Goal: Task Accomplishment & Management: Use online tool/utility

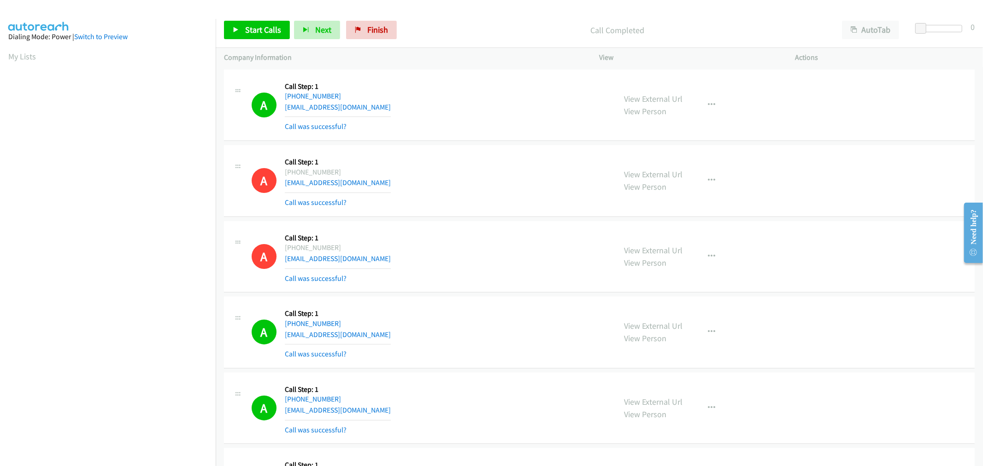
scroll to position [51, 0]
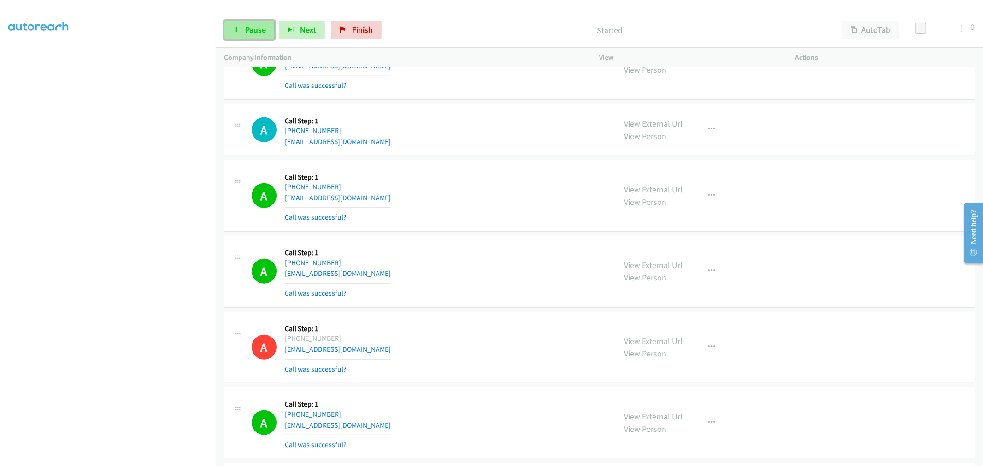
click at [265, 29] on span "Pause" at bounding box center [255, 29] width 21 height 11
click at [525, 253] on div "A Callback Scheduled Call Step: 1 America/New_York +1 678-599-5279 calebshay05@…" at bounding box center [430, 271] width 356 height 55
click at [454, 183] on div "A Callback Scheduled Call Step: 1 America/New_York +1 646-932-7633 danielbojmel…" at bounding box center [430, 196] width 356 height 55
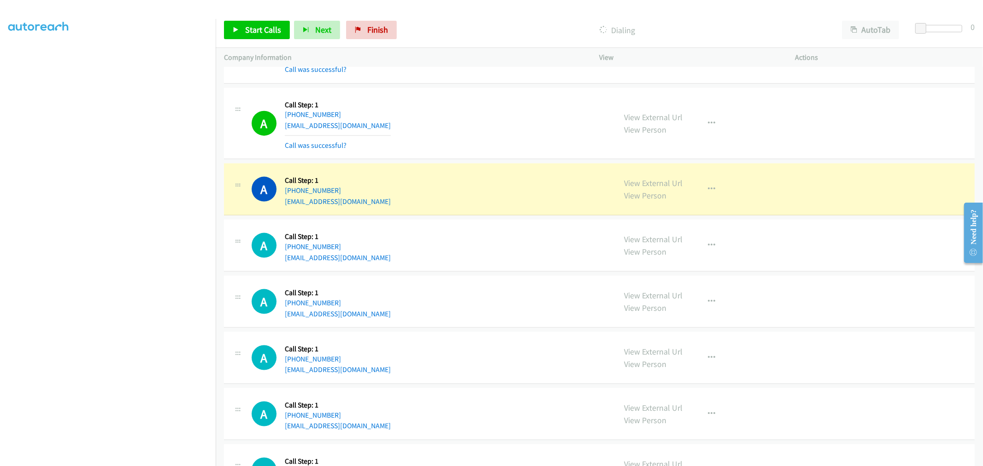
scroll to position [955, 0]
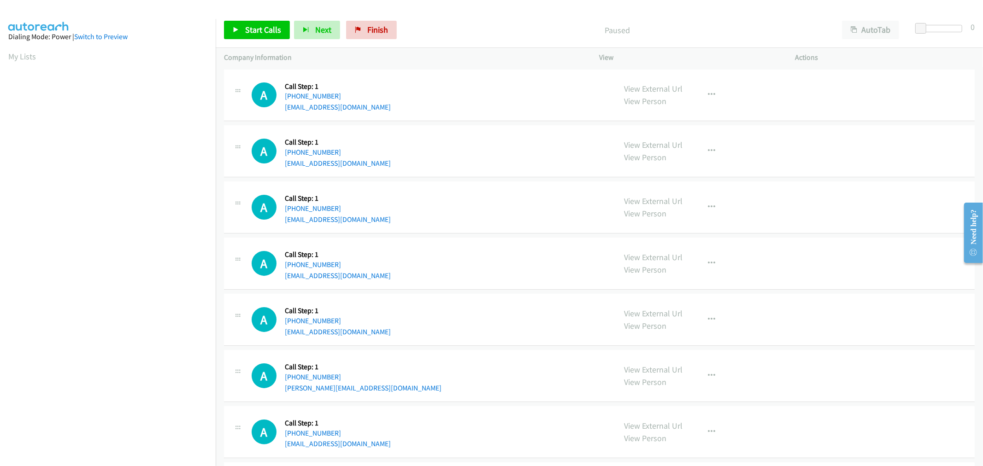
click at [507, 231] on div "A Callback Scheduled Call Step: 1 America/New_York +1 616-643-3510 shaheer_zulf…" at bounding box center [599, 208] width 751 height 52
click at [264, 31] on span "Start Calls" at bounding box center [263, 29] width 36 height 11
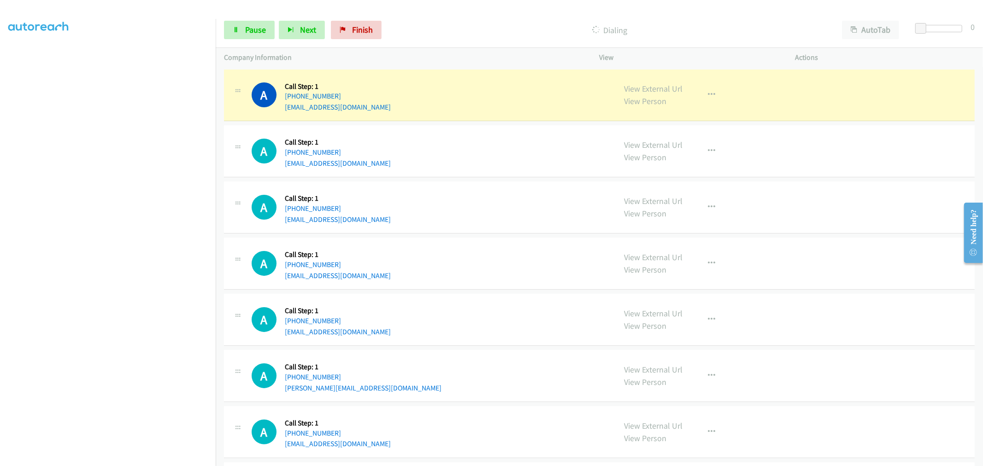
click at [500, 251] on div "A Callback Scheduled Call Step: 1 America/New_York +1 516-477-1807 moukhondaker…" at bounding box center [430, 263] width 356 height 35
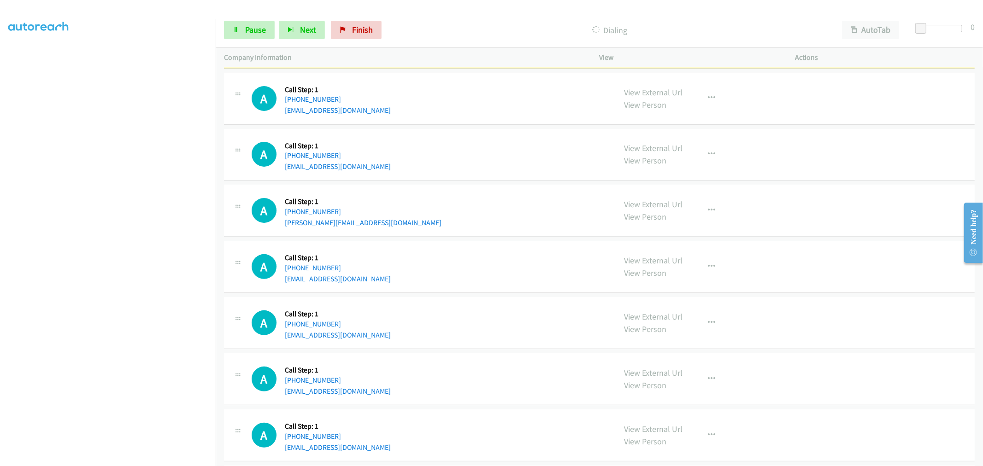
scroll to position [0, 0]
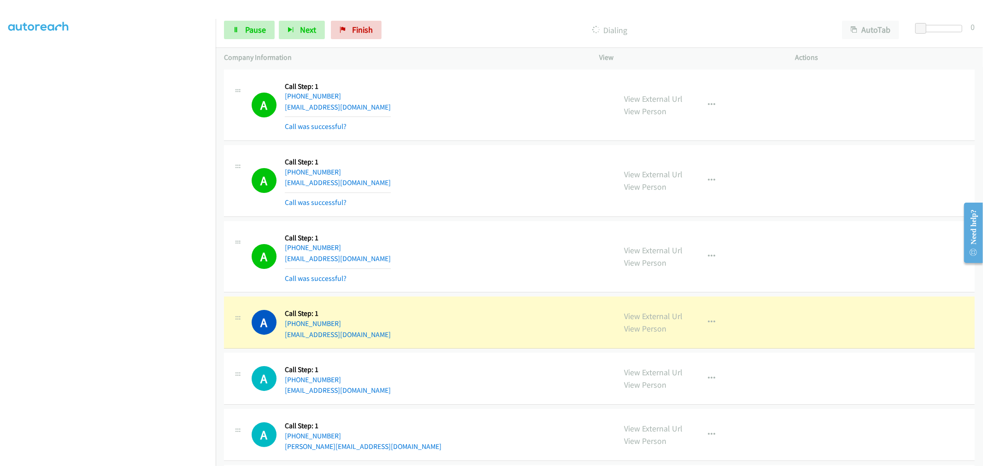
click at [461, 206] on div "A Callback Scheduled Call Step: 1 America/Los_Angeles +1 949-374-9353 lgordon@e…" at bounding box center [430, 180] width 356 height 55
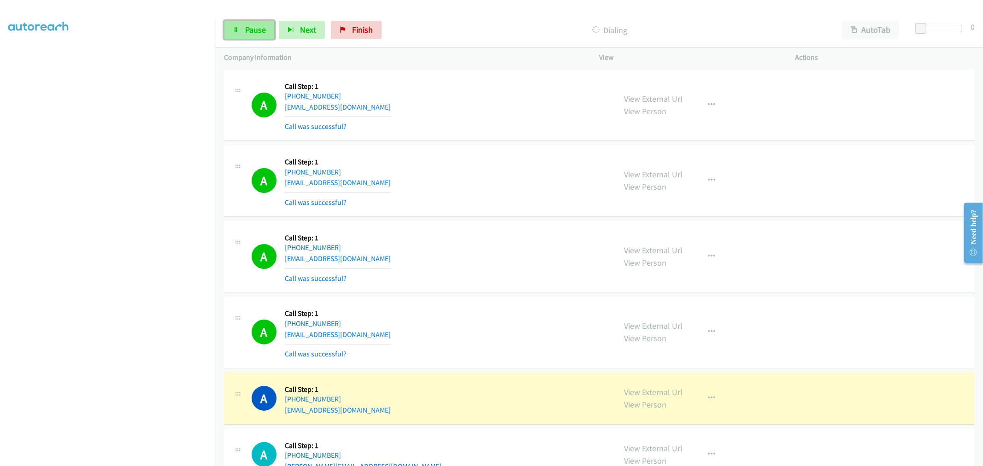
click at [251, 29] on span "Pause" at bounding box center [255, 29] width 21 height 11
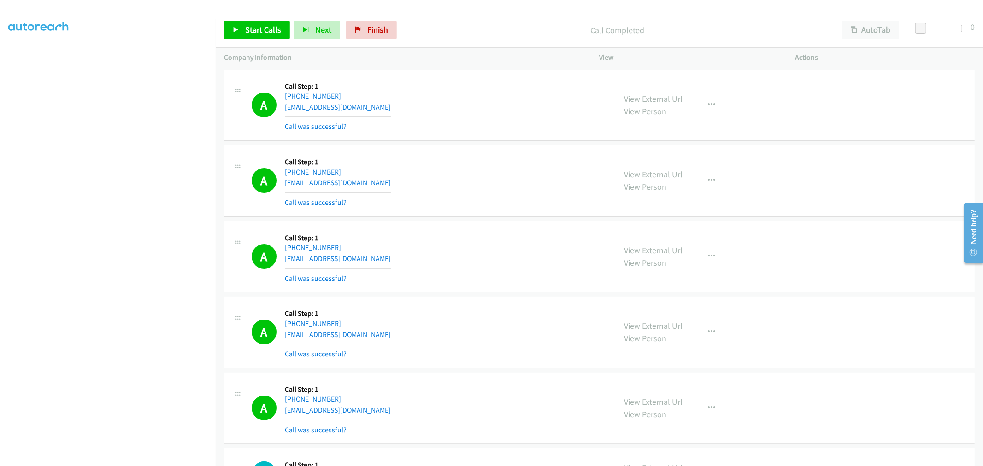
drag, startPoint x: 666, startPoint y: 100, endPoint x: 625, endPoint y: 84, distance: 44.6
click at [273, 35] on link "Start Calls" at bounding box center [257, 30] width 66 height 18
click at [471, 187] on div "A Callback Scheduled Call Step: 1 America/Los_Angeles +1 949-374-9353 lgordon@e…" at bounding box center [430, 180] width 356 height 55
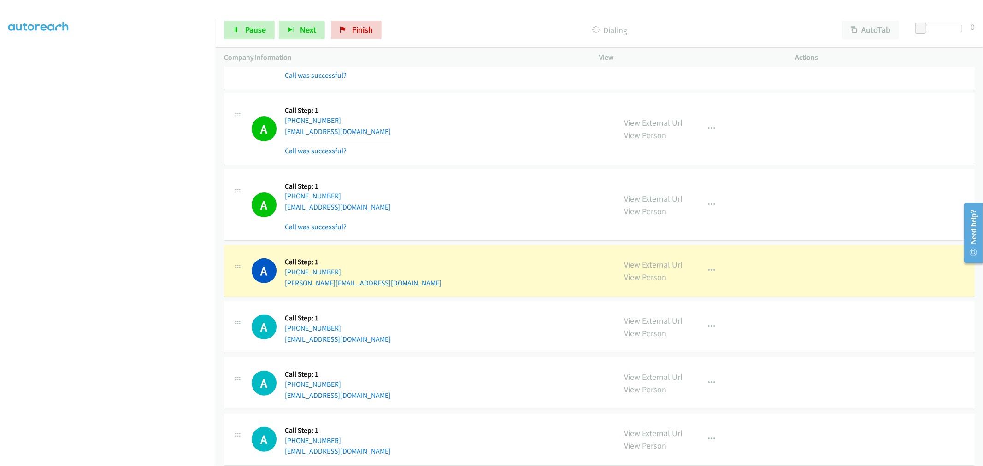
scroll to position [205, 0]
click at [534, 234] on div "A Callback Scheduled Call Step: 1 America/New_York +1 646-829-6556 ngocmy8888@y…" at bounding box center [599, 204] width 751 height 72
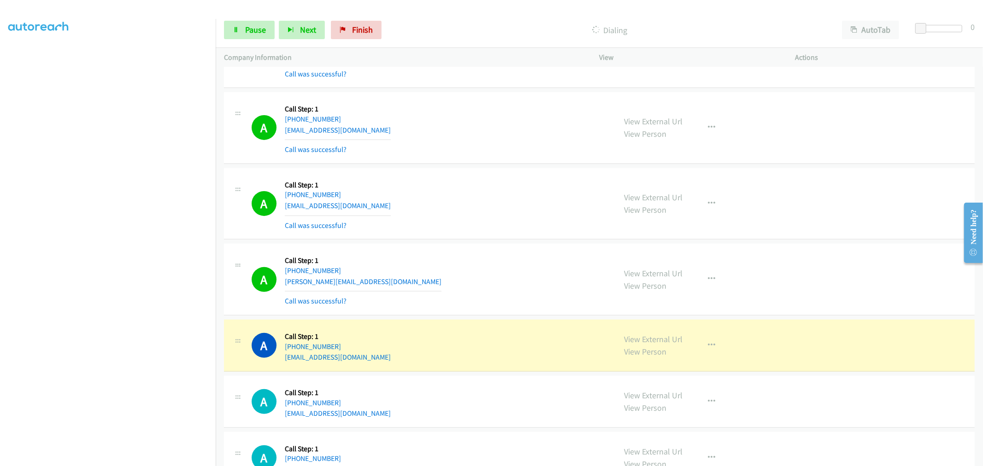
drag, startPoint x: 477, startPoint y: 163, endPoint x: 460, endPoint y: 141, distance: 27.6
click at [460, 141] on div "A Callback Scheduled Call Step: 1 America/New_York +1 516-477-1807 moukhondaker…" at bounding box center [430, 127] width 356 height 55
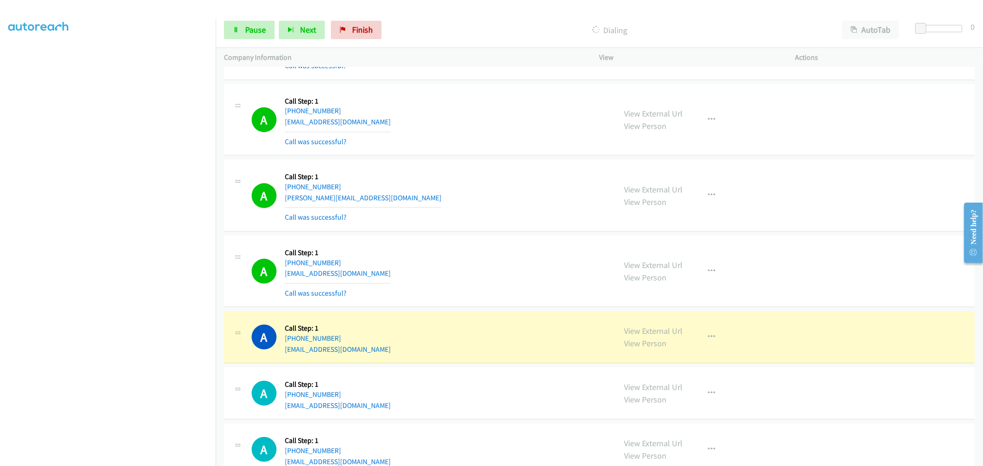
scroll to position [307, 0]
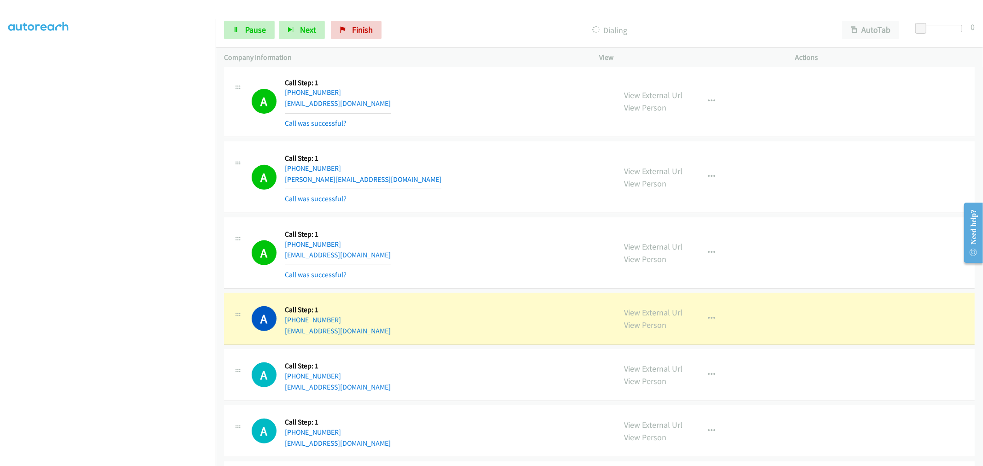
click at [510, 217] on td "A Callback Scheduled Call Step: 1 America/Denver +1 505-670-5047 sflclc41@gmail…" at bounding box center [599, 253] width 767 height 76
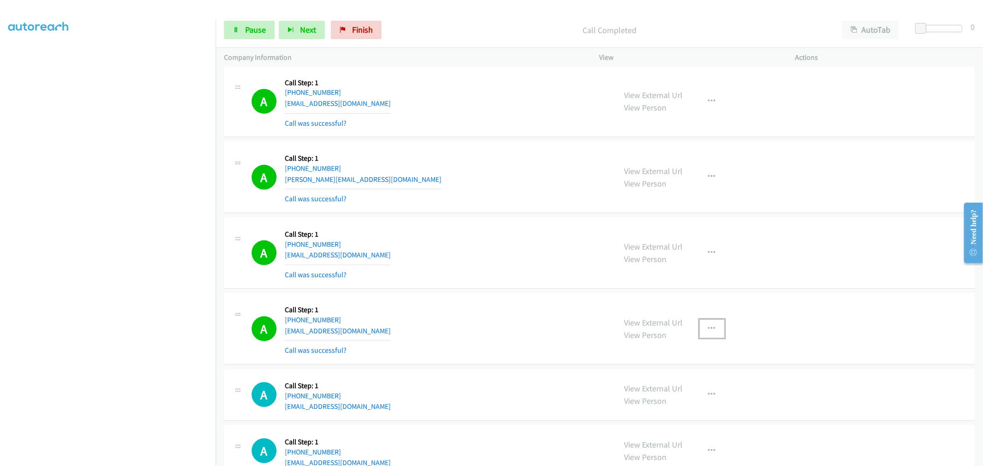
click at [708, 326] on icon "button" at bounding box center [711, 328] width 7 height 7
click at [632, 407] on link "Add to do not call list" at bounding box center [662, 408] width 123 height 18
click at [524, 292] on td "A Callback Scheduled Call Step: 1 America/New_York +1 516-503-4405 andrew39mart…" at bounding box center [599, 329] width 767 height 76
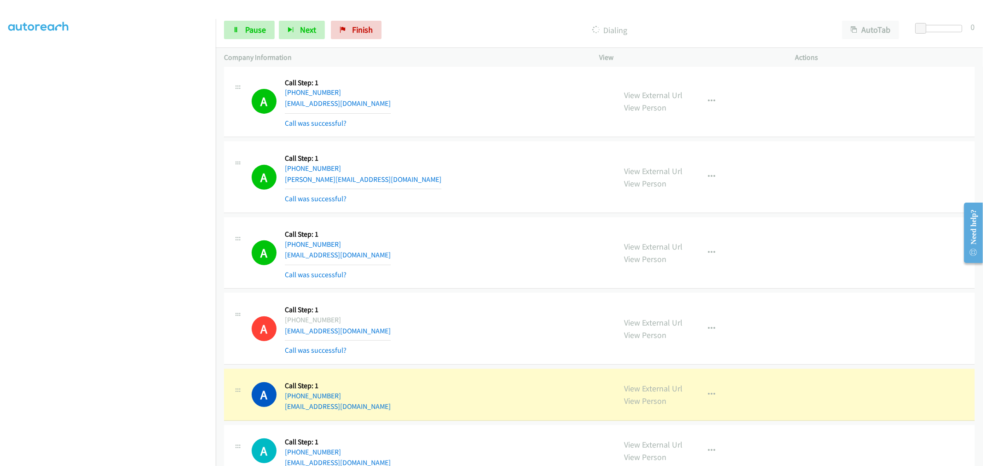
click at [471, 215] on td "A Callback Scheduled Call Step: 1 America/Denver +1 505-670-5047 sflclc41@gmail…" at bounding box center [599, 253] width 767 height 76
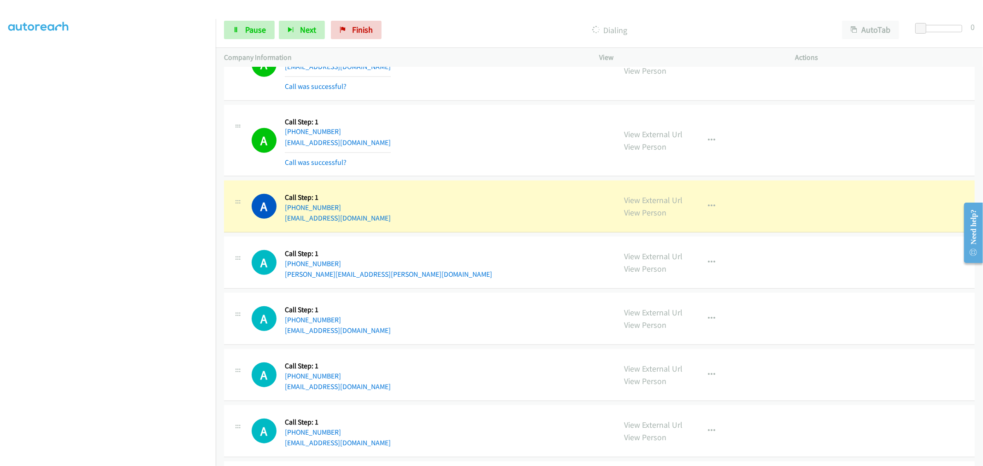
scroll to position [666, 0]
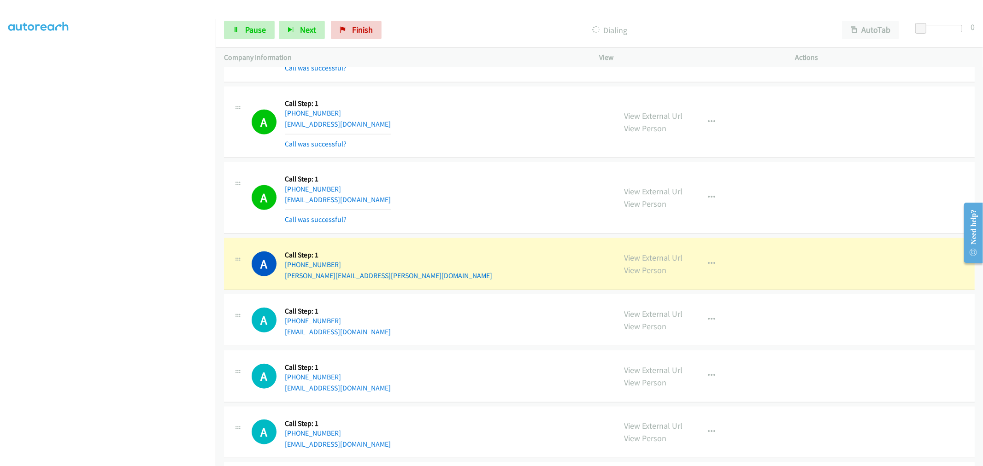
click at [477, 160] on td "A Callback Scheduled Call Step: 1 America/Chicago +1 254-624-8981 xianadia@yaho…" at bounding box center [599, 198] width 767 height 76
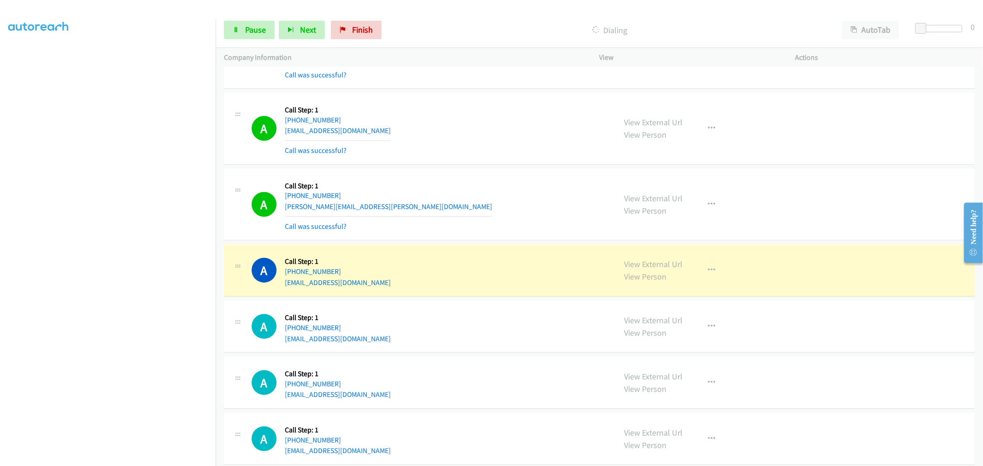
scroll to position [717, 0]
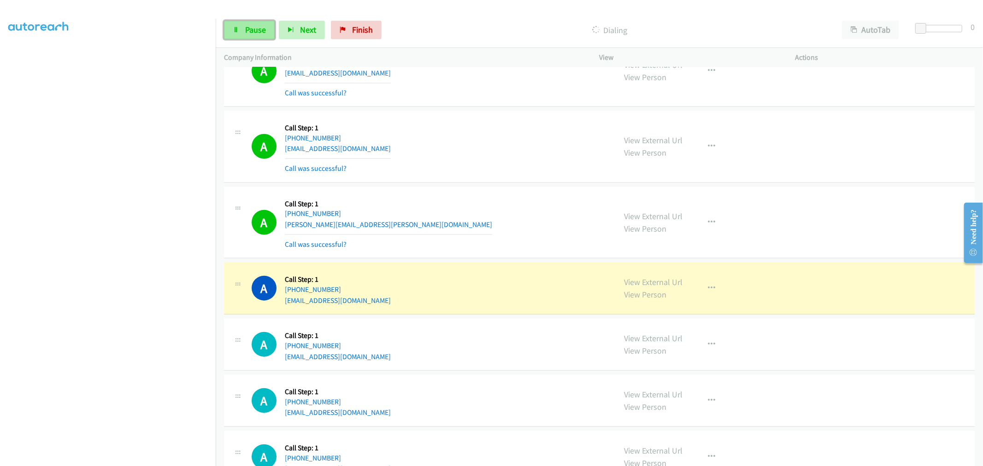
click at [259, 28] on span "Pause" at bounding box center [255, 29] width 21 height 11
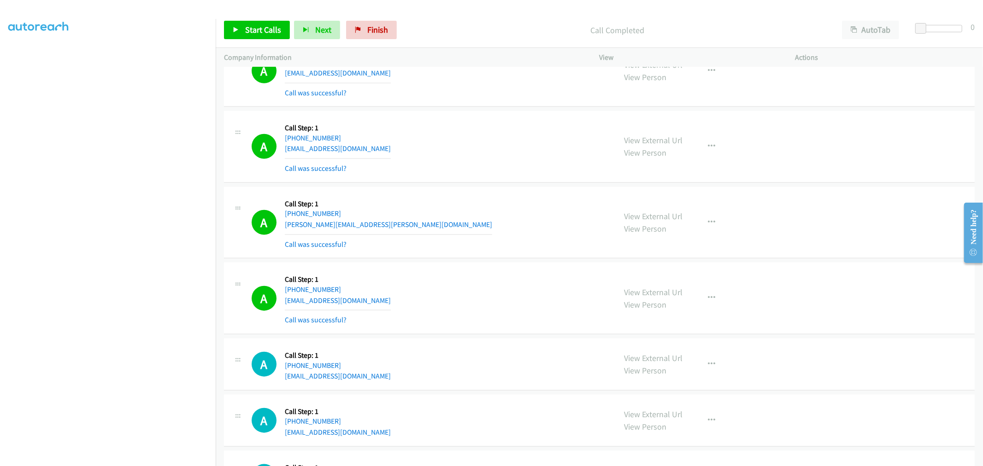
click at [493, 164] on div "A Callback Scheduled Call Step: 1 America/Chicago +1 254-624-8981 xianadia@yaho…" at bounding box center [430, 146] width 356 height 55
click at [703, 300] on button "button" at bounding box center [712, 298] width 25 height 18
click at [661, 378] on link "Add to do not call list" at bounding box center [662, 377] width 123 height 18
click at [501, 267] on div "A Callback Scheduled Call Step: 1 America/New_York +1 561-391-4255 lionfish534@…" at bounding box center [599, 299] width 751 height 72
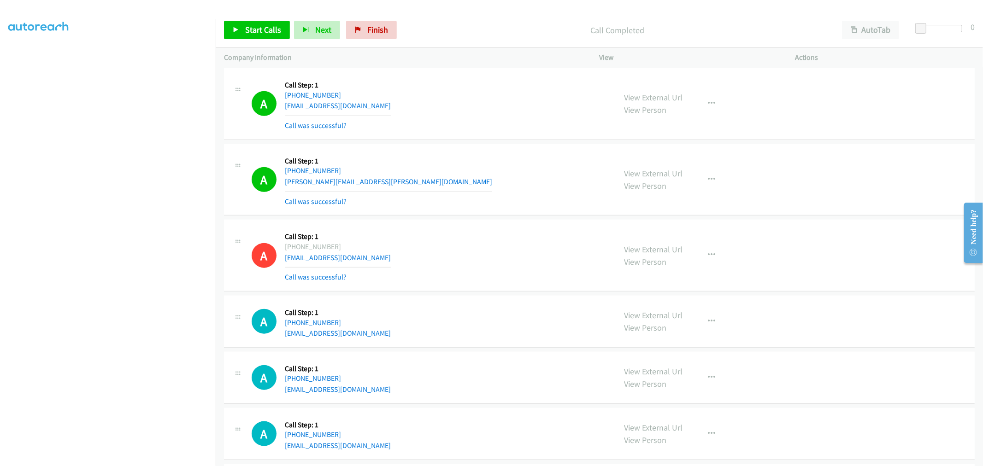
scroll to position [819, 0]
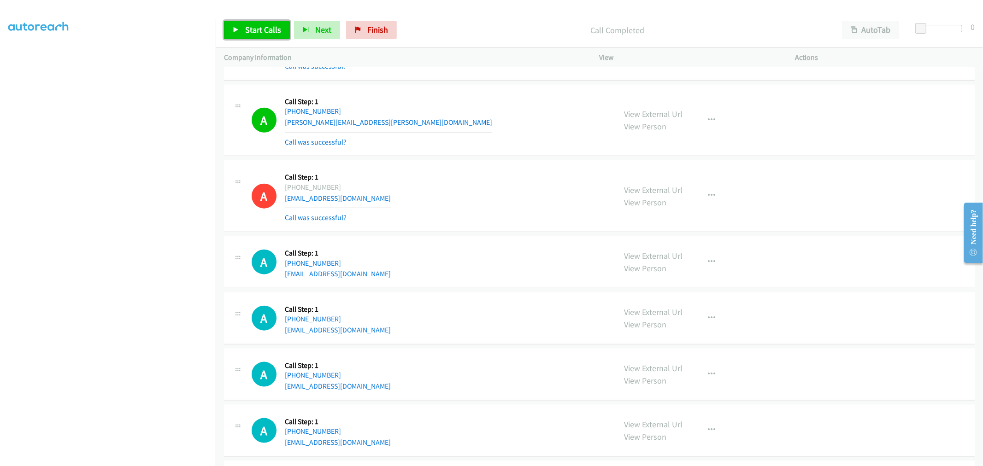
click at [268, 33] on span "Start Calls" at bounding box center [263, 29] width 36 height 11
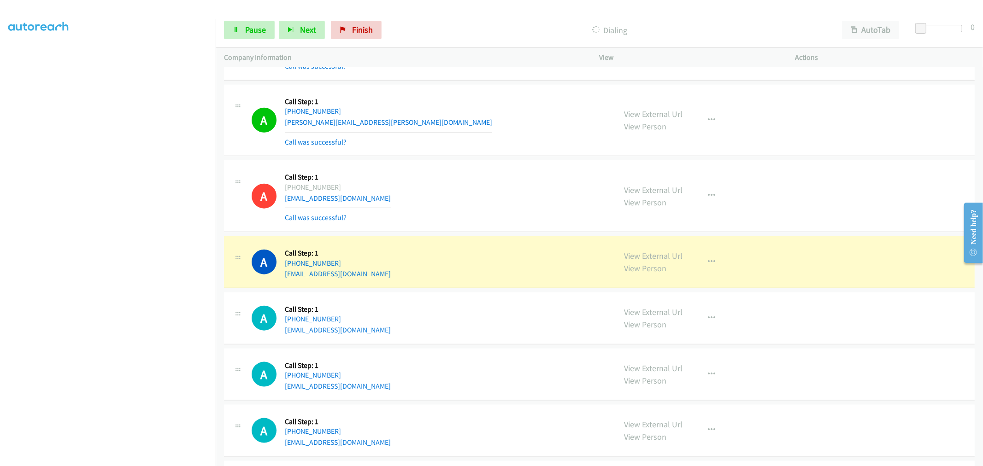
click at [487, 186] on div "A Callback Scheduled Call Step: 1 America/New_York +1 561-391-4255 lionfish534@…" at bounding box center [430, 196] width 356 height 55
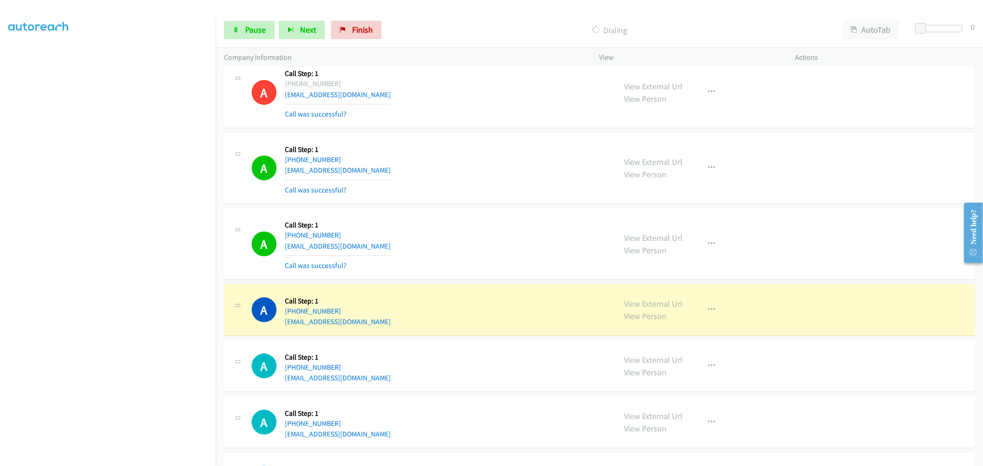
scroll to position [922, 0]
click at [583, 265] on div "A Callback Scheduled Call Step: 1 America/Los_Angeles +1 213-327-8607 margaretx…" at bounding box center [430, 245] width 356 height 55
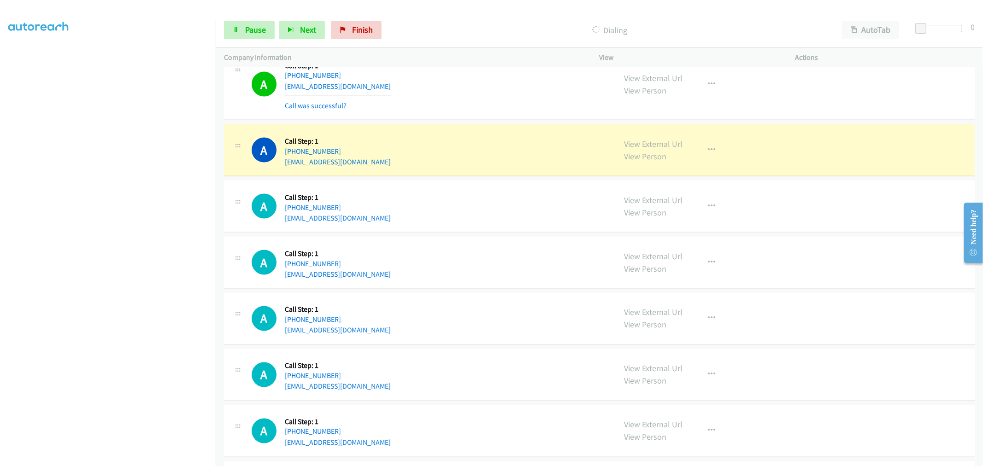
scroll to position [1178, 0]
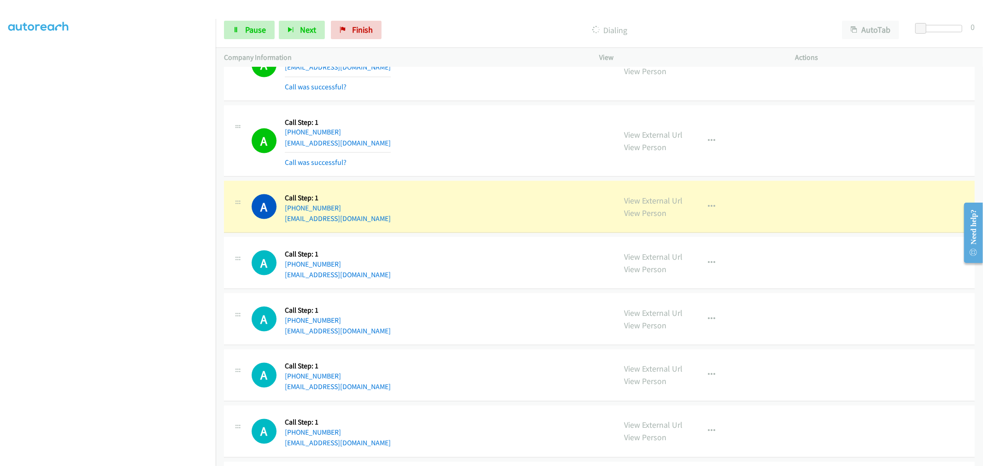
click at [484, 134] on div "A Callback Scheduled Call Step: 1 America/New_York +1 313-715-8330 makiyaheard@…" at bounding box center [430, 141] width 356 height 55
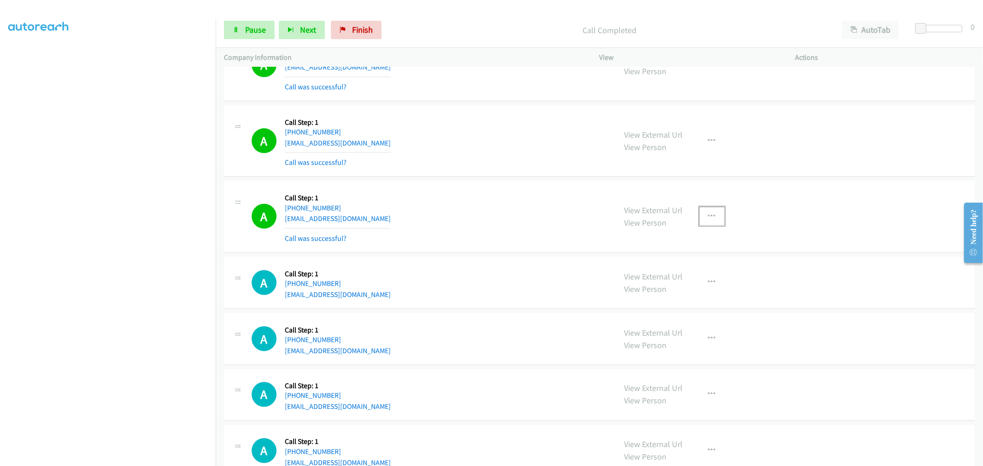
click at [708, 216] on icon "button" at bounding box center [711, 216] width 7 height 7
click at [657, 297] on link "Add to do not call list" at bounding box center [662, 295] width 123 height 18
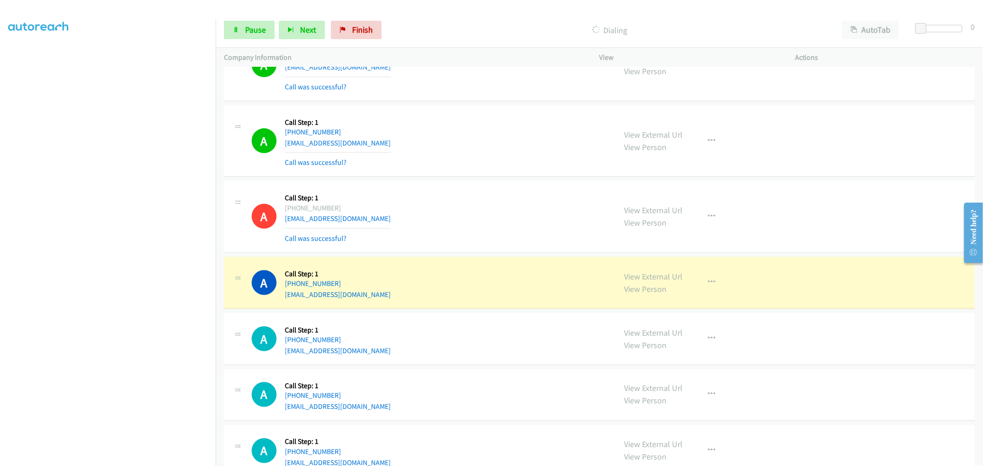
drag, startPoint x: 630, startPoint y: 279, endPoint x: 596, endPoint y: 232, distance: 57.8
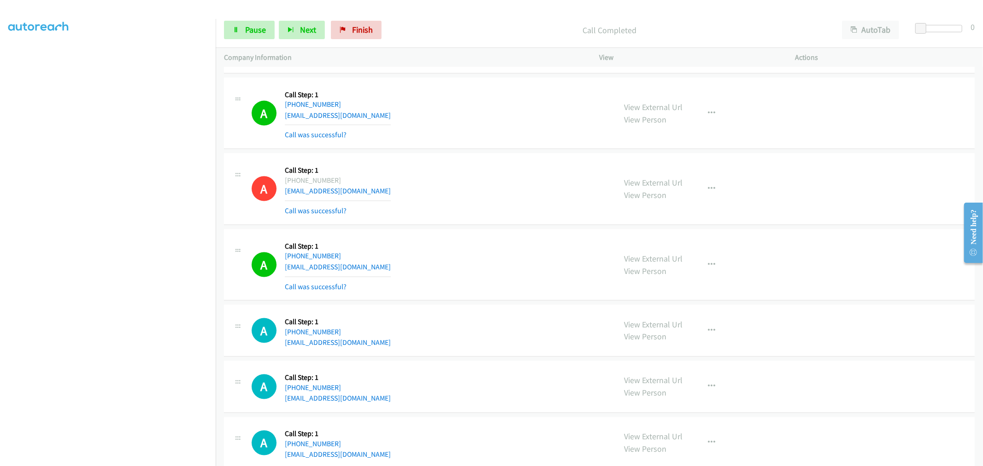
scroll to position [1229, 0]
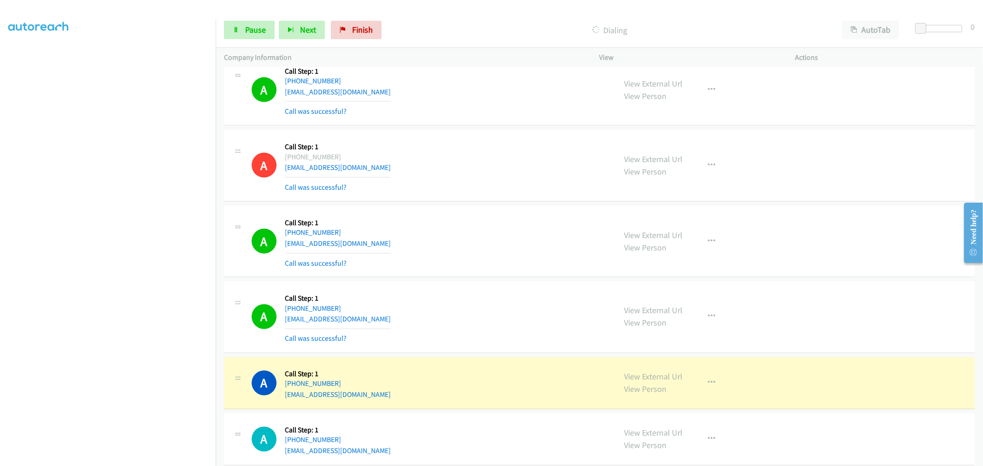
click at [482, 215] on div "A Callback Scheduled Call Step: 1 America/New_York +1 919-886-2421 mcduffie940@…" at bounding box center [430, 241] width 356 height 55
click at [501, 225] on div "A Callback Scheduled Call Step: 1 America/New_York +1 919-886-2421 mcduffie940@…" at bounding box center [430, 241] width 356 height 55
click at [241, 28] on link "Pause" at bounding box center [249, 30] width 51 height 18
click at [250, 29] on span "Pause" at bounding box center [255, 29] width 21 height 11
click at [461, 136] on div "A Callback Scheduled Call Step: 1 America/Denver +1 970-238-6243 anonevolve@gma…" at bounding box center [599, 166] width 751 height 72
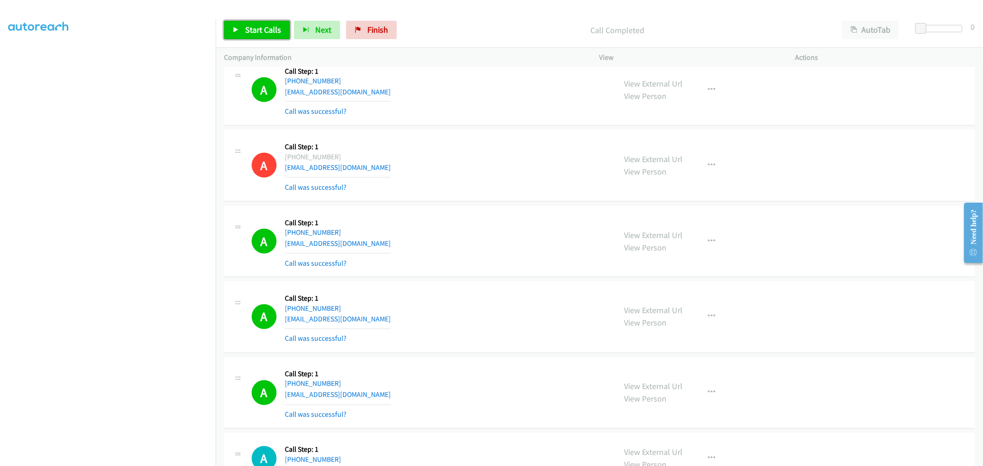
click at [261, 31] on span "Start Calls" at bounding box center [263, 29] width 36 height 11
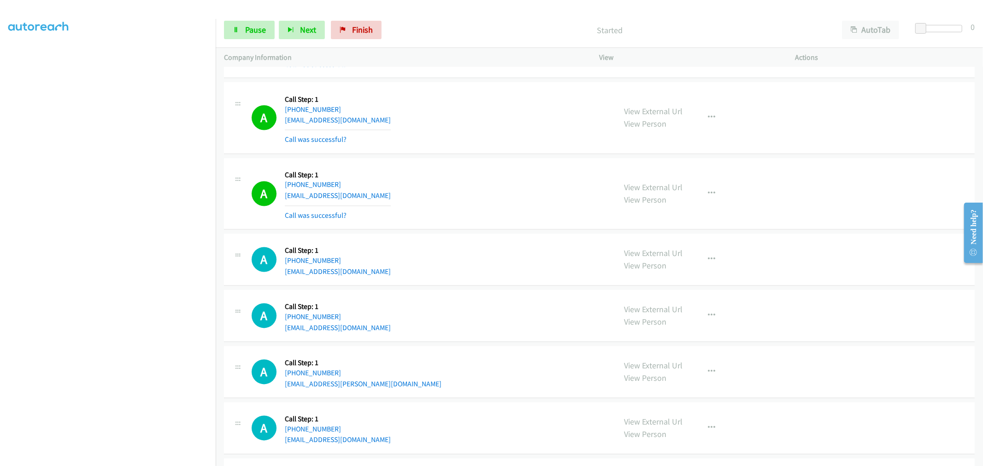
scroll to position [1434, 0]
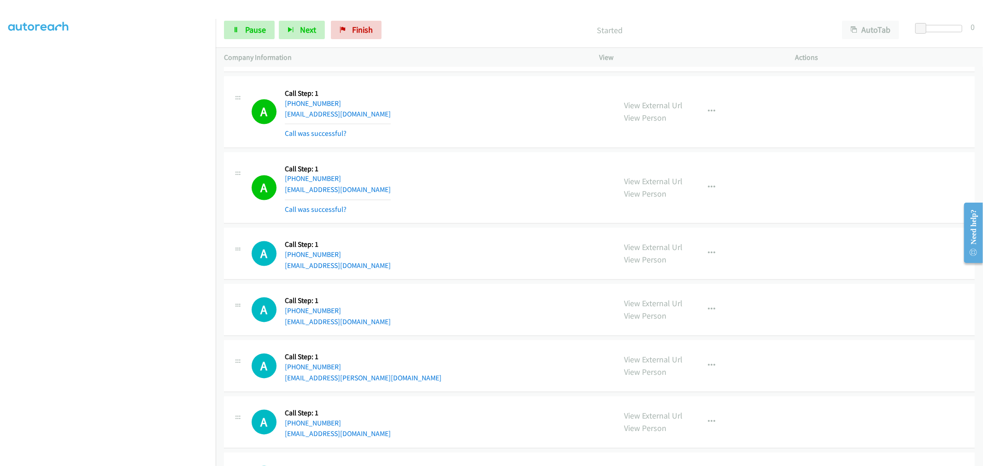
click at [482, 208] on div "A Callback Scheduled Call Step: 1 America/Los_Angeles +1 323-423-2991 rmabady@g…" at bounding box center [430, 188] width 356 height 55
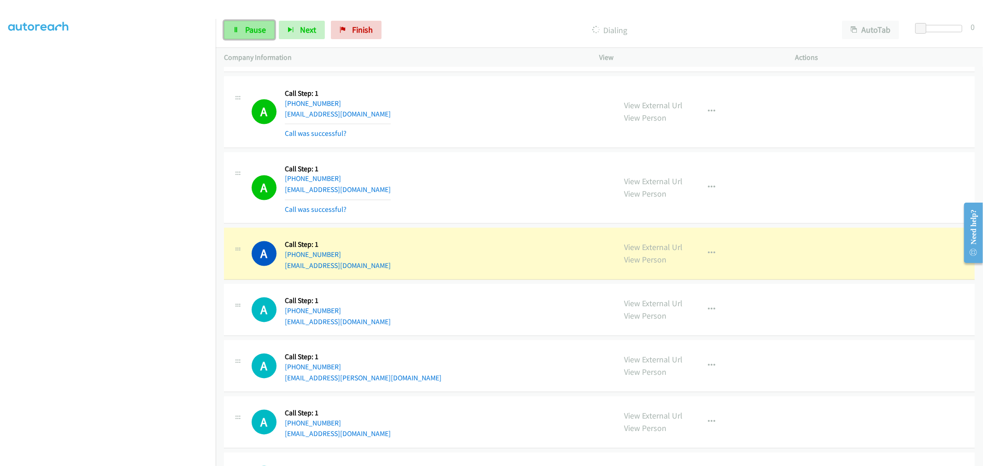
click at [263, 24] on link "Pause" at bounding box center [249, 30] width 51 height 18
click at [542, 212] on div "A Callback Scheduled Call Step: 1 America/Los_Angeles +1 323-423-2991 rmabady@g…" at bounding box center [430, 188] width 356 height 55
click at [456, 228] on td "A Callback Scheduled Call Step: 1 America/Los_Angeles +1 818-336-0881 andrenaza…" at bounding box center [599, 254] width 767 height 56
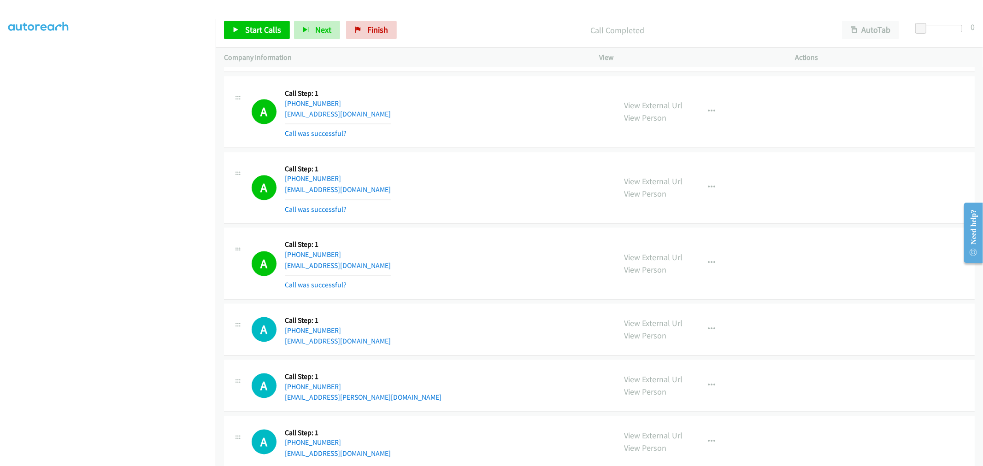
drag, startPoint x: 469, startPoint y: 214, endPoint x: 465, endPoint y: 212, distance: 5.0
click at [469, 214] on div "A Callback Scheduled Call Step: 1 America/Los_Angeles +1 323-423-2991 rmabady@g…" at bounding box center [430, 188] width 356 height 55
click at [486, 206] on div "A Callback Scheduled Call Step: 1 America/Los_Angeles +1 323-423-2991 rmabady@g…" at bounding box center [430, 188] width 356 height 55
click at [254, 21] on link "Start Calls" at bounding box center [257, 30] width 66 height 18
click at [468, 167] on div "A Callback Scheduled Call Step: 1 America/Los_Angeles +1 323-423-2991 rmabady@g…" at bounding box center [430, 188] width 356 height 55
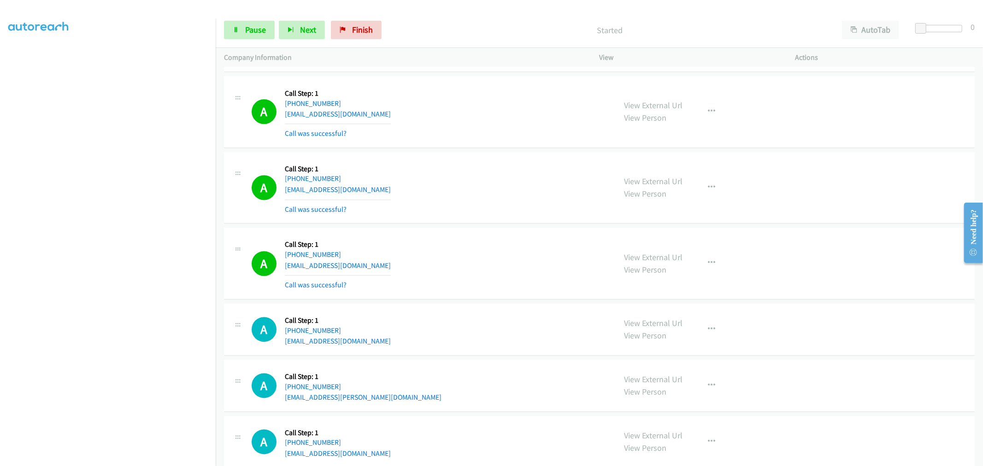
click at [473, 150] on td "A Callback Scheduled Call Step: 1 America/New_York +1 845-873-0237 pollystyle@g…" at bounding box center [599, 113] width 767 height 76
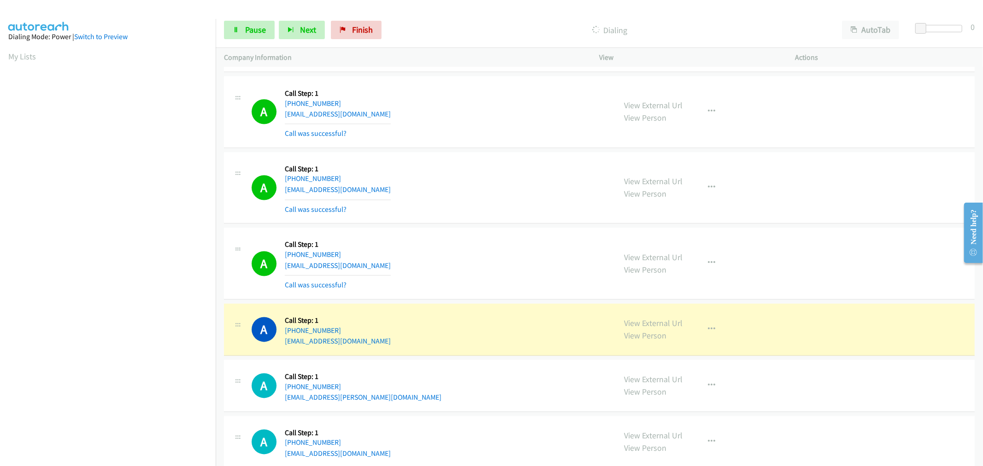
scroll to position [51, 0]
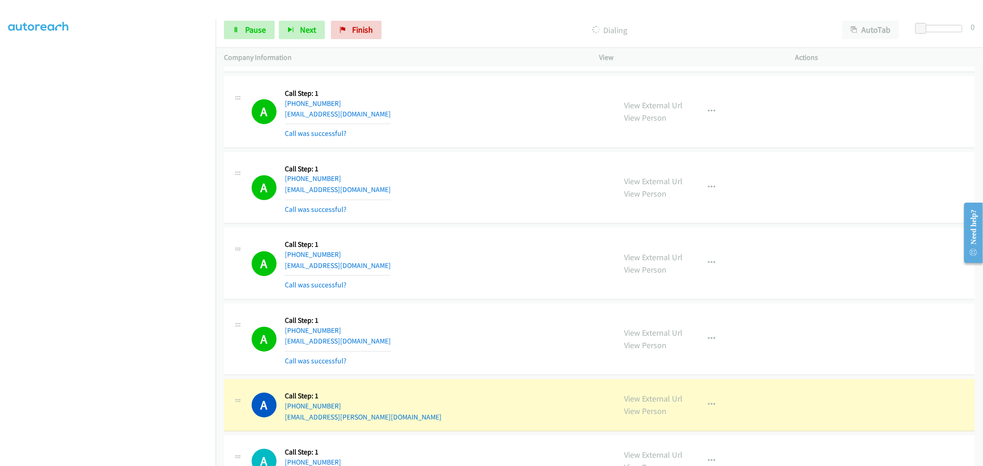
click at [571, 235] on div "A Callback Scheduled Call Step: 1 America/Los_Angeles +1 818-336-0881 andrenaza…" at bounding box center [599, 264] width 751 height 72
click at [602, 259] on div "A Callback Scheduled Call Step: 1 America/Los_Angeles +1 818-336-0881 andrenaza…" at bounding box center [430, 263] width 356 height 55
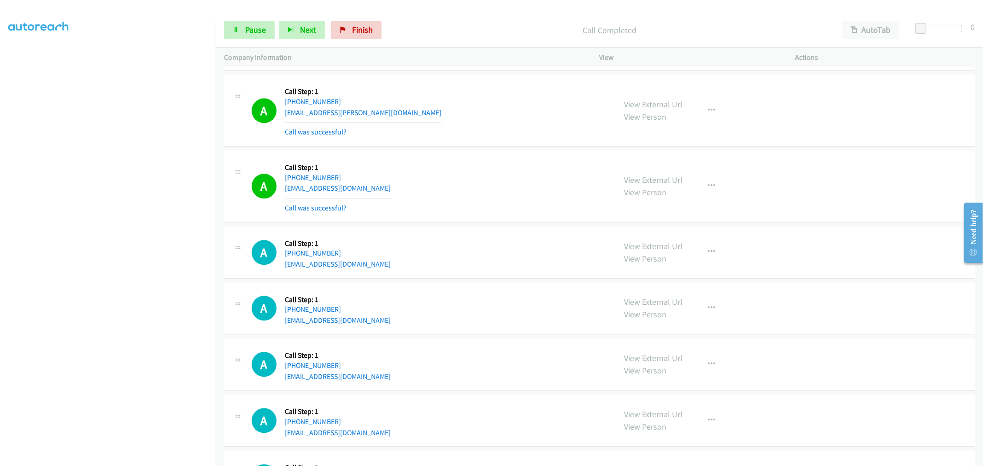
scroll to position [1741, 0]
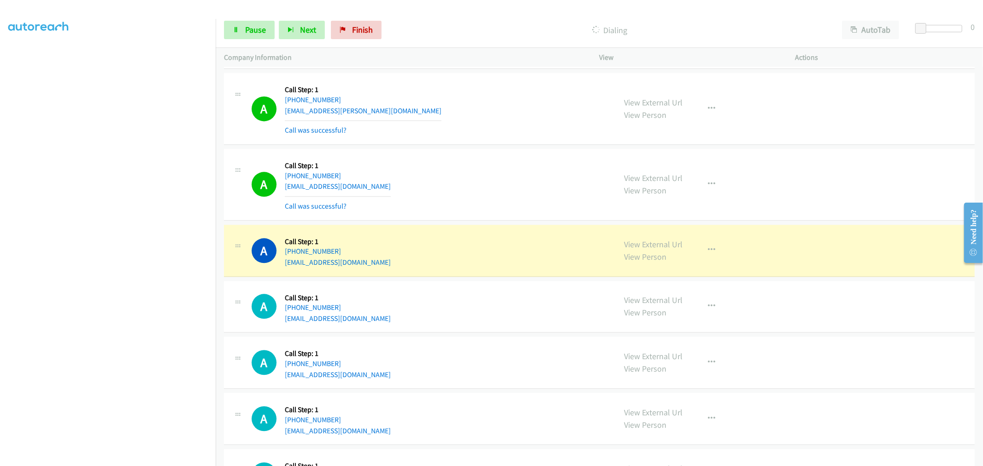
click at [472, 145] on div "A Callback Scheduled Call Step: 1 America/Los_Angeles +1 805-338-6259 nirmal.kh…" at bounding box center [599, 109] width 751 height 72
drag, startPoint x: 632, startPoint y: 102, endPoint x: 579, endPoint y: 79, distance: 57.4
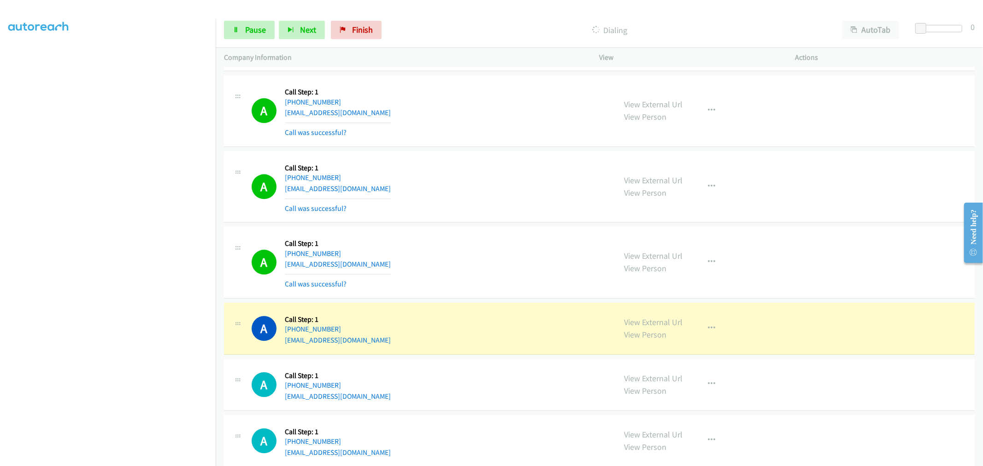
scroll to position [1895, 0]
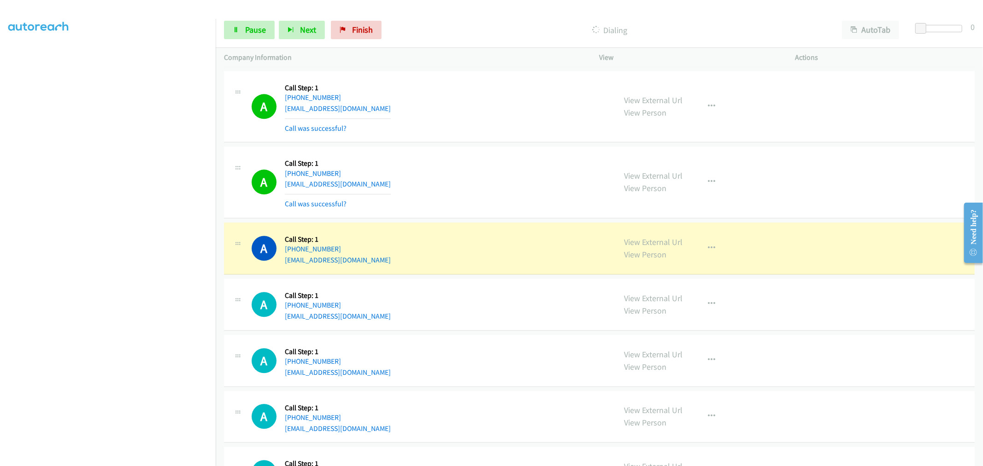
click at [510, 194] on div "A Callback Scheduled Call Step: 1 America/New_York +1 518-915-0970 elysegerber@…" at bounding box center [430, 182] width 356 height 55
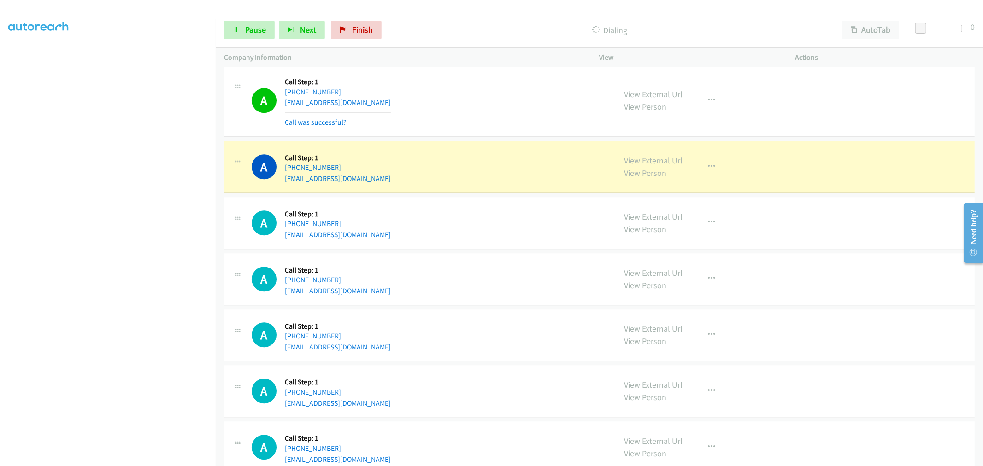
scroll to position [1997, 0]
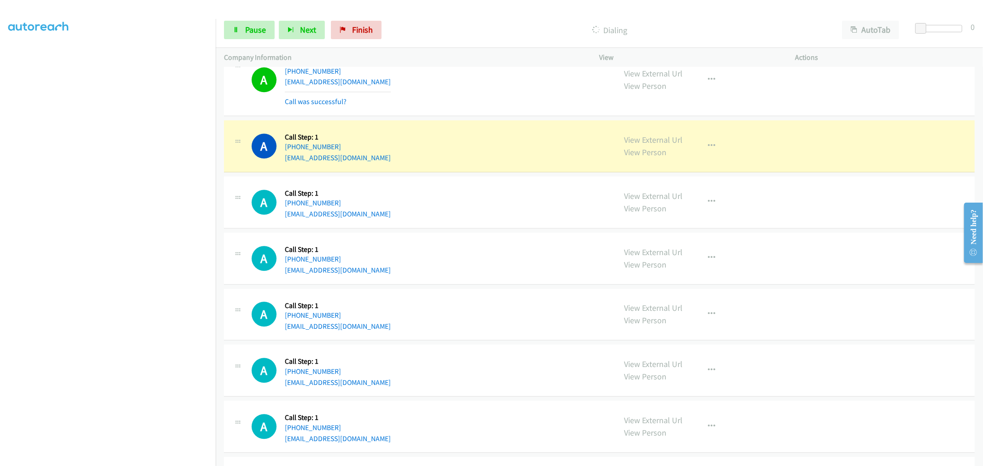
click at [708, 136] on div "View External Url View Person View External Url Email Schedule/Manage Callback …" at bounding box center [718, 146] width 204 height 35
click at [721, 148] on div "View External Url View Person View External Url Email Schedule/Manage Callback …" at bounding box center [718, 146] width 204 height 35
click at [485, 94] on div "A Callback Scheduled Call Step: 1 America/New_York +1 518-915-0970 elysegerber@…" at bounding box center [430, 80] width 356 height 55
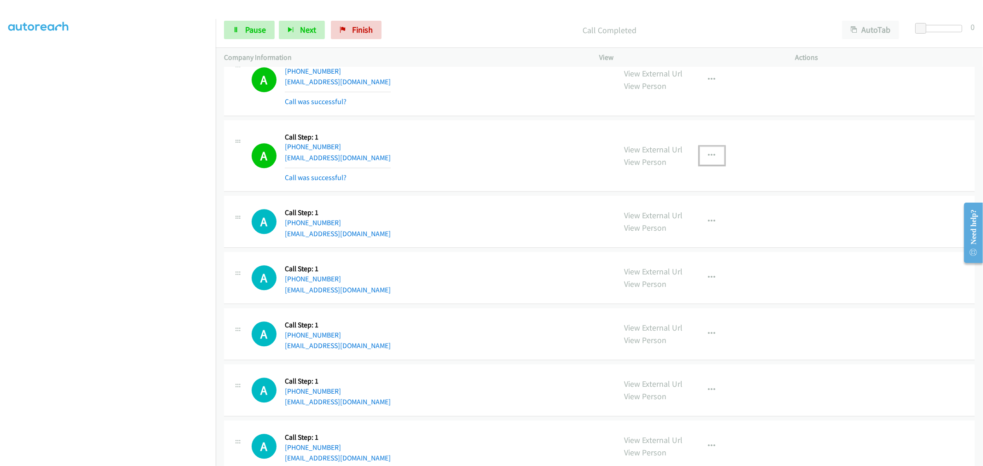
click at [709, 154] on icon "button" at bounding box center [711, 155] width 7 height 7
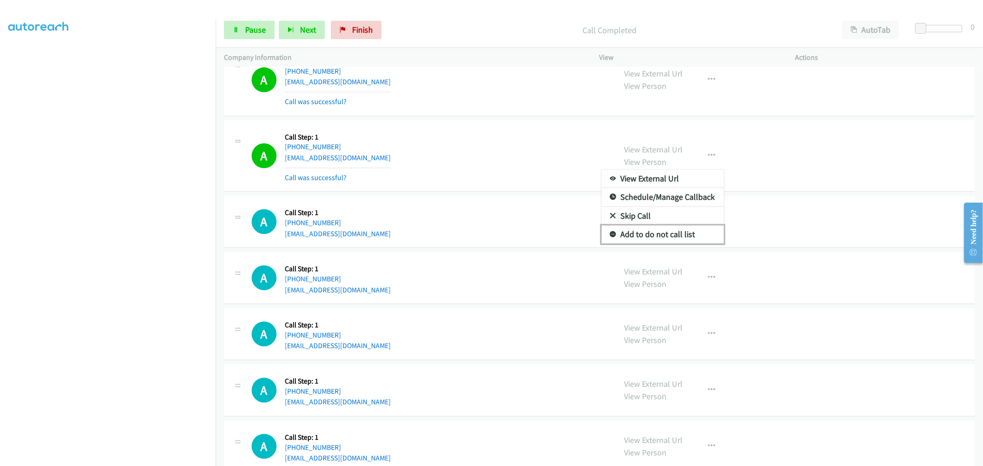
click at [649, 236] on link "Add to do not call list" at bounding box center [662, 234] width 123 height 18
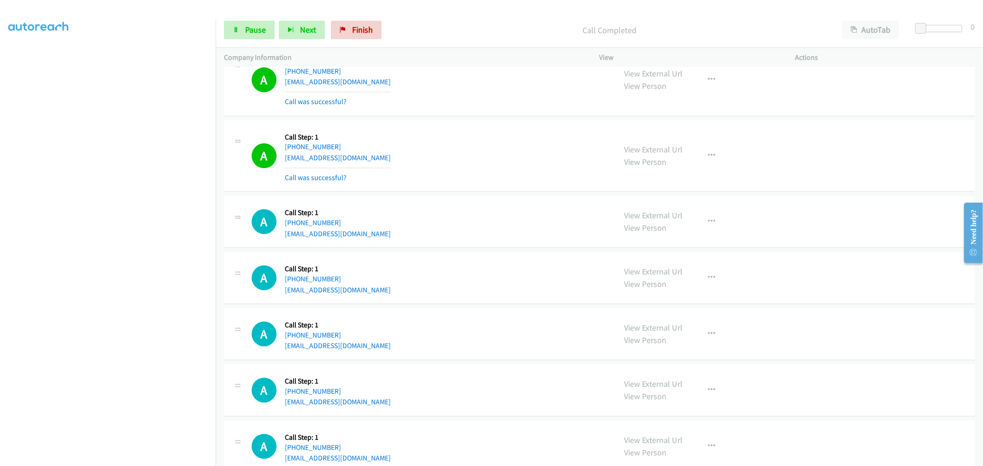
click at [455, 136] on div "A Callback Scheduled Call Step: 1 America/Chicago +1 214-499-3352 presliedavis2…" at bounding box center [430, 156] width 356 height 55
click at [249, 23] on link "Pause" at bounding box center [249, 30] width 51 height 18
click at [252, 32] on span "Start Calls" at bounding box center [263, 29] width 36 height 11
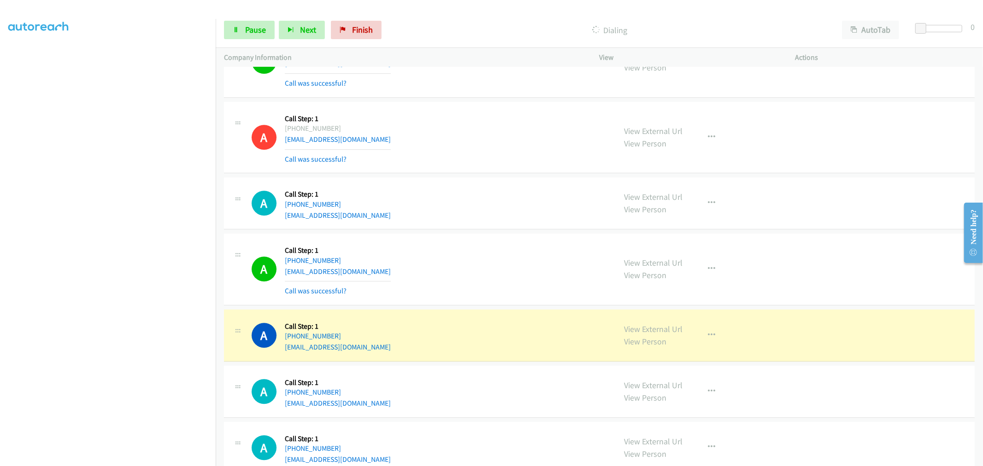
scroll to position [2048, 0]
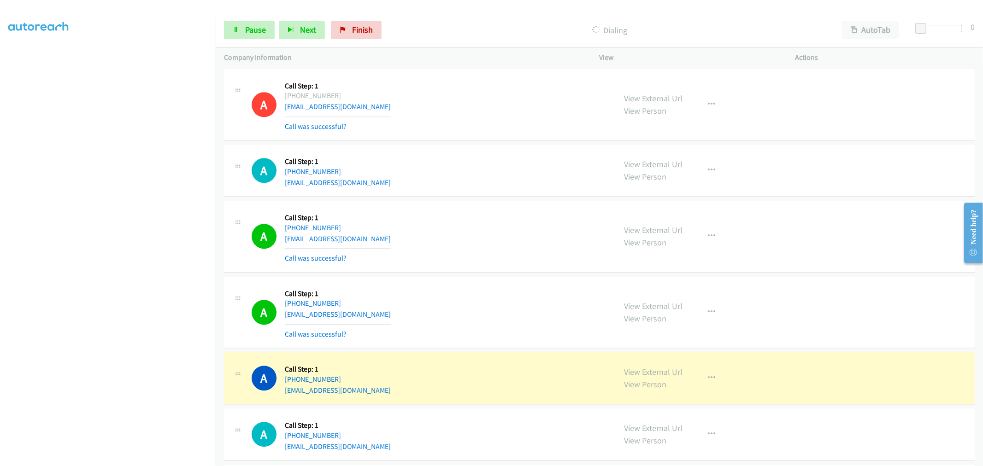
drag, startPoint x: 527, startPoint y: 185, endPoint x: 369, endPoint y: 323, distance: 209.4
click at [527, 185] on div "A Callback Scheduled Call Step: 1 America/Los_Angeles +1 310-529-5604 mkdavis12…" at bounding box center [430, 170] width 356 height 35
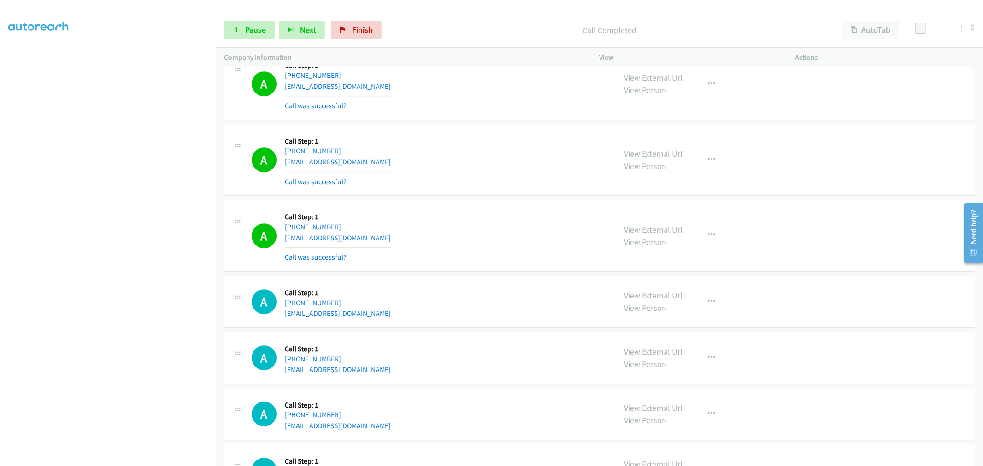
scroll to position [2202, 0]
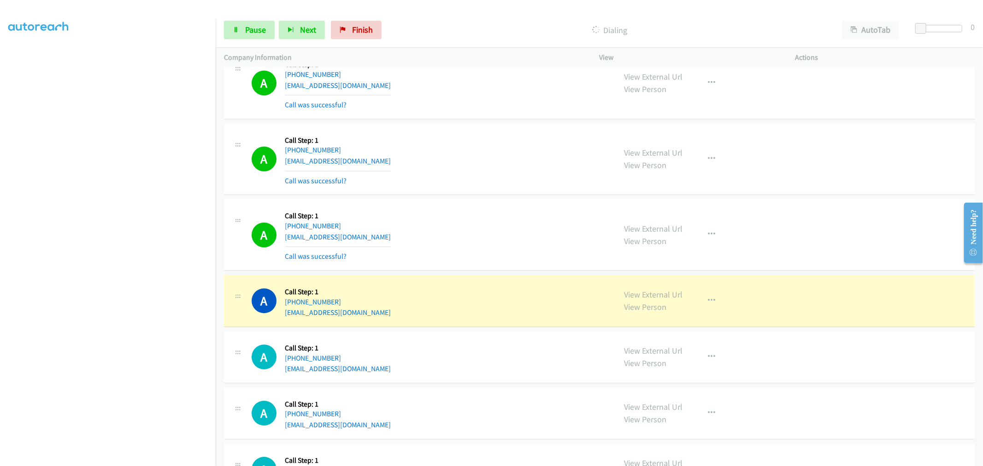
drag, startPoint x: 489, startPoint y: 196, endPoint x: 470, endPoint y: 236, distance: 43.5
click at [489, 196] on td "A Callback Scheduled Call Step: 1 America/Los_Angeles +1 805-205-5679 nathansan…" at bounding box center [599, 159] width 767 height 76
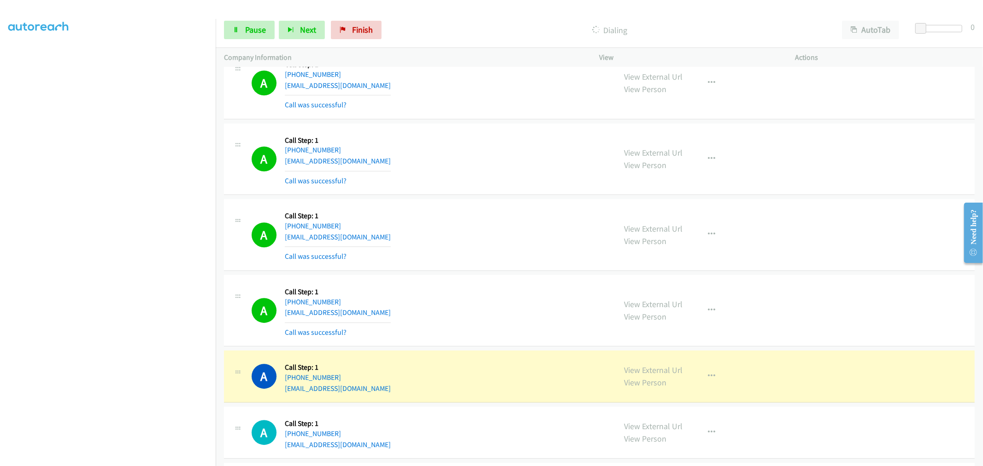
click at [491, 228] on div "A Callback Scheduled Call Step: 1 America/Los_Angeles +1 310-984-4854 podracerz…" at bounding box center [430, 234] width 356 height 55
click at [650, 374] on link "View External Url" at bounding box center [654, 370] width 59 height 11
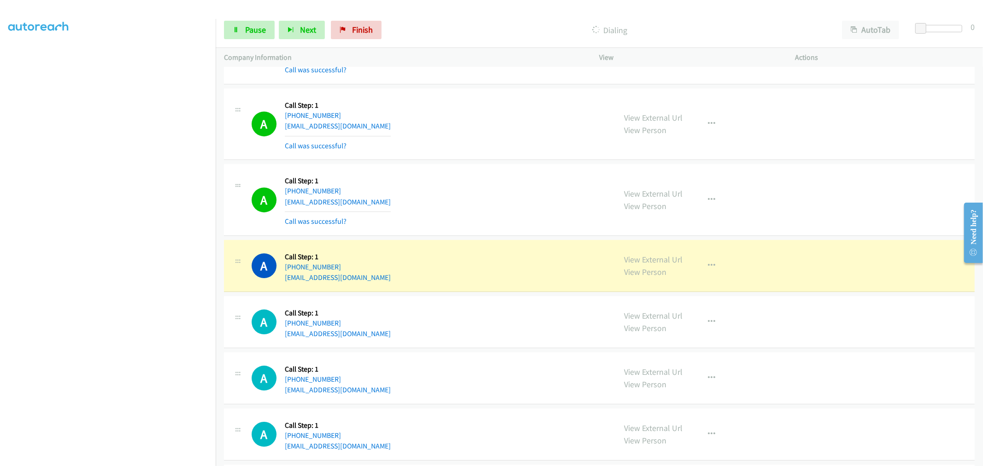
scroll to position [2356, 0]
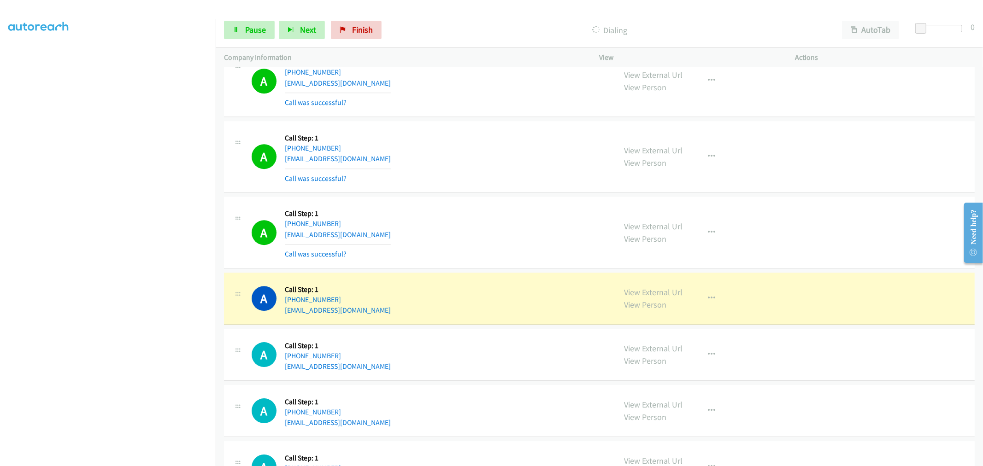
click at [521, 257] on div "A Callback Scheduled Call Step: 1 America/Chicago +1 612-868-8819 patbraegelman…" at bounding box center [430, 232] width 356 height 55
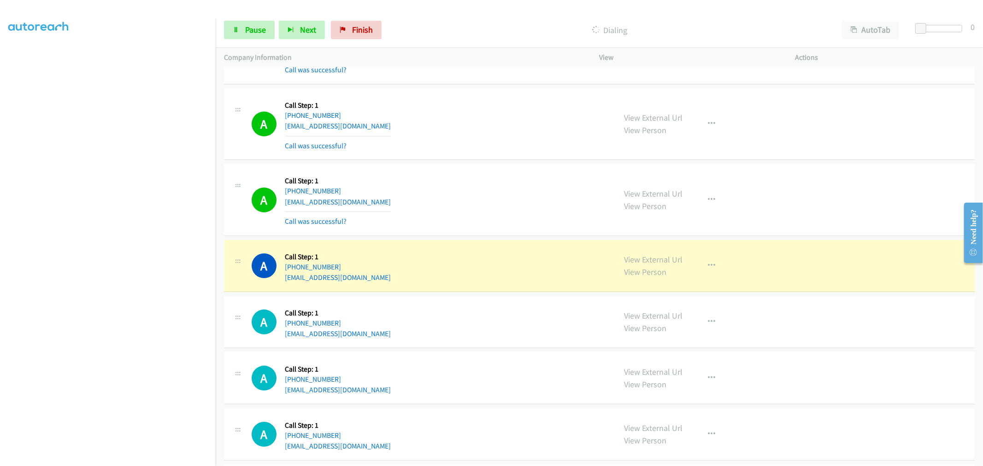
scroll to position [2407, 0]
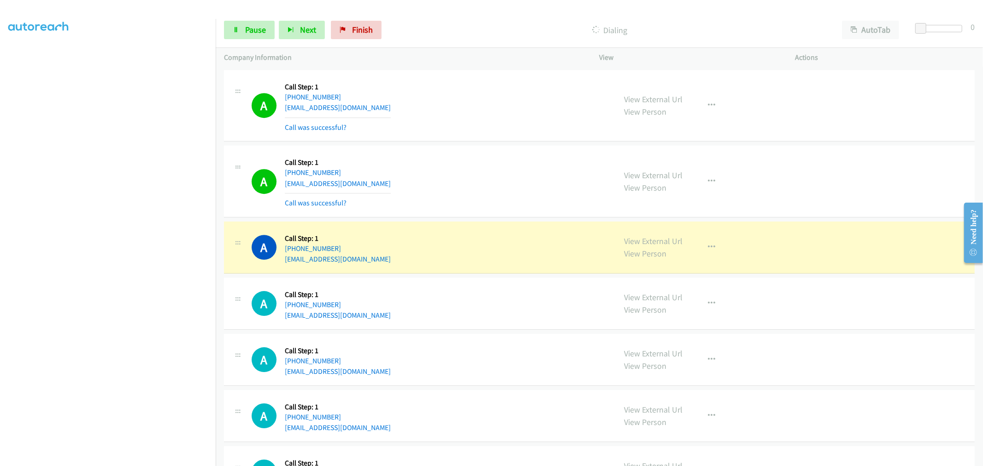
click at [473, 221] on td "A Callback Scheduled Call Step: 1 America/Los_Angeles +1 323-836-9465 bridgetca…" at bounding box center [599, 248] width 767 height 56
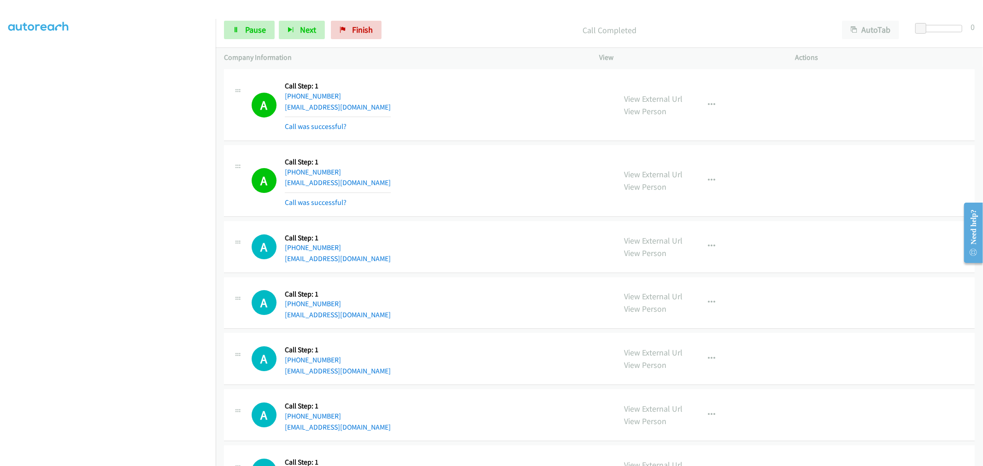
scroll to position [2458, 0]
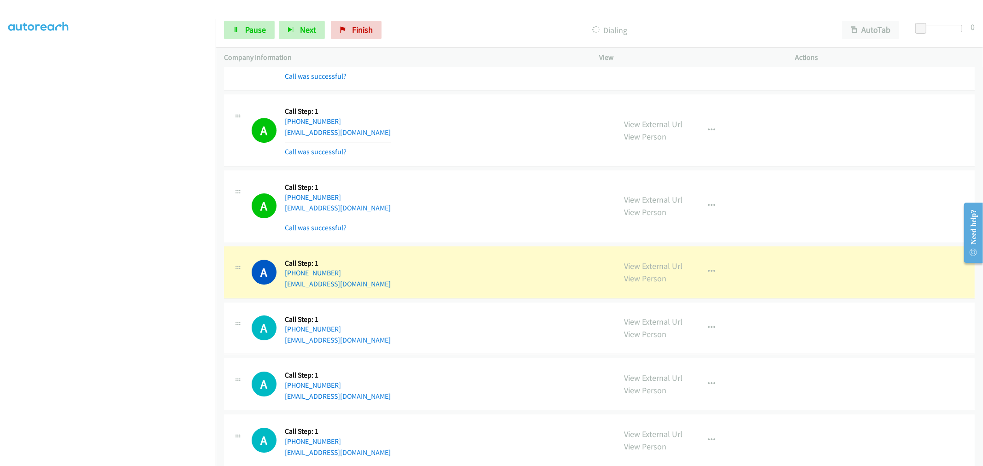
click at [481, 246] on td "A Callback Scheduled Call Step: 1 America/Chicago +1 773-576-0096 krisgpowell@g…" at bounding box center [599, 272] width 767 height 56
click at [507, 214] on div "A Callback Scheduled Call Step: 1 America/Los_Angeles +1 323-836-9465 bridgetca…" at bounding box center [430, 206] width 356 height 55
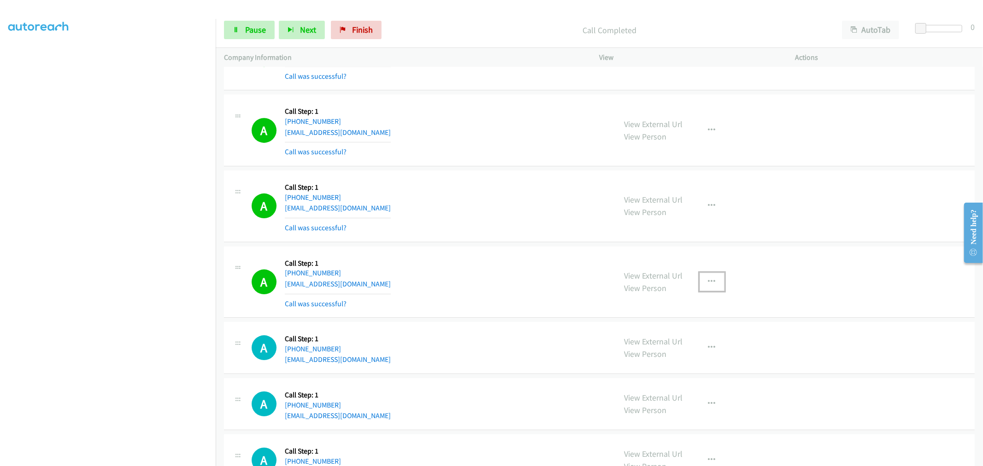
click at [713, 287] on button "button" at bounding box center [712, 282] width 25 height 18
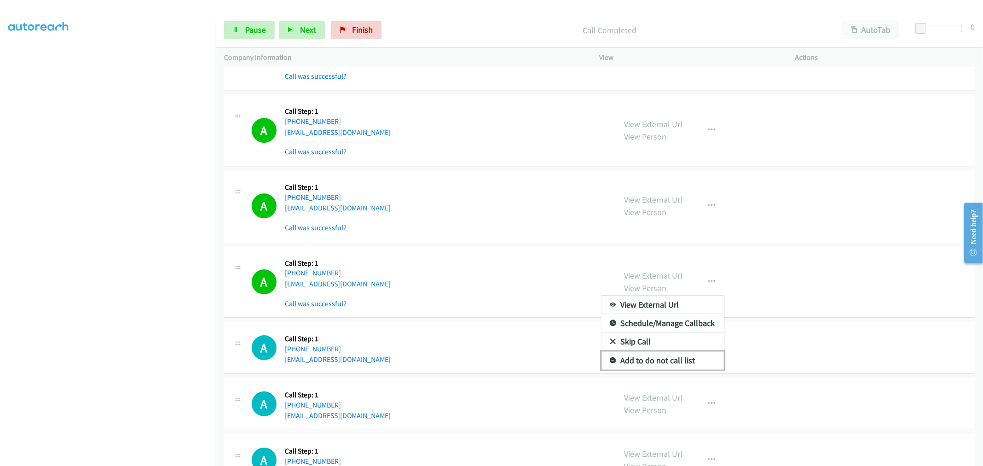
click at [665, 366] on link "Add to do not call list" at bounding box center [662, 361] width 123 height 18
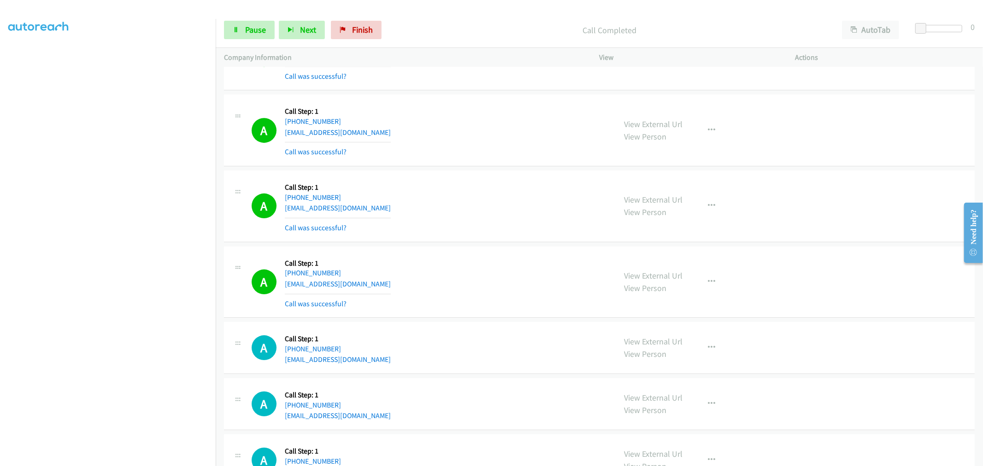
click at [491, 254] on div "A Callback Scheduled Call Step: 1 America/Chicago +1 773-576-0096 krisgpowell@g…" at bounding box center [599, 283] width 751 height 72
click at [487, 242] on div "A Callback Scheduled Call Step: 1 America/Los_Angeles +1 323-836-9465 bridgetca…" at bounding box center [599, 207] width 751 height 72
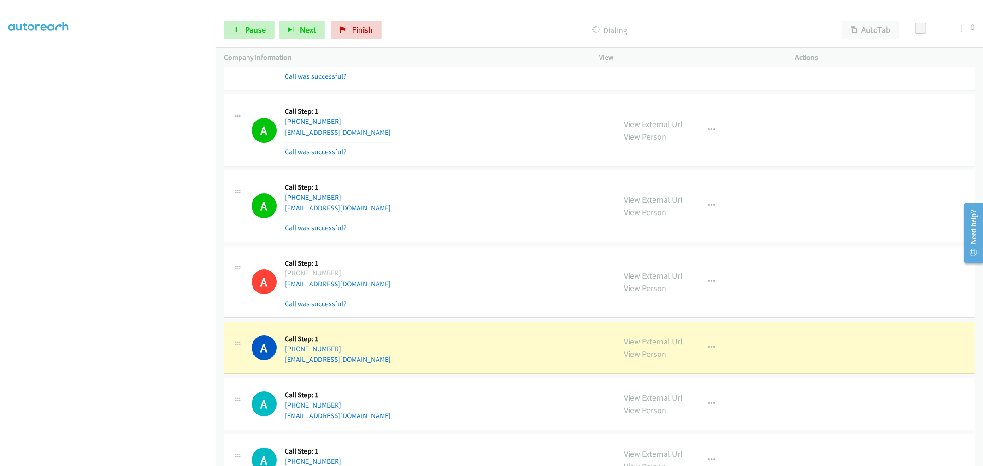
click at [507, 230] on div "A Callback Scheduled Call Step: 1 America/Los_Angeles +1 323-836-9465 bridgetca…" at bounding box center [430, 206] width 356 height 55
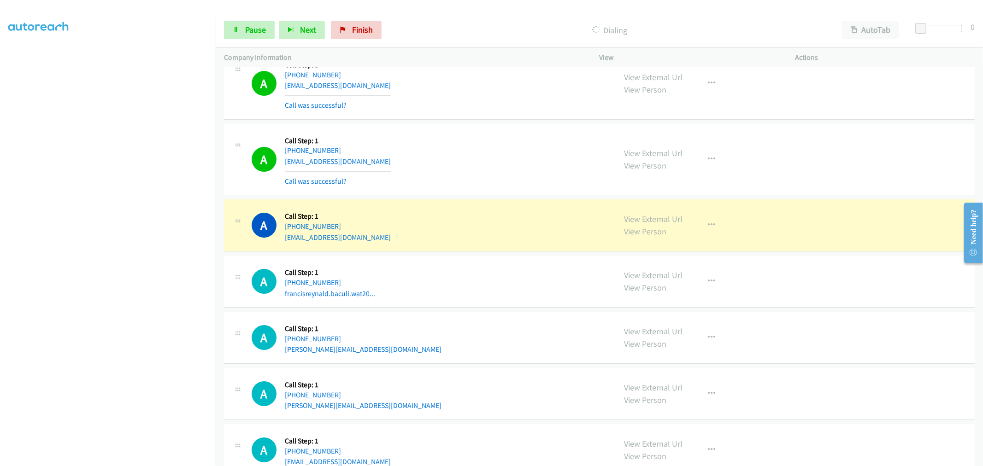
scroll to position [2733, 0]
click at [501, 160] on div "A Callback Scheduled Call Step: 1 America/Los_Angeles +1 925-699-9292 thecornel…" at bounding box center [430, 158] width 356 height 55
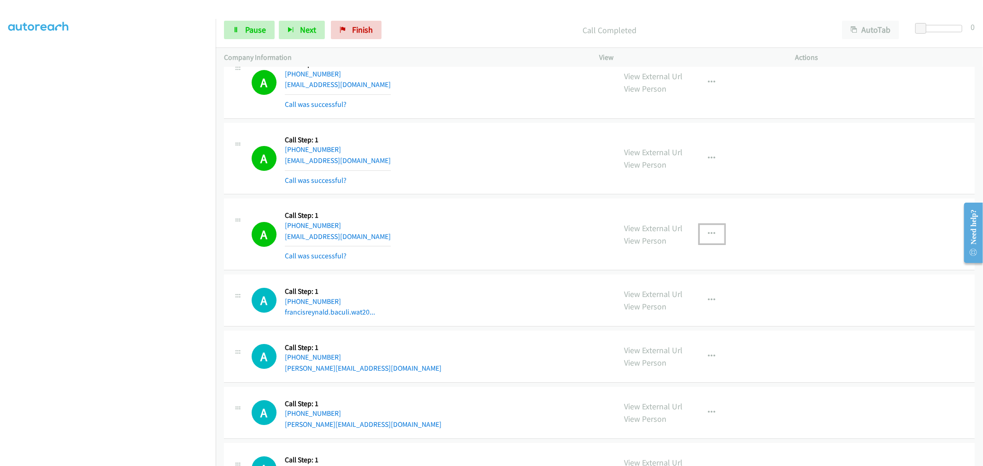
click at [708, 238] on icon "button" at bounding box center [711, 233] width 7 height 7
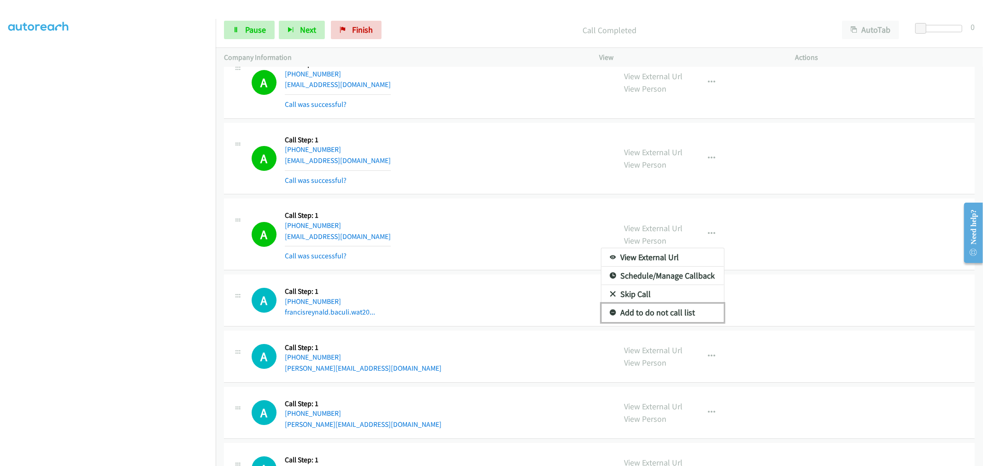
click at [656, 317] on link "Add to do not call list" at bounding box center [662, 313] width 123 height 18
click at [497, 202] on div "A Callback Scheduled Call Step: 1 America/New_York +1 732-586-6689 jerryt732@ya…" at bounding box center [599, 235] width 751 height 72
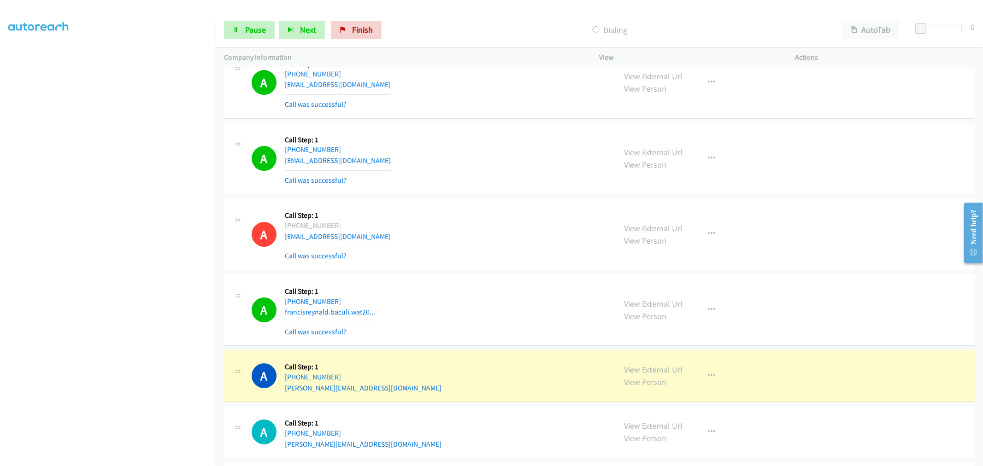
click at [486, 247] on div "A Callback Scheduled Call Step: 1 America/New_York +1 732-586-6689 jerryt732@ya…" at bounding box center [430, 234] width 356 height 55
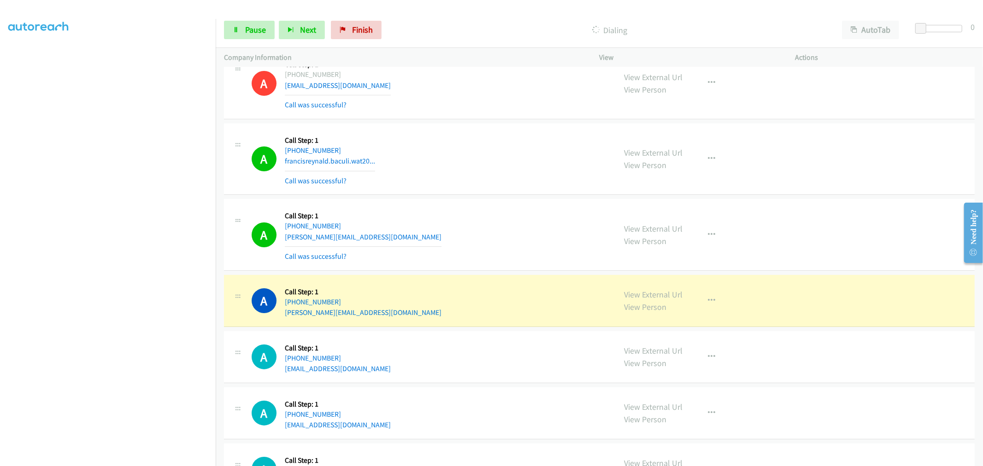
scroll to position [2887, 0]
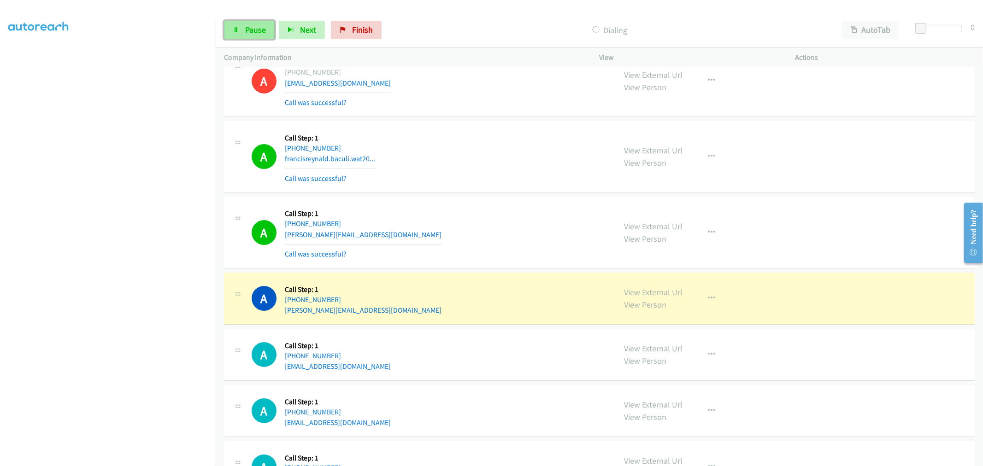
click at [260, 31] on span "Pause" at bounding box center [255, 29] width 21 height 11
click at [457, 277] on div "A Callback Scheduled Call Step: 1 America/Los_Angeles +1 650-743-3688 shelley_k…" at bounding box center [599, 299] width 751 height 52
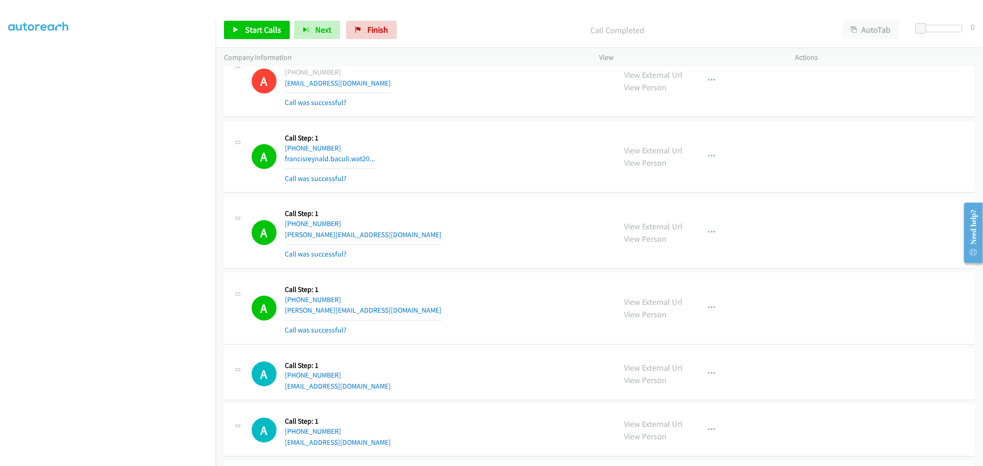
click at [430, 234] on div "A Callback Scheduled Call Step: 1 America/Los_Angeles +1 408-476-6490 jaime.del…" at bounding box center [430, 232] width 356 height 55
click at [268, 23] on link "Start Calls" at bounding box center [257, 30] width 66 height 18
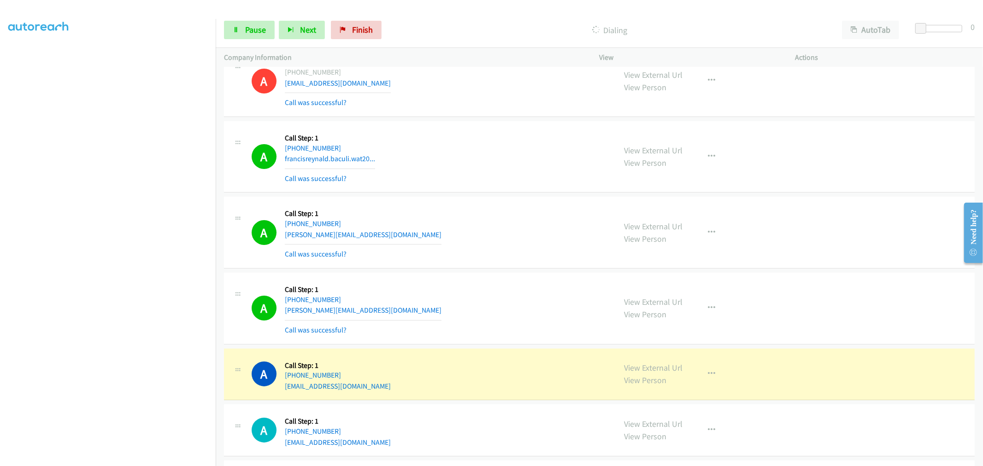
click at [496, 250] on div "A Callback Scheduled Call Step: 1 America/Los_Angeles +1 408-476-6490 jaime.del…" at bounding box center [430, 232] width 356 height 55
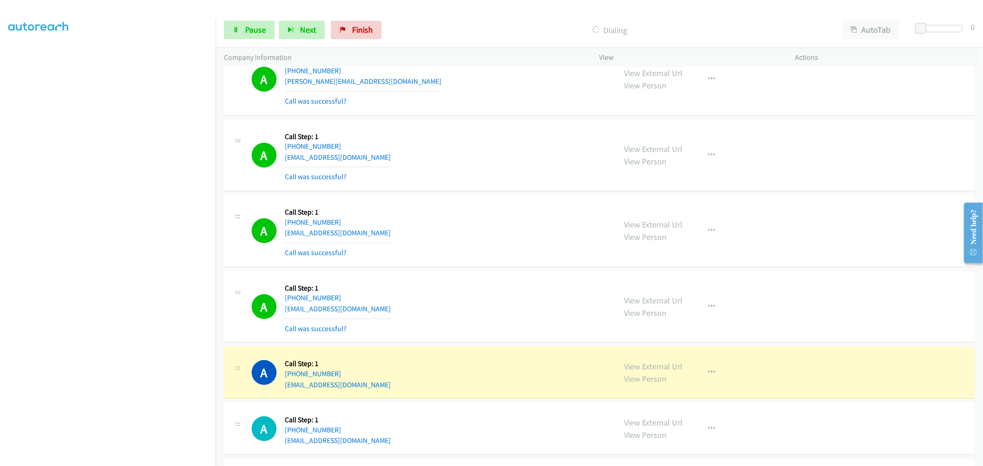
scroll to position [3245, 0]
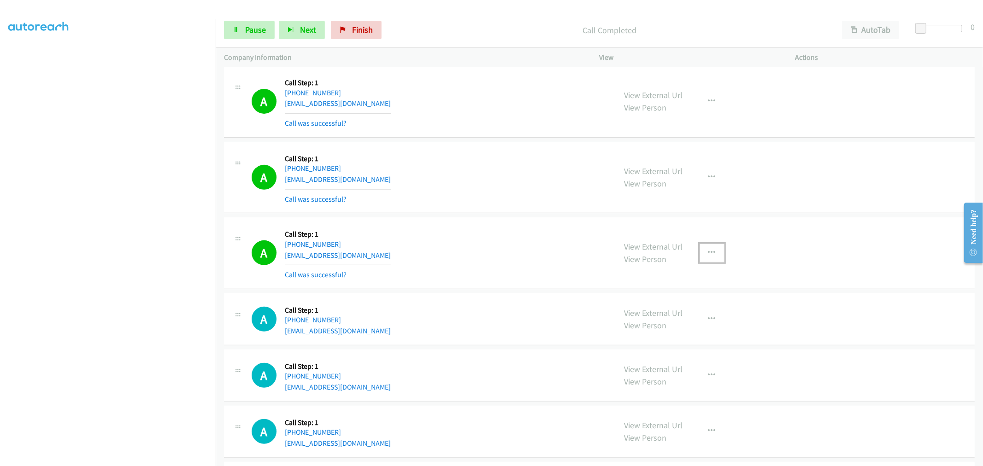
click at [711, 260] on button "button" at bounding box center [712, 253] width 25 height 18
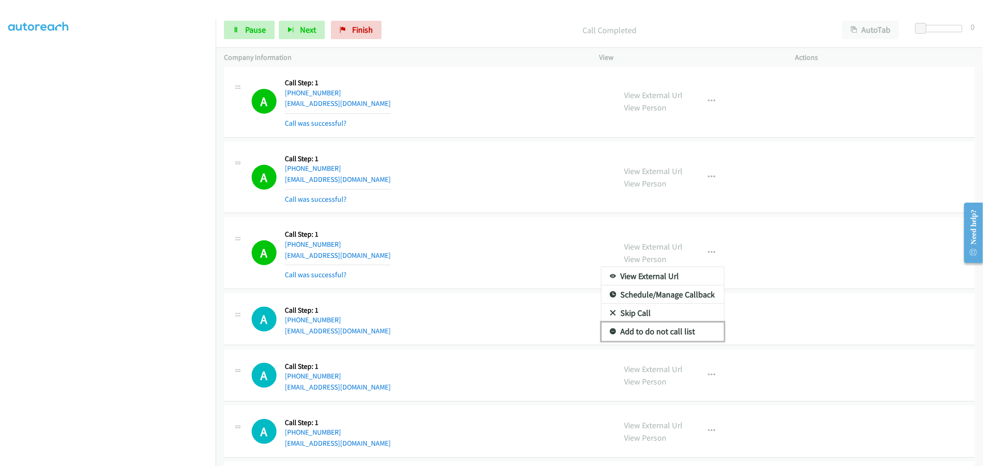
click at [652, 330] on link "Add to do not call list" at bounding box center [662, 332] width 123 height 18
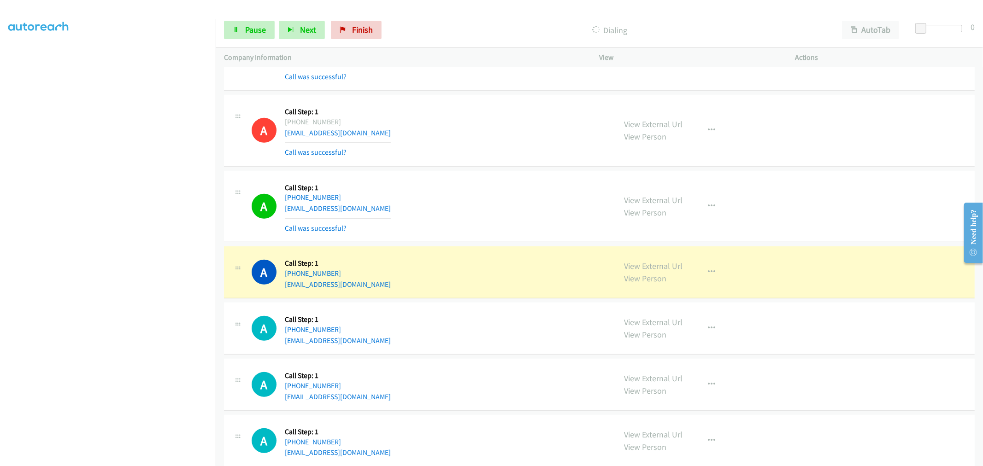
scroll to position [3399, 0]
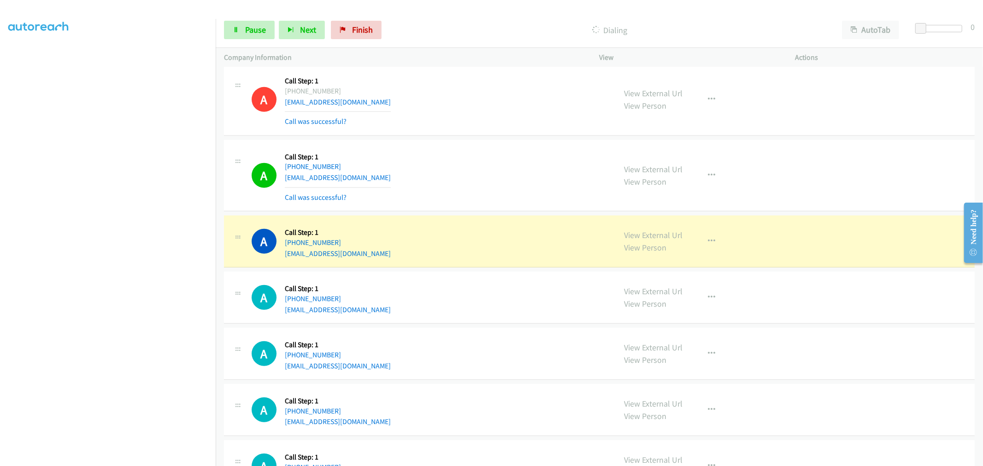
click at [488, 164] on div "A Callback Scheduled Call Step: 1 America/New_York +1 973-980-0044 liridon.mali…" at bounding box center [430, 175] width 356 height 55
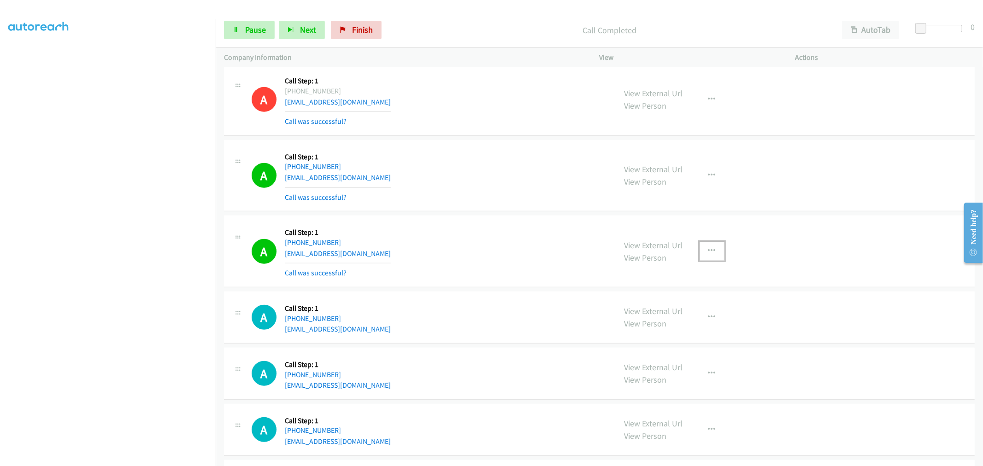
click at [713, 254] on button "button" at bounding box center [712, 251] width 25 height 18
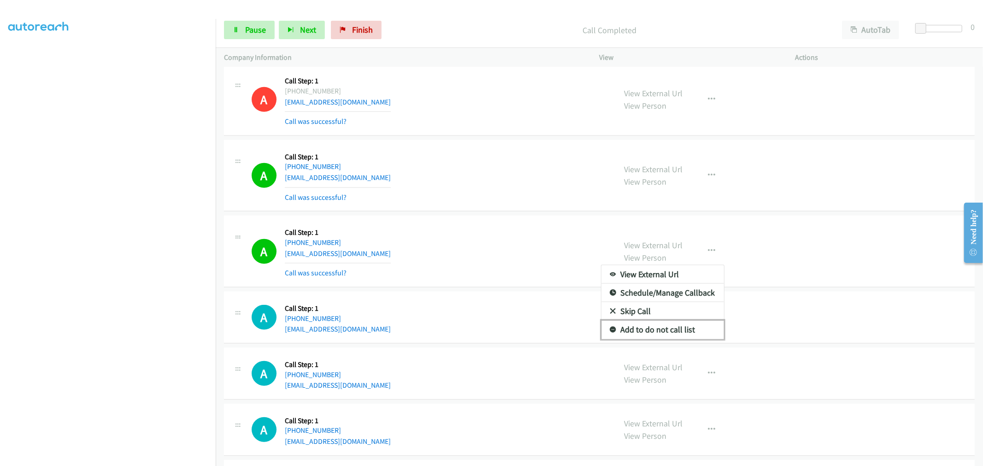
click at [634, 335] on link "Add to do not call list" at bounding box center [662, 330] width 123 height 18
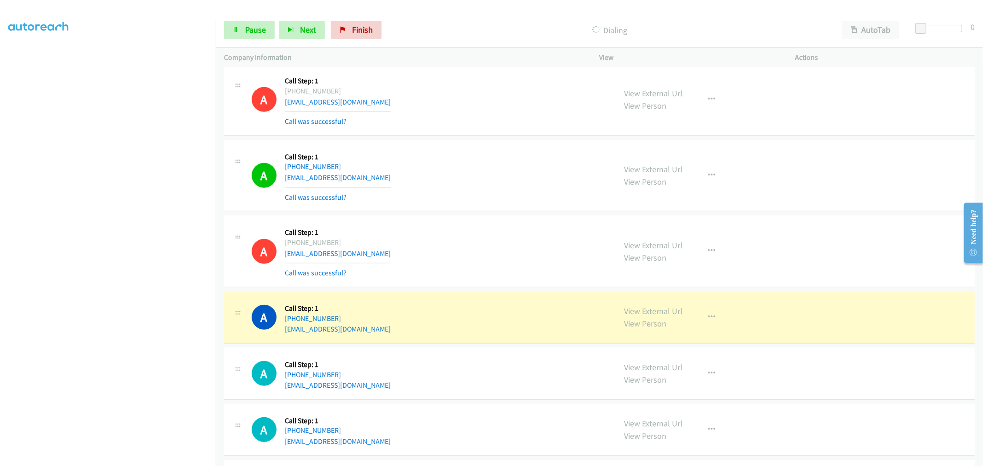
click at [411, 204] on div "A Callback Scheduled Call Step: 1 America/New_York +1 973-980-0044 liridon.mali…" at bounding box center [599, 176] width 751 height 72
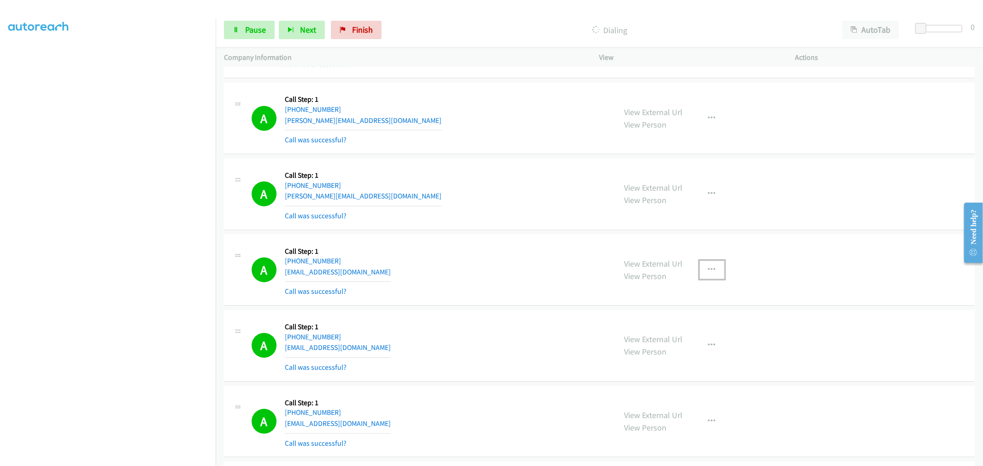
drag, startPoint x: 708, startPoint y: 267, endPoint x: 677, endPoint y: 321, distance: 62.2
click at [708, 267] on button "button" at bounding box center [712, 270] width 25 height 18
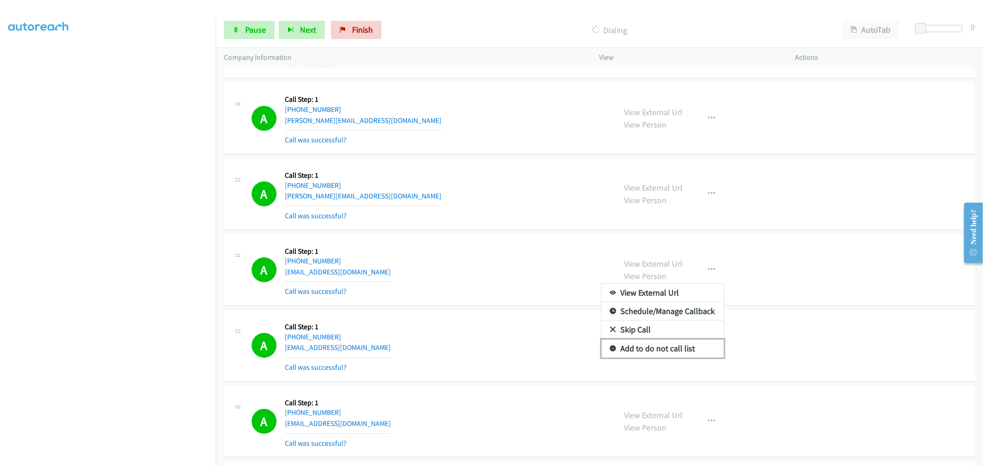
drag, startPoint x: 657, startPoint y: 345, endPoint x: 643, endPoint y: 333, distance: 18.0
click at [657, 346] on link "Add to do not call list" at bounding box center [662, 349] width 123 height 18
click at [469, 252] on div "A Callback Scheduled Call Step: 1 America/Los_Angeles +1 310-867-3998 ashyadega…" at bounding box center [430, 270] width 356 height 55
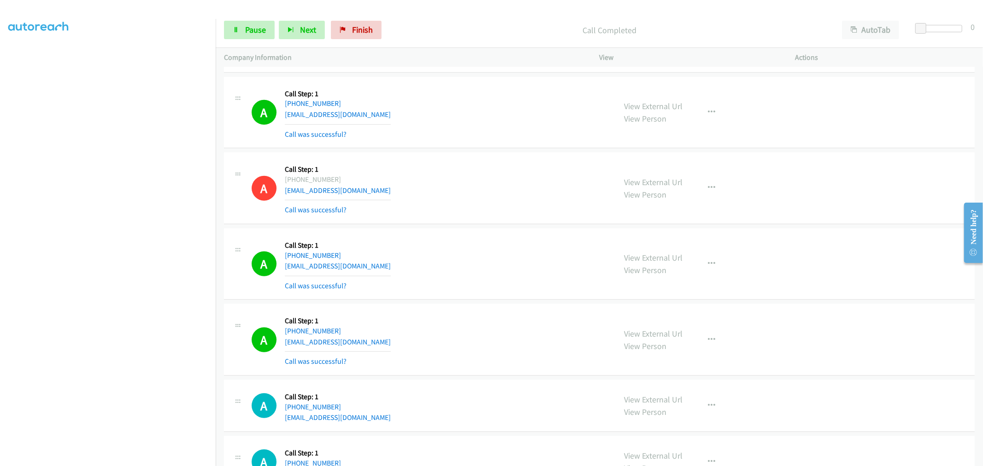
scroll to position [3513, 0]
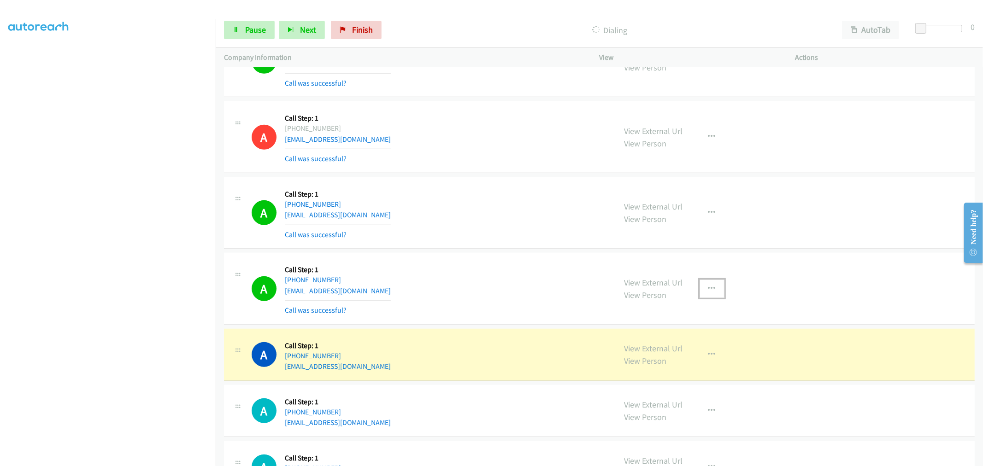
click at [708, 289] on icon "button" at bounding box center [711, 288] width 7 height 7
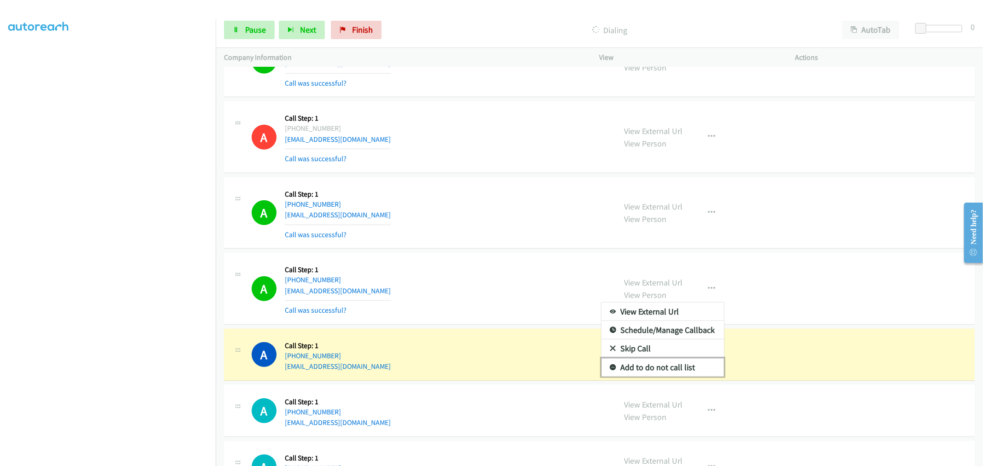
click at [666, 368] on link "Add to do not call list" at bounding box center [662, 368] width 123 height 18
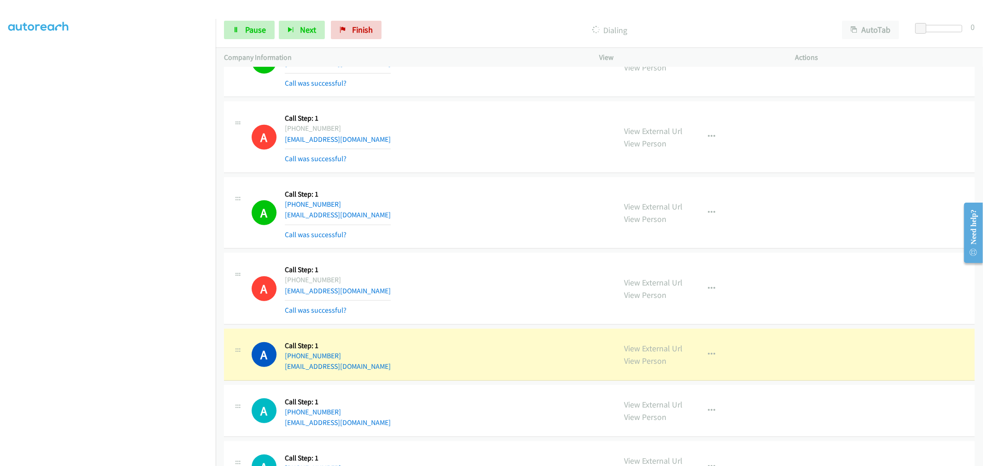
click at [516, 231] on div "A Callback Scheduled Call Step: 1 America/Chicago +1 314-761-8702 t28llc@gmail.…" at bounding box center [430, 213] width 356 height 55
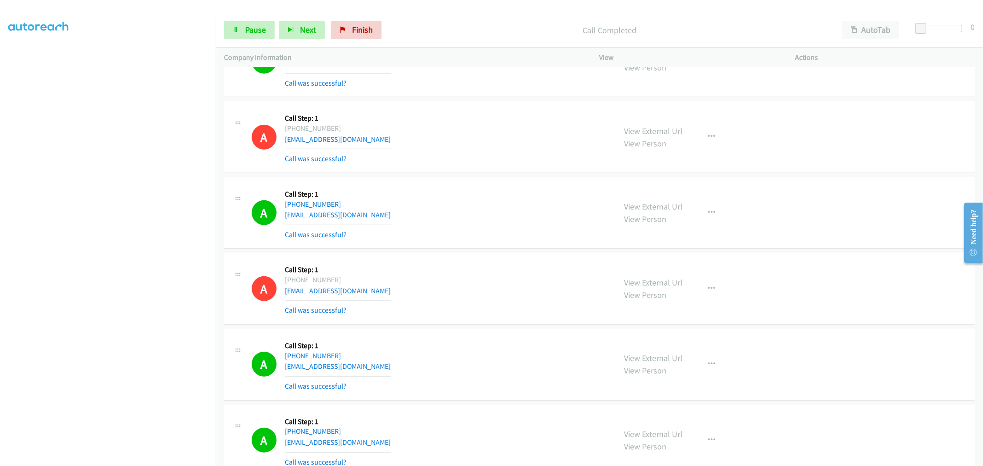
click at [503, 167] on div "A Callback Scheduled Call Step: 1 America/New_York +1 202-253-7018 ydaskew@veri…" at bounding box center [599, 137] width 751 height 72
click at [256, 30] on span "Pause" at bounding box center [255, 29] width 21 height 11
click at [253, 29] on span "Start Calls" at bounding box center [263, 29] width 36 height 11
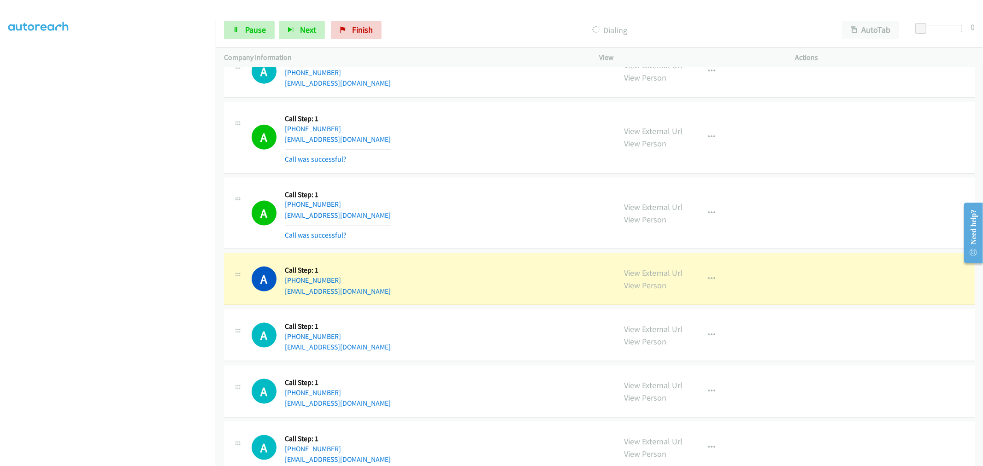
scroll to position [3974, 0]
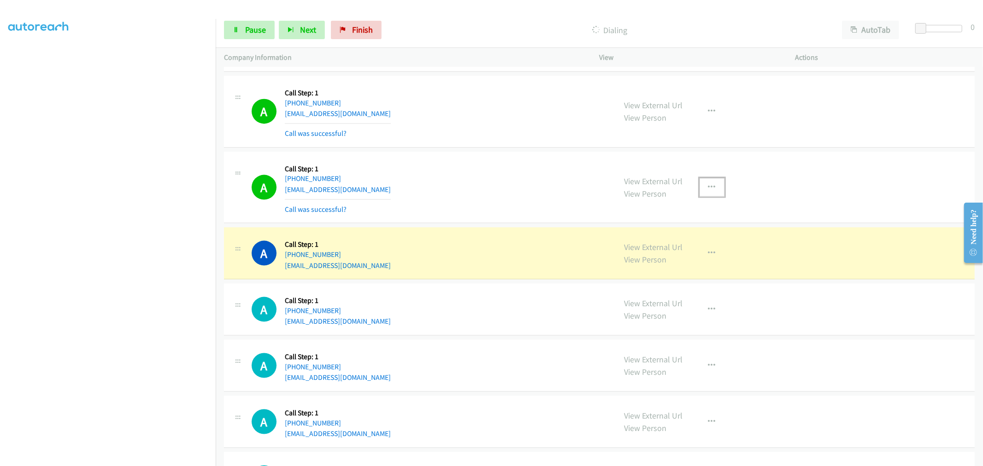
click at [707, 194] on button "button" at bounding box center [712, 187] width 25 height 18
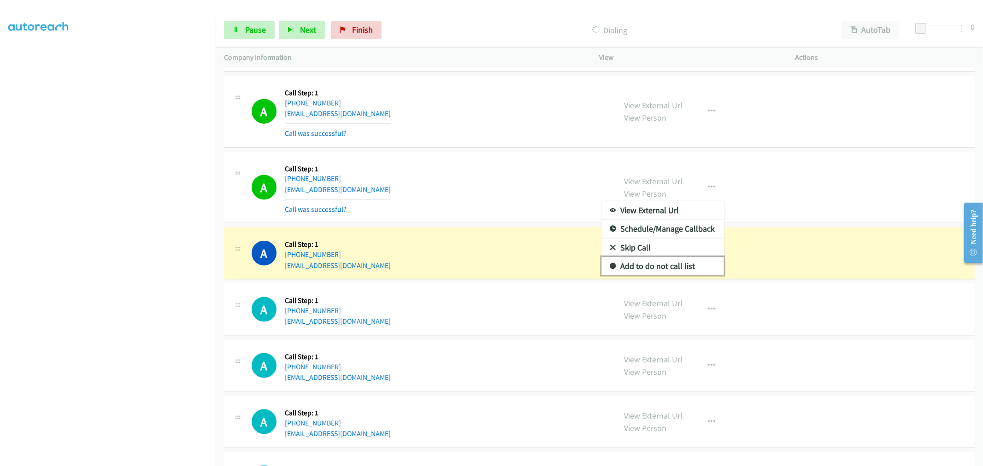
click at [633, 272] on link "Add to do not call list" at bounding box center [662, 266] width 123 height 18
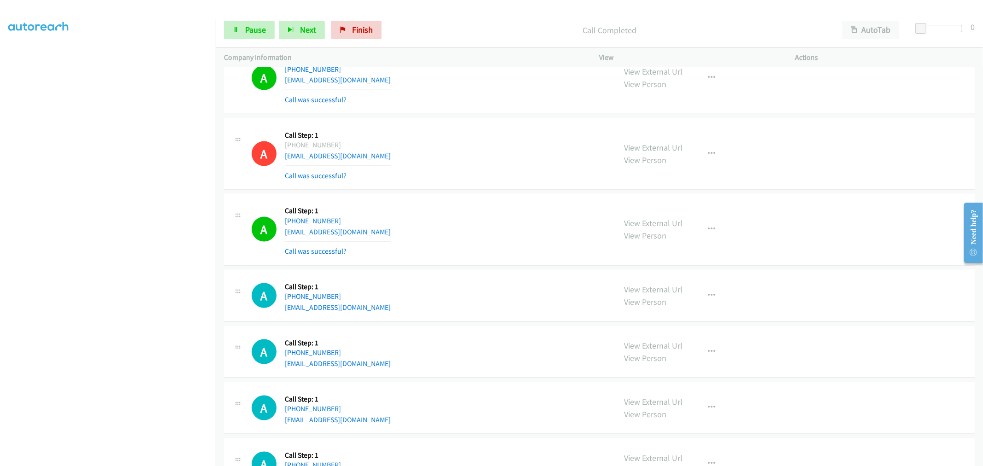
scroll to position [4025, 0]
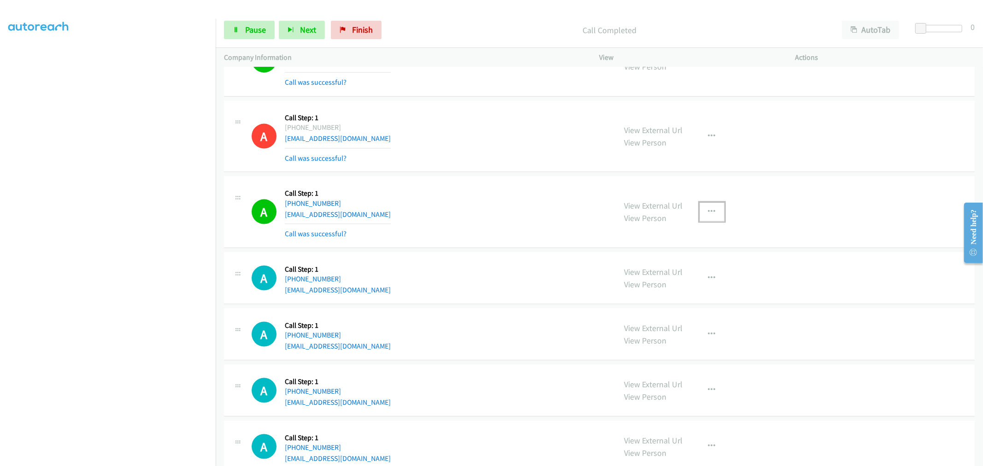
click at [716, 217] on button "button" at bounding box center [712, 212] width 25 height 18
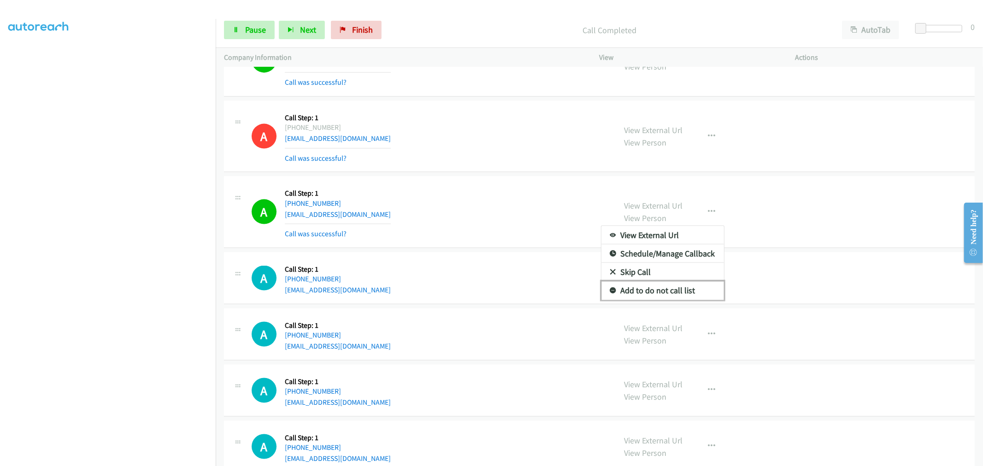
click at [650, 291] on link "Add to do not call list" at bounding box center [662, 291] width 123 height 18
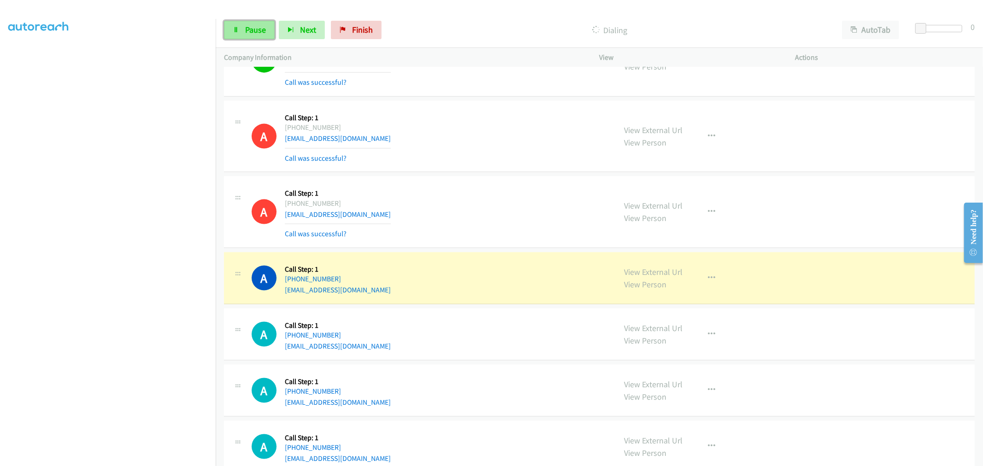
click at [255, 36] on link "Pause" at bounding box center [249, 30] width 51 height 18
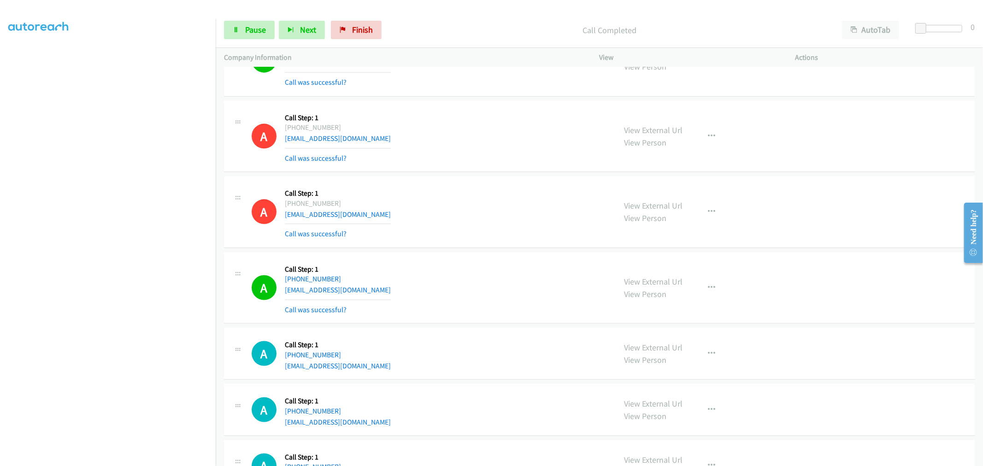
click at [444, 260] on div "A Callback Scheduled Call Step: 1 America/Chicago +1 713-857-0839 jmmdbli1956@g…" at bounding box center [599, 289] width 751 height 72
click at [253, 18] on div "Start Calls Pause Next Finish Call Completed AutoTab AutoTab 0" at bounding box center [599, 29] width 767 height 35
click at [252, 36] on link "Pause" at bounding box center [249, 30] width 51 height 18
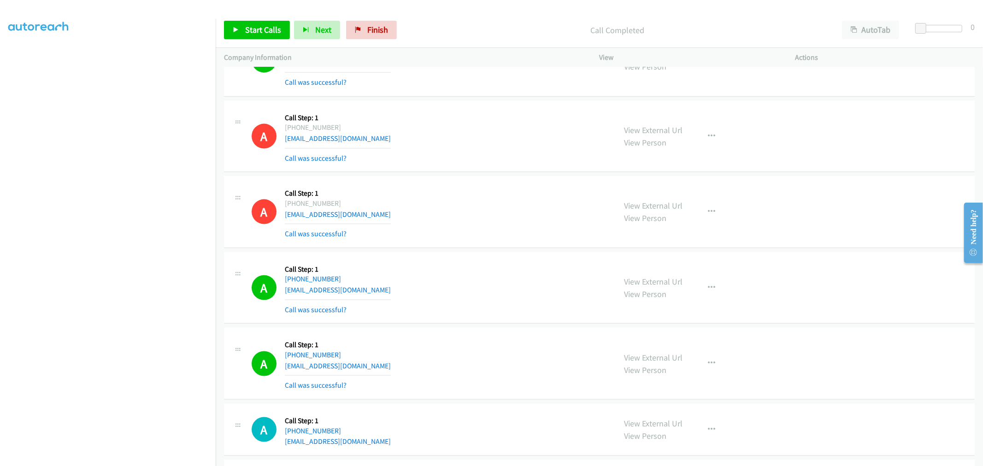
click at [471, 232] on div "A Callback Scheduled Call Step: 1 America/New_York +1 301-775-3531 cawhitefamil…" at bounding box center [430, 212] width 356 height 55
click at [500, 194] on div "A Callback Scheduled Call Step: 1 America/New_York +1 301-775-3531 cawhitefamil…" at bounding box center [430, 212] width 356 height 55
click at [519, 184] on div "A Callback Scheduled Call Step: 1 America/New_York +1 301-775-3531 cawhitefamil…" at bounding box center [599, 213] width 751 height 72
click at [270, 32] on span "Start Calls" at bounding box center [263, 29] width 36 height 11
click at [512, 238] on div "A Callback Scheduled Call Step: 1 America/New_York +1 301-775-3531 cawhitefamil…" at bounding box center [430, 212] width 356 height 55
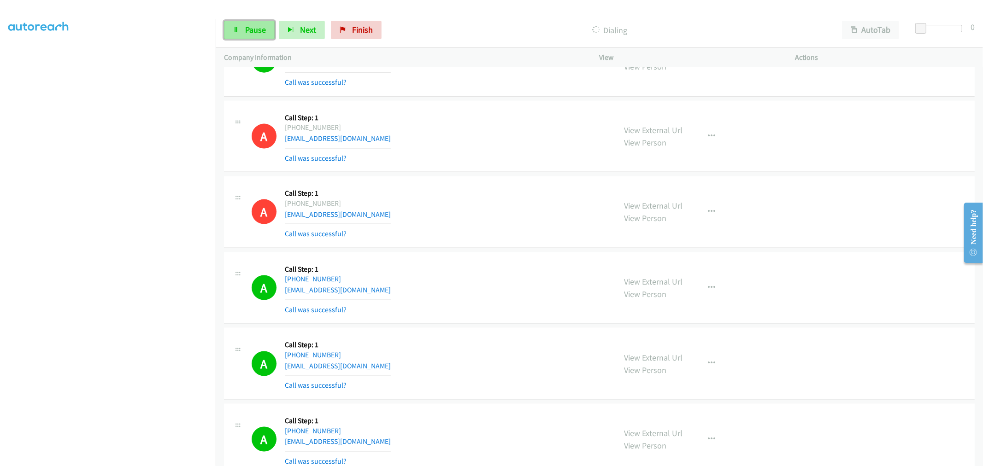
click at [251, 32] on span "Pause" at bounding box center [255, 29] width 21 height 11
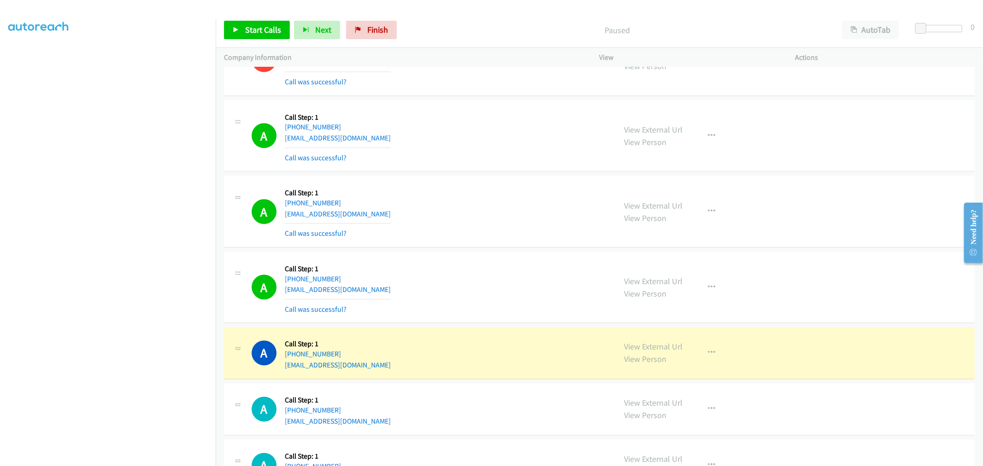
scroll to position [4178, 0]
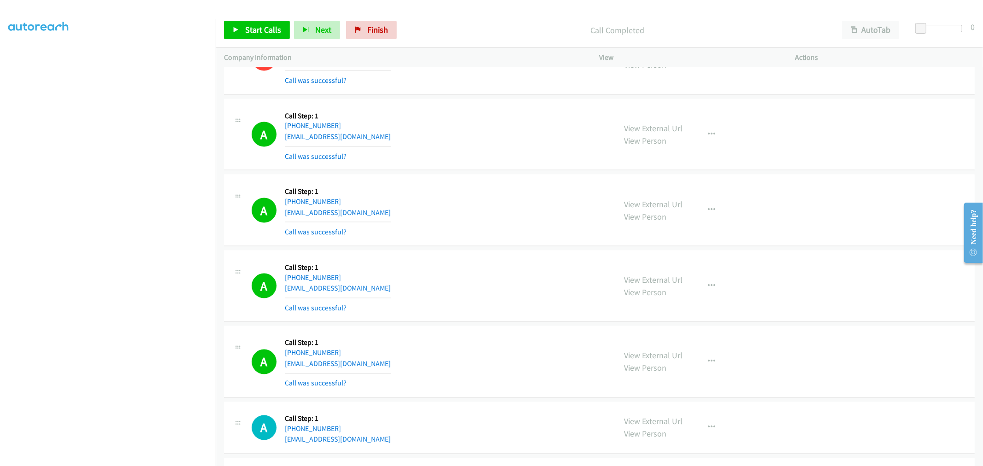
click at [468, 118] on div "A Callback Scheduled Call Step: 1 America/Chicago +1 713-857-0839 jmmdbli1956@g…" at bounding box center [430, 134] width 356 height 55
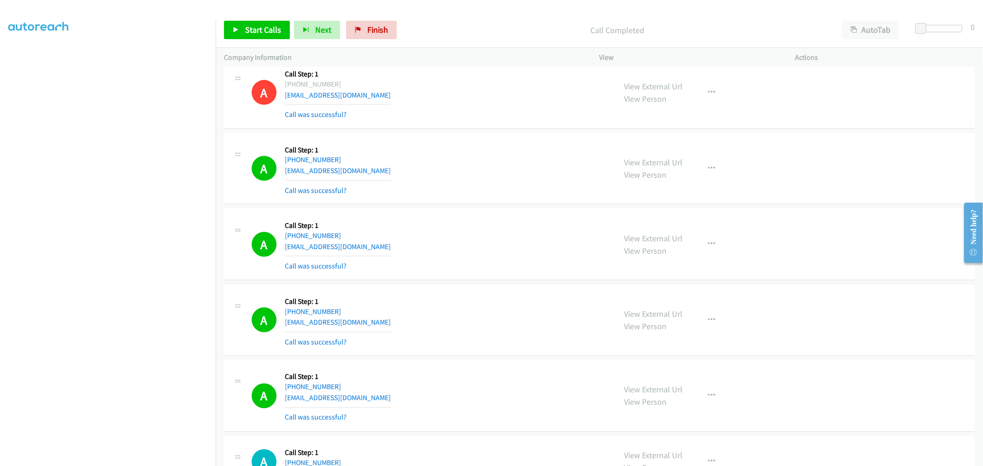
scroll to position [4127, 0]
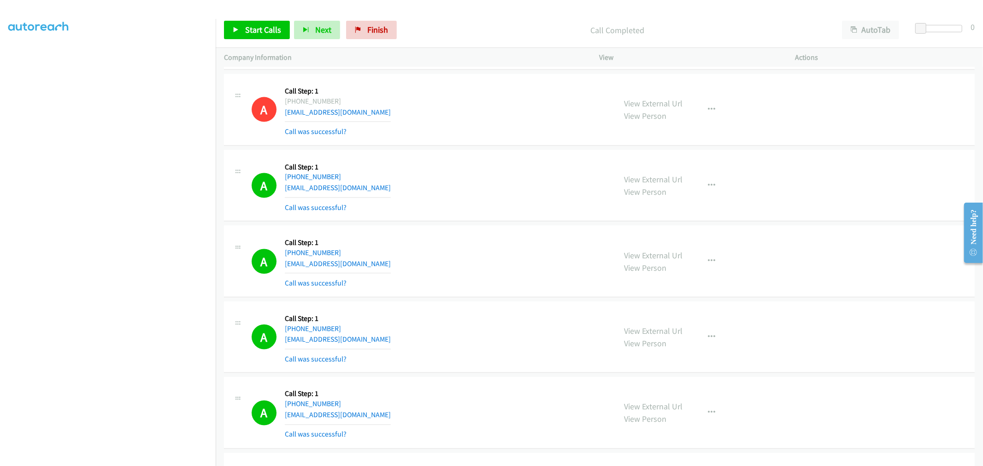
click at [404, 188] on div "A Callback Scheduled Call Step: 1 America/Chicago +1 713-857-0839 jmmdbli1956@g…" at bounding box center [430, 186] width 356 height 55
click at [515, 150] on td "A Callback Scheduled Call Step: 1 America/Chicago +1 713-857-0839 jmmdbli1956@g…" at bounding box center [599, 186] width 767 height 76
click at [707, 183] on button "button" at bounding box center [712, 186] width 25 height 18
click at [657, 266] on link "Add to do not call list" at bounding box center [662, 264] width 123 height 18
click at [515, 192] on div "A Callback Scheduled Call Step: 1 America/Chicago +1 713-857-0839 jmmdbli1956@g…" at bounding box center [430, 186] width 356 height 55
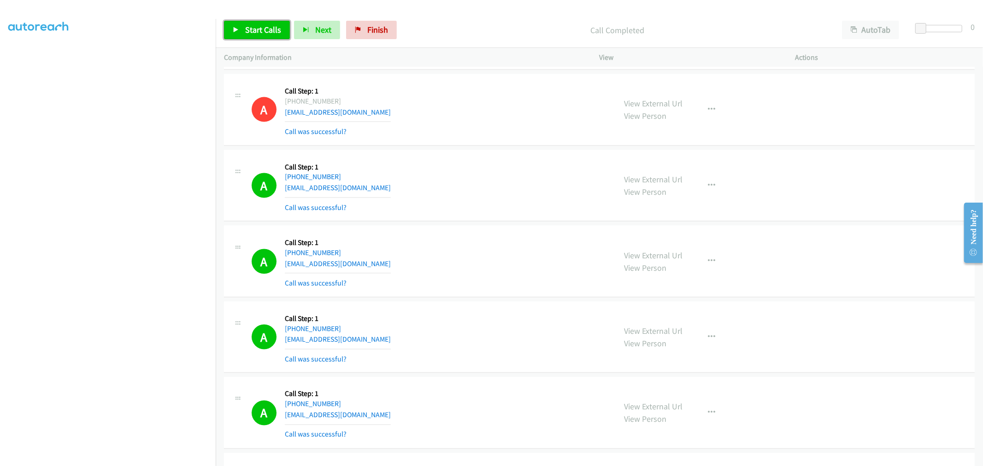
click at [250, 30] on span "Start Calls" at bounding box center [263, 29] width 36 height 11
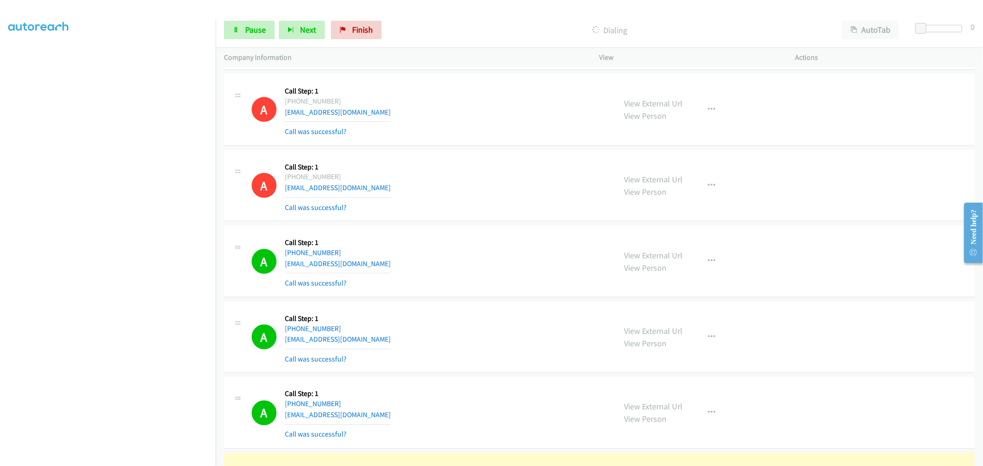
click at [439, 186] on div "A Callback Scheduled Call Step: 1 America/Chicago +1 713-857-0839 jmmdbli1956@g…" at bounding box center [430, 186] width 356 height 55
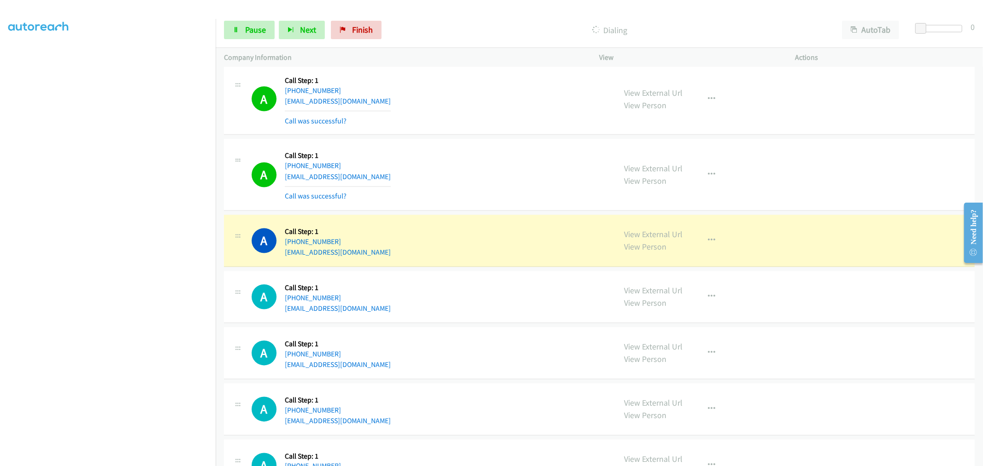
scroll to position [4383, 0]
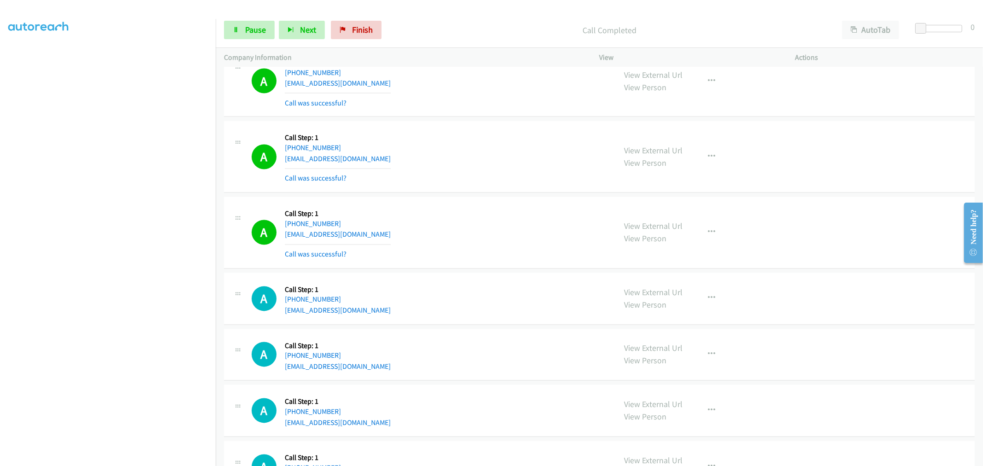
click at [485, 257] on div "A Callback Scheduled Call Step: 1 America/Los_Angeles +1 208-449-9493 stevencra…" at bounding box center [430, 233] width 356 height 55
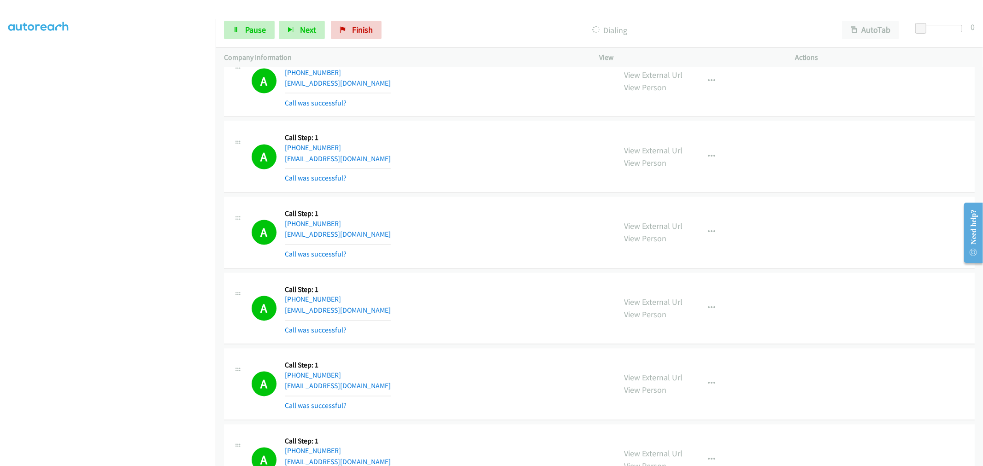
click at [526, 263] on div "A Callback Scheduled Call Step: 1 America/Los_Angeles +1 208-449-9493 stevencra…" at bounding box center [599, 233] width 751 height 72
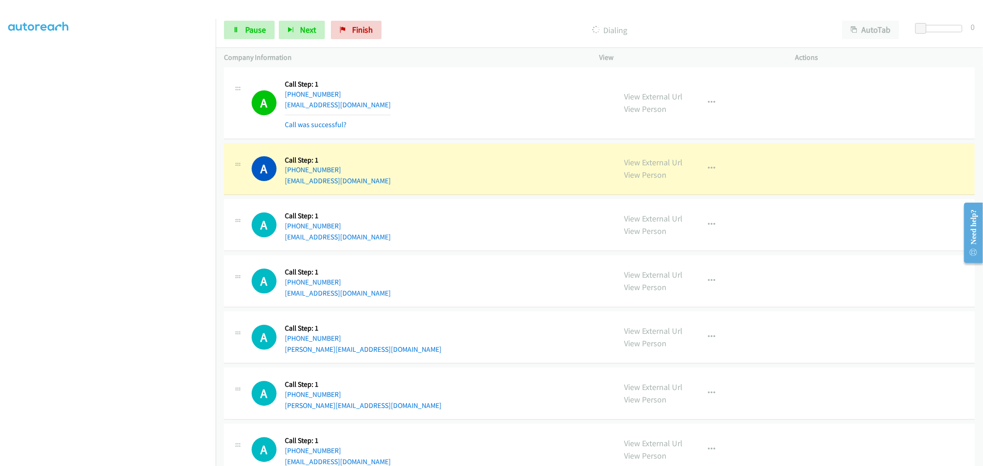
scroll to position [5049, 0]
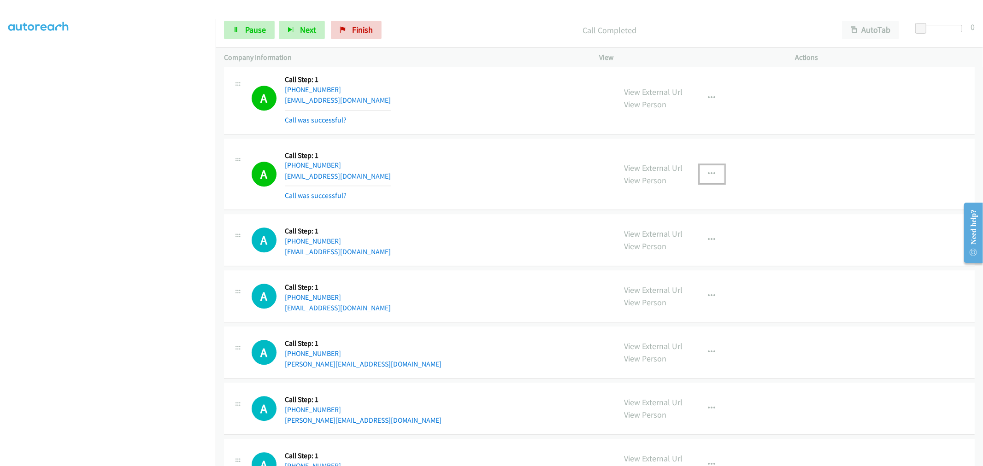
click at [708, 178] on icon "button" at bounding box center [711, 174] width 7 height 7
click at [659, 262] on link "Add to do not call list" at bounding box center [662, 253] width 123 height 18
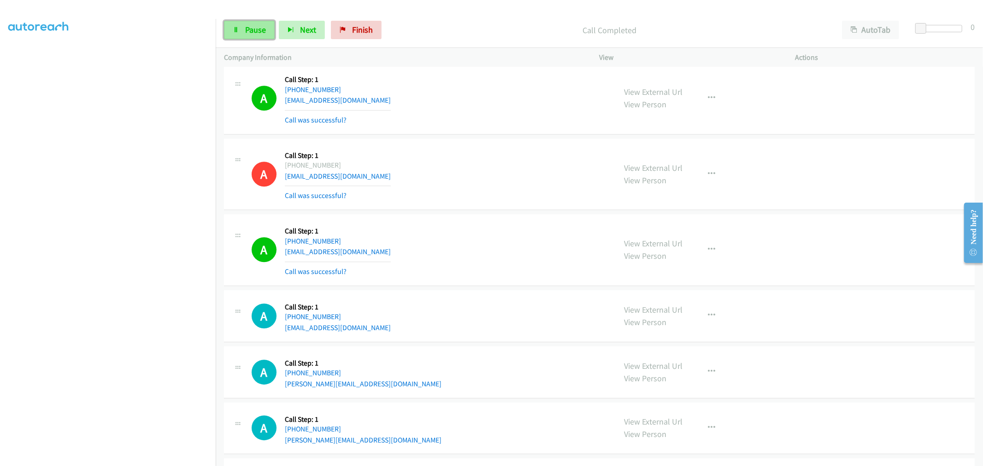
click at [236, 36] on link "Pause" at bounding box center [249, 30] width 51 height 18
click at [479, 231] on div "A Callback Scheduled Call Step: 1 America/New_York +1 929-309-7190 amirabid23@i…" at bounding box center [430, 250] width 356 height 55
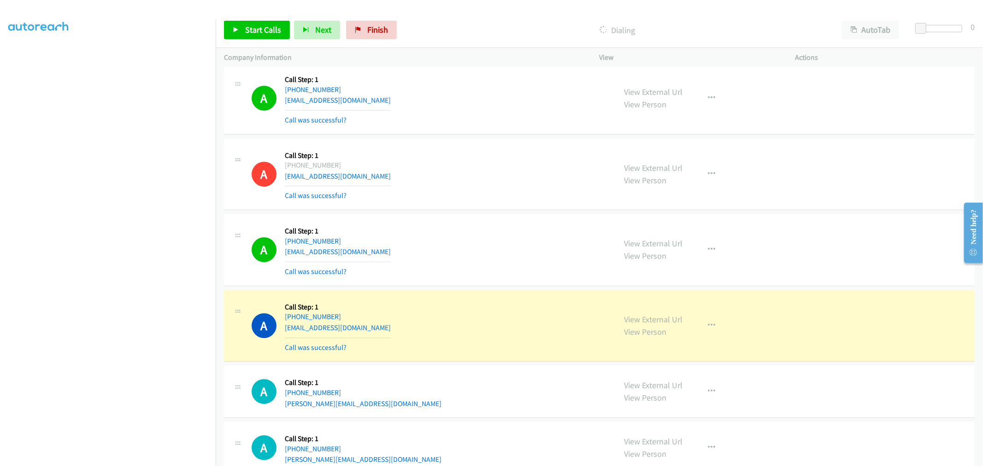
click at [460, 269] on div "A Callback Scheduled Call Step: 1 America/New_York +1 929-309-7190 amirabid23@i…" at bounding box center [430, 250] width 356 height 55
click at [484, 223] on div "A Callback Scheduled Call Step: 1 America/New_York +1 929-309-7190 amirabid23@i…" at bounding box center [599, 250] width 751 height 72
click at [464, 229] on div "A Callback Scheduled Call Step: 1 America/New_York +1 929-309-7190 amirabid23@i…" at bounding box center [430, 250] width 356 height 55
click at [447, 186] on div "A Callback Scheduled Call Step: 1 America/Chicago +1 281-229-2497 lj7467@gmail.…" at bounding box center [430, 174] width 356 height 55
click at [277, 30] on span "Start Calls" at bounding box center [263, 29] width 36 height 11
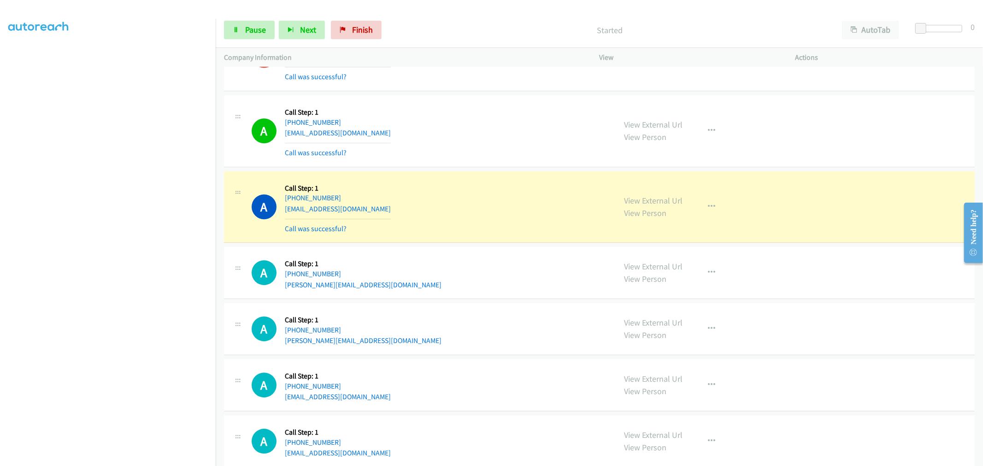
scroll to position [5202, 0]
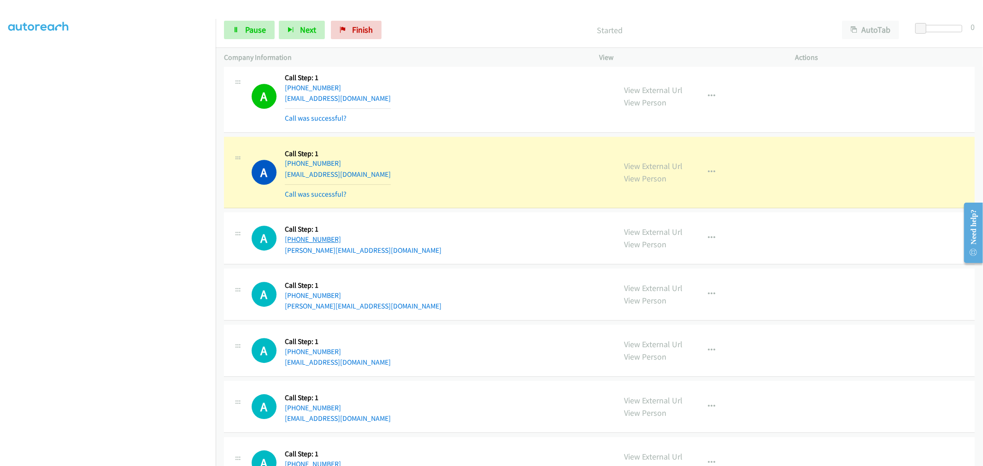
drag, startPoint x: 342, startPoint y: 242, endPoint x: 294, endPoint y: 242, distance: 47.9
click at [294, 242] on div "+1 808-221-9975" at bounding box center [363, 239] width 157 height 11
copy link "808-221-9975"
click at [269, 27] on link "Pause" at bounding box center [249, 30] width 51 height 18
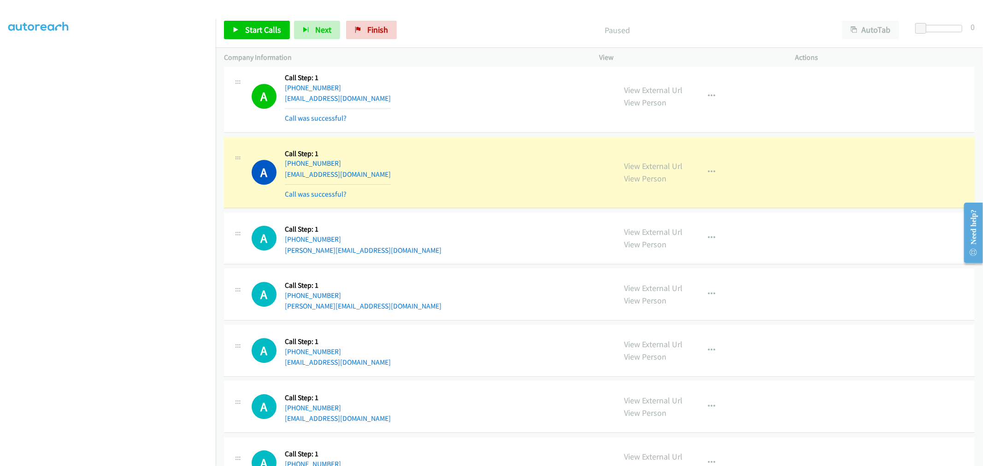
click at [502, 247] on div "A Callback Scheduled Call Step: 1 Pacific/Honolulu +1 808-221-9975 torress-p@ho…" at bounding box center [430, 238] width 356 height 35
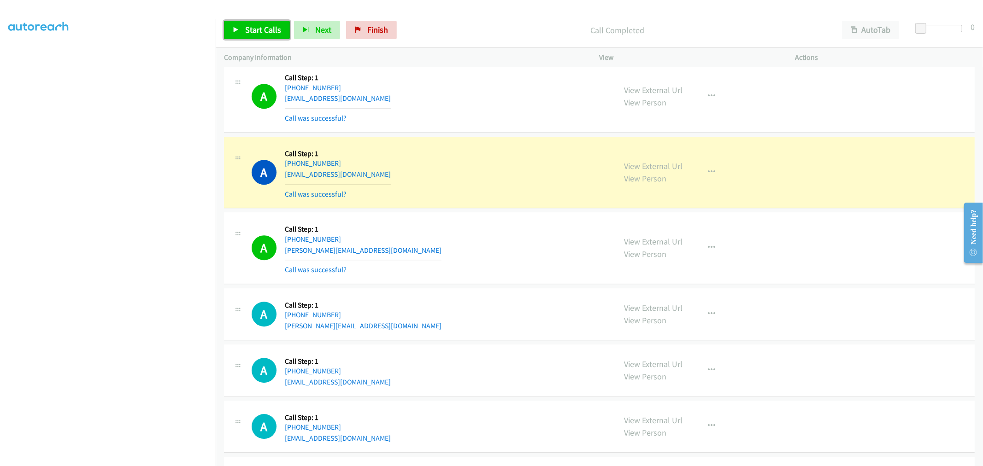
click at [256, 31] on span "Start Calls" at bounding box center [263, 29] width 36 height 11
click at [478, 115] on div "A Callback Scheduled Call Step: 1 America/New_York +1 929-309-7190 amirabid23@i…" at bounding box center [430, 96] width 356 height 55
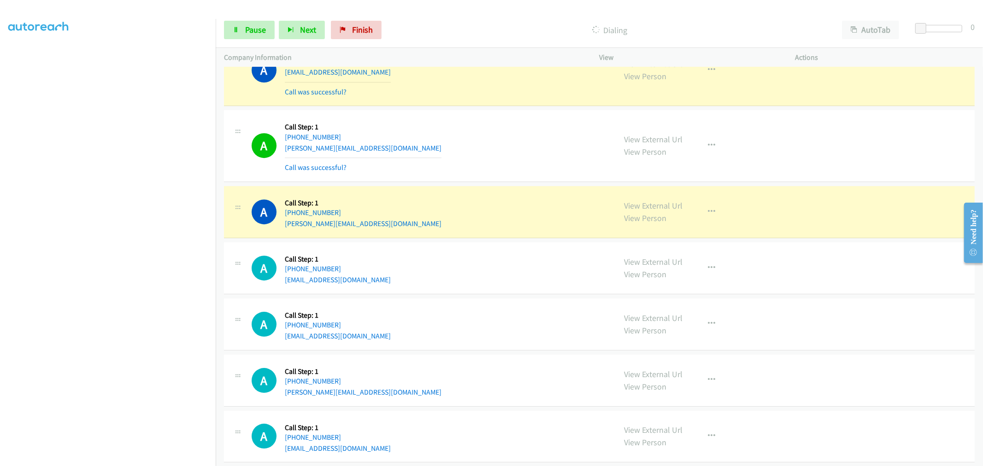
scroll to position [5305, 0]
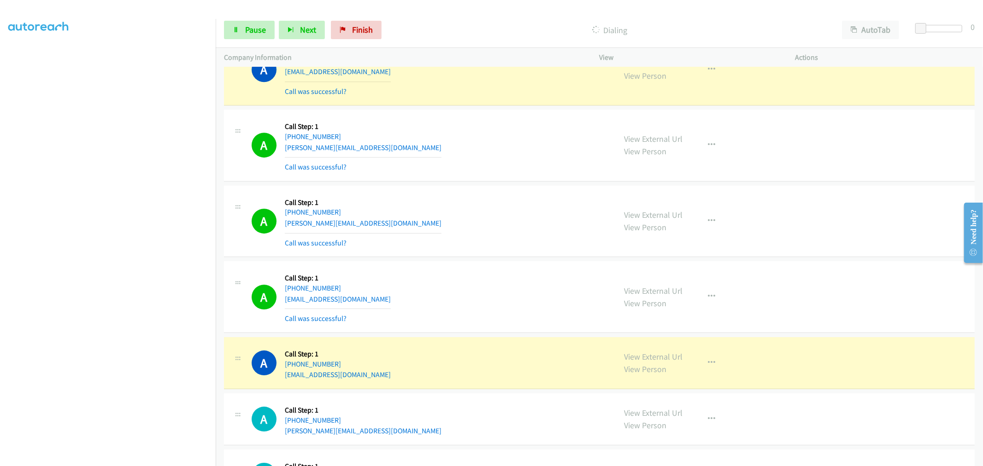
click at [523, 258] on div "A Callback Scheduled Call Step: 1 Pacific/Honolulu +1 808-280-3433 martin@mauir…" at bounding box center [599, 222] width 751 height 72
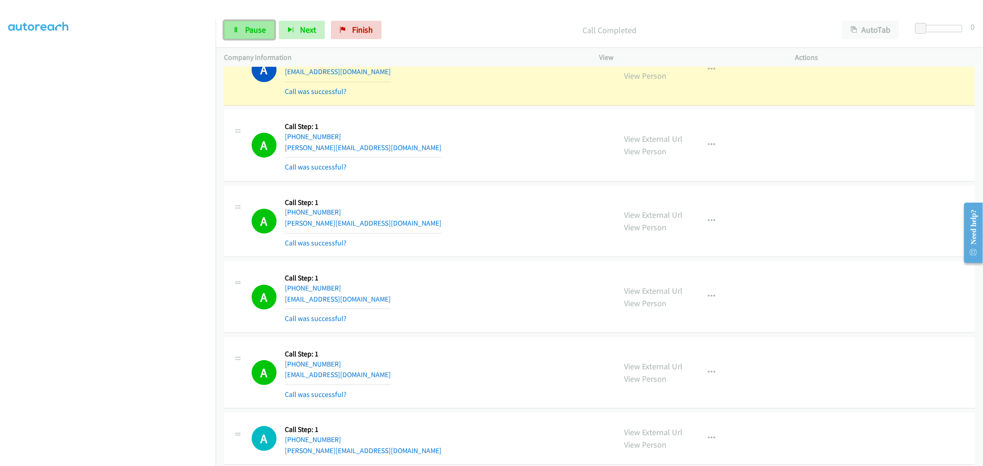
click at [260, 27] on span "Pause" at bounding box center [255, 29] width 21 height 11
click at [252, 23] on link "Start Calls" at bounding box center [257, 30] width 66 height 18
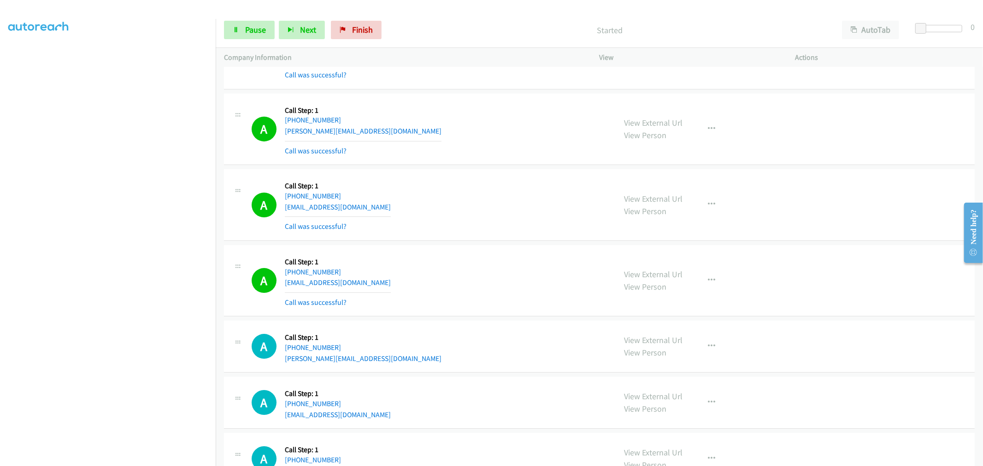
scroll to position [5561, 0]
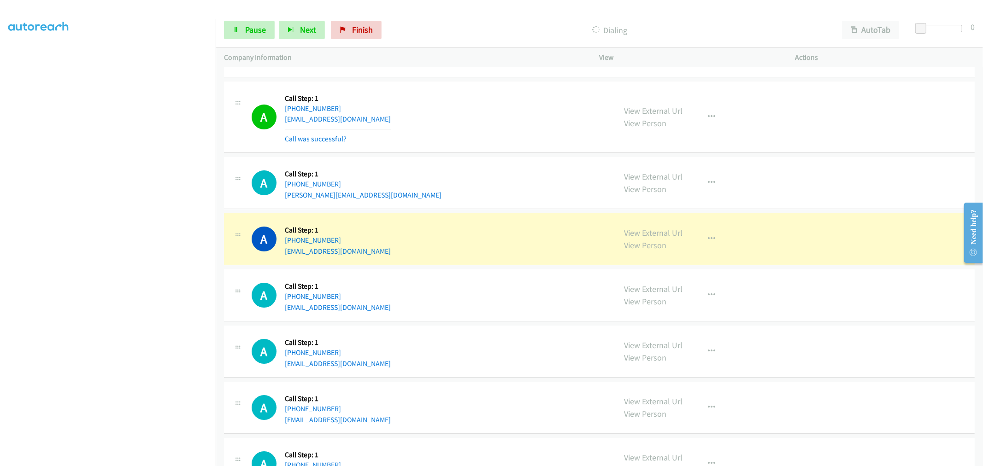
click at [147, 460] on section at bounding box center [107, 247] width 199 height 441
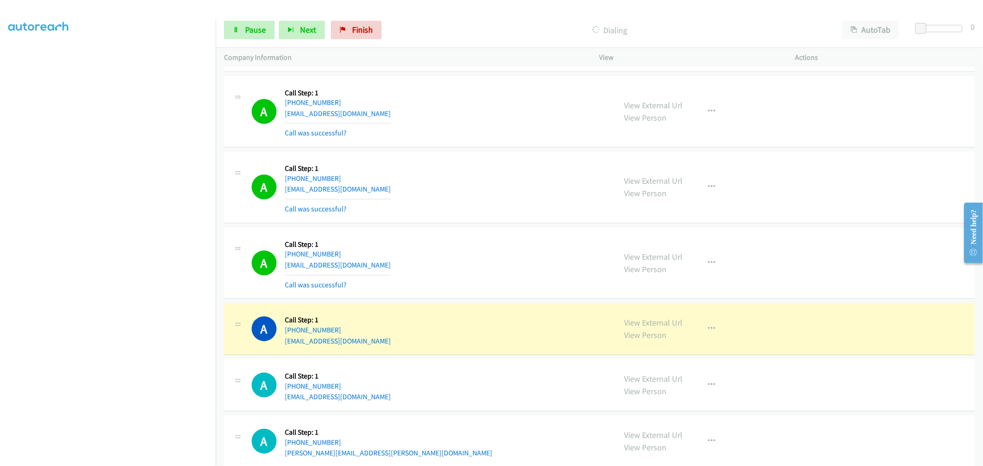
scroll to position [5868, 0]
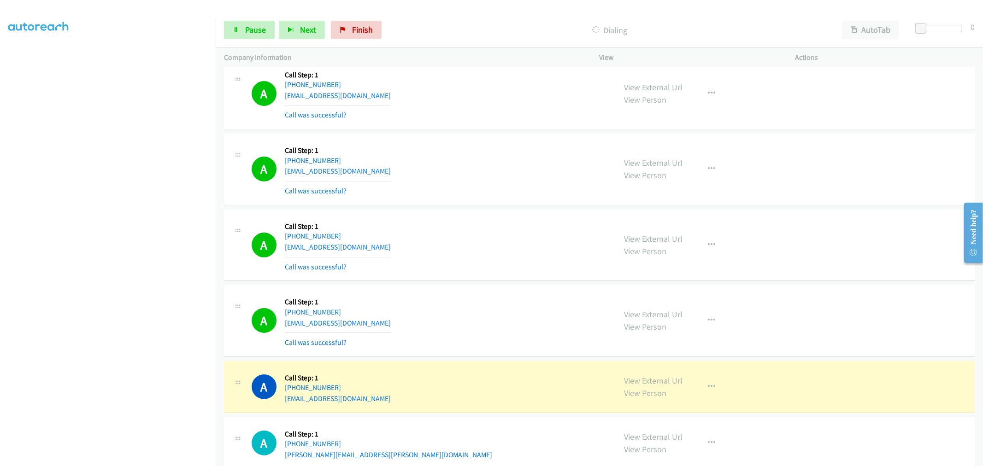
click at [482, 174] on div "A Callback Scheduled Call Step: 1 America/New_York +1 315-822-3478 lilac4456@gm…" at bounding box center [430, 169] width 356 height 55
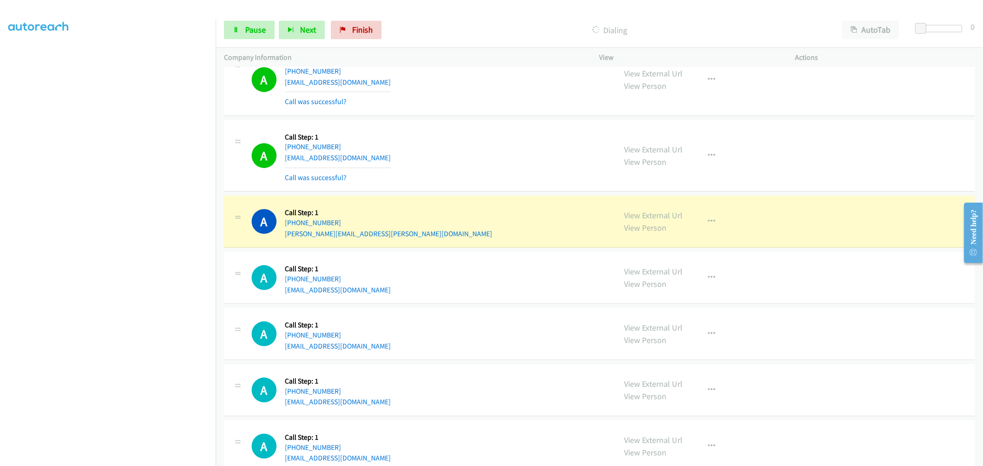
scroll to position [6058, 0]
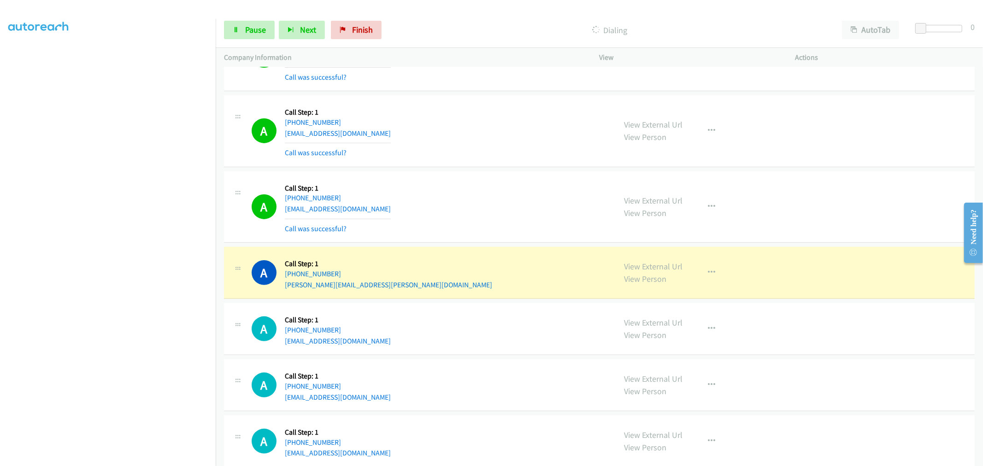
click at [483, 170] on td "A Callback Scheduled Call Step: 1 America/New_York +1 617-379-2087 emossman@gma…" at bounding box center [599, 132] width 767 height 76
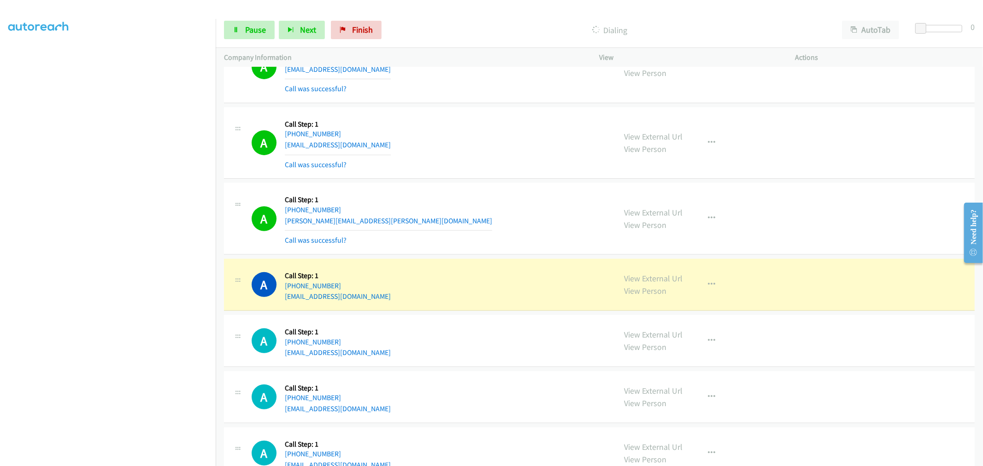
scroll to position [6212, 0]
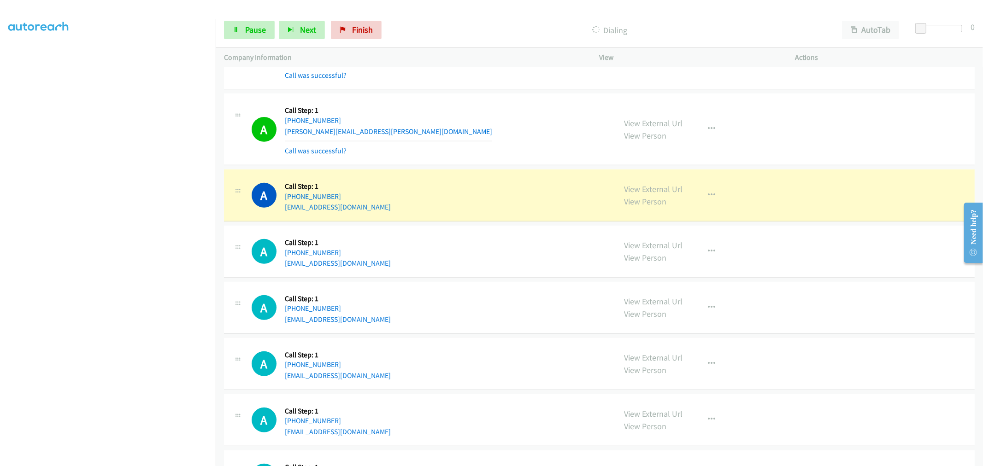
click at [497, 165] on div "A Callback Scheduled Call Step: 1 America/New_York +1 203-297-2179 nader.bandak…" at bounding box center [599, 130] width 751 height 72
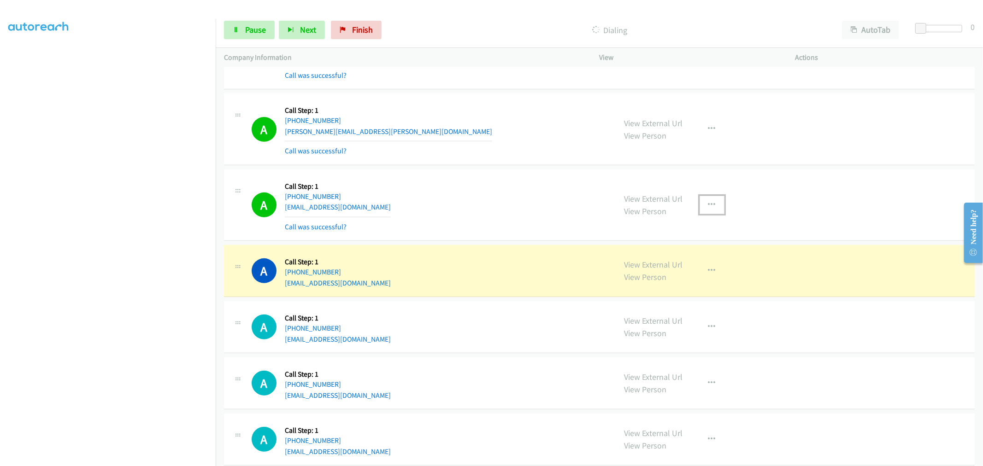
click at [710, 212] on button "button" at bounding box center [712, 205] width 25 height 18
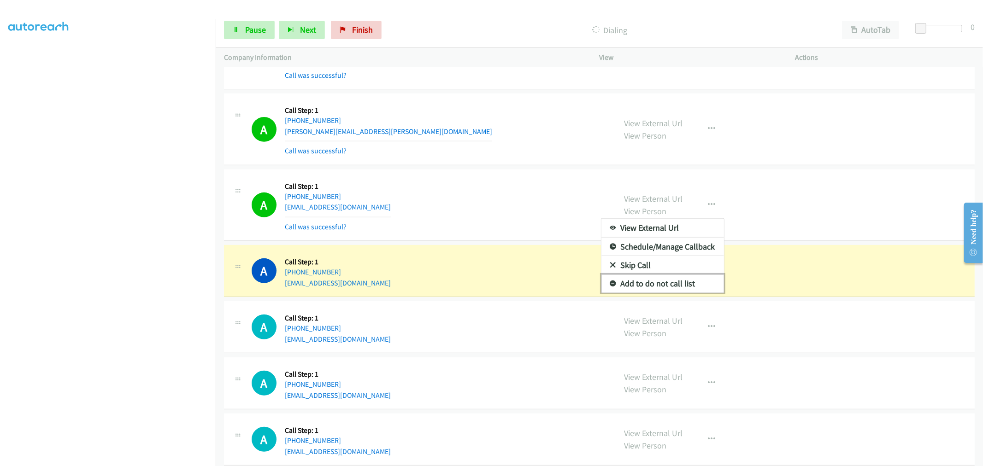
click at [657, 286] on link "Add to do not call list" at bounding box center [662, 284] width 123 height 18
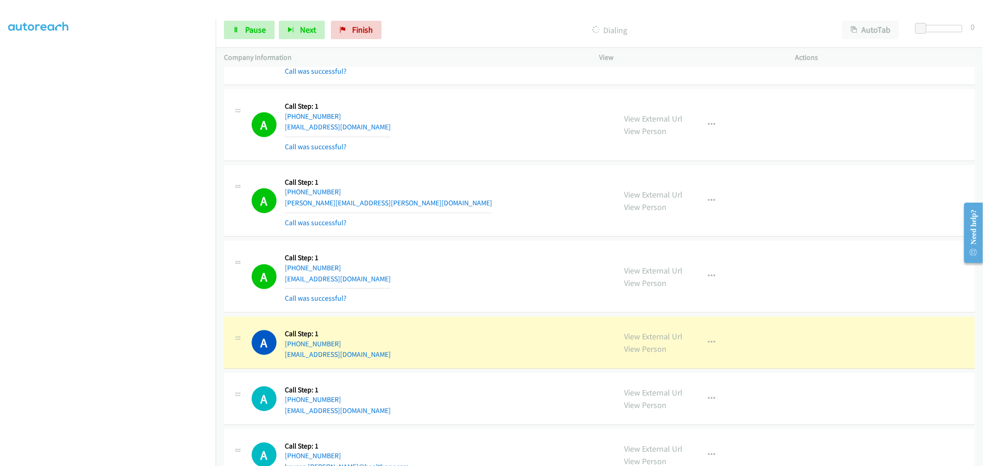
scroll to position [6724, 0]
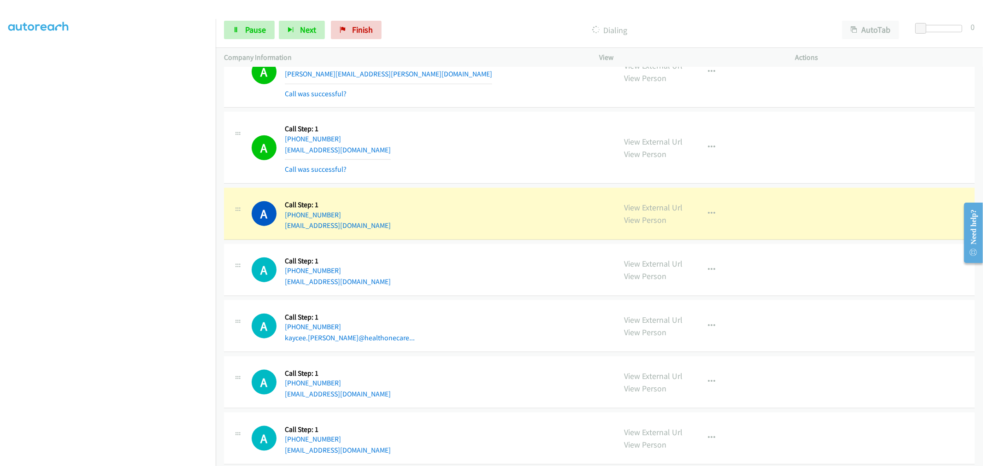
click at [446, 199] on div "A Callback Scheduled Call Step: 1 America/Los_Angeles +1 714-580-9849 jsagarino…" at bounding box center [599, 214] width 751 height 52
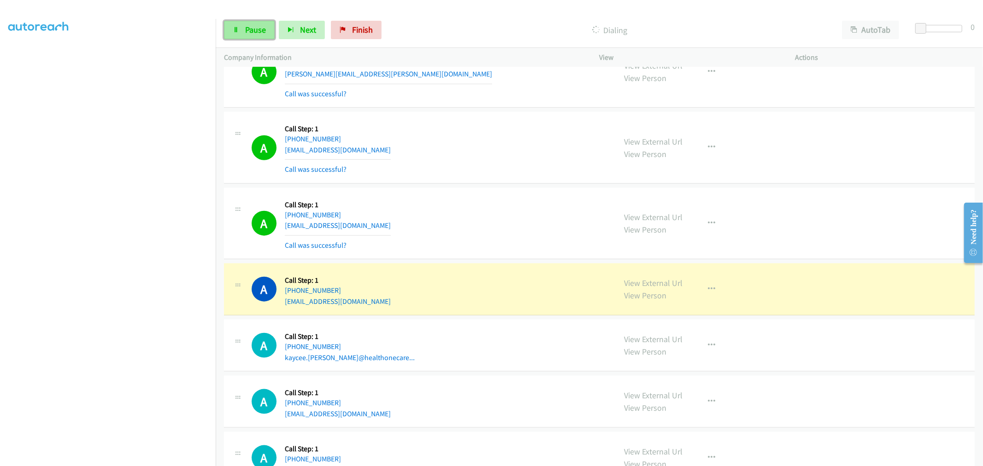
click at [252, 29] on span "Pause" at bounding box center [255, 29] width 21 height 11
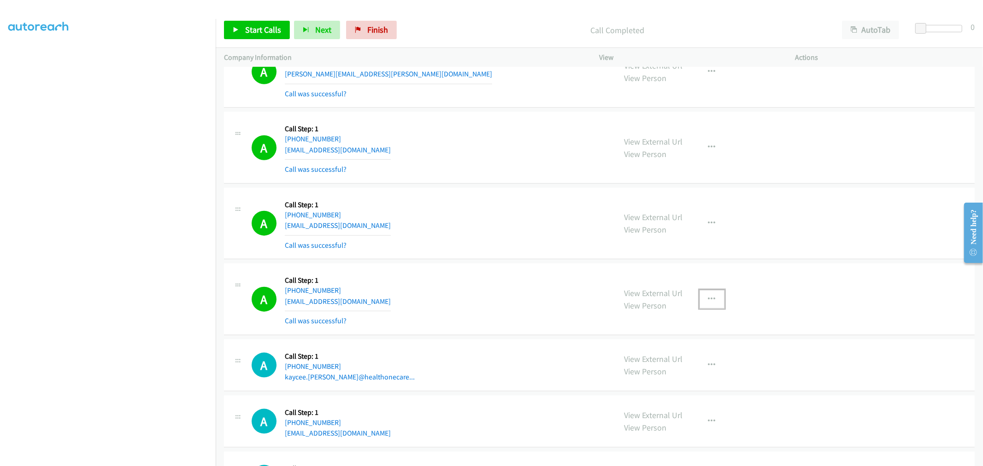
click at [713, 309] on button "button" at bounding box center [712, 299] width 25 height 18
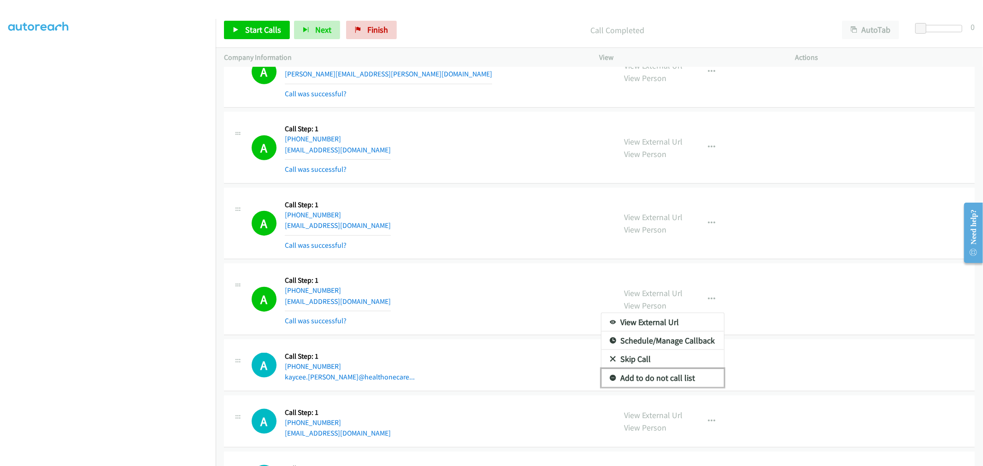
click at [664, 385] on link "Add to do not call list" at bounding box center [662, 378] width 123 height 18
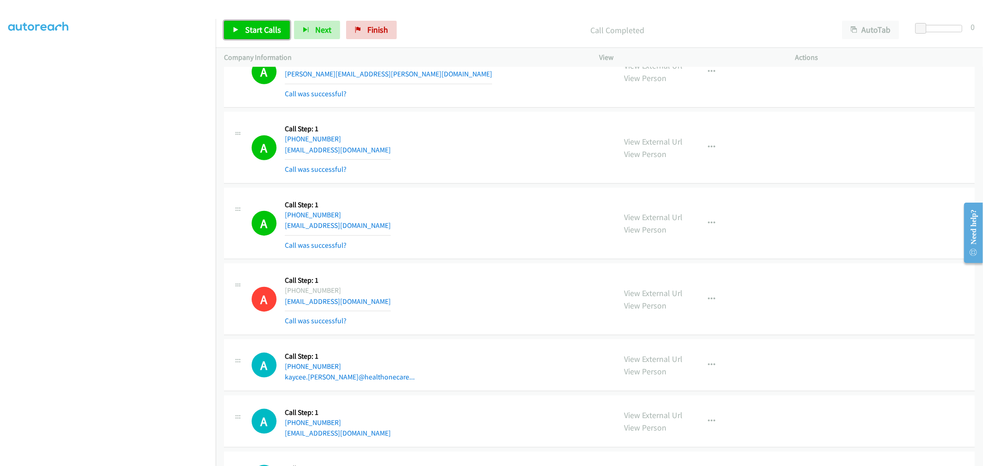
click at [236, 27] on icon at bounding box center [236, 30] width 6 height 6
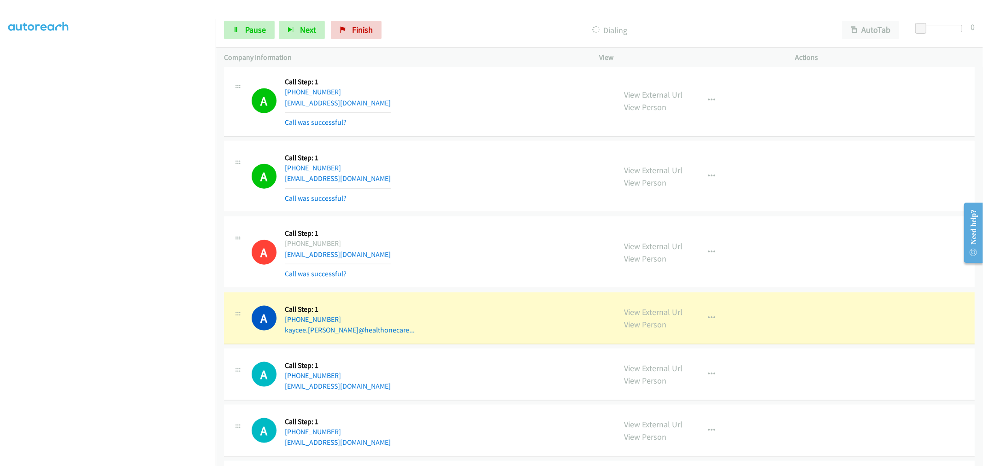
scroll to position [6827, 0]
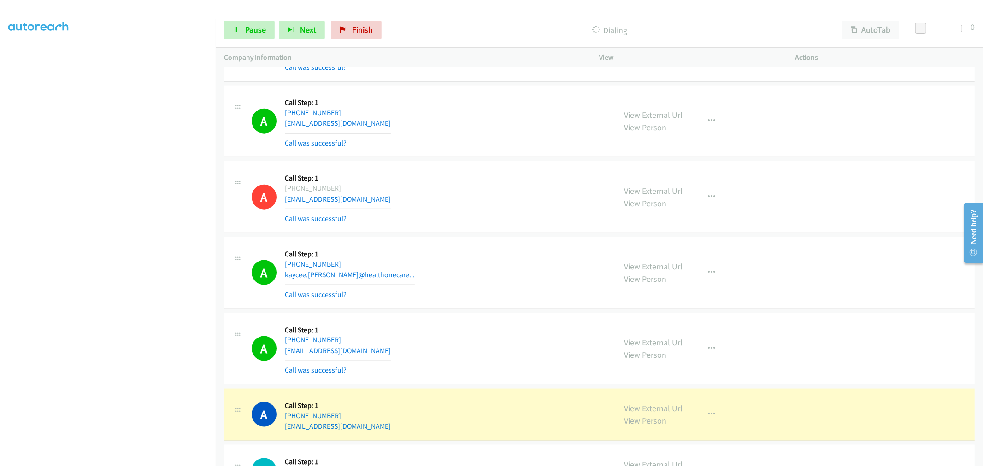
drag, startPoint x: 436, startPoint y: 261, endPoint x: 306, endPoint y: 385, distance: 180.6
click at [436, 260] on div "A Callback Scheduled Call Step: 1 America/Denver +1 303-587-1711 kaycee.rhodes@…" at bounding box center [430, 273] width 356 height 55
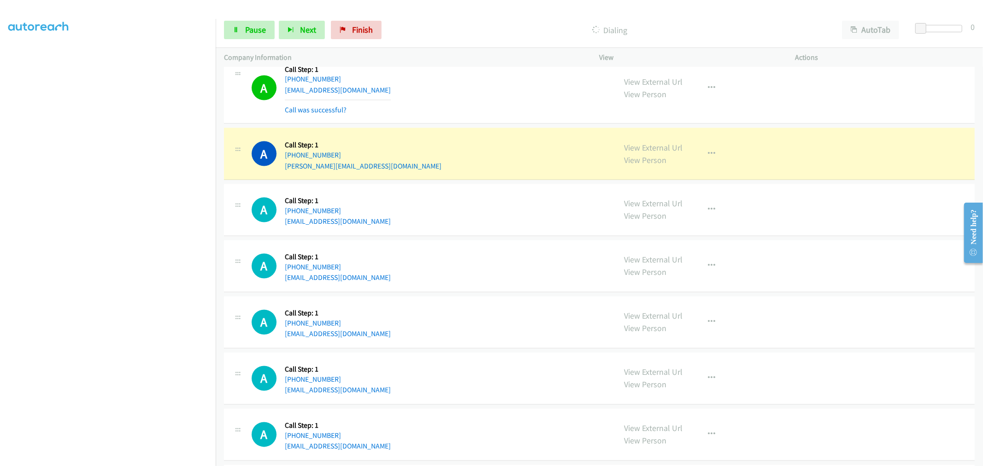
scroll to position [7185, 0]
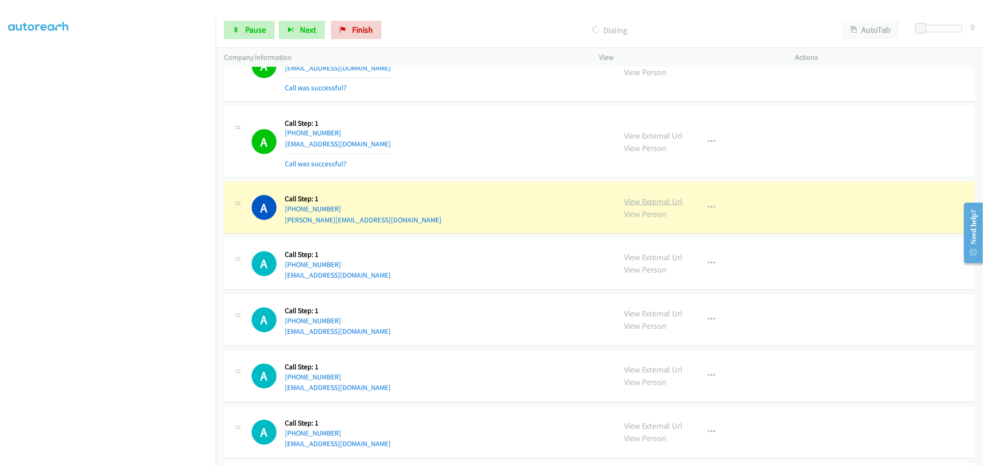
drag, startPoint x: 630, startPoint y: 206, endPoint x: 625, endPoint y: 201, distance: 7.3
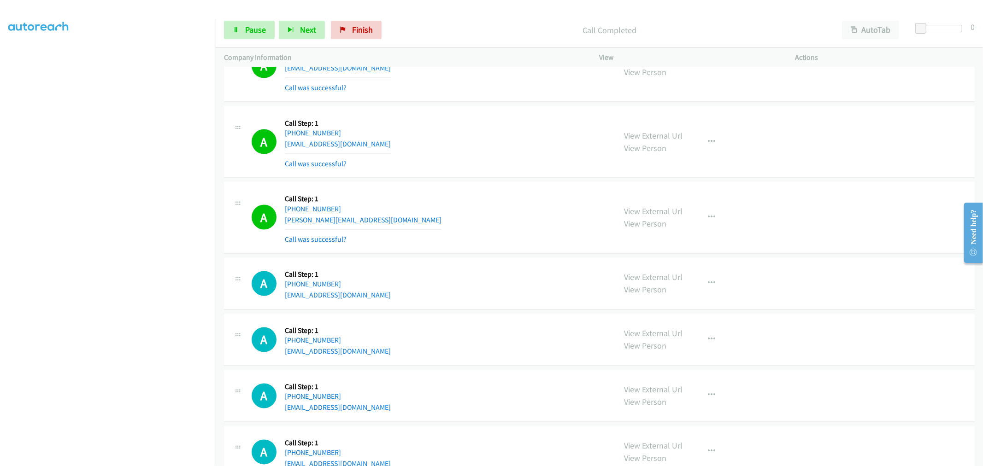
drag, startPoint x: 481, startPoint y: 223, endPoint x: 594, endPoint y: 214, distance: 112.8
click at [483, 222] on div "A Callback Scheduled Call Step: 1 America/Chicago +1 985-215-9547 amy@scdpoultr…" at bounding box center [430, 217] width 356 height 55
drag, startPoint x: 697, startPoint y: 219, endPoint x: 696, endPoint y: 226, distance: 7.0
click at [700, 219] on button "button" at bounding box center [712, 217] width 25 height 18
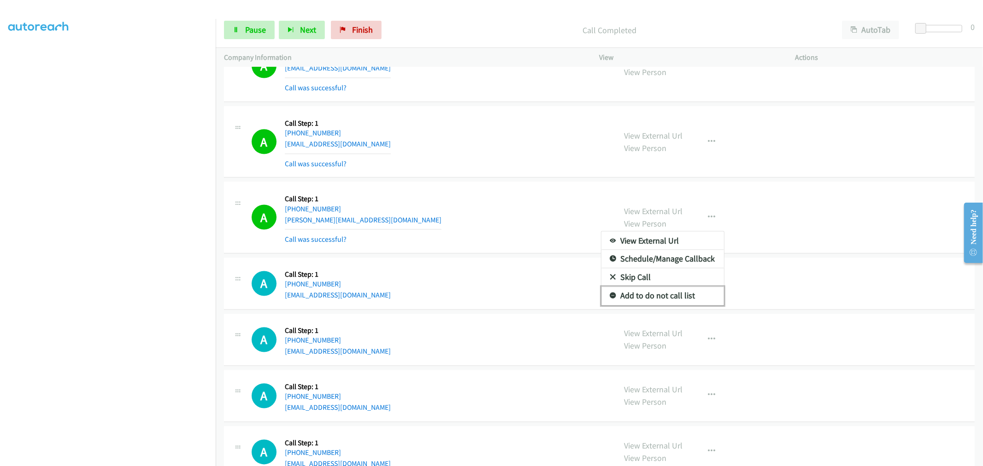
click at [638, 298] on link "Add to do not call list" at bounding box center [662, 296] width 123 height 18
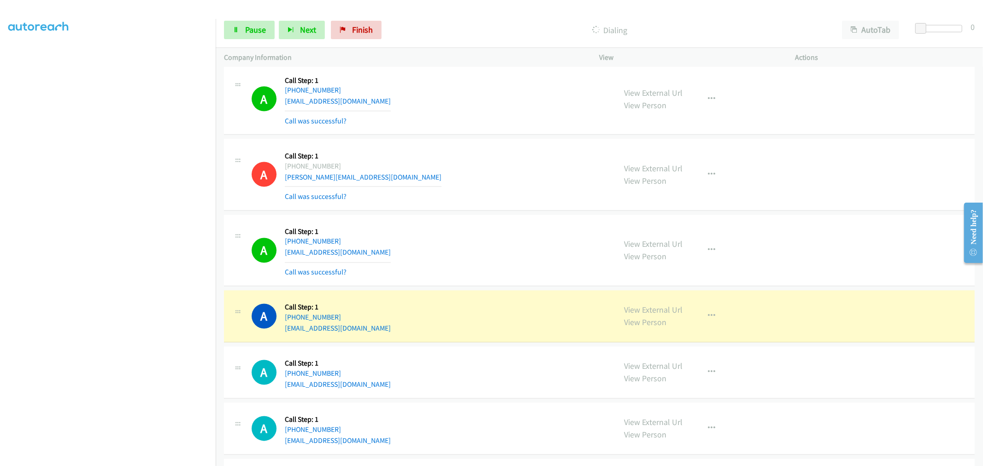
scroll to position [7288, 0]
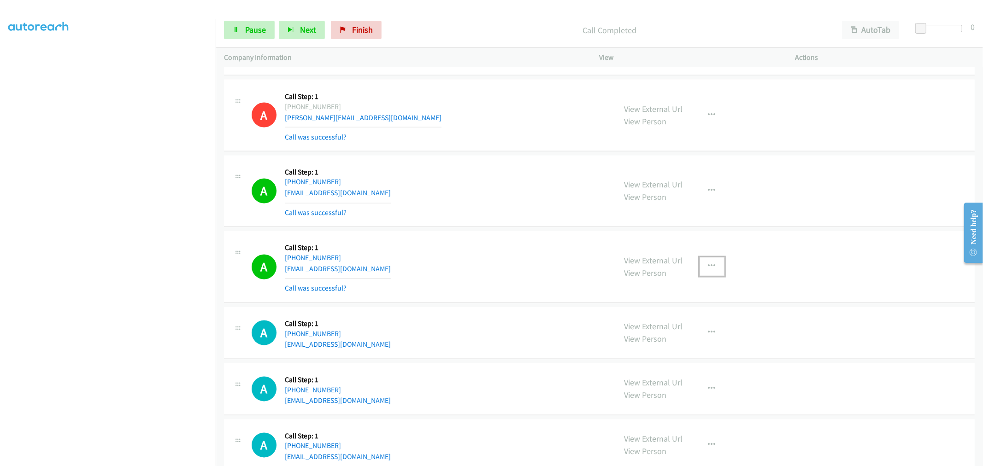
click at [718, 273] on button "button" at bounding box center [712, 267] width 25 height 18
click at [665, 348] on link "Add to do not call list" at bounding box center [662, 345] width 123 height 18
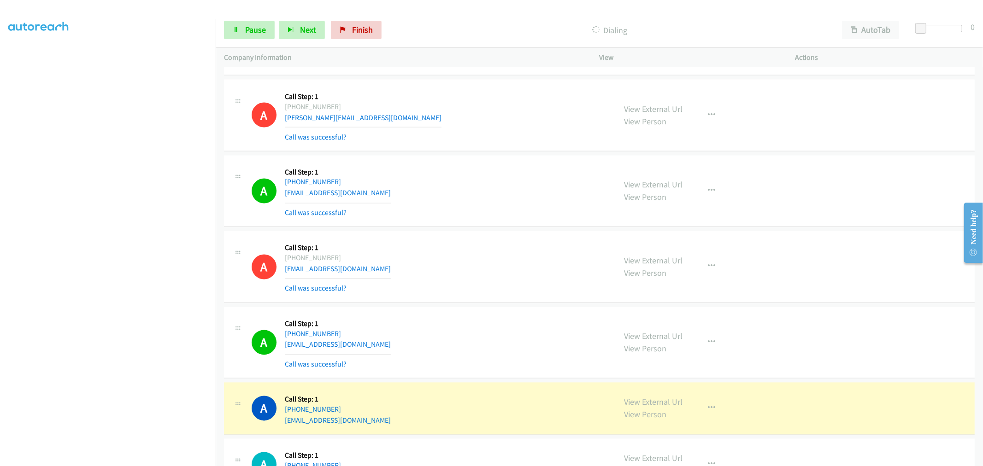
click at [411, 165] on div "A Callback Scheduled Call Step: 1 America/Chicago +1 815-342-8835 brandonvazque…" at bounding box center [599, 192] width 751 height 72
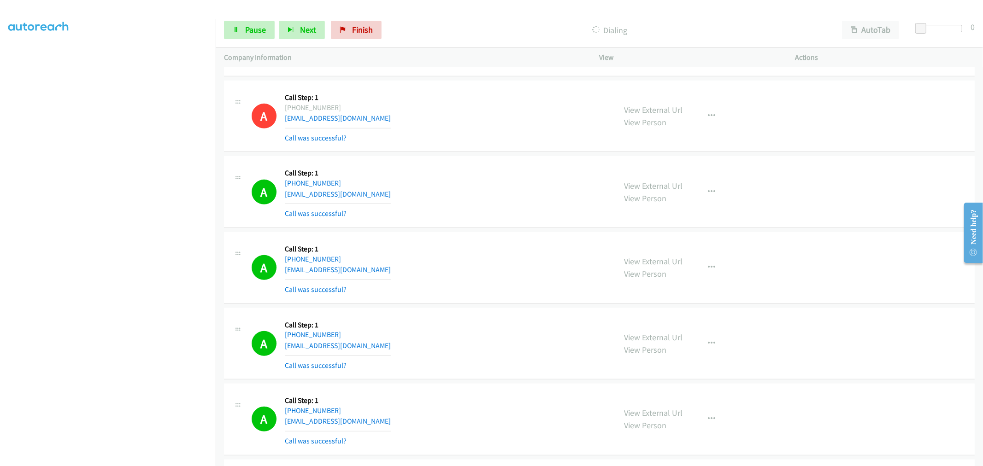
click at [694, 264] on div "View External Url View Person View External Url Email Schedule/Manage Callback …" at bounding box center [718, 268] width 204 height 55
drag, startPoint x: 703, startPoint y: 269, endPoint x: 703, endPoint y: 287, distance: 18.0
click at [708, 271] on icon "button" at bounding box center [711, 267] width 7 height 7
click at [668, 353] on link "Add to do not call list" at bounding box center [662, 346] width 123 height 18
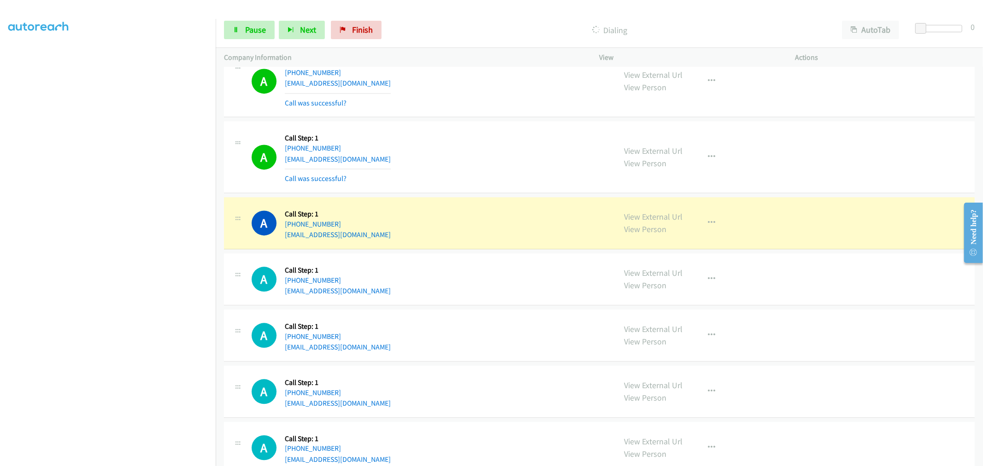
scroll to position [7488, 0]
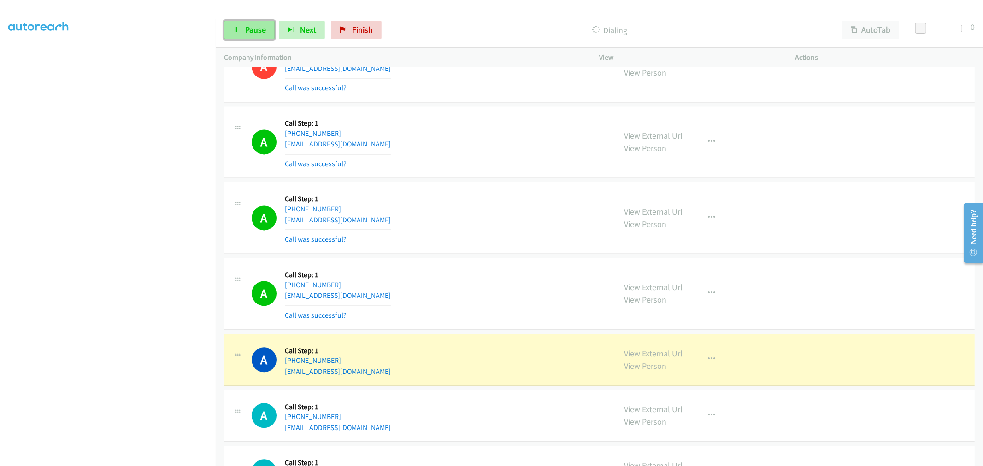
click at [247, 22] on link "Pause" at bounding box center [249, 30] width 51 height 18
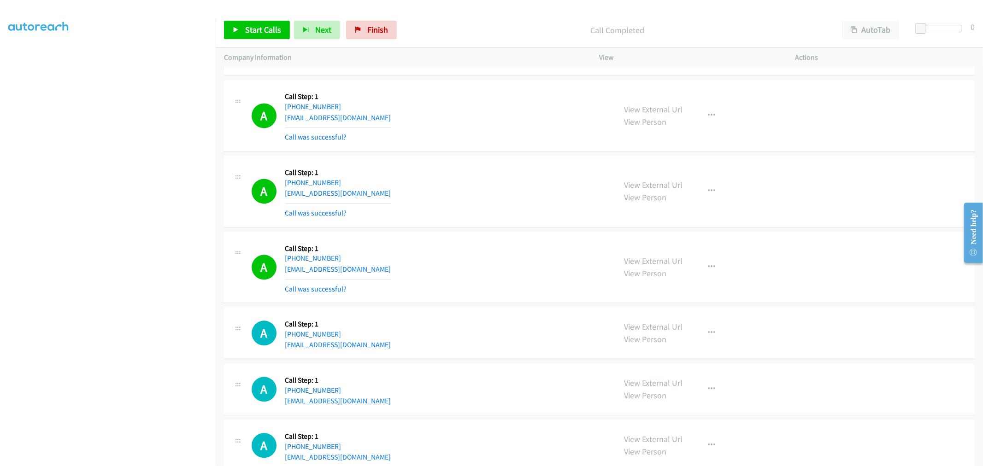
scroll to position [7591, 0]
click at [708, 269] on icon "button" at bounding box center [711, 266] width 7 height 7
click at [656, 348] on link "Add to do not call list" at bounding box center [662, 345] width 123 height 18
click at [454, 153] on td "A Callback Scheduled Call Step: 1 America/New_York +1 803-919-6264 parisyuhhh@g…" at bounding box center [599, 115] width 767 height 76
click at [265, 37] on link "Start Calls" at bounding box center [257, 30] width 66 height 18
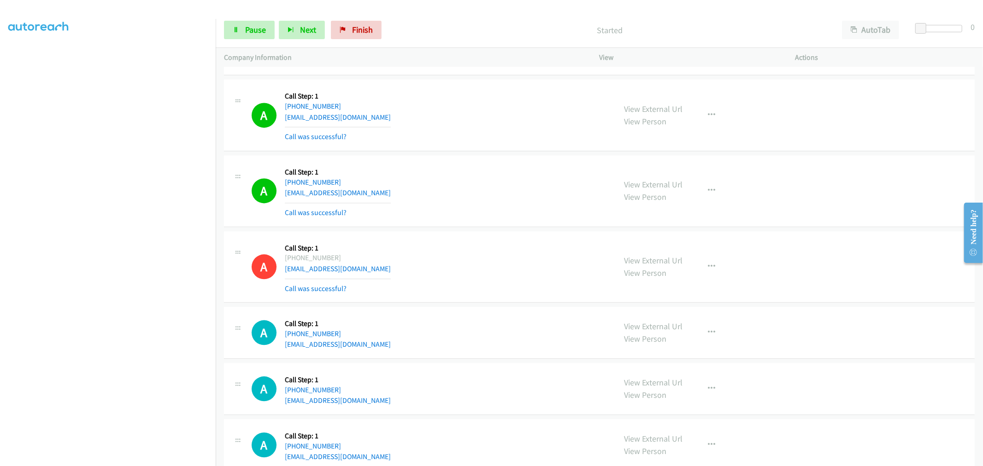
click at [447, 218] on div "A Callback Scheduled Call Step: 1 America/New_York +1 516-734-1558 a1carstereo@…" at bounding box center [430, 191] width 356 height 55
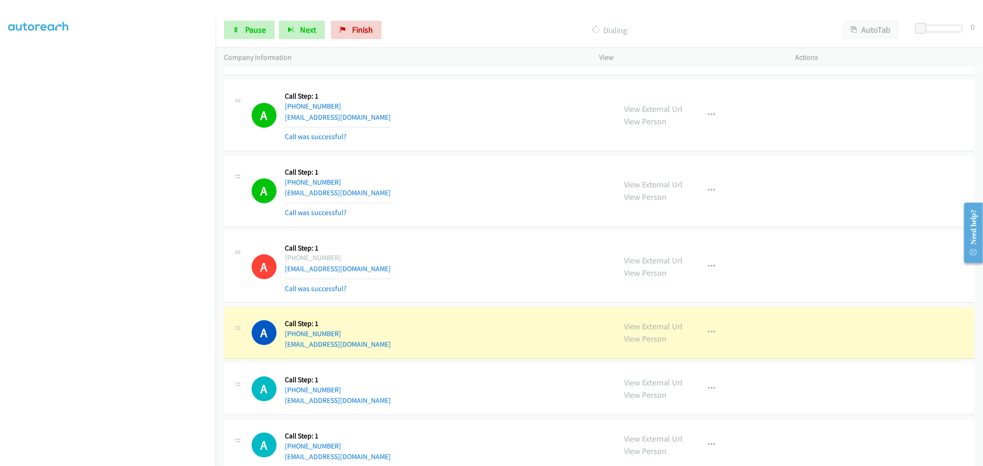
click at [529, 206] on div "A Callback Scheduled Call Step: 1 America/New_York +1 516-734-1558 a1carstereo@…" at bounding box center [430, 191] width 356 height 55
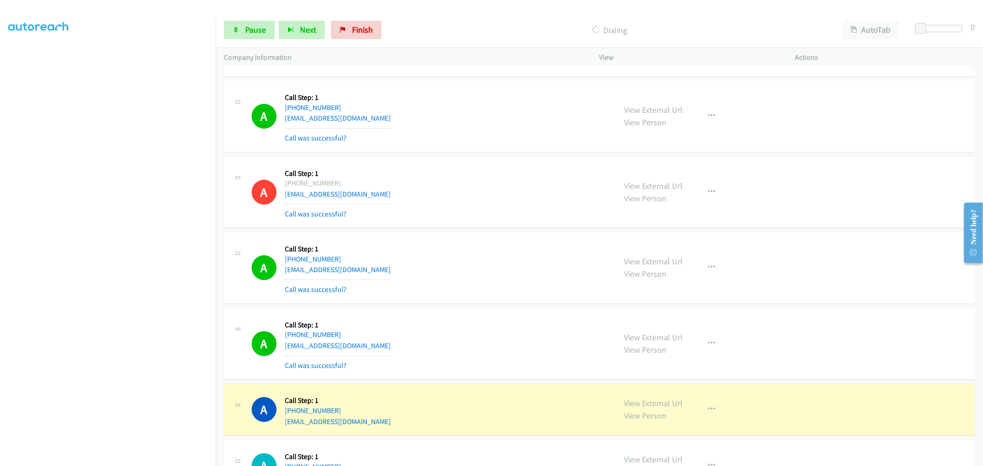
scroll to position [7796, 0]
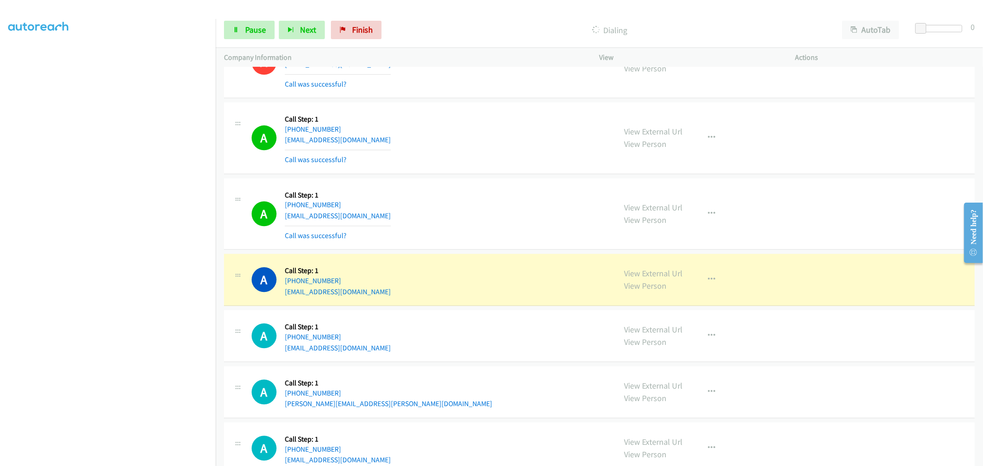
click at [489, 201] on div "A Callback Scheduled Call Step: 1 America/Chicago +1 214-317-7633 stst777@naver…" at bounding box center [430, 214] width 356 height 55
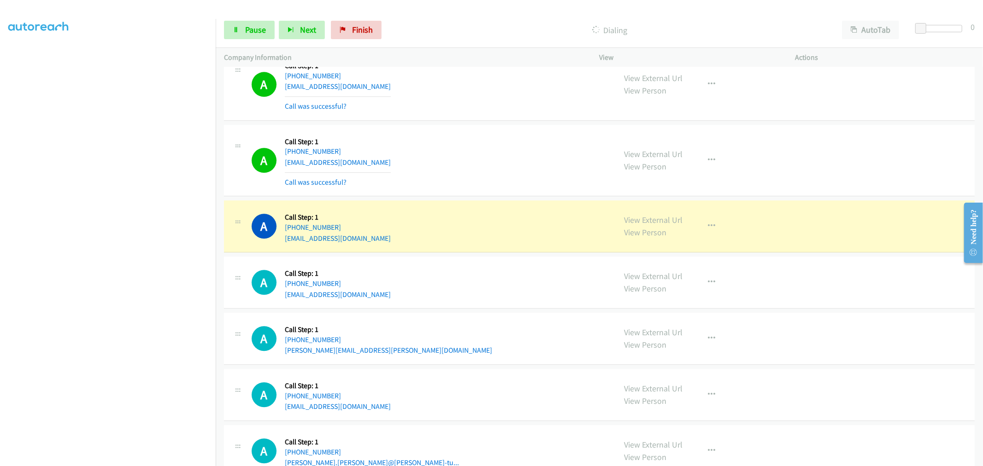
scroll to position [7898, 0]
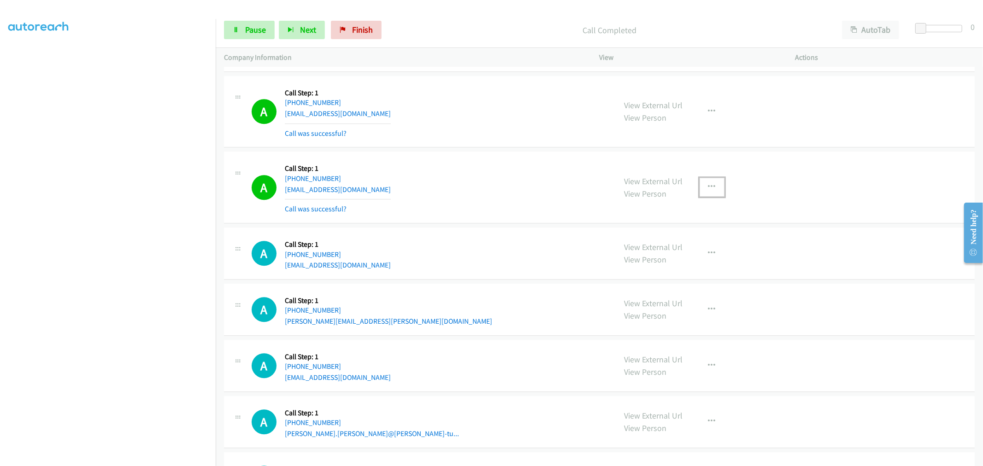
click at [717, 192] on button "button" at bounding box center [712, 187] width 25 height 18
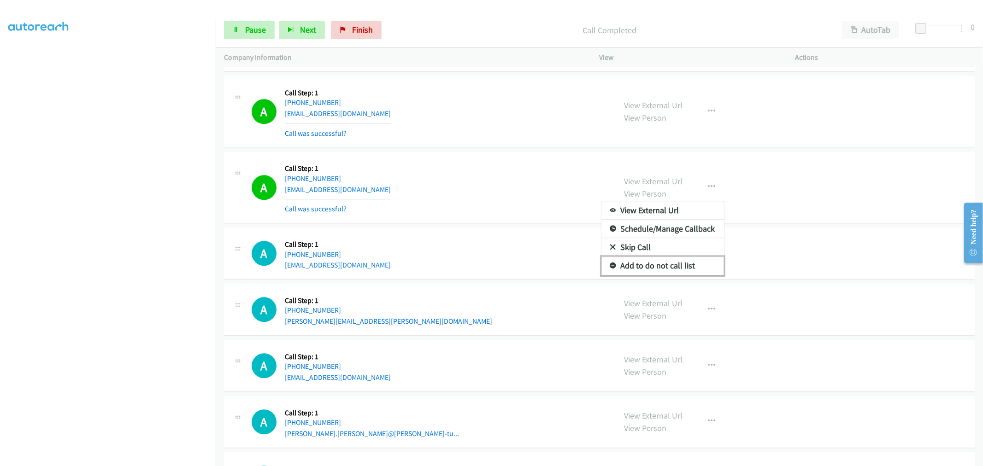
click at [652, 269] on link "Add to do not call list" at bounding box center [662, 266] width 123 height 18
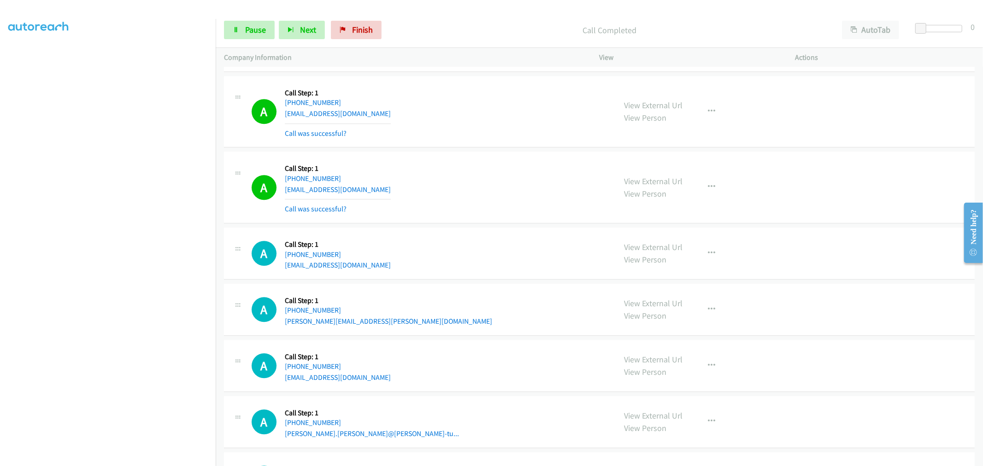
click at [441, 181] on div "A Callback Scheduled Call Step: 1 America/Los_Angeles +1 702-286-9188 brittanyy…" at bounding box center [430, 187] width 356 height 55
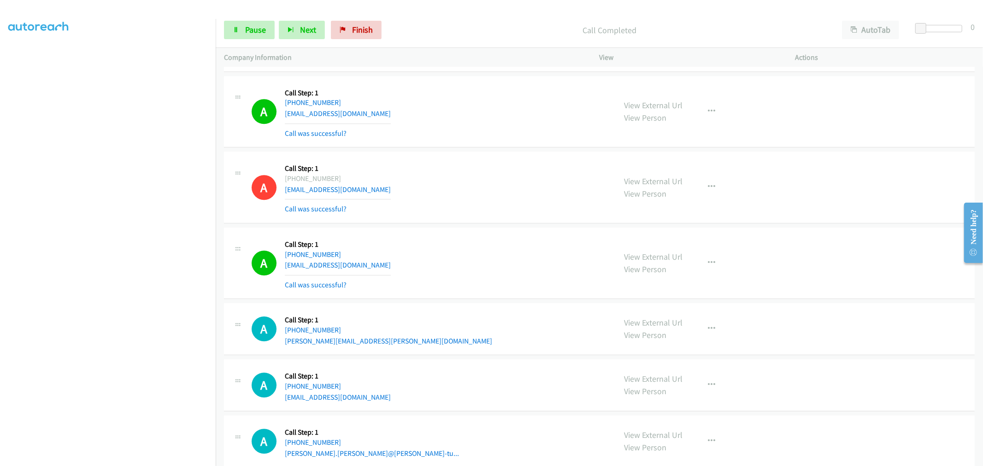
click at [107, 458] on section at bounding box center [107, 247] width 199 height 441
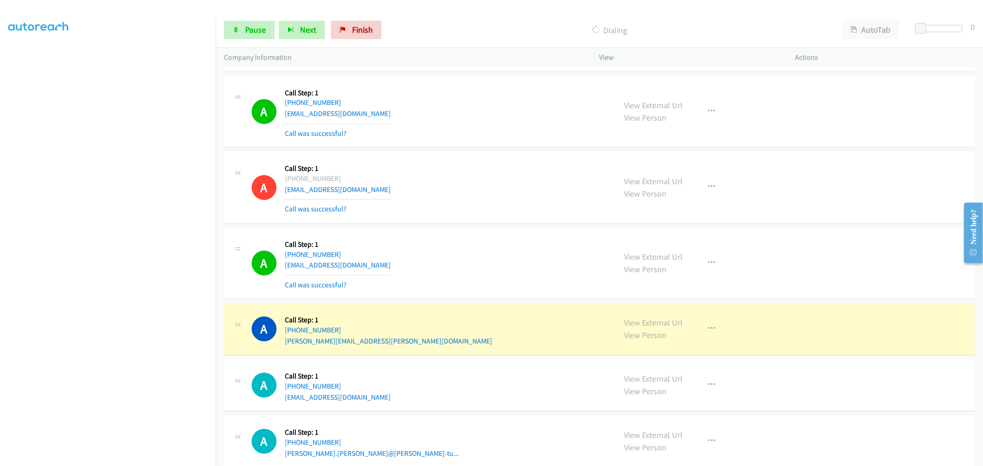
click at [425, 139] on div "A Callback Scheduled Call Step: 1 America/Chicago +1 214-317-7633 stst777@naver…" at bounding box center [430, 111] width 356 height 55
click at [548, 247] on div "A Callback Scheduled Call Step: 1 America/New_York +1 571-363-1389 pawankumar05…" at bounding box center [430, 263] width 356 height 55
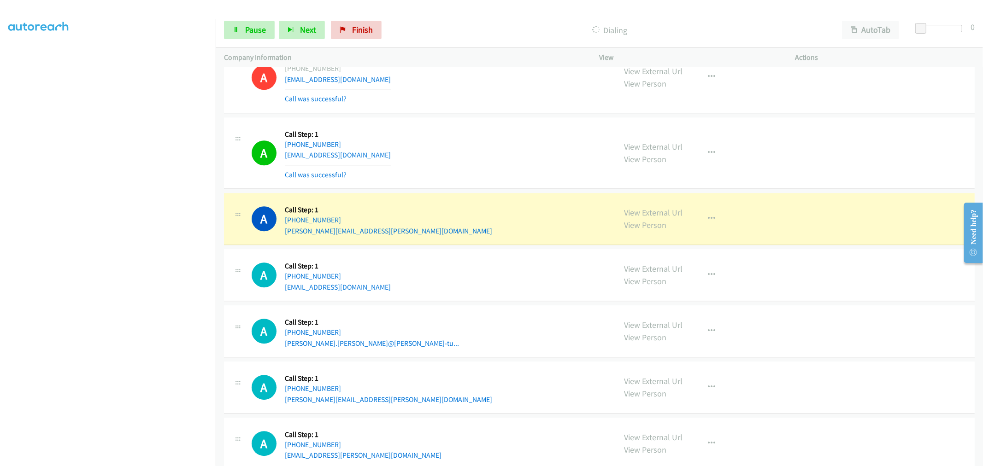
scroll to position [8005, 0]
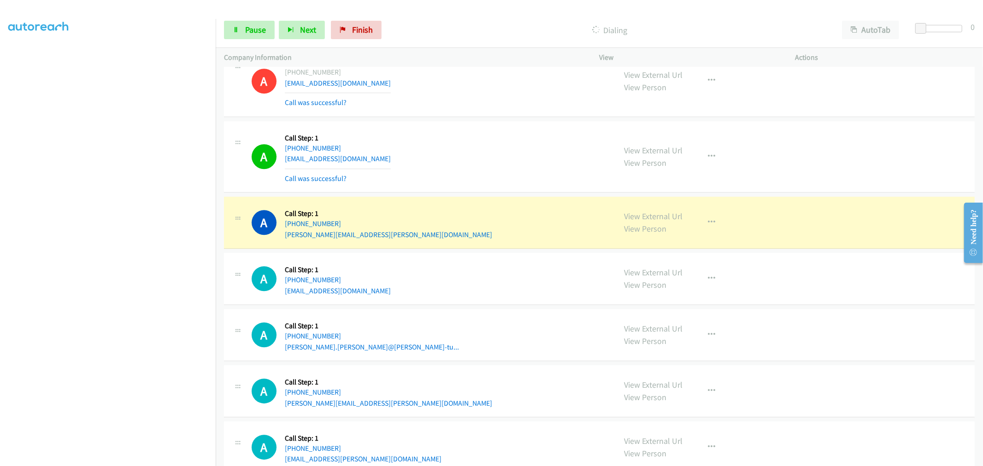
click at [477, 75] on div "A Callback Scheduled Call Step: 1 America/Los_Angeles +1 702-286-9188 brittanyy…" at bounding box center [430, 80] width 356 height 55
click at [454, 159] on div "A Callback Scheduled Call Step: 1 America/New_York +1 571-363-1389 pawankumar05…" at bounding box center [430, 157] width 356 height 55
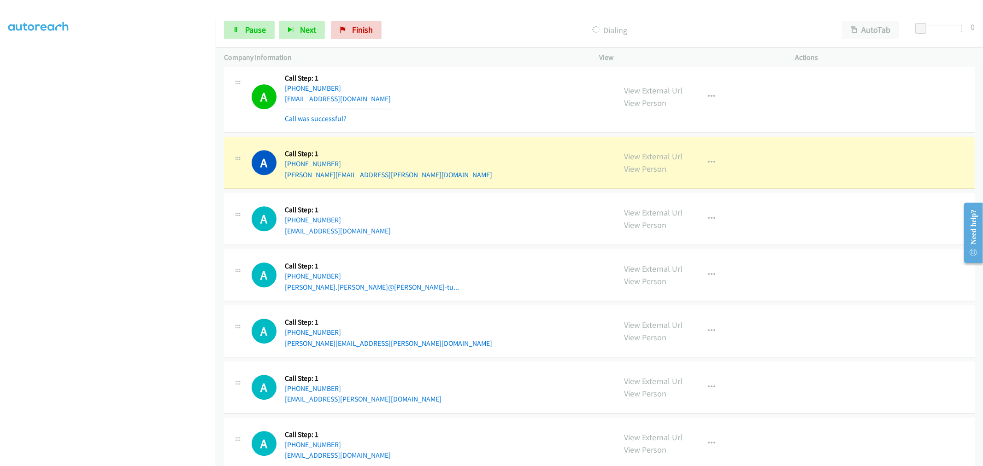
scroll to position [8107, 0]
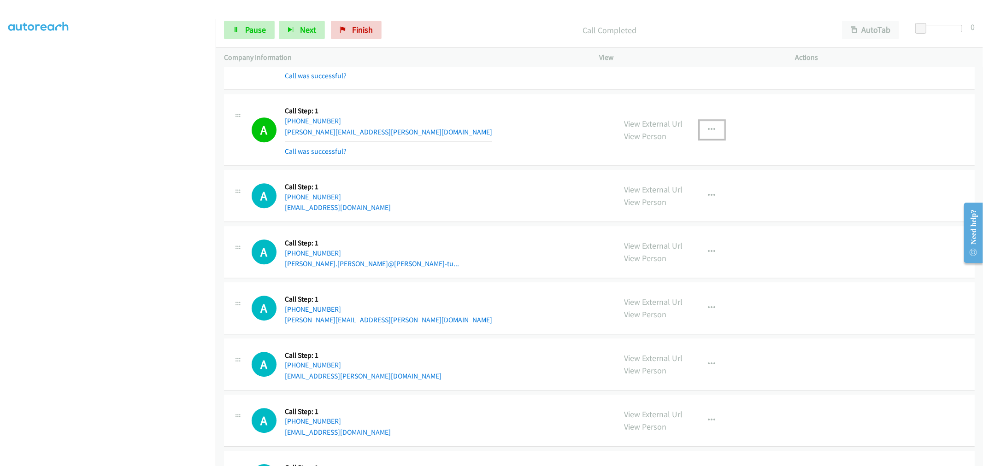
click at [711, 130] on button "button" at bounding box center [712, 130] width 25 height 18
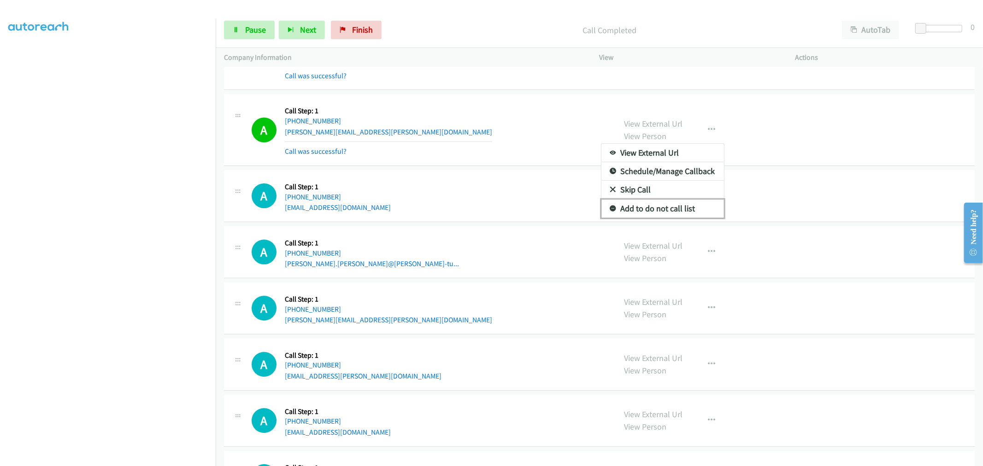
click at [637, 214] on link "Add to do not call list" at bounding box center [662, 209] width 123 height 18
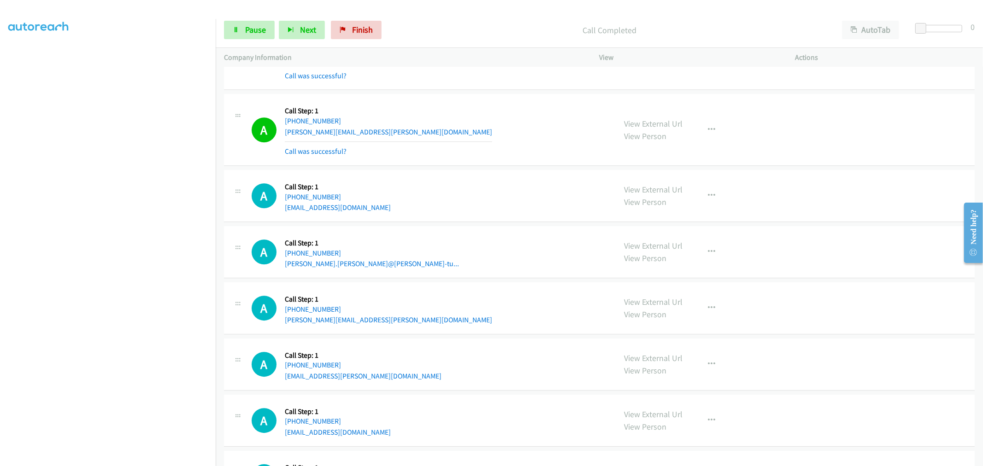
click at [486, 153] on div "A Callback Scheduled Call Step: 1 America/Los_Angeles +1 650-776-7792 ralf.schm…" at bounding box center [430, 129] width 356 height 55
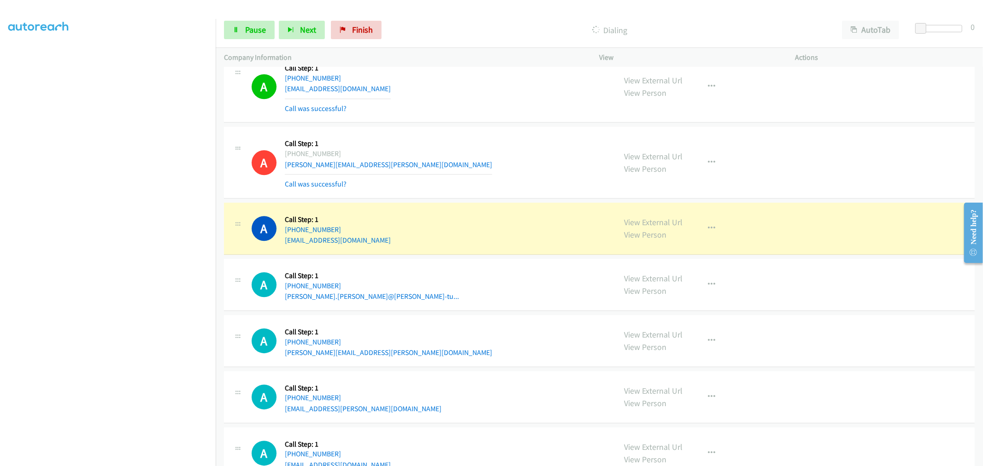
scroll to position [8056, 0]
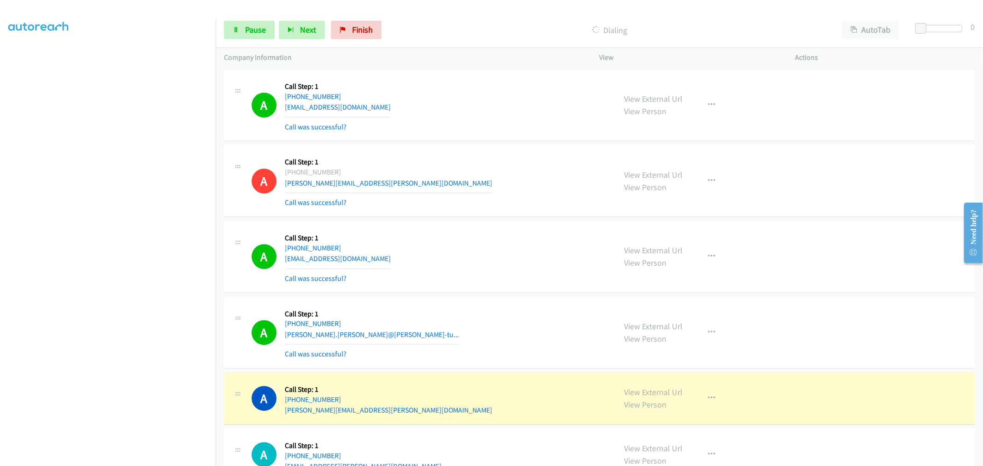
click at [448, 248] on div "A Callback Scheduled Call Step: 1 Pacific/Honolulu +1 808-765-4926 holyunseen@g…" at bounding box center [430, 257] width 356 height 55
drag, startPoint x: 472, startPoint y: 275, endPoint x: 469, endPoint y: 270, distance: 5.4
click at [470, 271] on div "A Callback Scheduled Call Step: 1 Pacific/Honolulu +1 808-765-4926 holyunseen@g…" at bounding box center [430, 257] width 356 height 55
click at [501, 281] on div "A Callback Scheduled Call Step: 1 Pacific/Honolulu +1 808-765-4926 holyunseen@g…" at bounding box center [430, 257] width 356 height 55
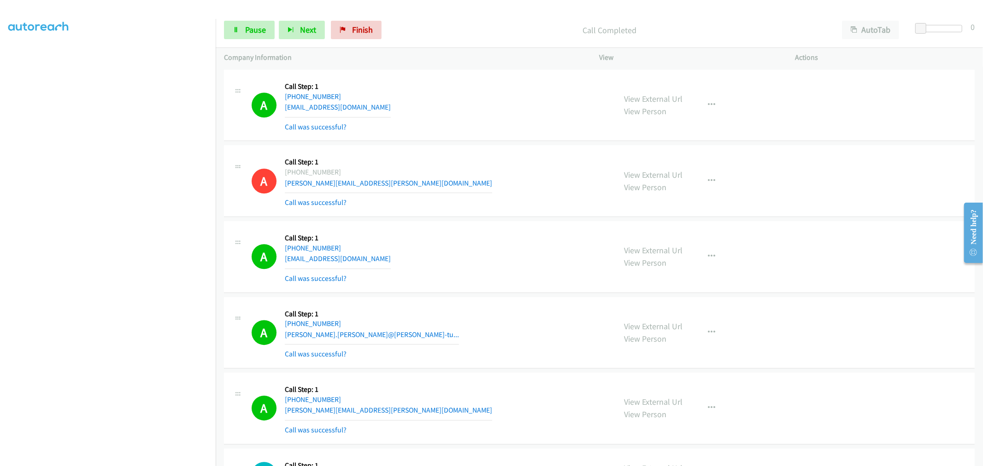
click at [475, 229] on div "A Callback Scheduled Call Step: 1 Pacific/Honolulu +1 808-765-4926 holyunseen@g…" at bounding box center [599, 257] width 751 height 72
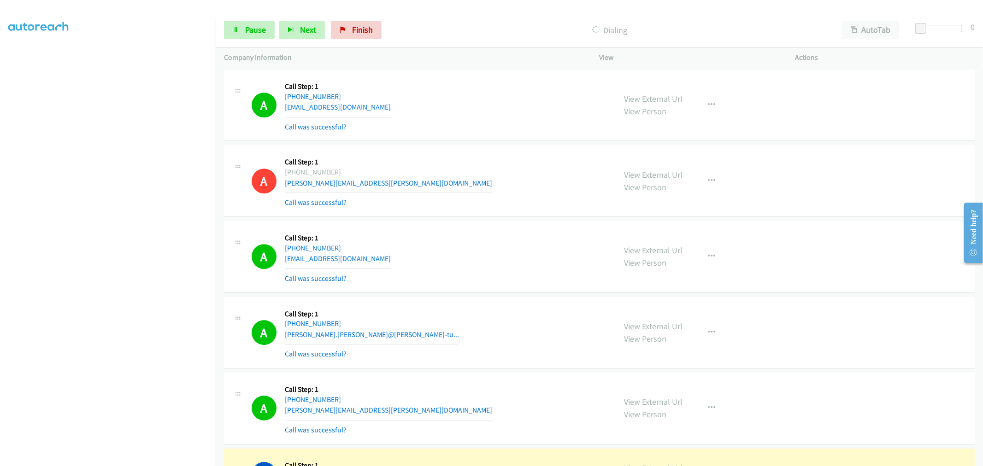
click at [529, 276] on div "A Callback Scheduled Call Step: 1 Pacific/Honolulu +1 808-765-4926 holyunseen@g…" at bounding box center [430, 257] width 356 height 55
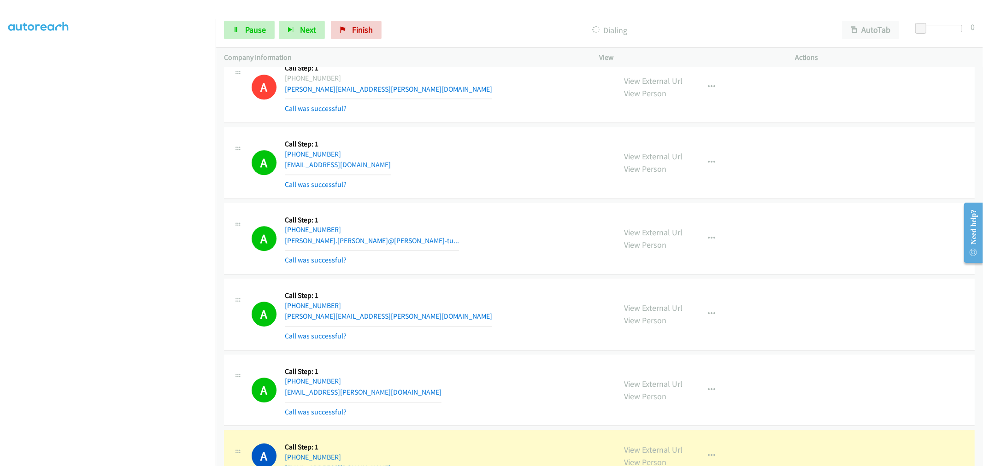
scroll to position [8261, 0]
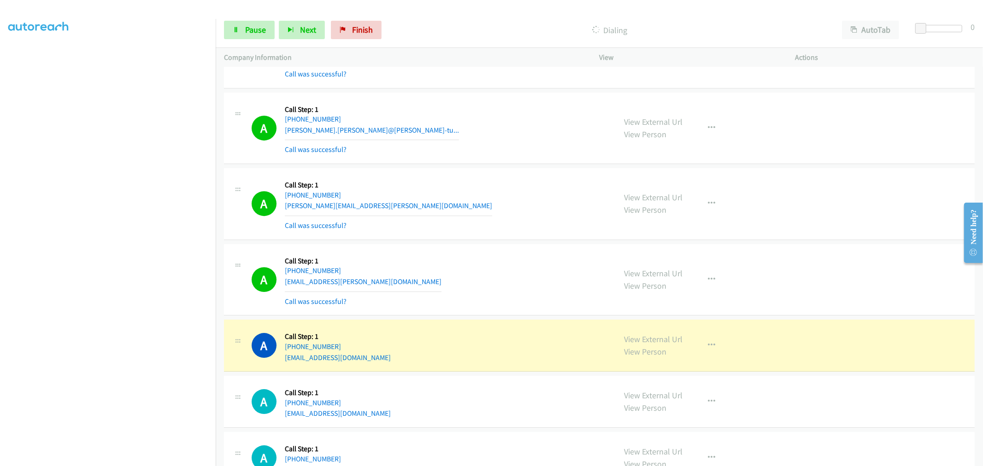
click at [512, 191] on div "A Callback Scheduled Call Step: 1 America/Chicago +1 414-791-6409 bob.yahr@char…" at bounding box center [430, 204] width 356 height 55
drag, startPoint x: 659, startPoint y: 344, endPoint x: 350, endPoint y: 6, distance: 458.0
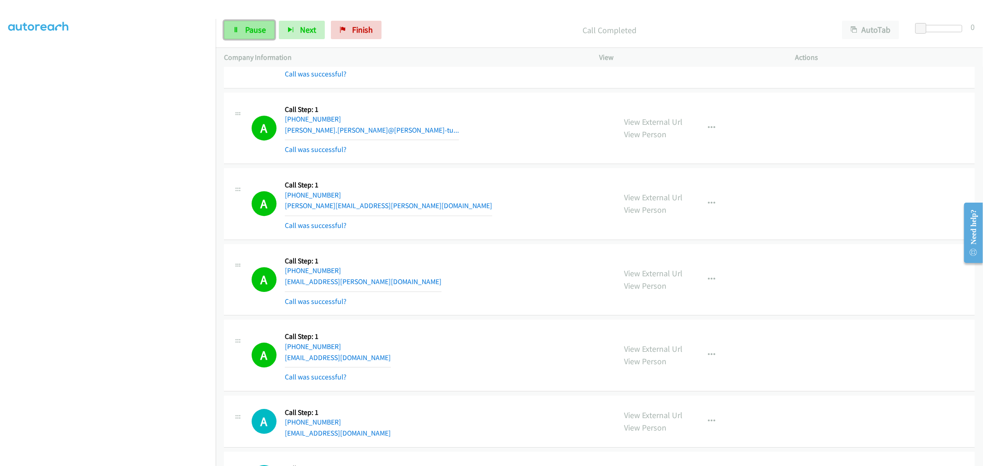
click at [247, 26] on span "Pause" at bounding box center [255, 29] width 21 height 11
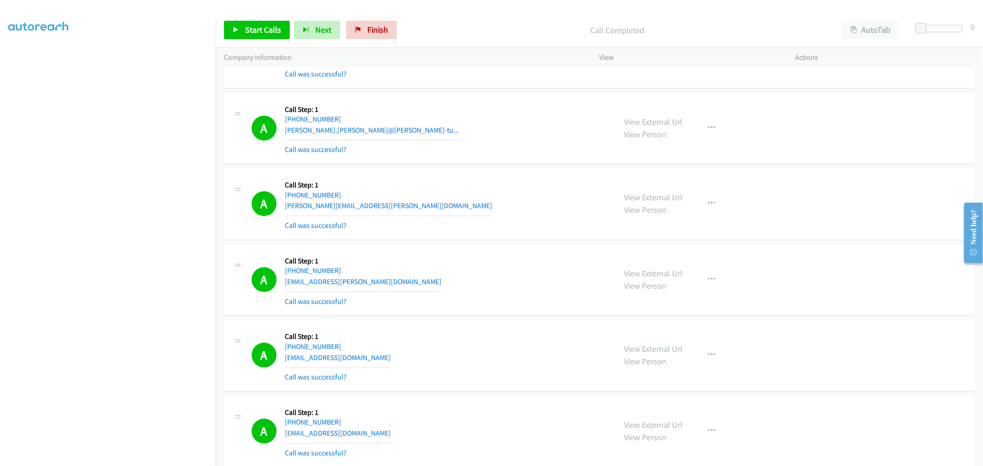
click at [463, 208] on div "A Callback Scheduled Call Step: 1 America/Chicago +1 414-791-6409 bob.yahr@char…" at bounding box center [430, 204] width 356 height 55
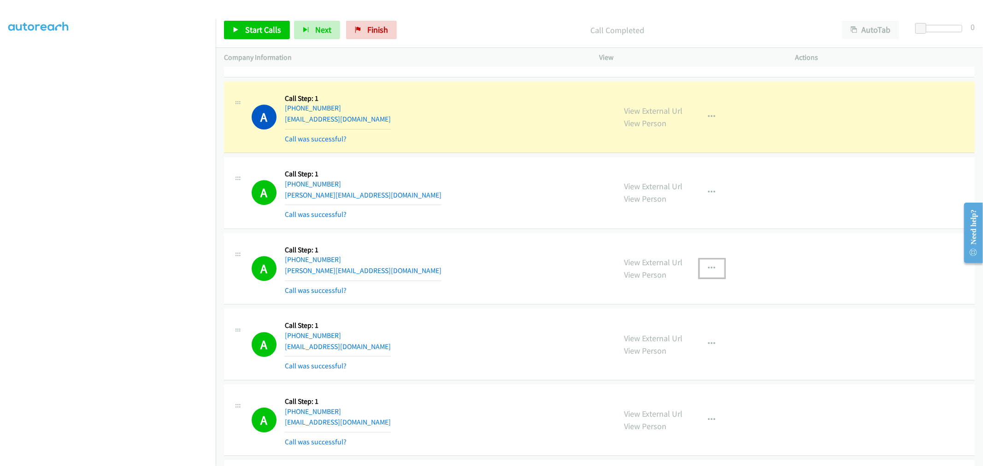
click at [713, 267] on button "button" at bounding box center [712, 268] width 25 height 18
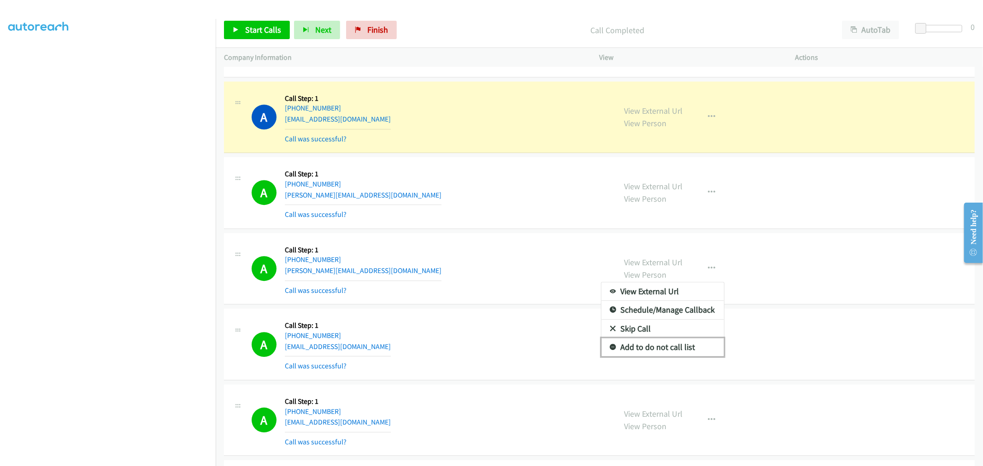
click at [653, 346] on link "Add to do not call list" at bounding box center [662, 347] width 123 height 18
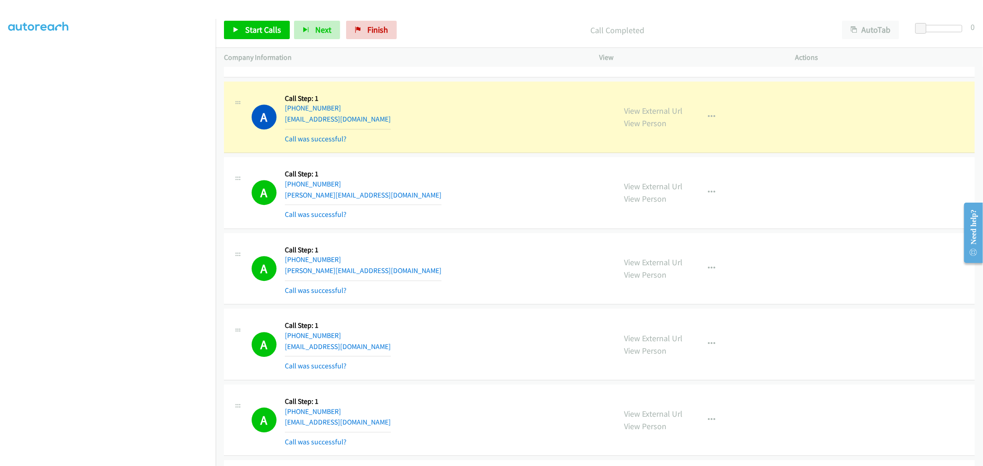
click at [476, 273] on div "A Callback Scheduled Call Step: 1 Pacific/Honolulu +1 808-280-3433 martin@mauir…" at bounding box center [430, 269] width 356 height 55
click at [268, 31] on span "Start Calls" at bounding box center [263, 29] width 36 height 11
click at [469, 228] on div "A Callback Scheduled Call Step: 1 Pacific/Honolulu +1 808-221-9975 torress-p@ho…" at bounding box center [599, 193] width 751 height 72
click at [380, 204] on div "A Callback Scheduled Call Step: 1 Pacific/Honolulu +1 808-221-9975 torress-p@ho…" at bounding box center [430, 192] width 356 height 55
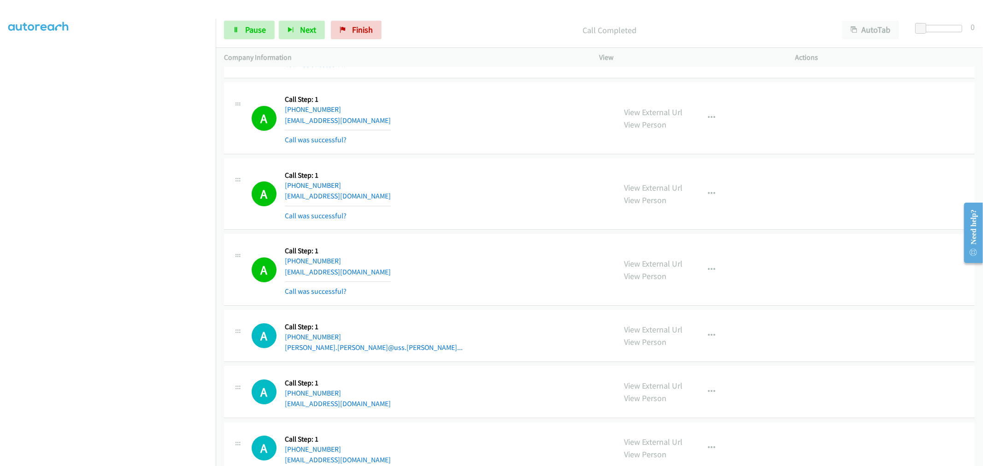
scroll to position [8647, 0]
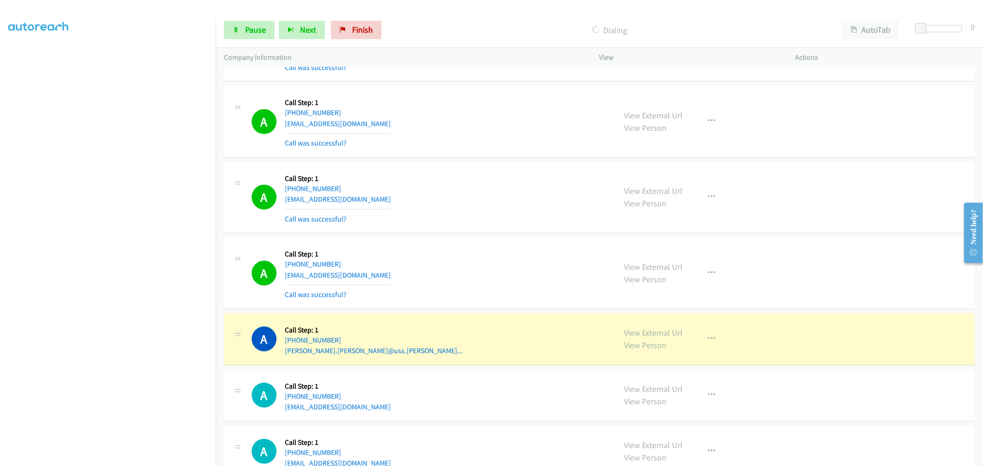
click at [121, 462] on aside "Dialing Mode: Power | Switch to Preview My Lists" at bounding box center [108, 230] width 216 height 510
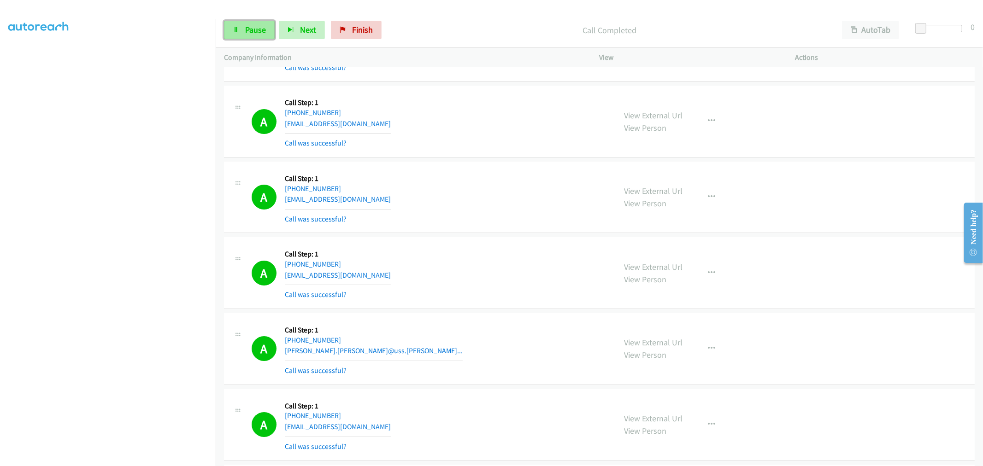
click at [255, 39] on link "Pause" at bounding box center [249, 30] width 51 height 18
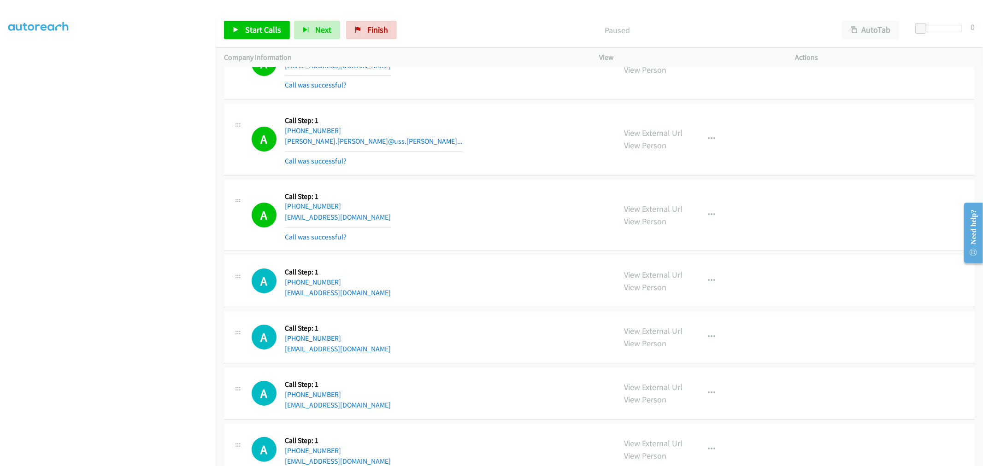
scroll to position [8942, 0]
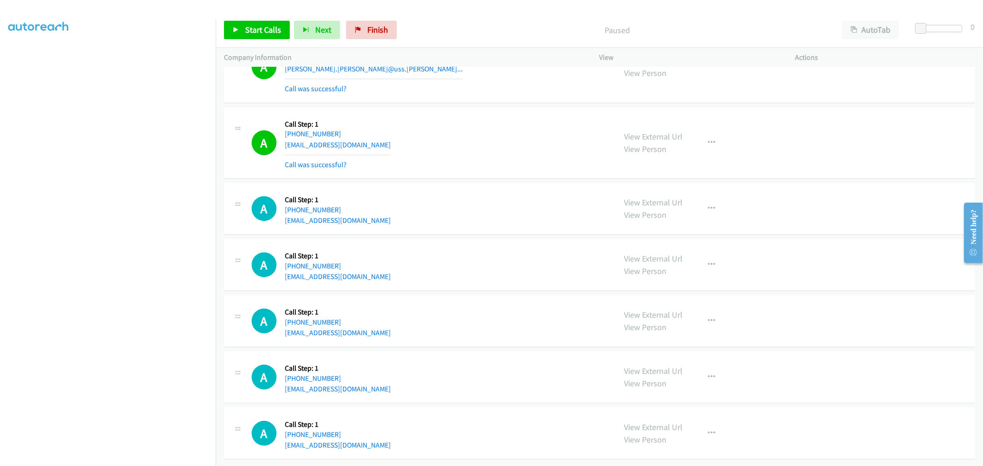
click at [574, 252] on div "A Callback Scheduled Call Step: 1 America/New_York +1 248-342-0864 evenewcomb@g…" at bounding box center [430, 264] width 356 height 35
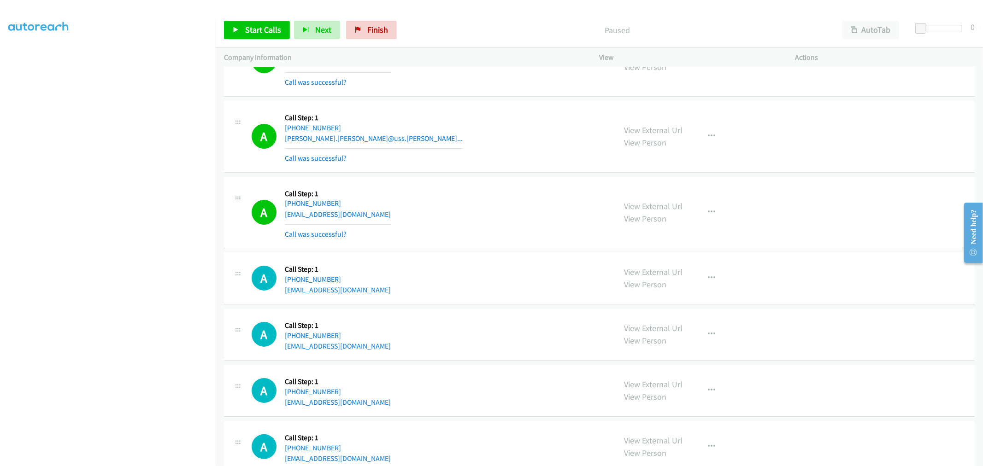
scroll to position [8737, 0]
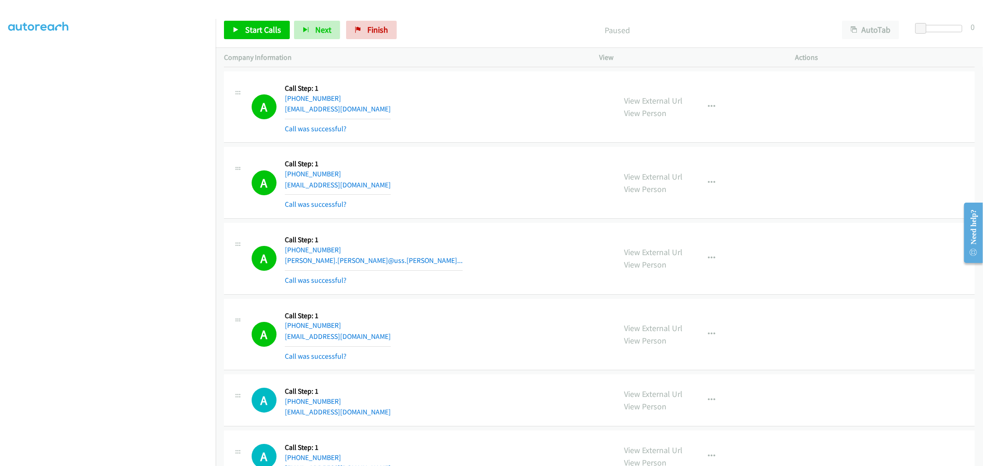
click at [563, 261] on div "A Callback Scheduled Call Step: 1 America/New_York +1 863-393-5548 jeremy.mocka…" at bounding box center [430, 258] width 356 height 55
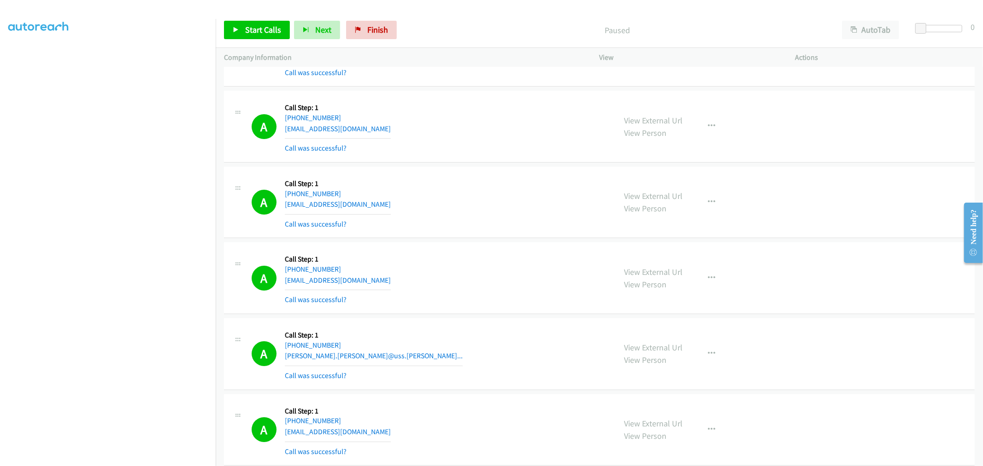
scroll to position [8532, 0]
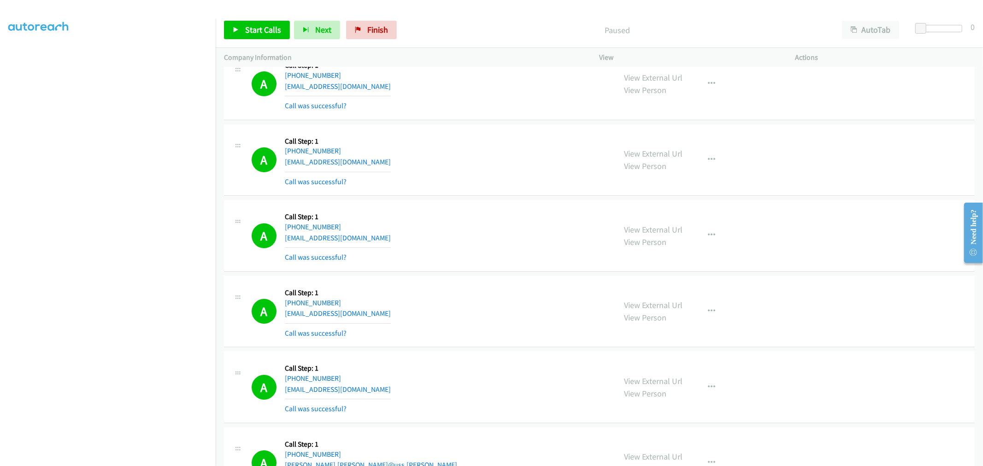
click at [508, 150] on div "A Callback Scheduled Call Step: 1 America/New_York +1 732-433-1253 pavanmadamse…" at bounding box center [430, 160] width 356 height 55
click at [468, 150] on div "A Callback Scheduled Call Step: 1 America/New_York +1 732-433-1253 pavanmadamse…" at bounding box center [430, 160] width 356 height 55
click at [712, 397] on button "button" at bounding box center [712, 387] width 25 height 18
click at [538, 339] on div at bounding box center [491, 233] width 983 height 466
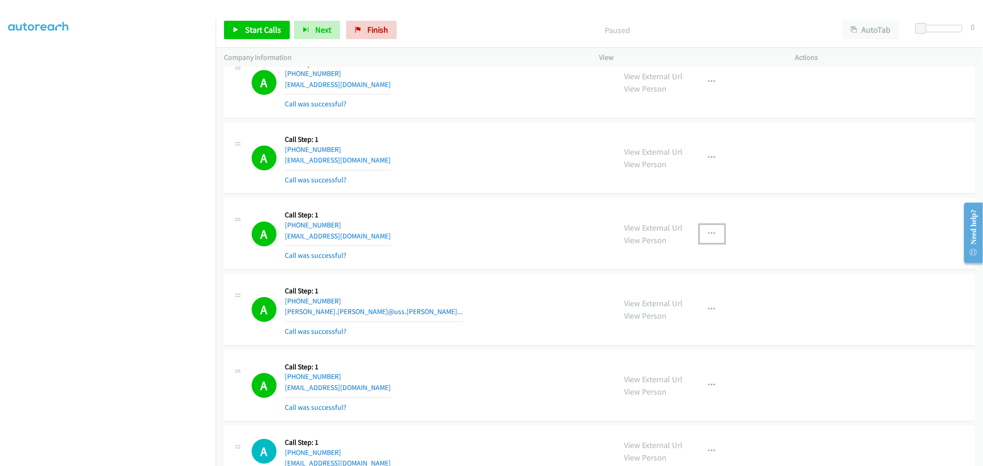
click at [700, 232] on button "button" at bounding box center [712, 234] width 25 height 18
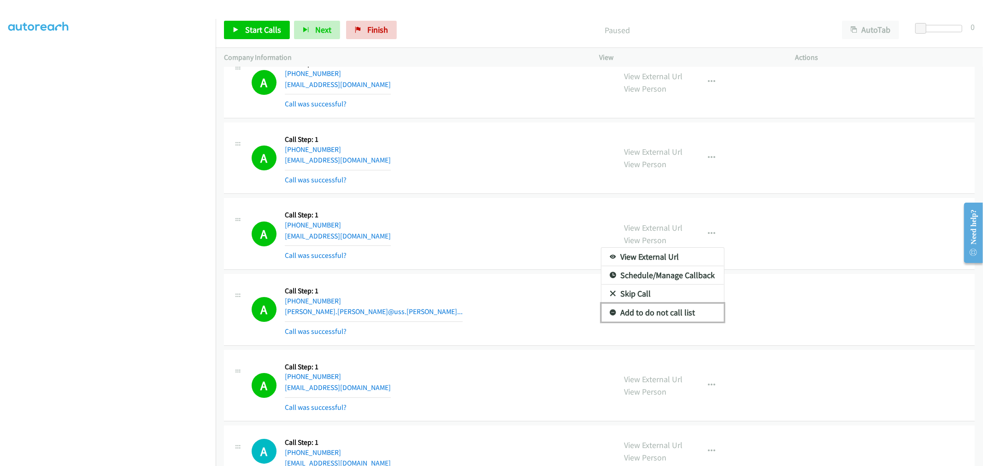
click at [640, 315] on link "Add to do not call list" at bounding box center [662, 313] width 123 height 18
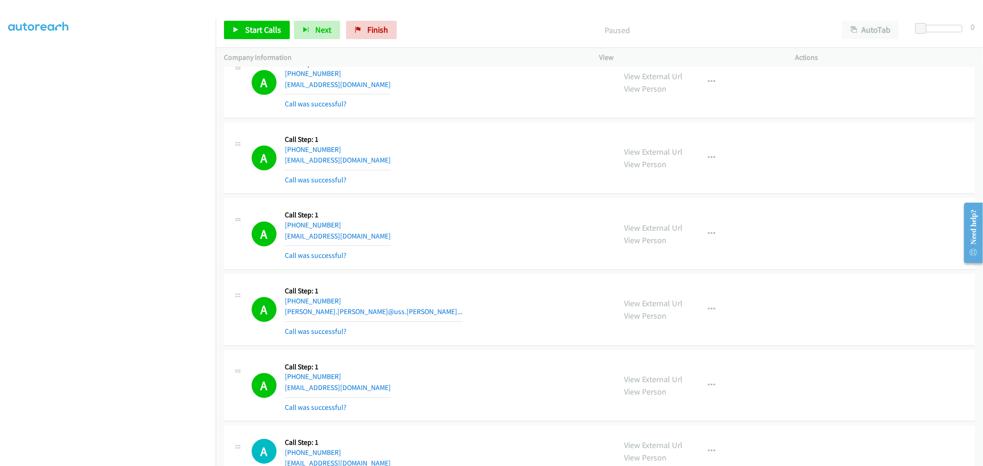
click at [480, 234] on div "A Callback Scheduled Call Step: 1 America/Juneau +1 907-250-3943 mcnaughton907@…" at bounding box center [430, 233] width 356 height 55
click at [478, 132] on div "A Callback Scheduled Call Step: 1 America/Los_Angeles +1 425-606-9730 parisjwal…" at bounding box center [599, 159] width 751 height 72
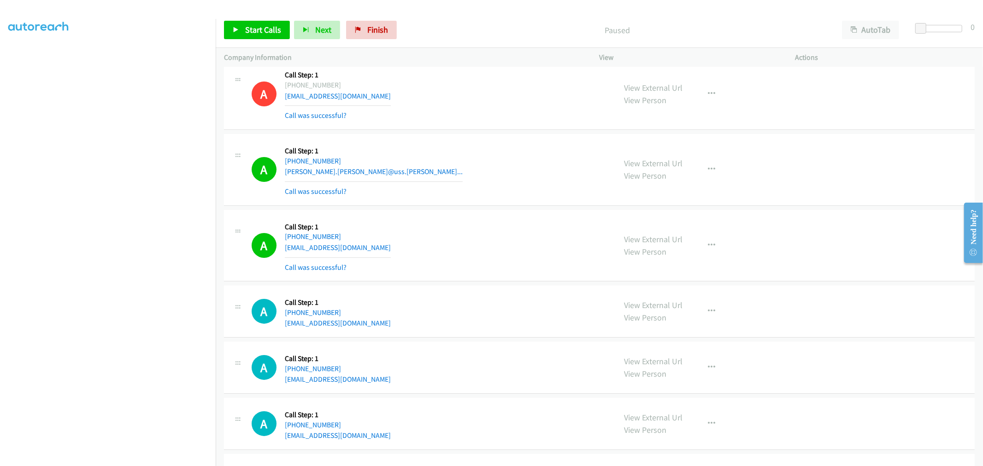
scroll to position [8942, 0]
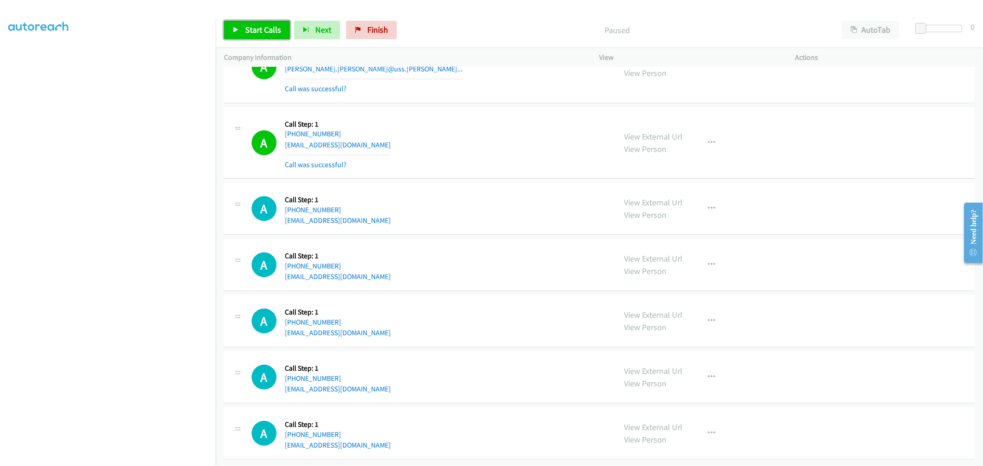
click at [255, 31] on span "Start Calls" at bounding box center [263, 29] width 36 height 11
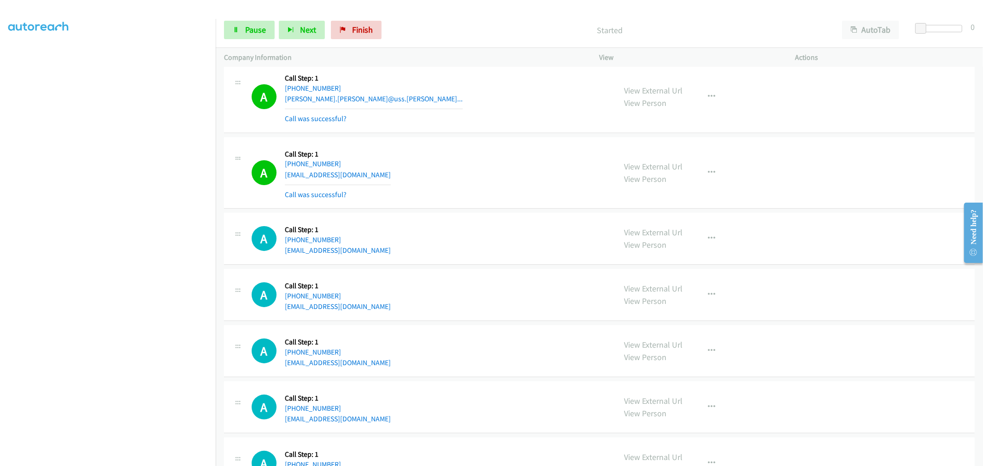
scroll to position [8840, 0]
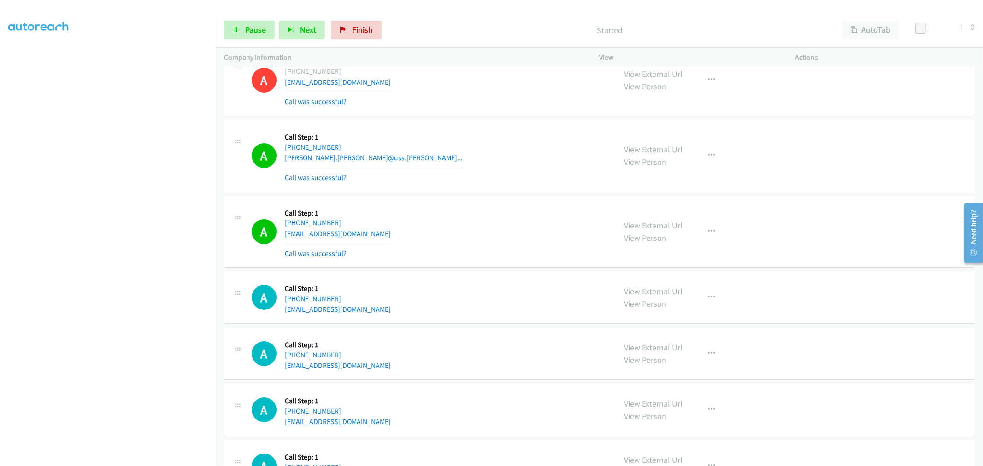
click at [528, 194] on td "A Callback Scheduled Call Step: 1 America/New_York +1 863-393-5548 jeremy.mocka…" at bounding box center [599, 156] width 767 height 76
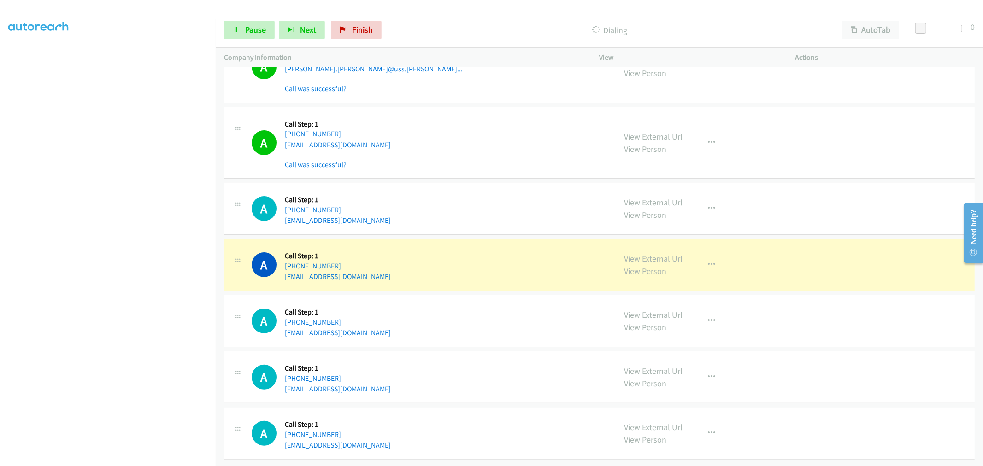
scroll to position [8942, 0]
click at [542, 202] on div "A Callback Scheduled Call Step: 1 America/New_York +1 919-402-3972 muppalla.cha…" at bounding box center [430, 208] width 356 height 35
click at [517, 239] on div "A Callback Scheduled Call Step: 1 America/New_York +1 248-342-0864 evenewcomb@g…" at bounding box center [599, 265] width 751 height 52
click at [516, 183] on div "A Callback Scheduled Call Step: 1 America/New_York +1 919-402-3972 muppalla.cha…" at bounding box center [599, 209] width 751 height 52
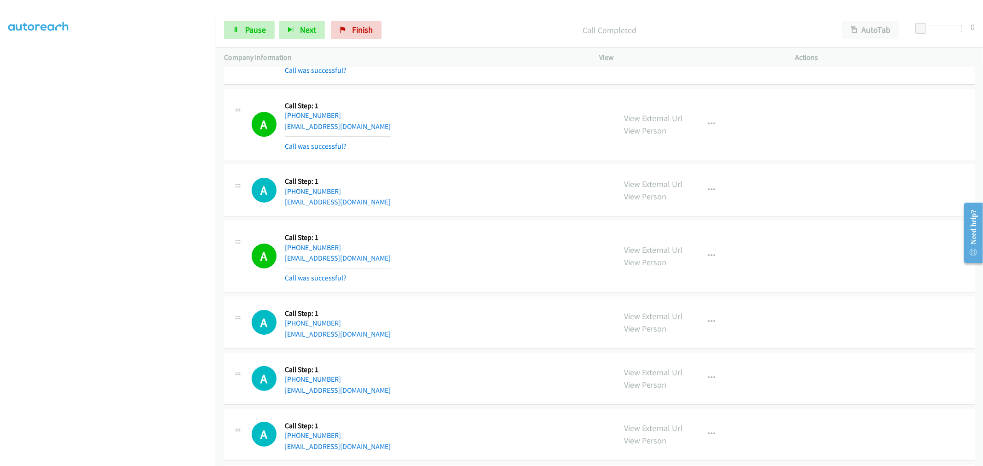
scroll to position [8993, 0]
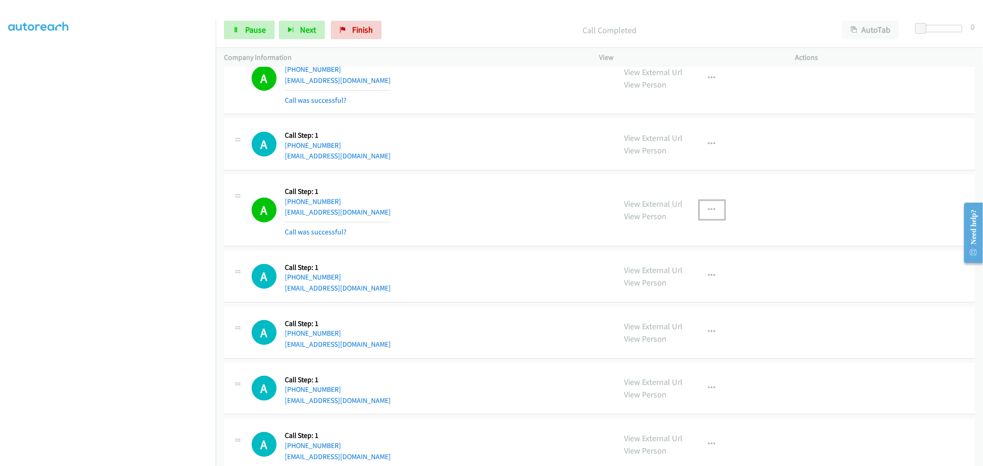
click at [716, 214] on button "button" at bounding box center [712, 210] width 25 height 18
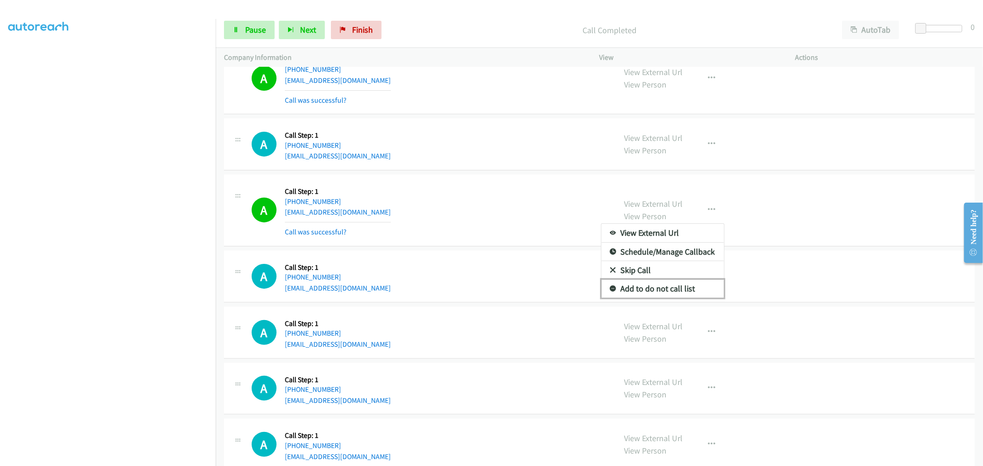
click at [653, 297] on link "Add to do not call list" at bounding box center [662, 289] width 123 height 18
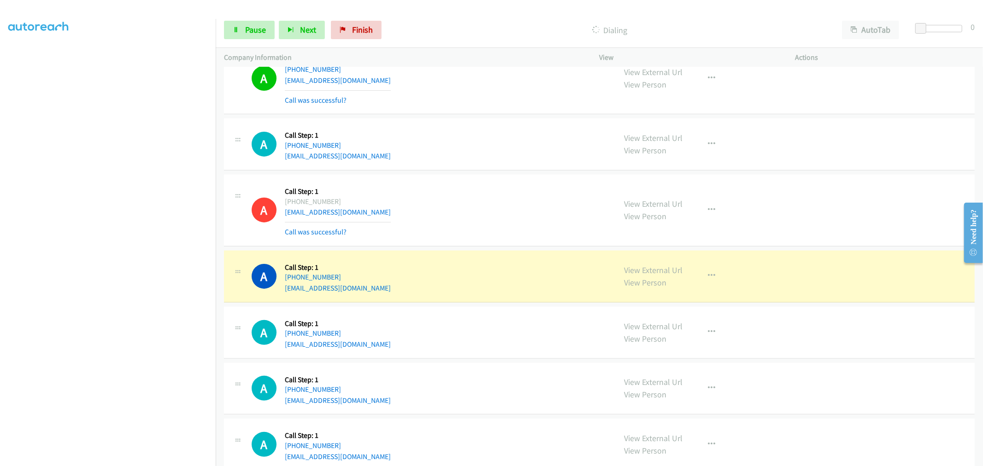
click at [513, 213] on div "A Callback Scheduled Call Step: 1 America/New_York +1 248-342-0864 evenewcomb@g…" at bounding box center [430, 210] width 356 height 55
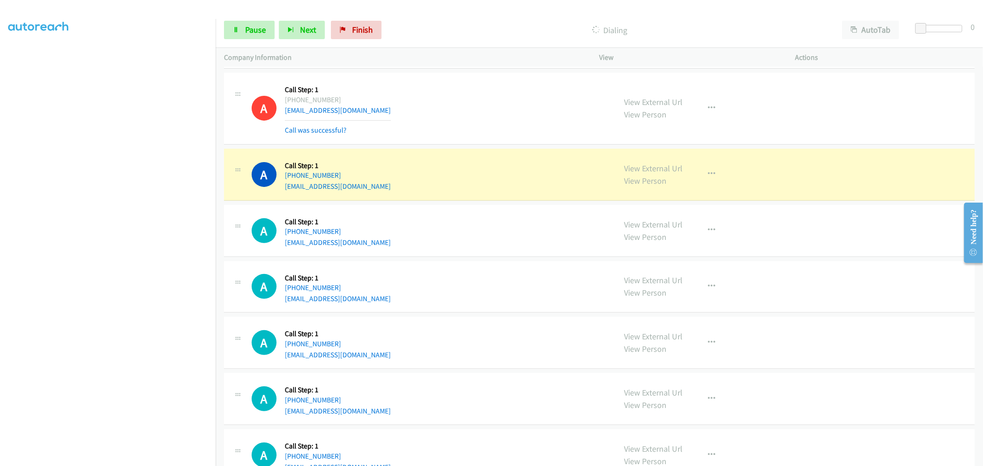
scroll to position [9096, 0]
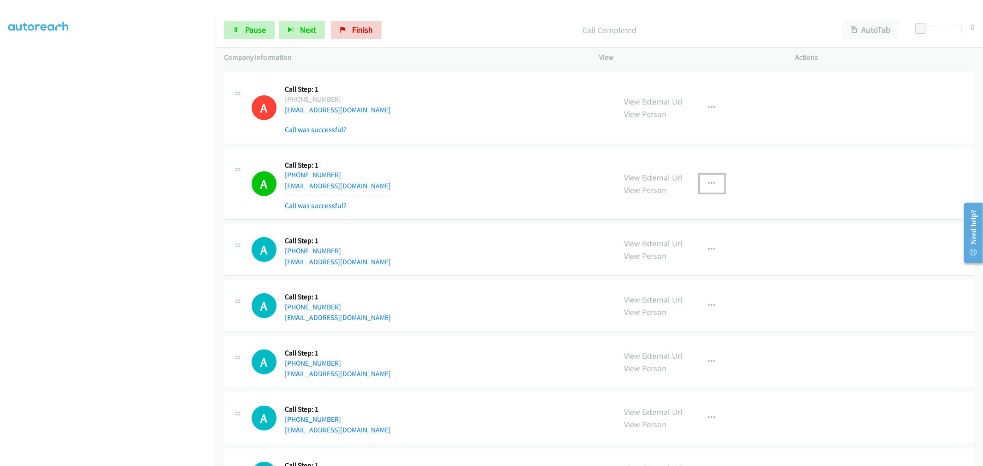
click at [709, 187] on icon "button" at bounding box center [711, 183] width 7 height 7
click at [647, 272] on link "Add to do not call list" at bounding box center [662, 262] width 123 height 18
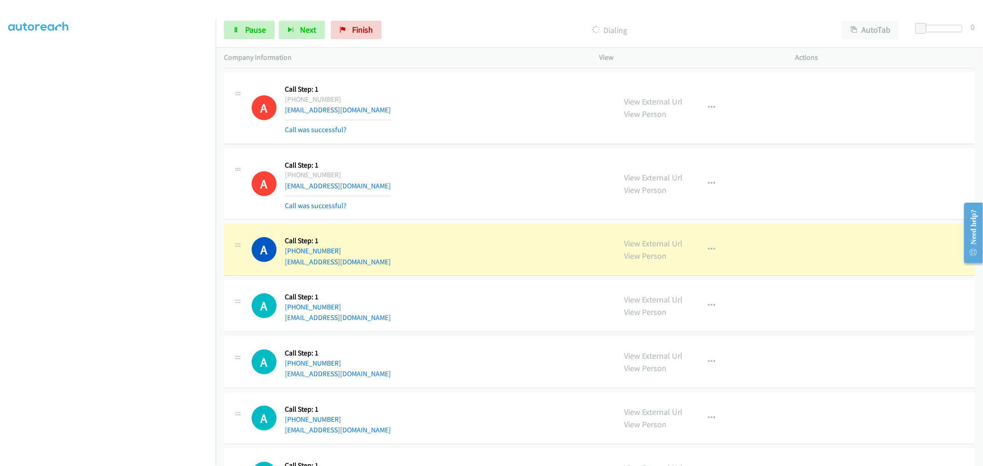
click at [471, 220] on div "A Callback Scheduled Call Step: 1 America/New_York +1 919-602-1807 melriley1@ma…" at bounding box center [599, 184] width 751 height 72
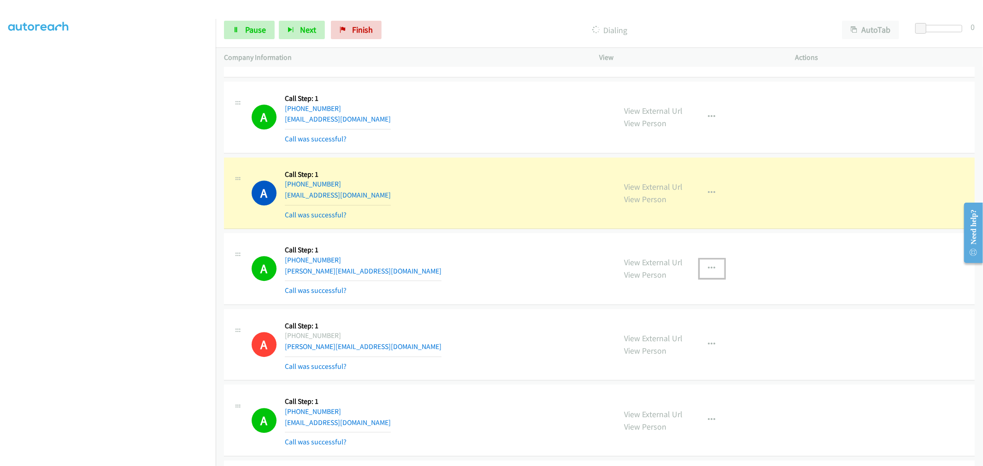
click at [711, 270] on icon "button" at bounding box center [711, 268] width 7 height 7
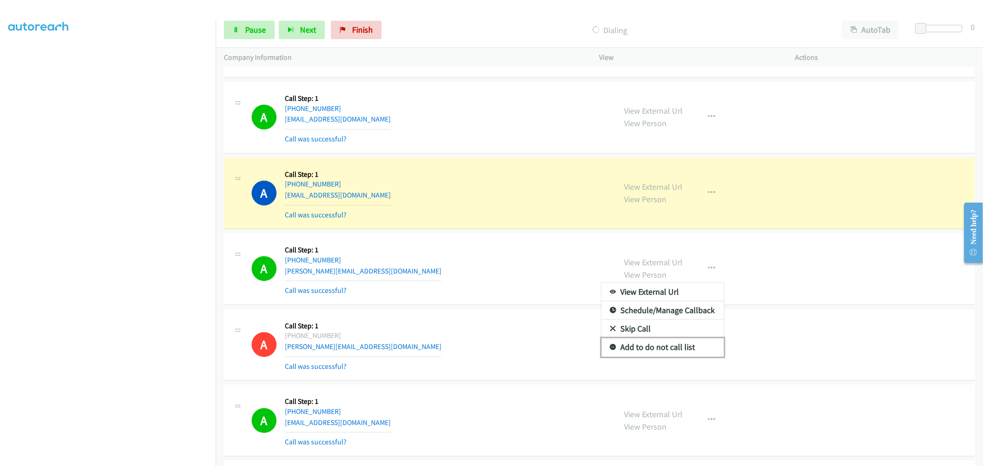
click at [653, 348] on link "Add to do not call list" at bounding box center [662, 347] width 123 height 18
click at [503, 262] on div "A Callback Scheduled Call Step: 1 Pacific/Honolulu +1 808-221-9975 torress-p@ho…" at bounding box center [430, 269] width 356 height 55
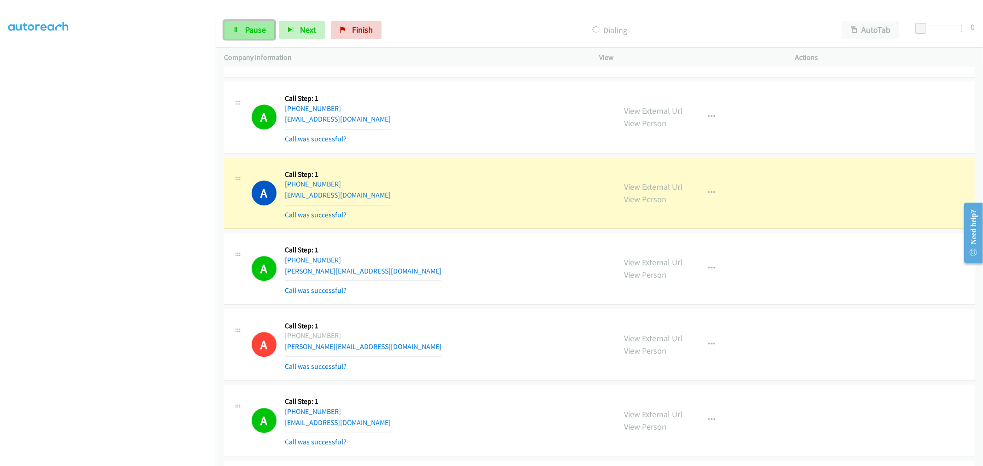
click at [231, 25] on link "Pause" at bounding box center [249, 30] width 51 height 18
click at [478, 191] on div "A Callback Scheduled Call Step: 1 America/Chicago +1 214-868-3966 abyrum1@hotma…" at bounding box center [430, 193] width 356 height 55
click at [459, 194] on div "A Callback Scheduled Call Step: 1 America/Chicago +1 214-868-3966 abyrum1@hotma…" at bounding box center [430, 193] width 356 height 55
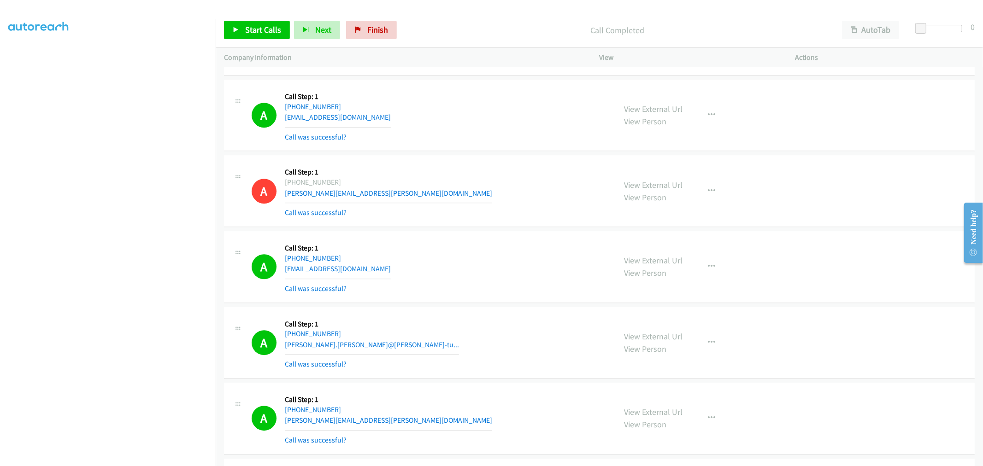
click at [466, 139] on div "A Callback Scheduled Call Step: 1 America/New_York +1 571-363-1389 pawankumar05…" at bounding box center [430, 115] width 356 height 55
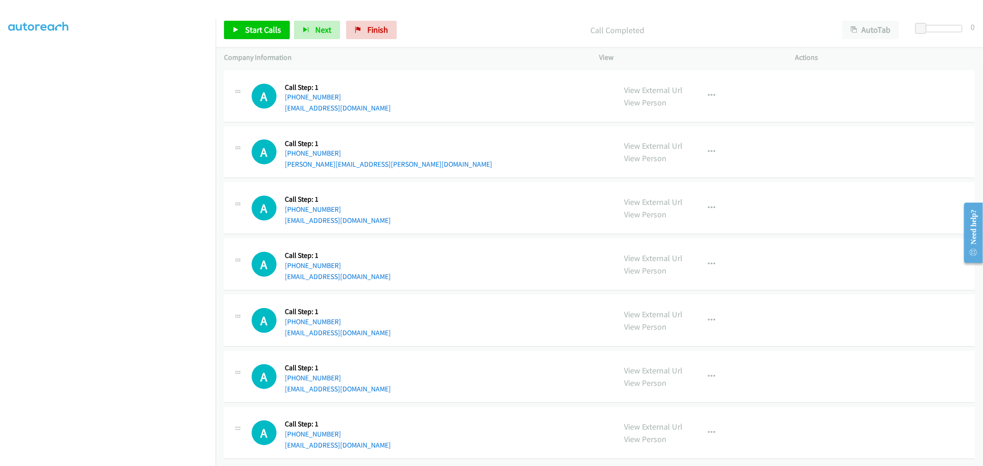
scroll to position [4499, 0]
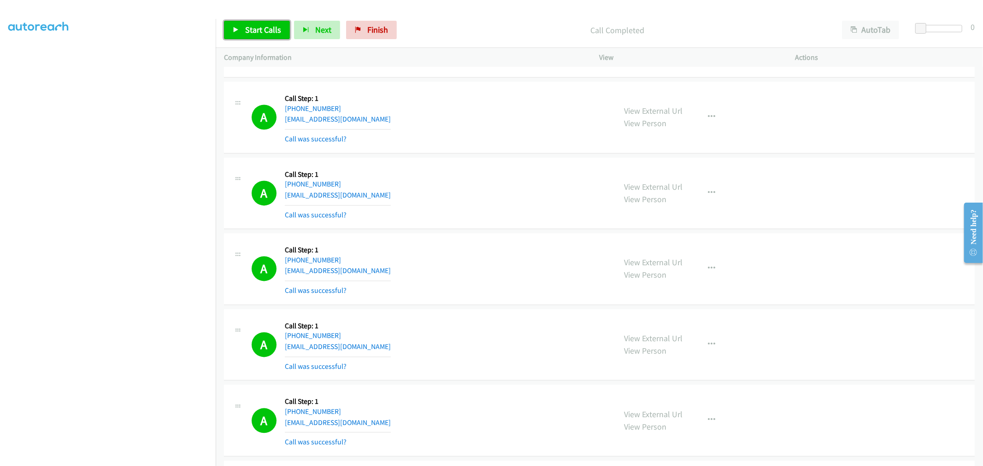
click at [264, 32] on span "Start Calls" at bounding box center [263, 29] width 36 height 11
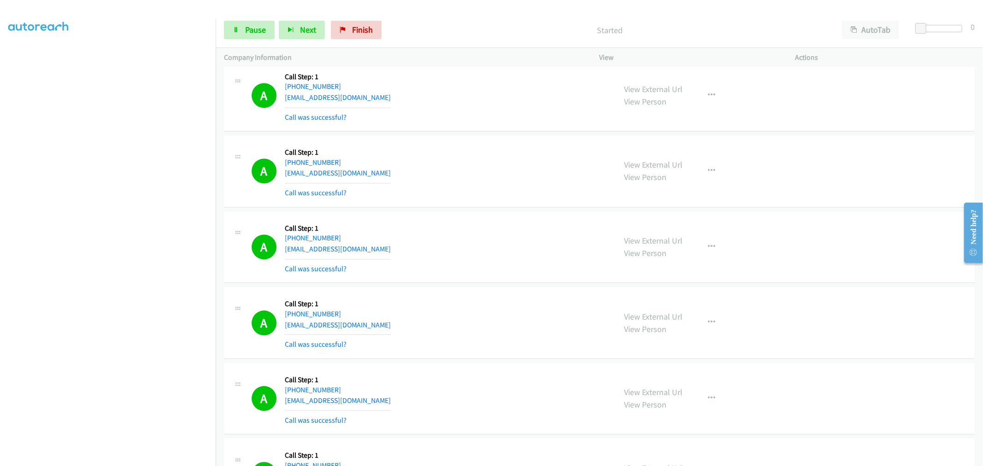
scroll to position [4601, 0]
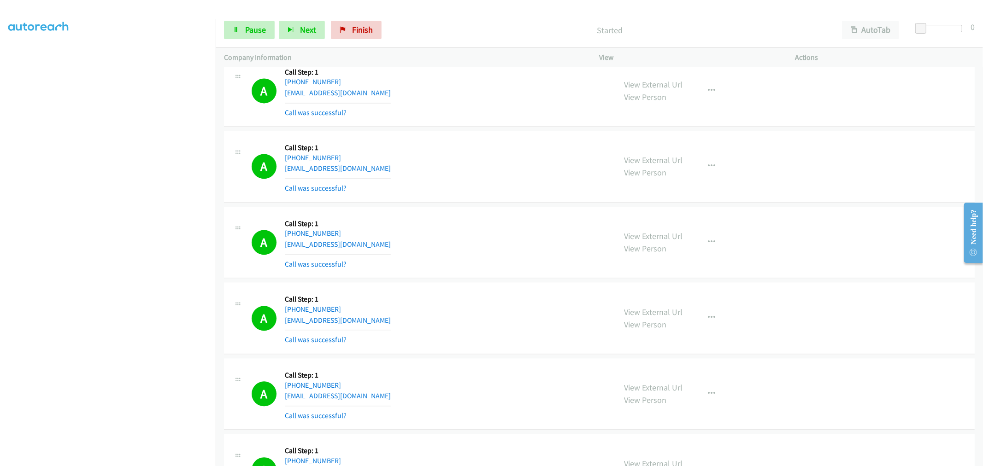
click at [472, 141] on div "A Callback Scheduled Call Step: 1 America/Chicago +1 346-433-2021 cerrosmelony@…" at bounding box center [599, 167] width 751 height 72
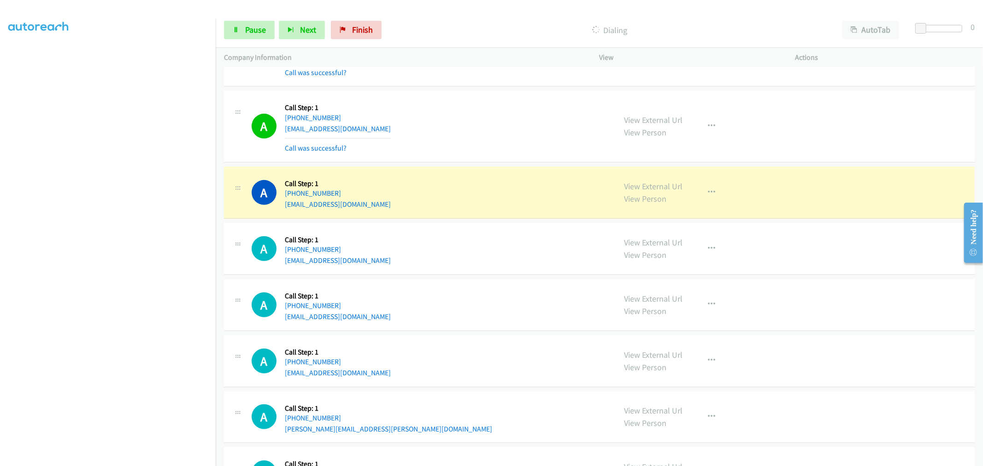
scroll to position [9210, 0]
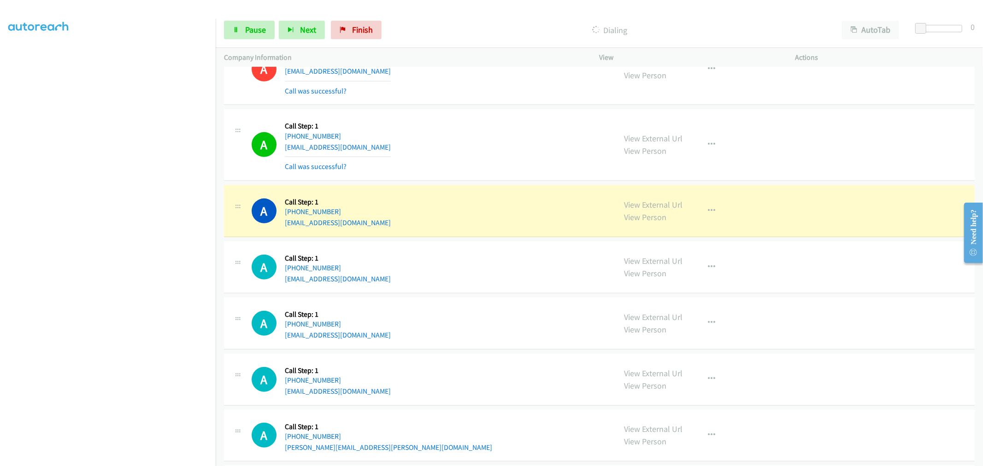
click at [477, 123] on div "A Callback Scheduled Call Step: 1 America/Denver +1 505-934-5112 bwheat839@gmai…" at bounding box center [430, 145] width 356 height 55
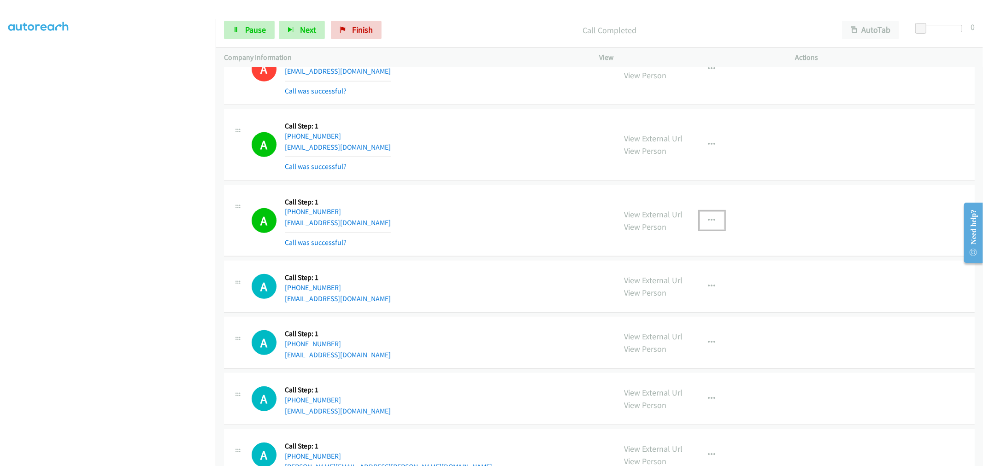
click at [703, 223] on button "button" at bounding box center [712, 221] width 25 height 18
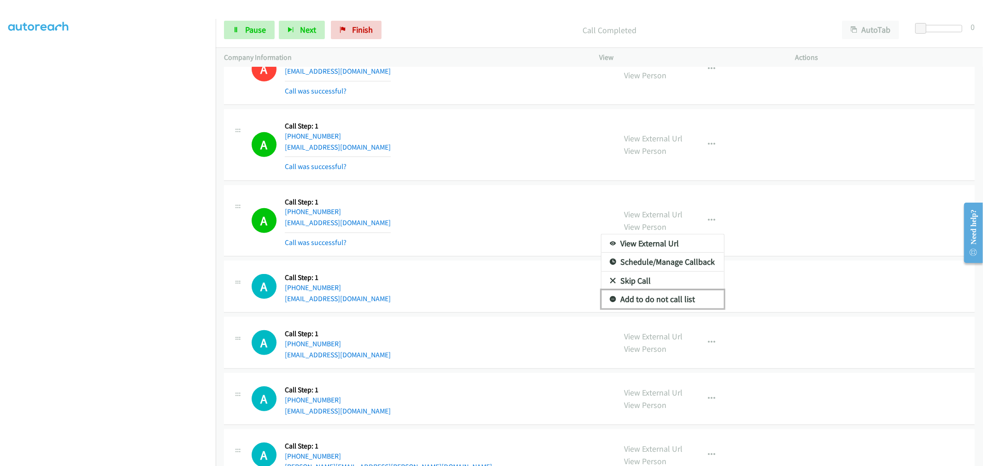
click at [642, 303] on link "Add to do not call list" at bounding box center [662, 299] width 123 height 18
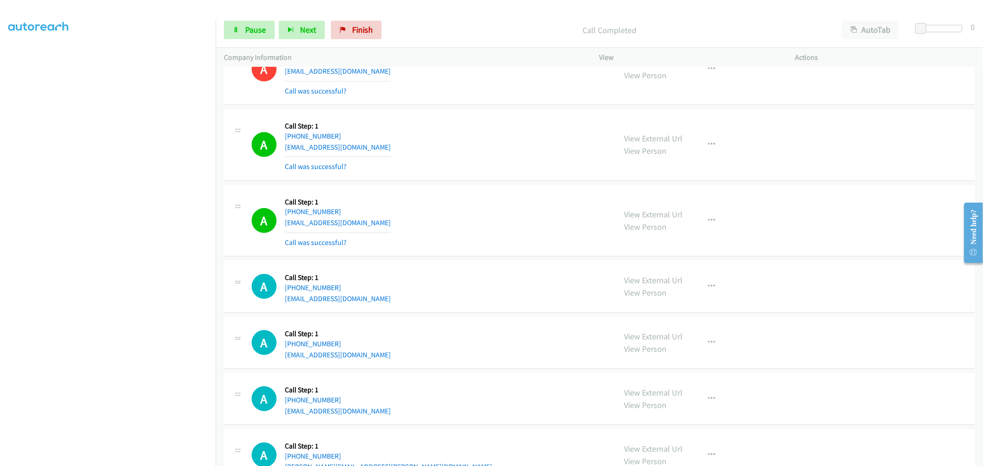
click at [501, 236] on div "A Callback Scheduled Call Step: 1 America/Los_Angeles +1 559-415-0238 sgarzotto…" at bounding box center [430, 221] width 356 height 55
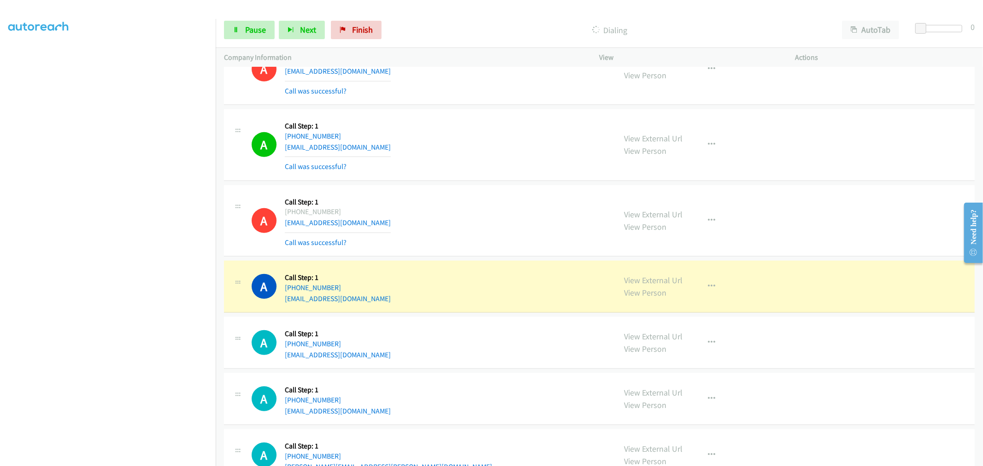
click at [505, 231] on div "A Callback Scheduled Call Step: 1 America/Los_Angeles +1 559-415-0238 sgarzotto…" at bounding box center [430, 221] width 356 height 55
click at [453, 224] on div "A Callback Scheduled Call Step: 1 America/Los_Angeles +1 559-415-0238 sgarzotto…" at bounding box center [430, 221] width 356 height 55
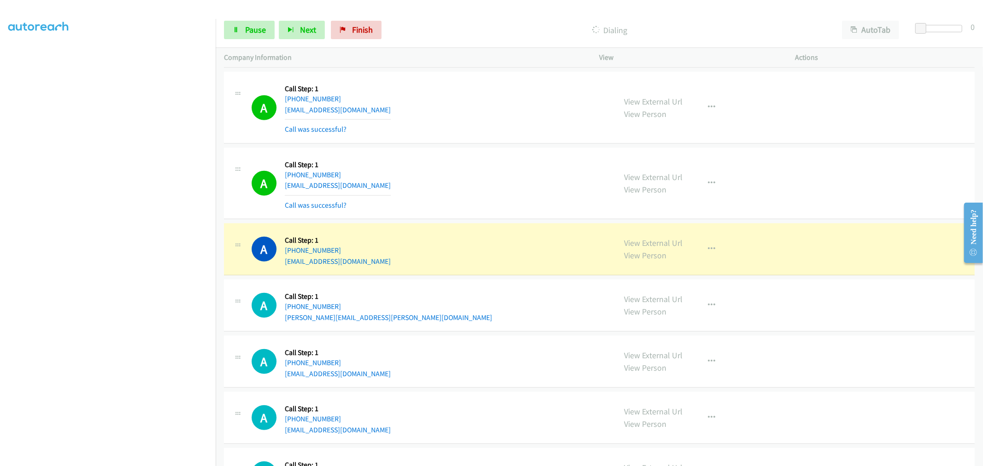
scroll to position [9415, 0]
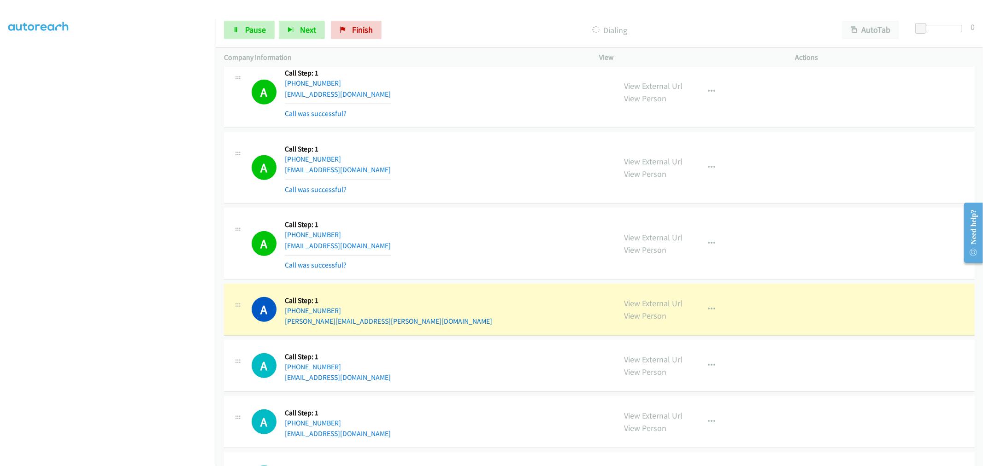
click at [473, 204] on div "A Callback Scheduled Call Step: 1 America/New_York +1 321-312-5260 jordanlocast…" at bounding box center [599, 168] width 751 height 72
click at [713, 250] on button "button" at bounding box center [712, 244] width 25 height 18
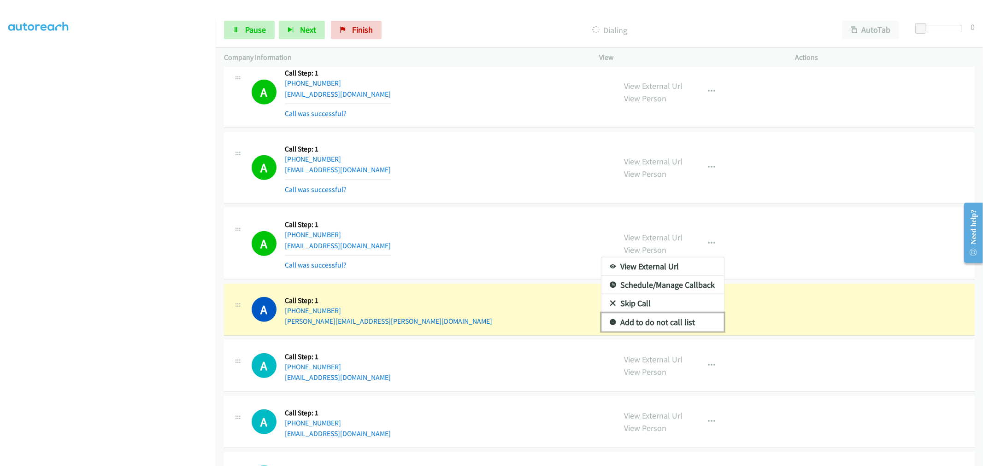
click at [663, 325] on link "Add to do not call list" at bounding box center [662, 322] width 123 height 18
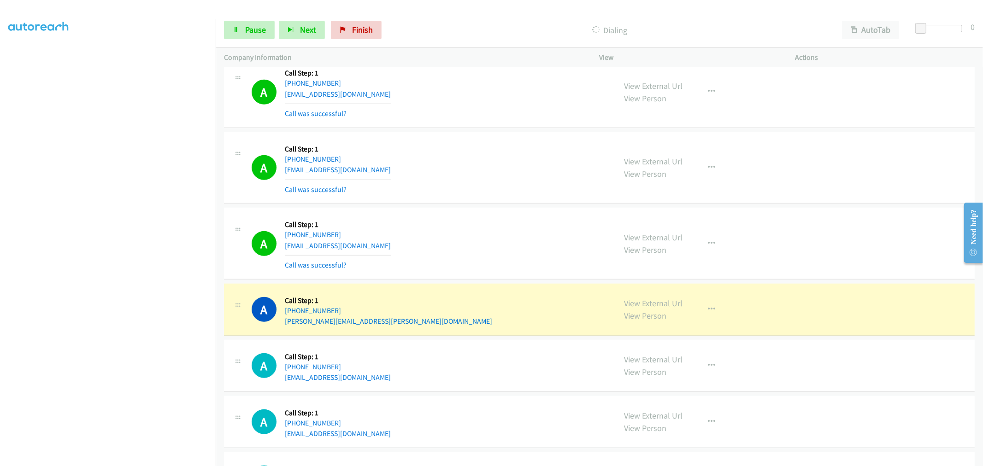
click at [479, 244] on div "A Callback Scheduled Call Step: 1 America/Chicago +1 515-216-6609 adelisabegano…" at bounding box center [430, 243] width 356 height 55
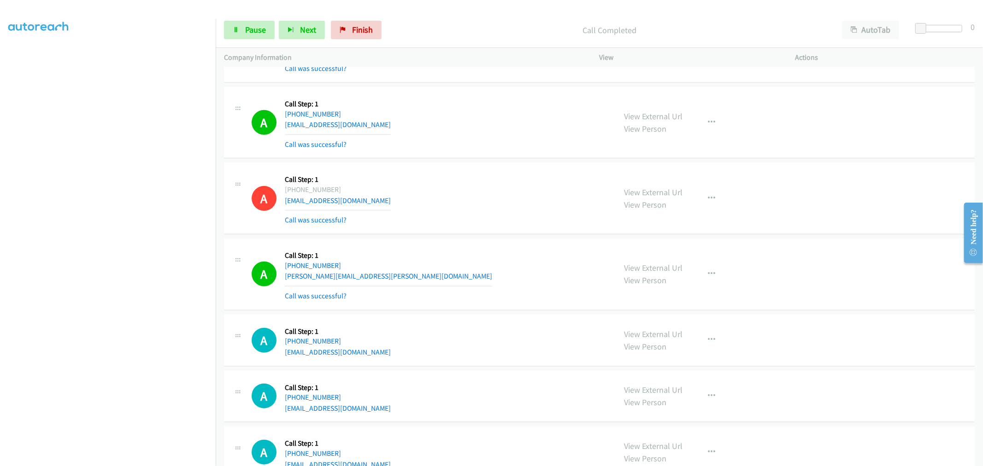
scroll to position [9518, 0]
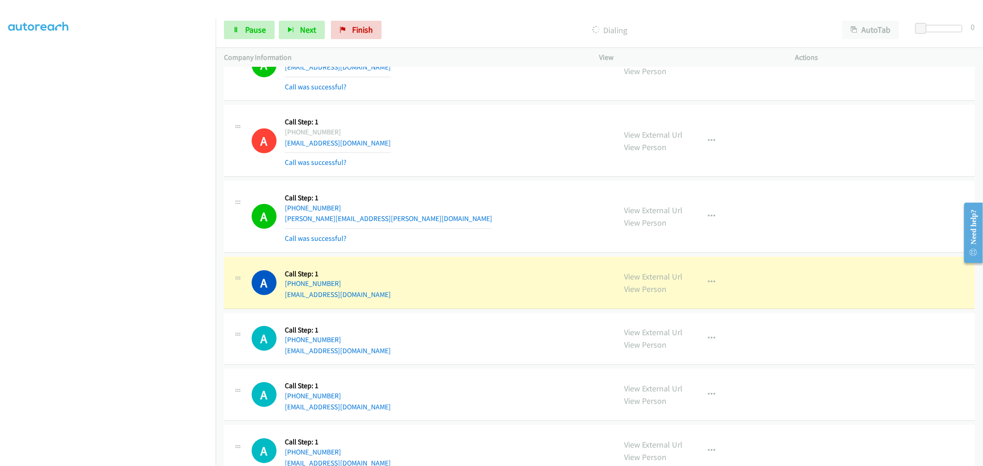
click at [491, 240] on div "A Callback Scheduled Call Step: 1 America/New_York +1 786-486-5487 david.e.astu…" at bounding box center [430, 216] width 356 height 55
click at [482, 206] on div "A Callback Scheduled Call Step: 1 America/New_York +1 786-486-5487 david.e.astu…" at bounding box center [430, 216] width 356 height 55
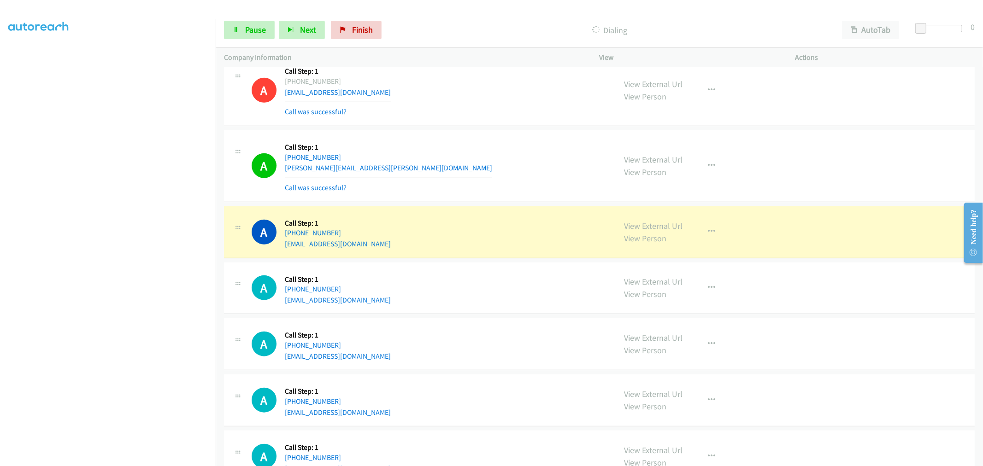
scroll to position [9569, 0]
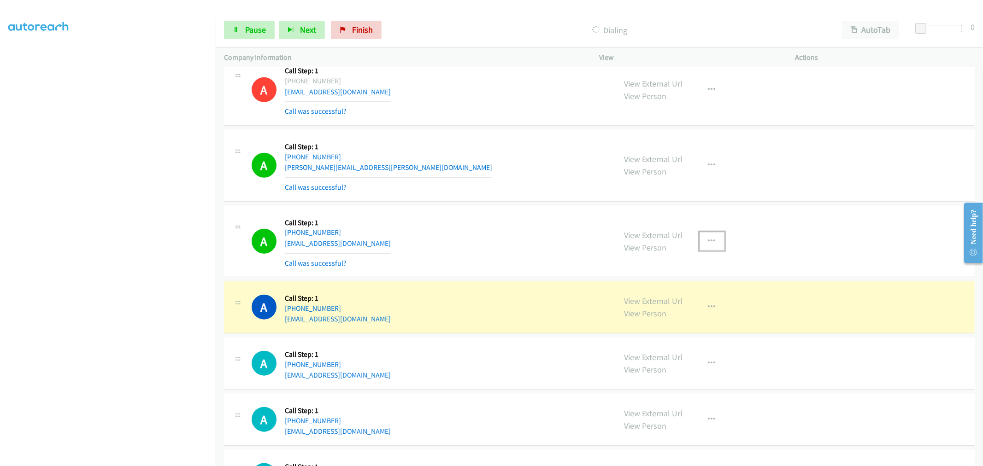
click at [711, 245] on icon "button" at bounding box center [711, 241] width 7 height 7
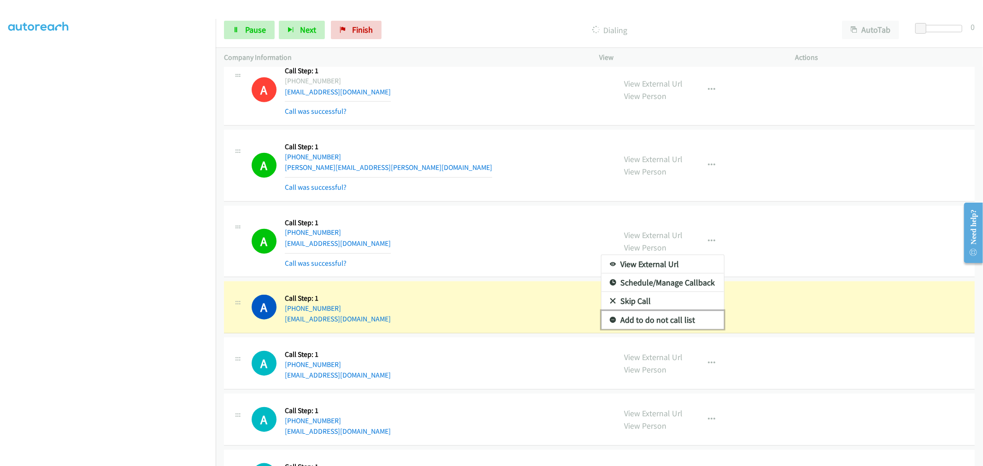
click at [660, 321] on link "Add to do not call list" at bounding box center [662, 320] width 123 height 18
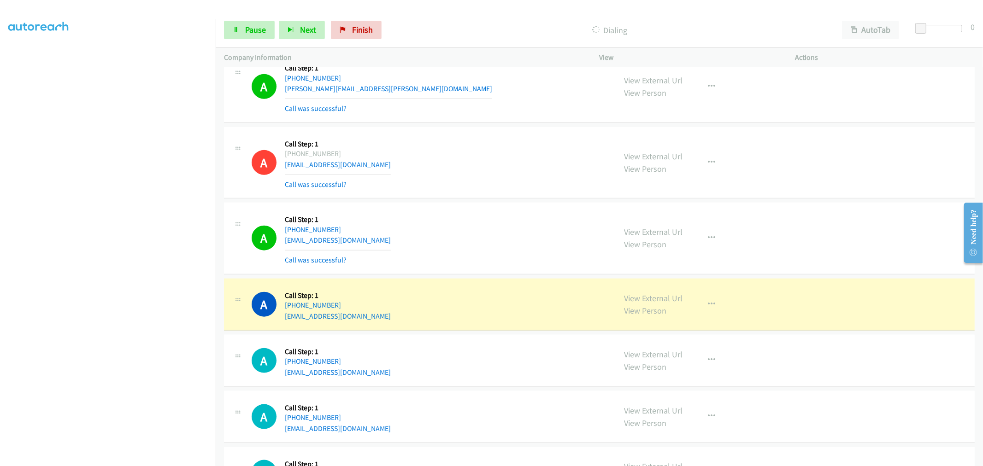
scroll to position [9722, 0]
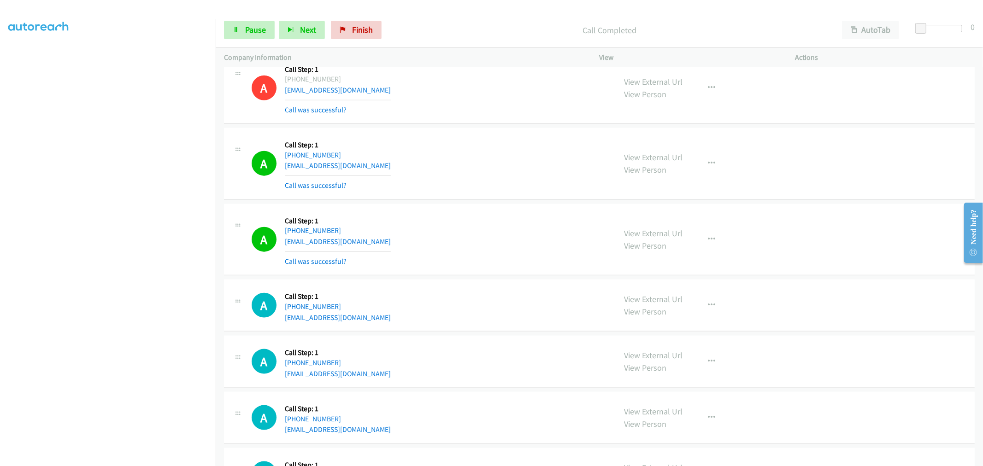
click at [477, 157] on div "A Callback Scheduled Call Step: 1 America/New_York +1 404-431-5131 zzj1991117@h…" at bounding box center [430, 163] width 356 height 55
click at [708, 242] on icon "button" at bounding box center [711, 239] width 7 height 7
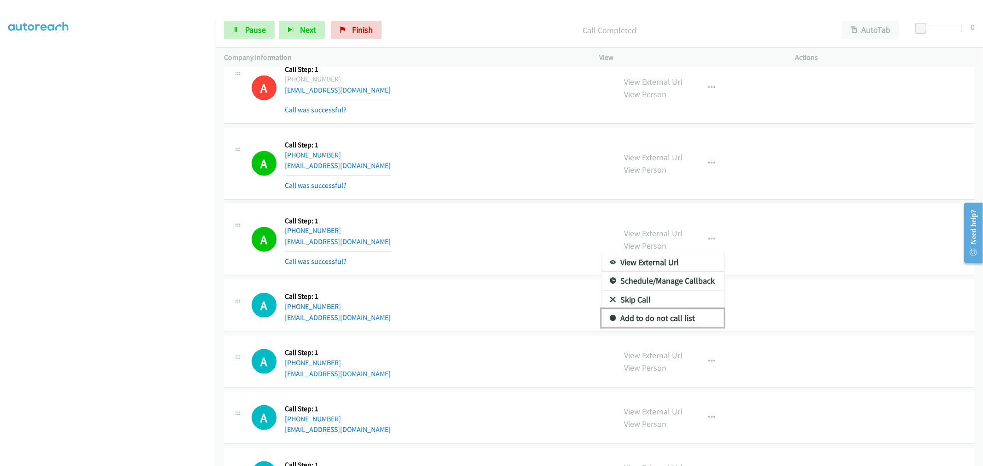
click at [669, 325] on link "Add to do not call list" at bounding box center [662, 318] width 123 height 18
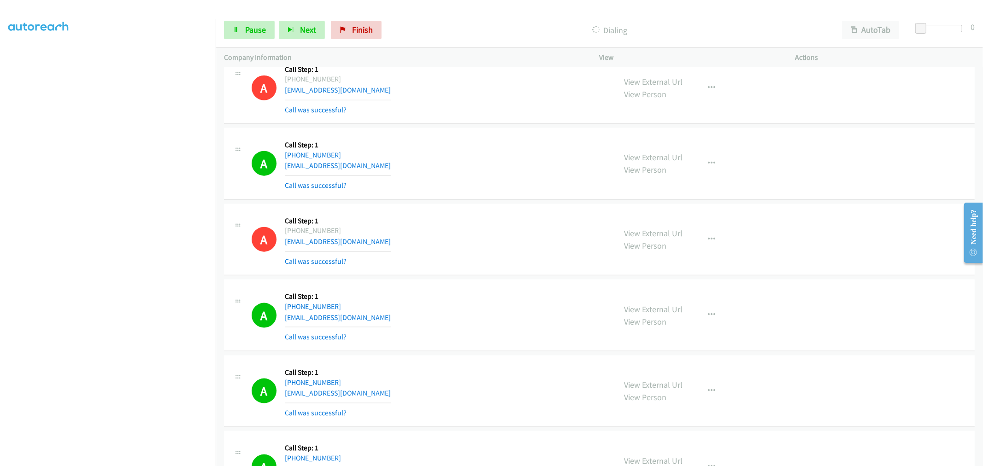
click at [475, 169] on div "A Callback Scheduled Call Step: 1 America/New_York +1 404-431-5131 zzj1991117@h…" at bounding box center [430, 163] width 356 height 55
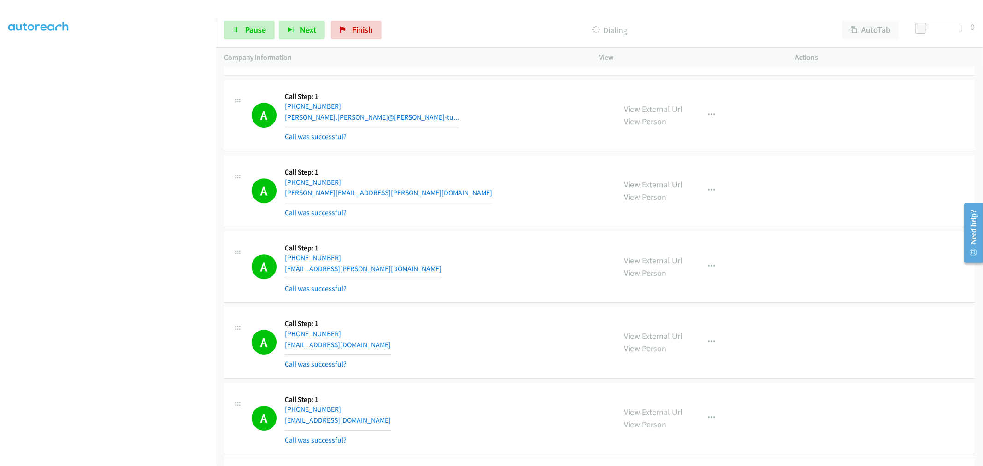
click at [478, 131] on div "A Callback Scheduled Call Step: 1 America/New_York +1 240-302-9563 brandon.sieg…" at bounding box center [430, 115] width 356 height 55
click at [476, 242] on div "A Callback Scheduled Call Step: 1 America/New_York +1 330-410-3119 simon.mindy@…" at bounding box center [599, 267] width 751 height 72
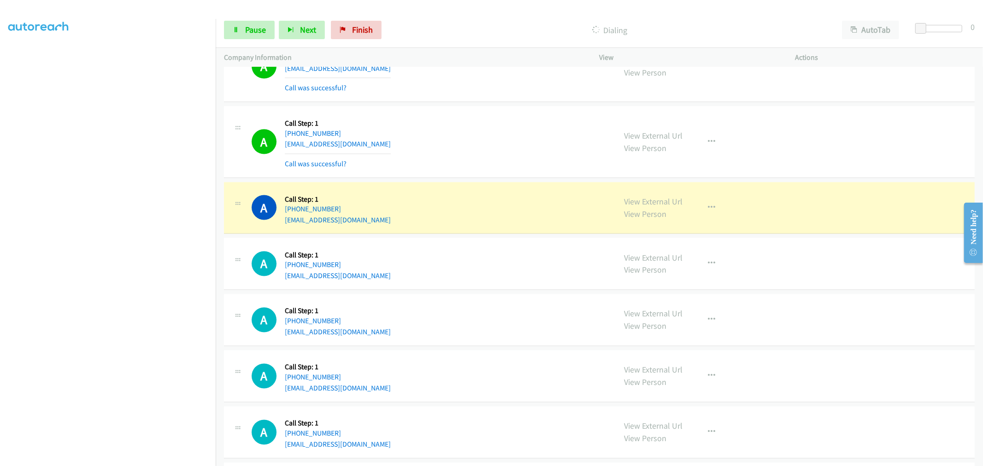
scroll to position [10066, 0]
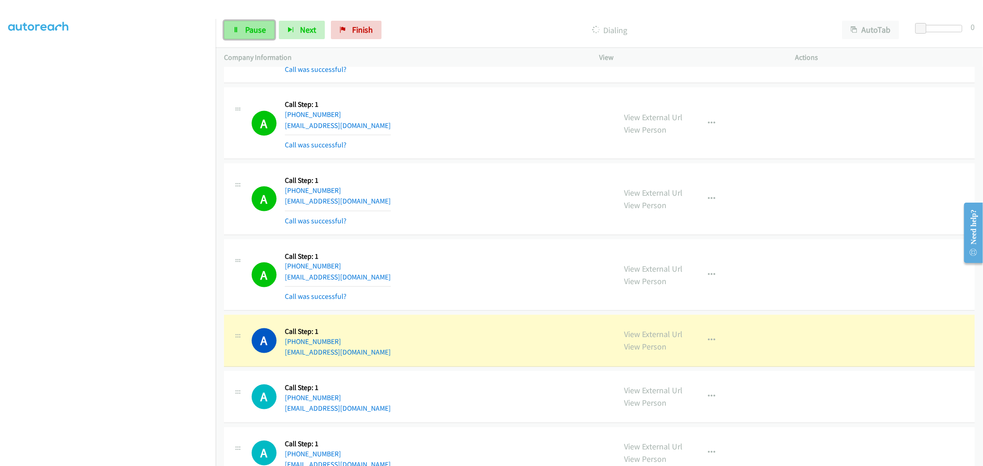
click at [245, 31] on span "Pause" at bounding box center [255, 29] width 21 height 11
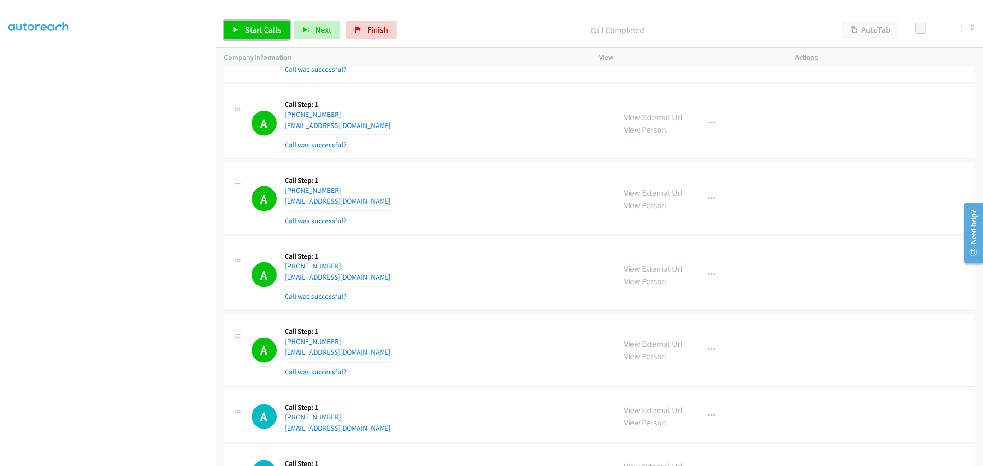
click at [243, 31] on link "Start Calls" at bounding box center [257, 30] width 66 height 18
click at [421, 190] on div "A Callback Scheduled Call Step: 1 America/New_York +1 856-498-1266 rkulisek@gma…" at bounding box center [430, 199] width 356 height 55
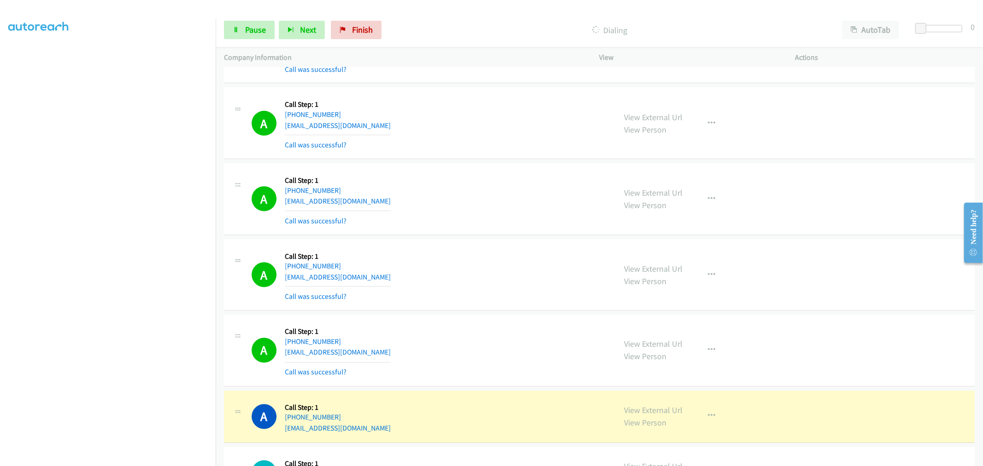
click at [389, 270] on div "A Callback Scheduled Call Step: 1 America/New_York +1 305-587-3607 devonfullhar…" at bounding box center [430, 275] width 356 height 55
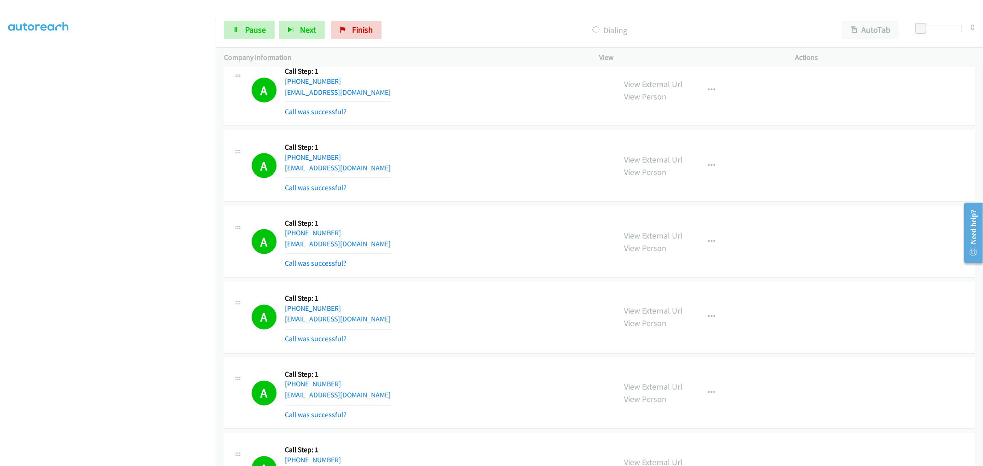
scroll to position [10117, 0]
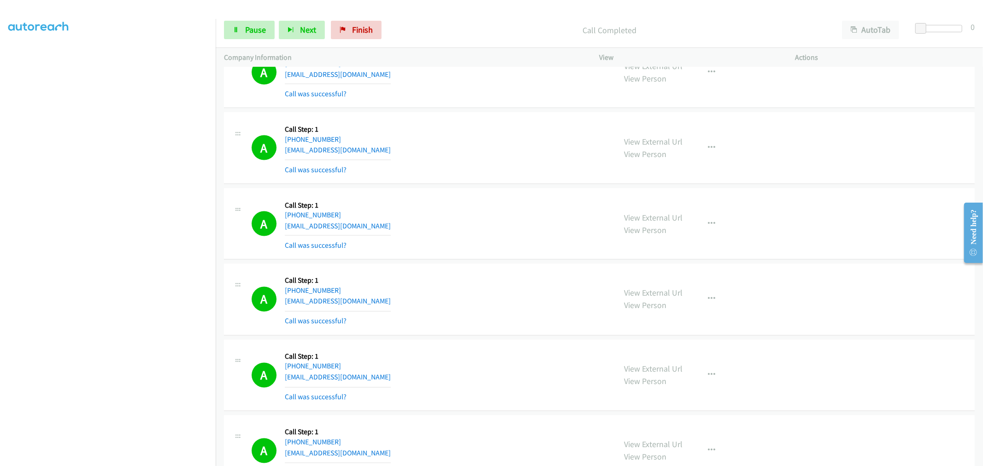
click at [464, 235] on div "A Callback Scheduled Call Step: 1 America/New_York +1 305-587-3607 devonfullhar…" at bounding box center [430, 224] width 356 height 55
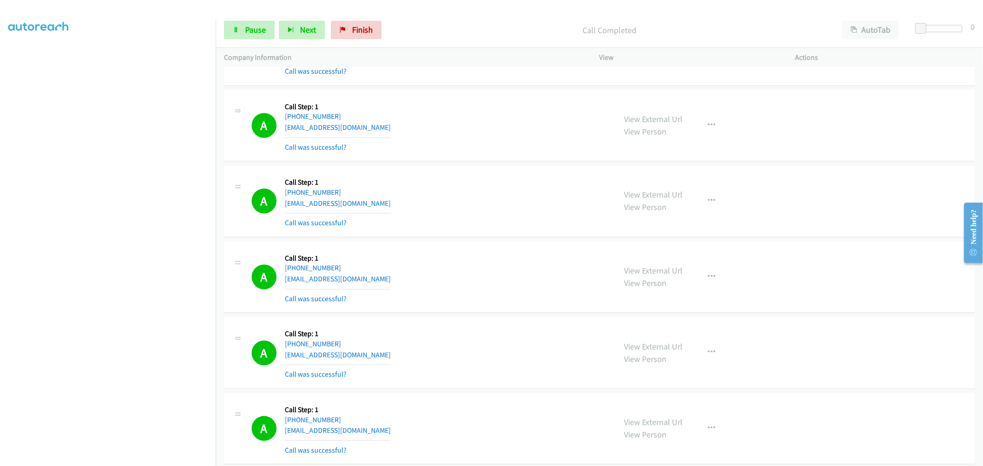
scroll to position [10373, 0]
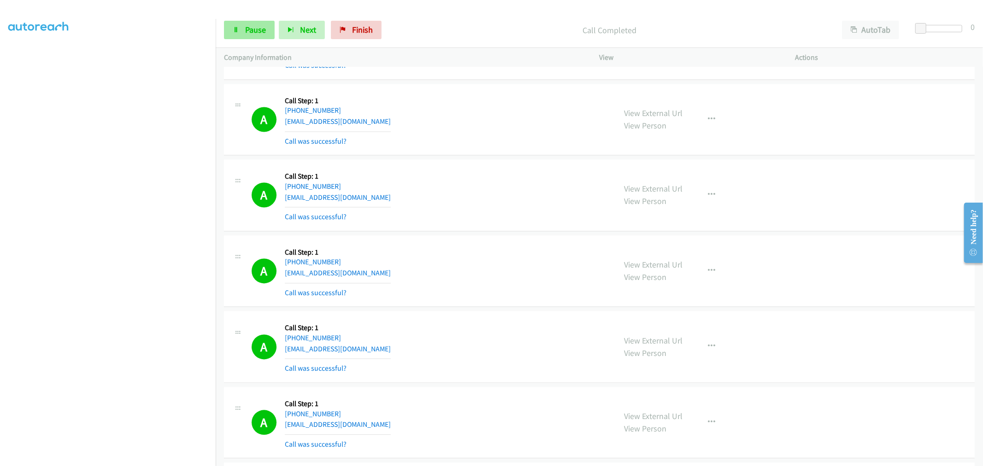
drag, startPoint x: 263, startPoint y: 18, endPoint x: 260, endPoint y: 22, distance: 5.3
click at [263, 18] on div "Start Calls Pause Next Finish Call Completed AutoTab AutoTab 0" at bounding box center [599, 29] width 767 height 35
click at [255, 26] on span "Pause" at bounding box center [255, 29] width 21 height 11
click at [267, 32] on link "Pause" at bounding box center [249, 30] width 51 height 18
click at [268, 33] on span "Start Calls" at bounding box center [263, 29] width 36 height 11
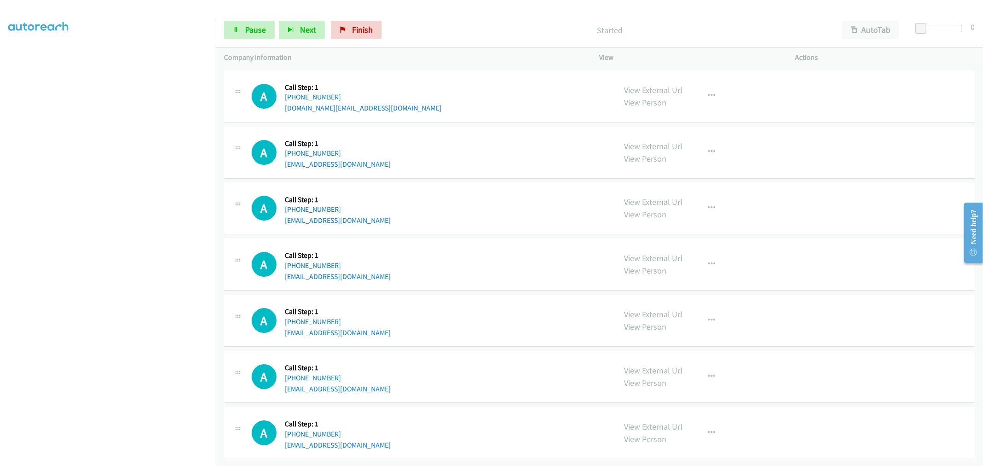
scroll to position [11097, 0]
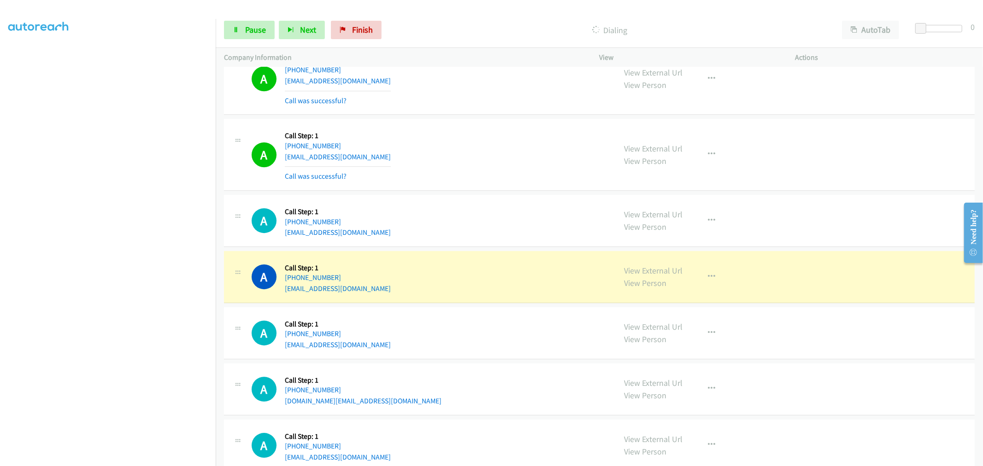
drag, startPoint x: 518, startPoint y: 243, endPoint x: 509, endPoint y: 118, distance: 124.8
click at [518, 238] on div "A Callback Scheduled Call Step: 1 America/Chicago +1 773-988-2944 ailethavila@g…" at bounding box center [430, 220] width 356 height 35
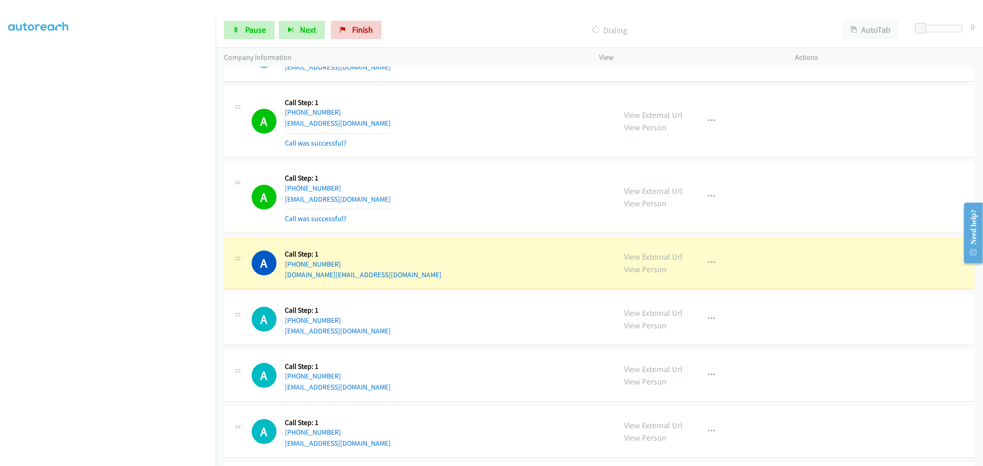
scroll to position [11302, 0]
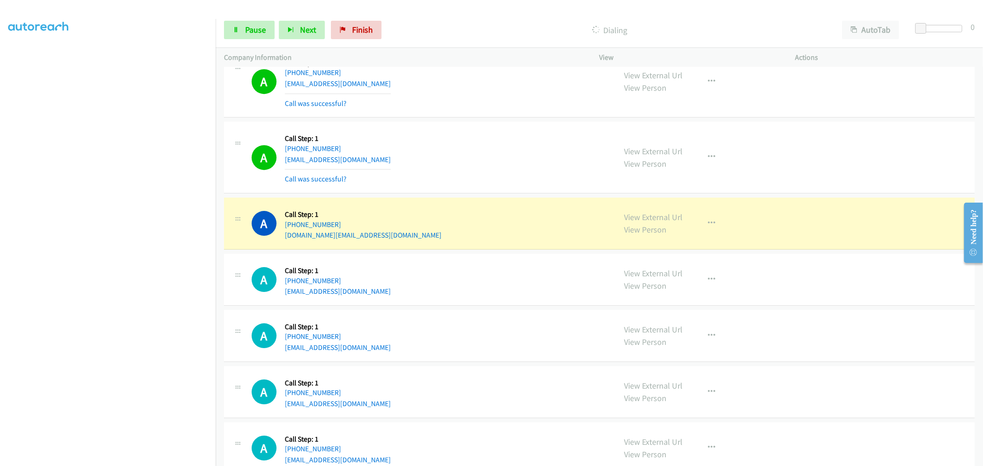
click at [487, 185] on div "A Callback Scheduled Call Step: 1 America/Chicago +1 214-208-2289 bradenhunter@…" at bounding box center [430, 157] width 356 height 55
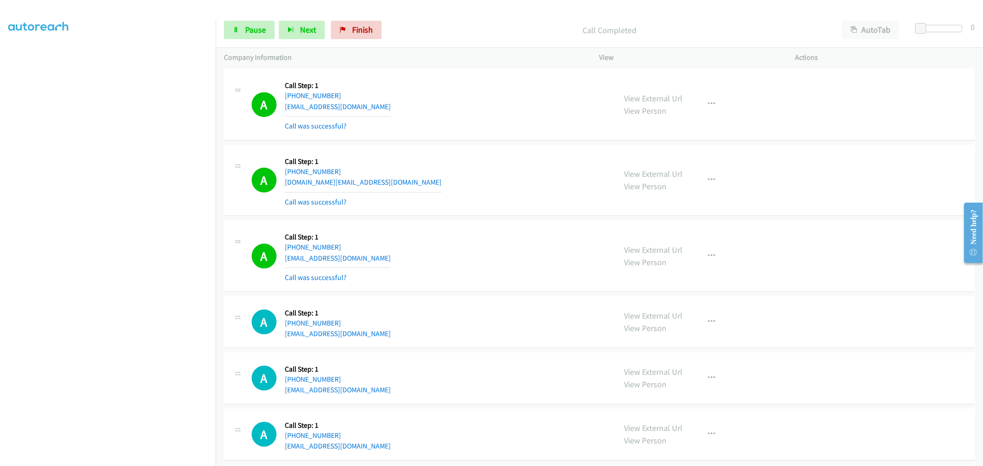
scroll to position [11404, 0]
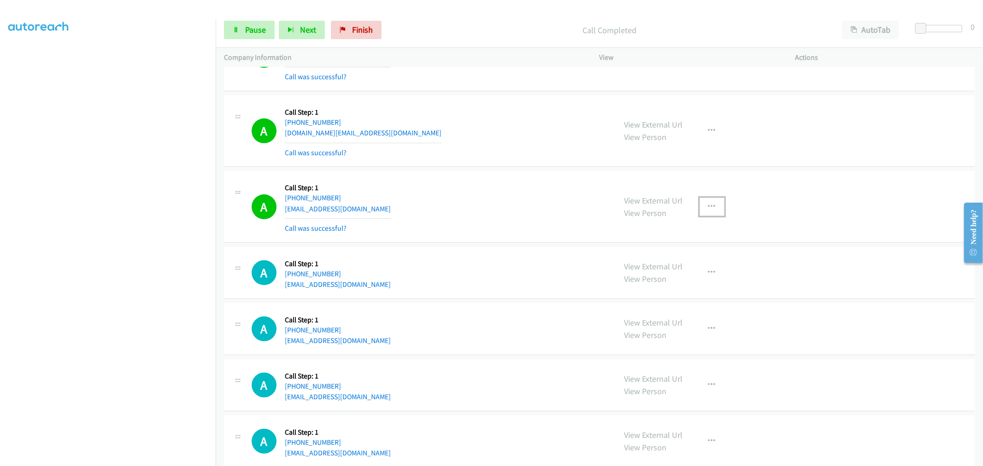
click at [708, 211] on icon "button" at bounding box center [711, 206] width 7 height 7
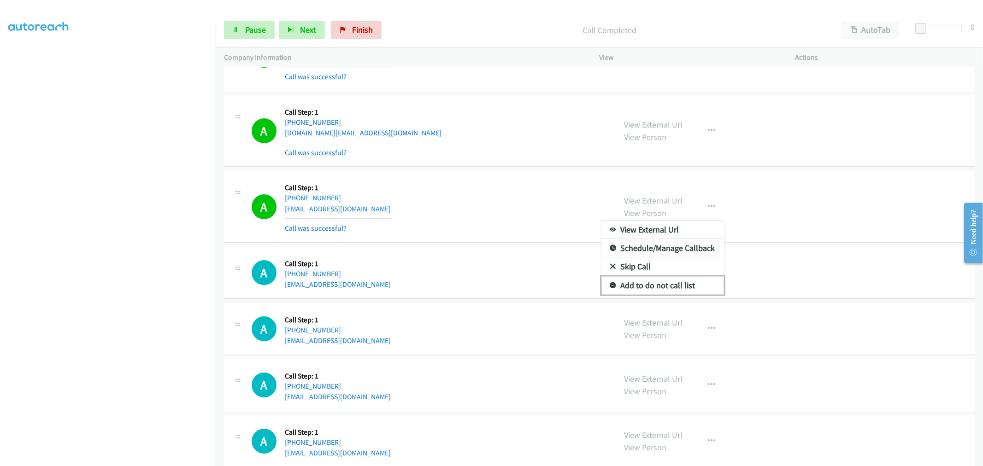
click at [649, 295] on link "Add to do not call list" at bounding box center [662, 286] width 123 height 18
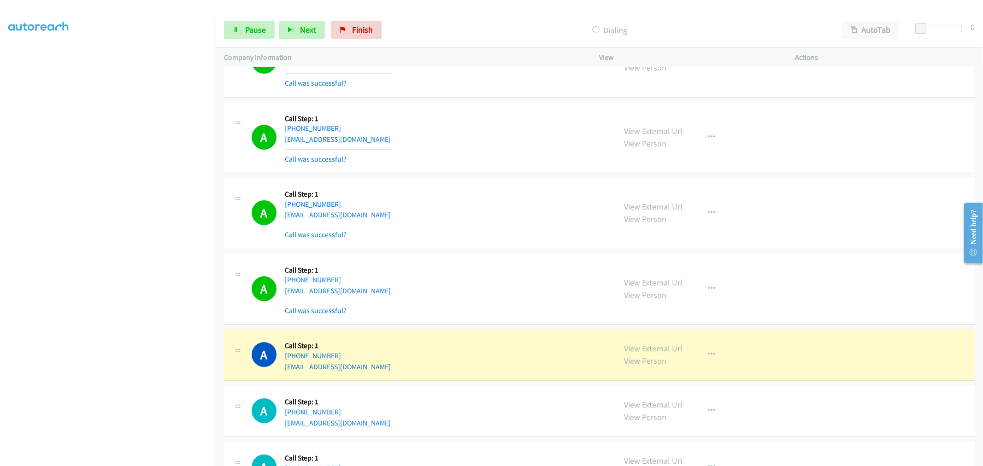
scroll to position [11695, 0]
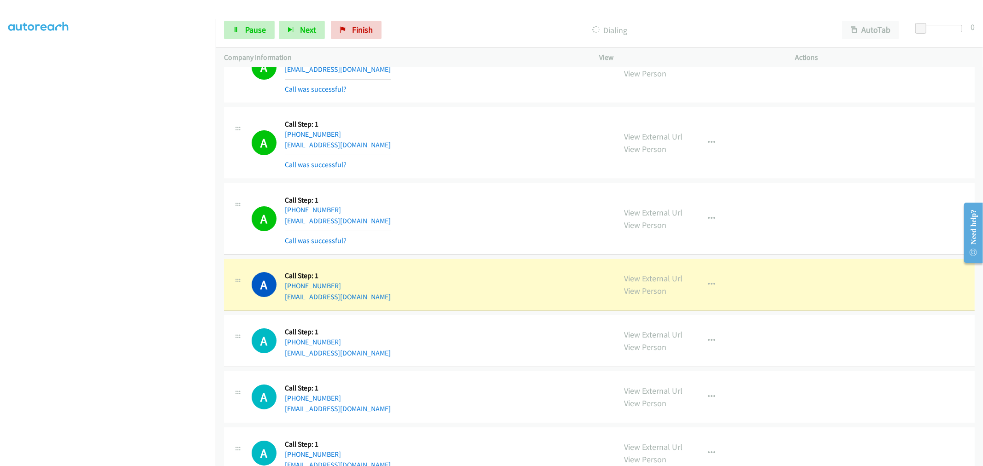
click at [422, 145] on div "A Callback Scheduled Call Step: 1 America/Los_Angeles +1 213-586-6028 lashfluff…" at bounding box center [430, 143] width 356 height 55
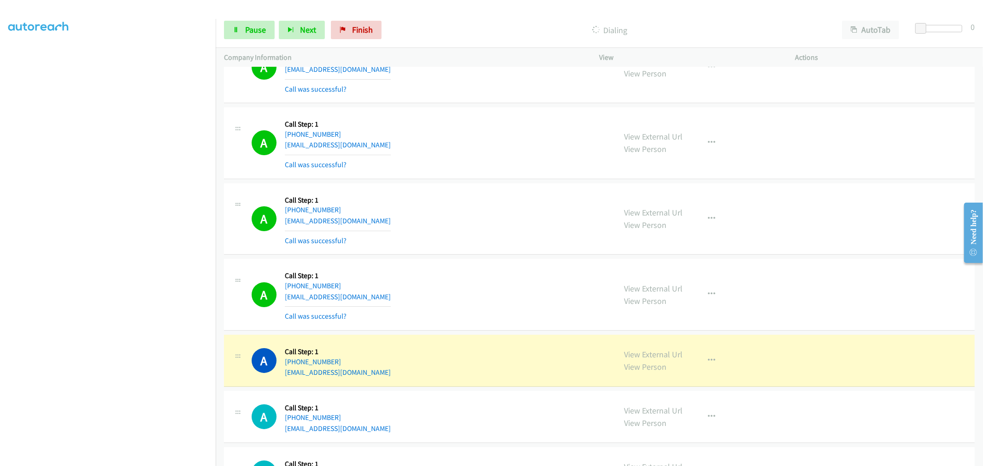
click at [237, 18] on div "Start Calls Pause Next Finish Dialing AutoTab AutoTab 0" at bounding box center [599, 29] width 767 height 35
click at [253, 32] on span "Pause" at bounding box center [255, 29] width 21 height 11
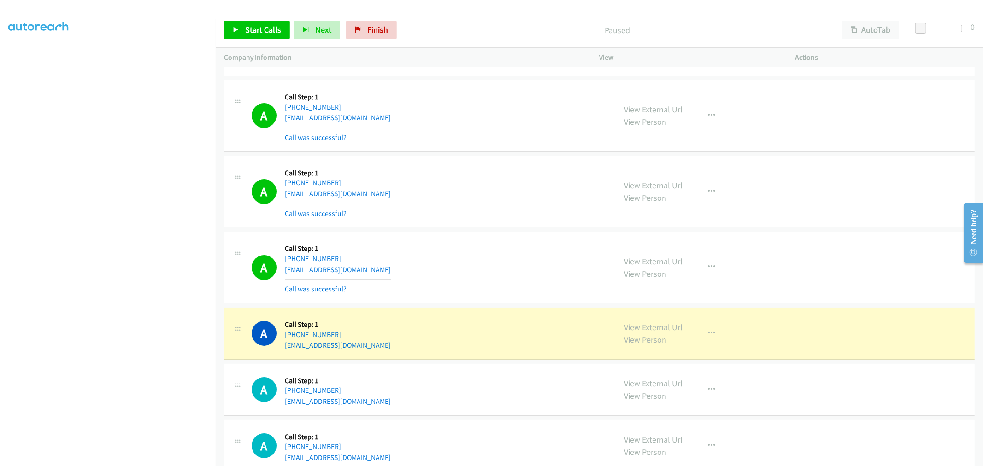
scroll to position [11798, 0]
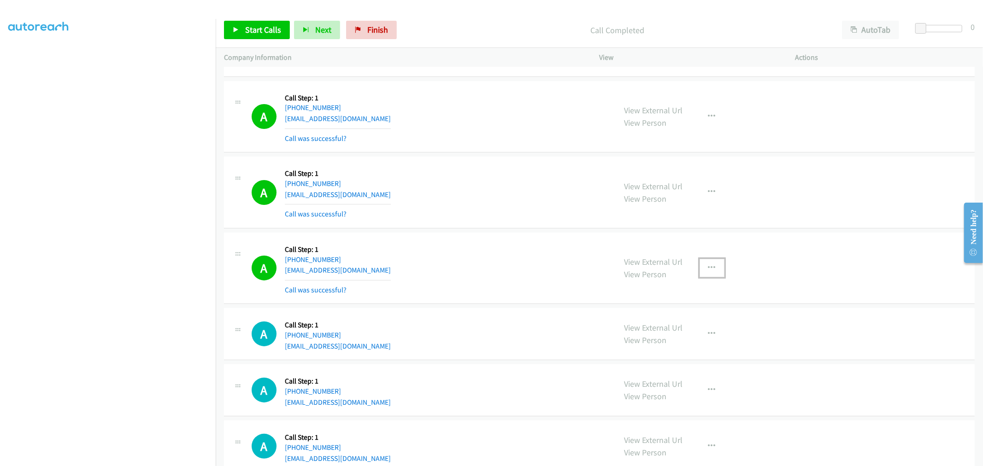
click at [708, 272] on icon "button" at bounding box center [711, 268] width 7 height 7
click at [462, 227] on div at bounding box center [491, 233] width 983 height 466
click at [708, 272] on icon "button" at bounding box center [711, 268] width 7 height 7
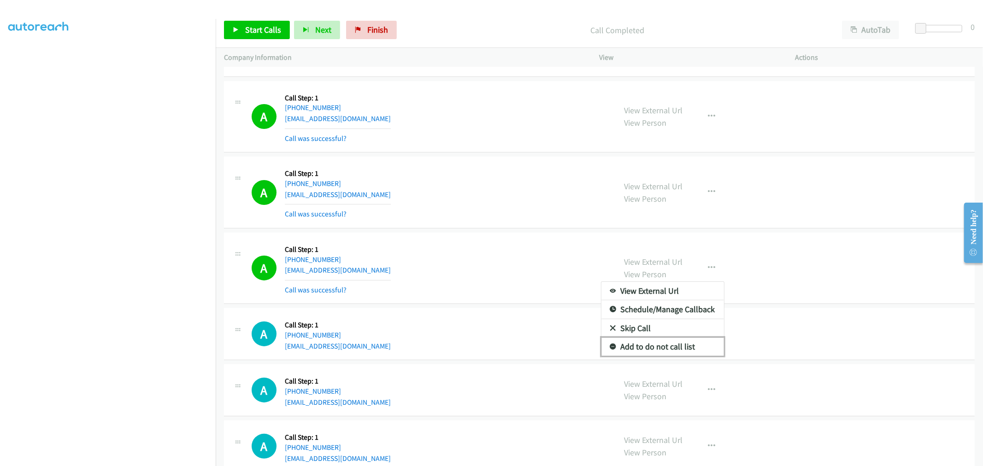
click at [667, 352] on link "Add to do not call list" at bounding box center [662, 347] width 123 height 18
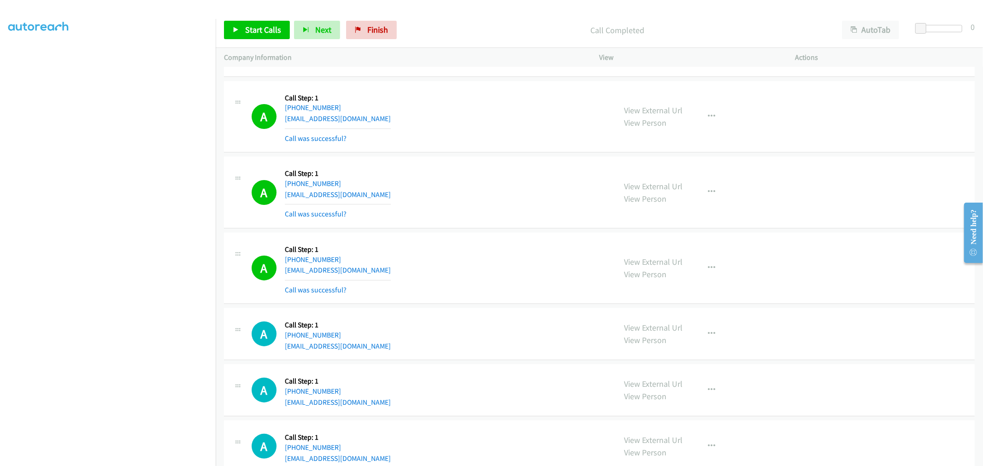
click at [450, 231] on td "A Callback Scheduled Call Step: 1 America/New_York +1 954-305-1585 srealtygrpll…" at bounding box center [599, 193] width 767 height 76
click at [269, 36] on link "Start Calls" at bounding box center [257, 30] width 66 height 18
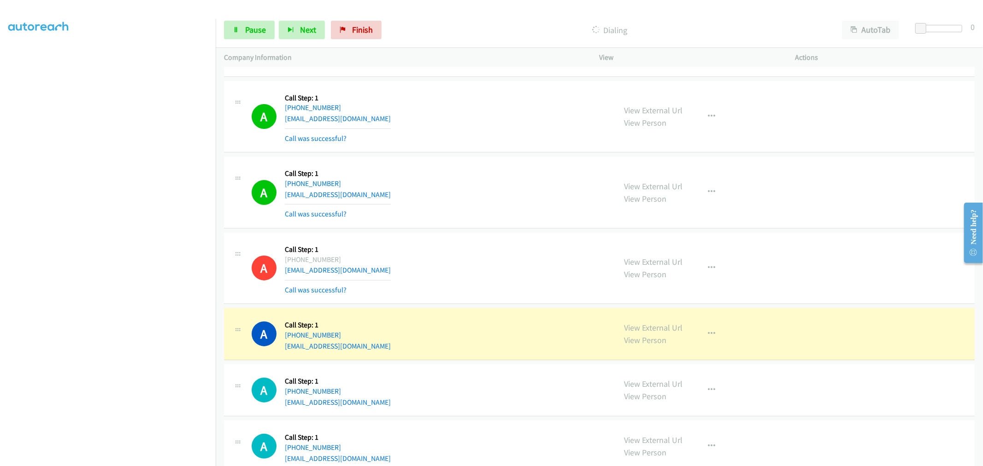
click at [538, 231] on td "A Callback Scheduled Call Step: 1 America/New_York +1 954-305-1585 srealtygrpll…" at bounding box center [599, 193] width 767 height 76
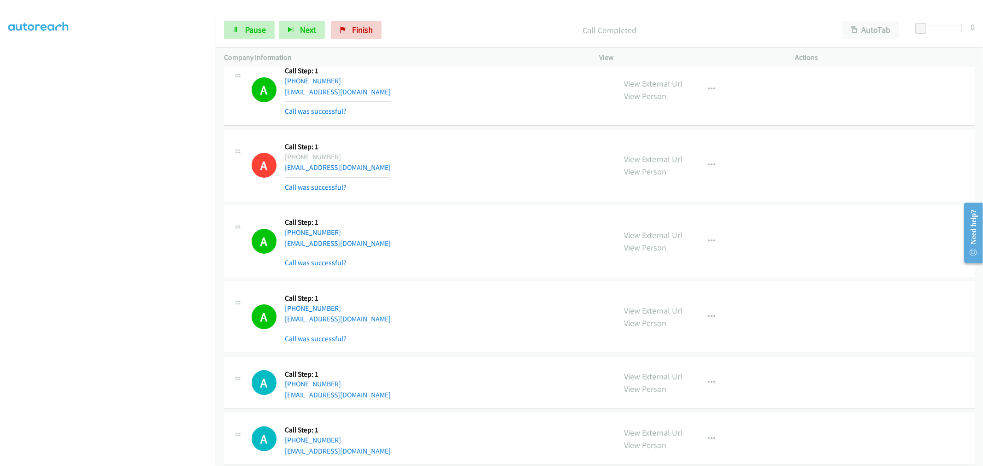
scroll to position [11952, 0]
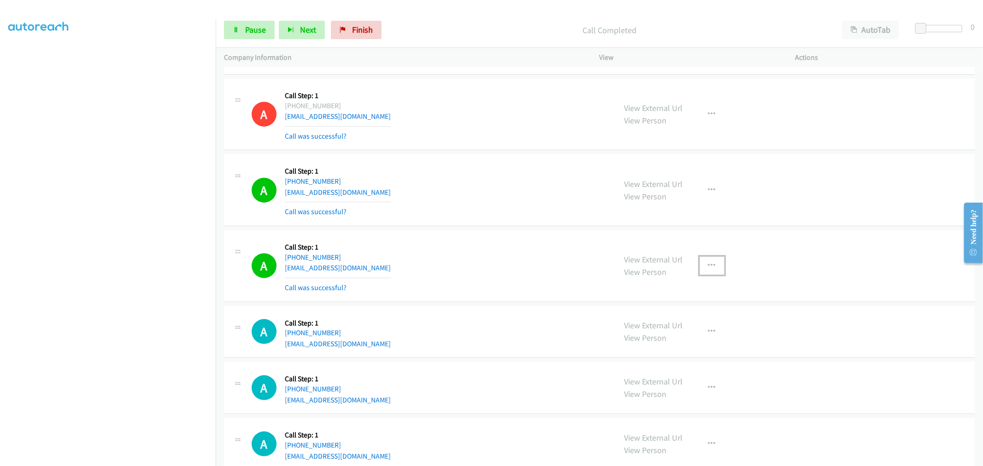
click at [708, 270] on icon "button" at bounding box center [711, 265] width 7 height 7
click at [646, 348] on link "Add to do not call list" at bounding box center [662, 345] width 123 height 18
click at [494, 266] on div "A Callback Scheduled Call Step: 1 America/New_York +1 201-953-0011 marseldes@ya…" at bounding box center [430, 266] width 356 height 55
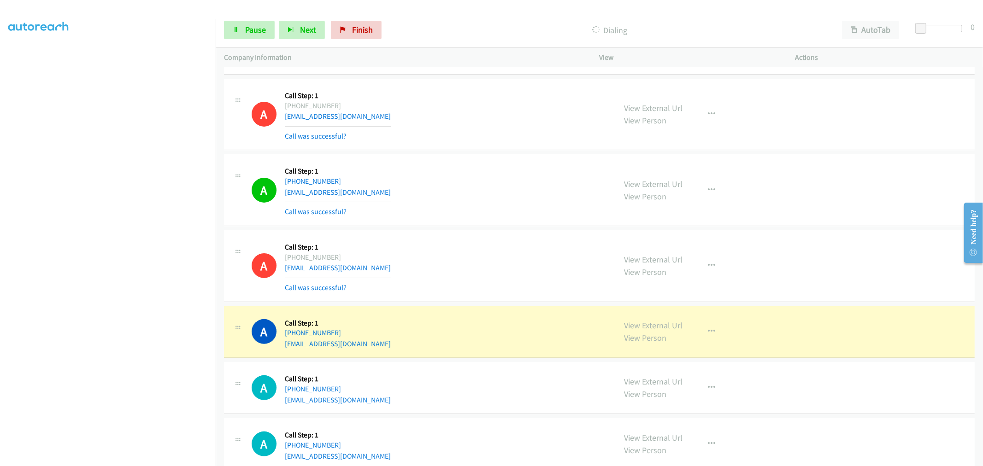
drag, startPoint x: 489, startPoint y: 253, endPoint x: 339, endPoint y: 346, distance: 176.6
click at [489, 253] on div "A Callback Scheduled Call Step: 1 America/New_York +1 201-953-0011 marseldes@ya…" at bounding box center [430, 266] width 356 height 55
click at [467, 226] on div "A Callback Scheduled Call Step: 1 America/Chicago +1 405-802-2178 fppitta@yahoo…" at bounding box center [599, 190] width 751 height 72
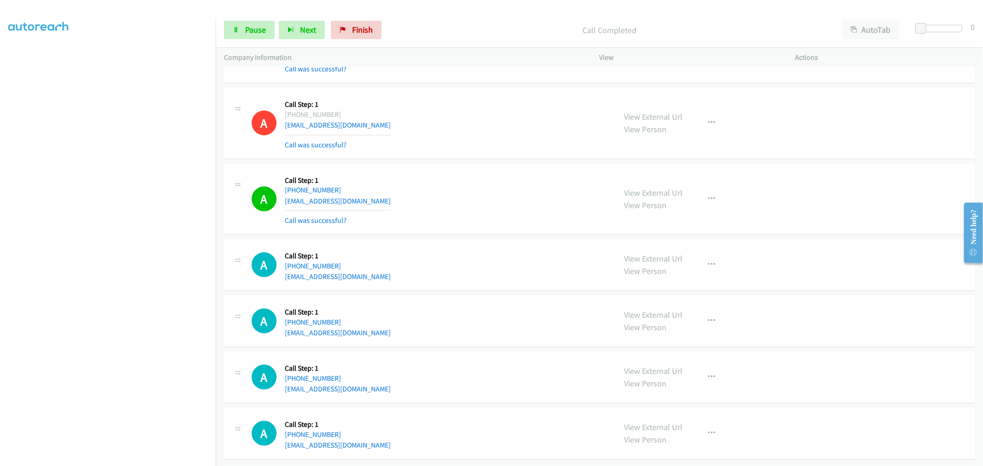
scroll to position [12110, 0]
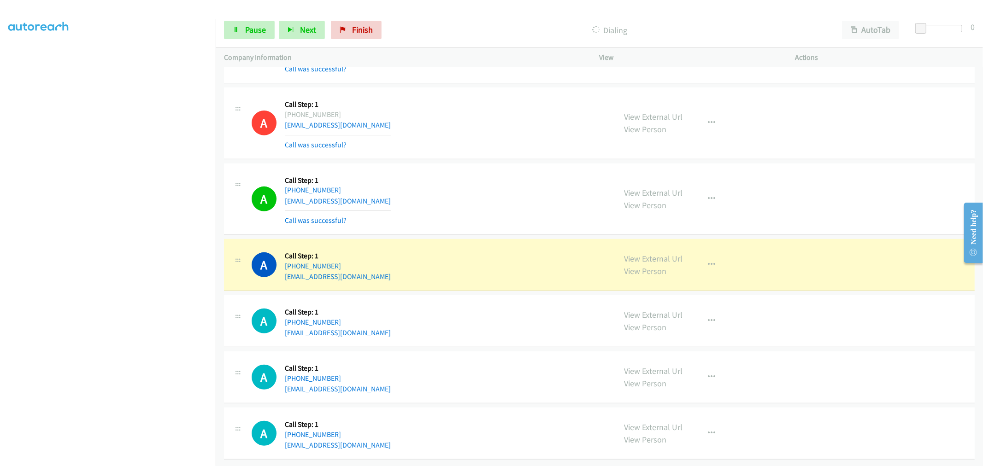
click at [492, 208] on div "A Callback Scheduled Call Step: 1 America/New_York +1 404-788-9873 cmbolden88@g…" at bounding box center [430, 199] width 356 height 55
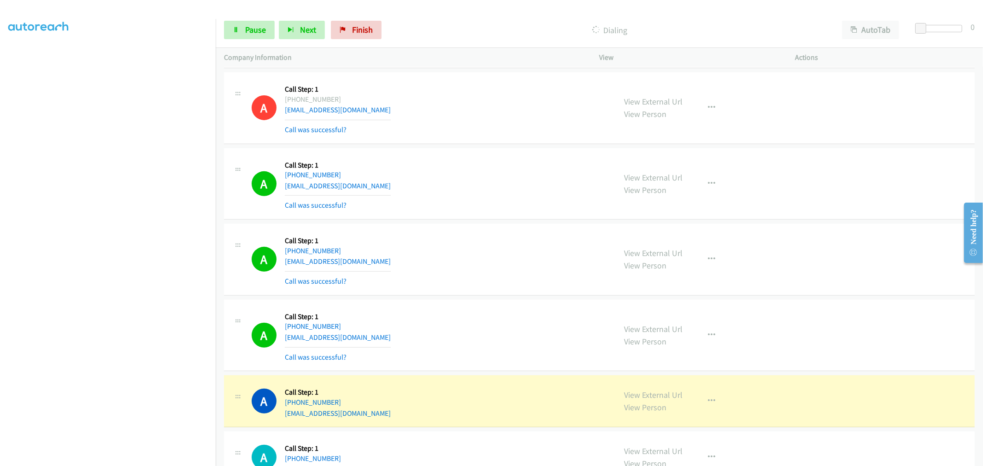
click at [392, 220] on div "A Callback Scheduled Call Step: 1 America/New_York +1 404-788-9873 cmbolden88@g…" at bounding box center [599, 184] width 751 height 72
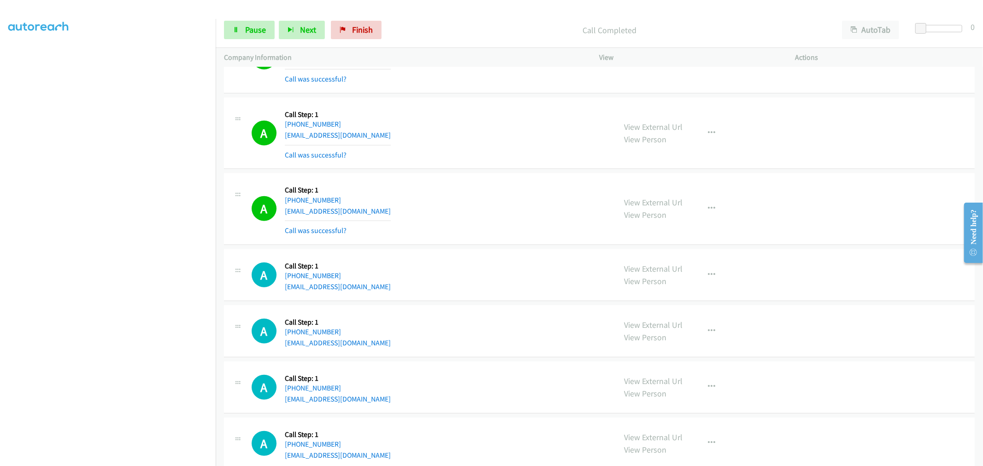
scroll to position [12417, 0]
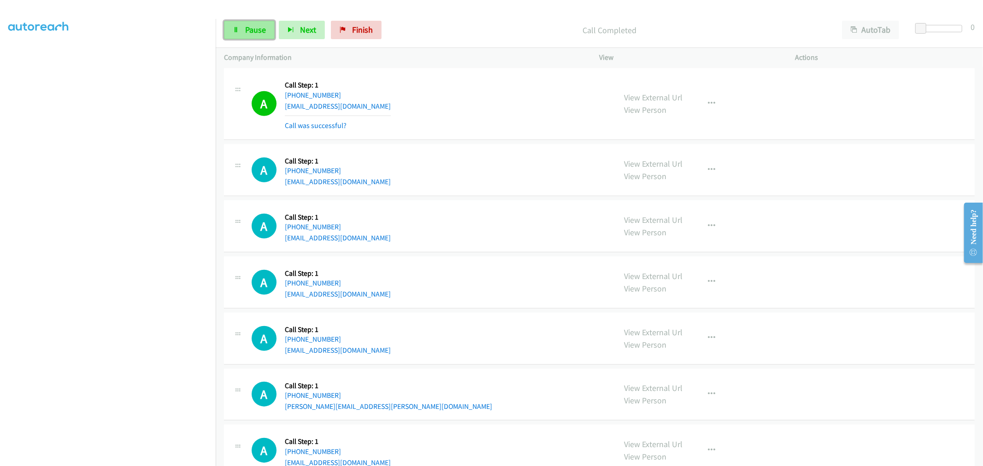
click at [263, 22] on link "Pause" at bounding box center [249, 30] width 51 height 18
click at [255, 27] on span "Start Calls" at bounding box center [263, 29] width 36 height 11
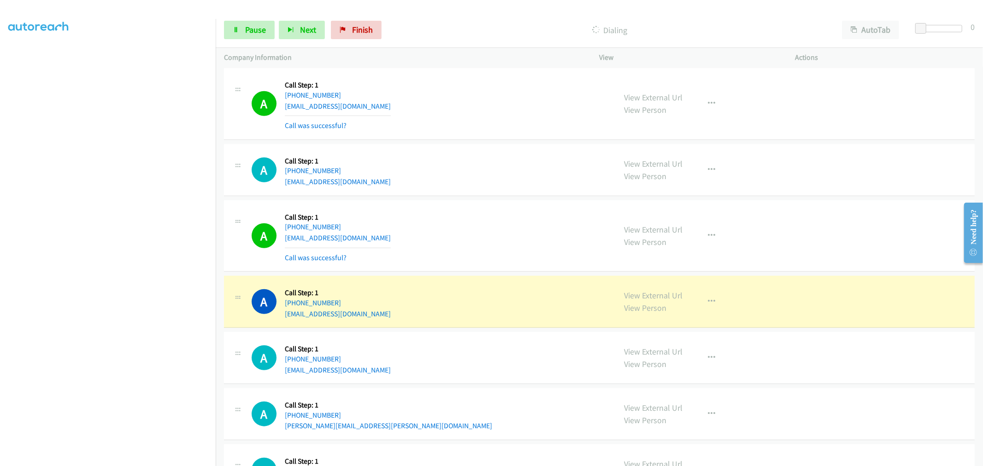
click at [504, 131] on div "A Callback Scheduled Call Step: 1 America/Chicago +1 417-818-5097 jdg1637@gmail…" at bounding box center [430, 104] width 356 height 55
drag, startPoint x: 205, startPoint y: 338, endPoint x: 417, endPoint y: 277, distance: 220.4
click at [459, 264] on div "A Callback Scheduled Call Step: 1 America/New_York +1 301-793-1754 traviswsmith…" at bounding box center [430, 236] width 356 height 55
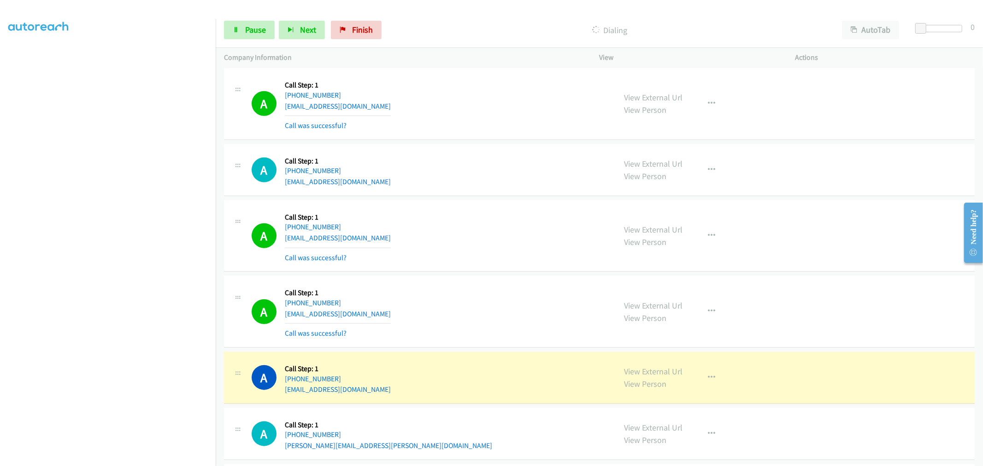
click at [475, 282] on td "A Callback Scheduled Call Step: 1 America/Los_Angeles +1 858-284-9787 lior@ecot…" at bounding box center [599, 312] width 767 height 76
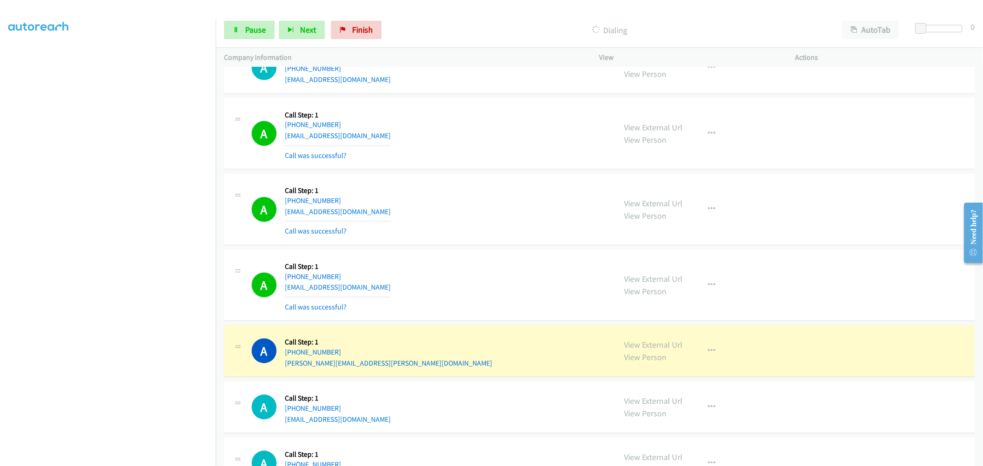
click at [497, 228] on div "A Callback Scheduled Call Step: 1 America/Los_Angeles +1 858-284-9787 lior@ecot…" at bounding box center [430, 209] width 356 height 55
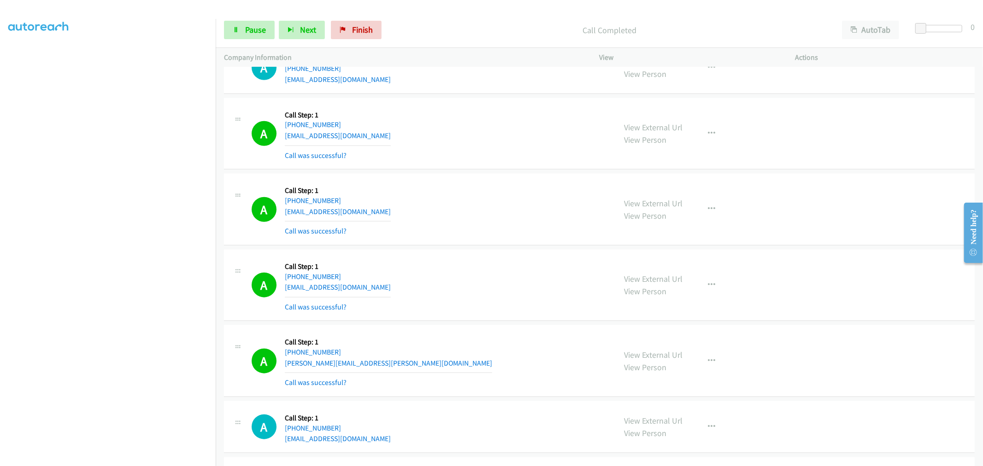
click at [474, 248] on td "A Callback Scheduled Call Step: 1 America/Los_Angeles +1 858-284-9787 lior@ecot…" at bounding box center [599, 210] width 767 height 76
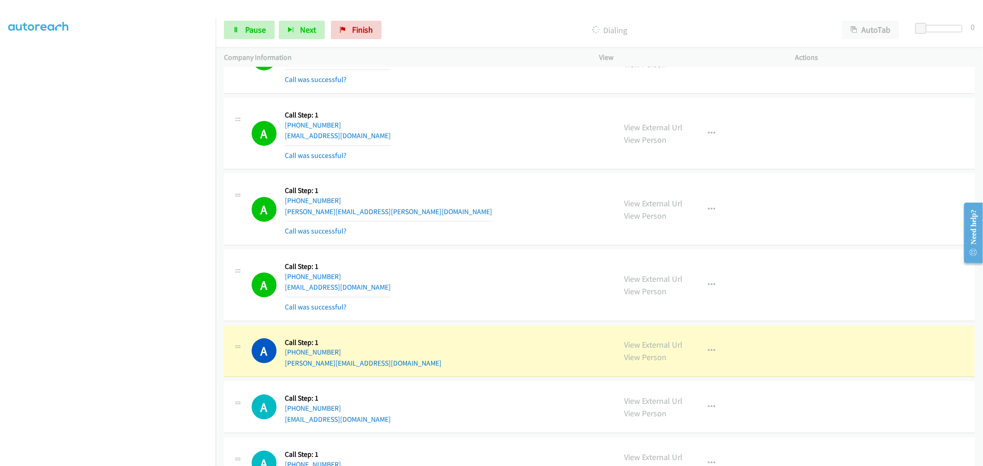
scroll to position [12673, 0]
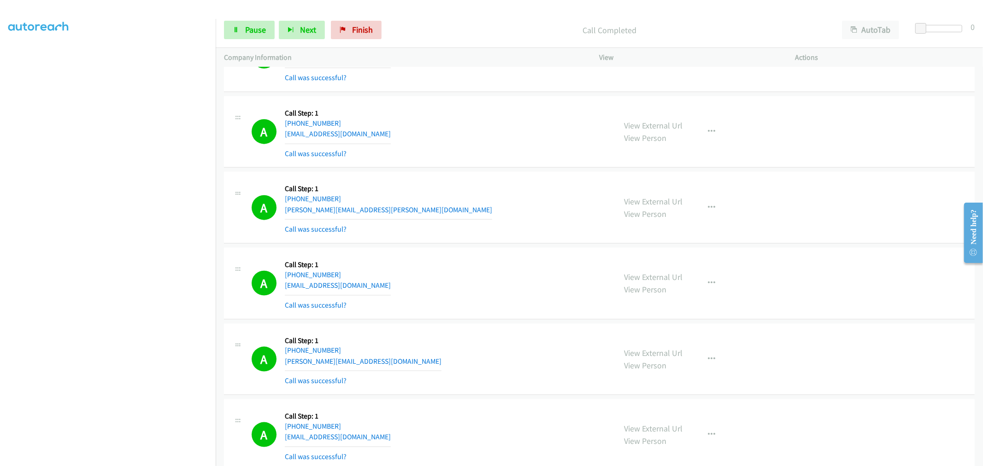
click at [498, 182] on div "A Callback Scheduled Call Step: 1 America/Phoenix +1 520-495-9069 mckenney.jim@…" at bounding box center [599, 208] width 751 height 72
click at [715, 141] on button "button" at bounding box center [712, 132] width 25 height 18
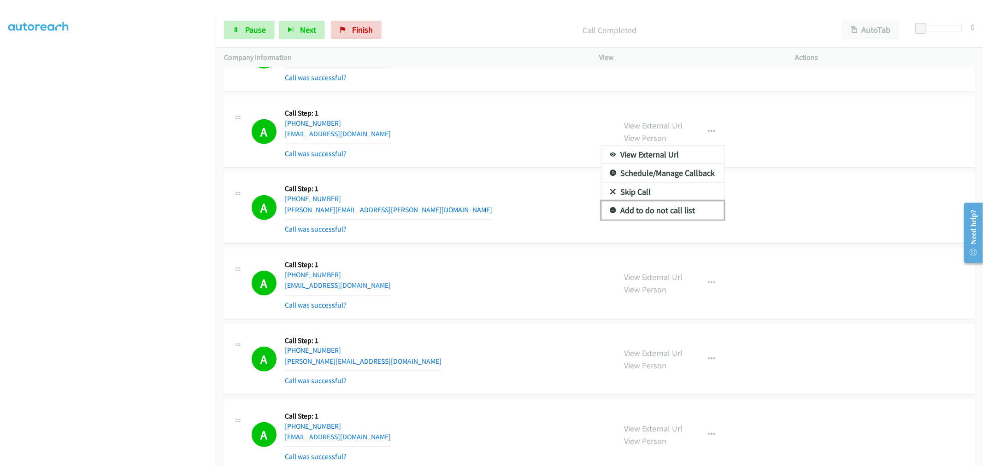
click at [644, 220] on link "Add to do not call list" at bounding box center [662, 210] width 123 height 18
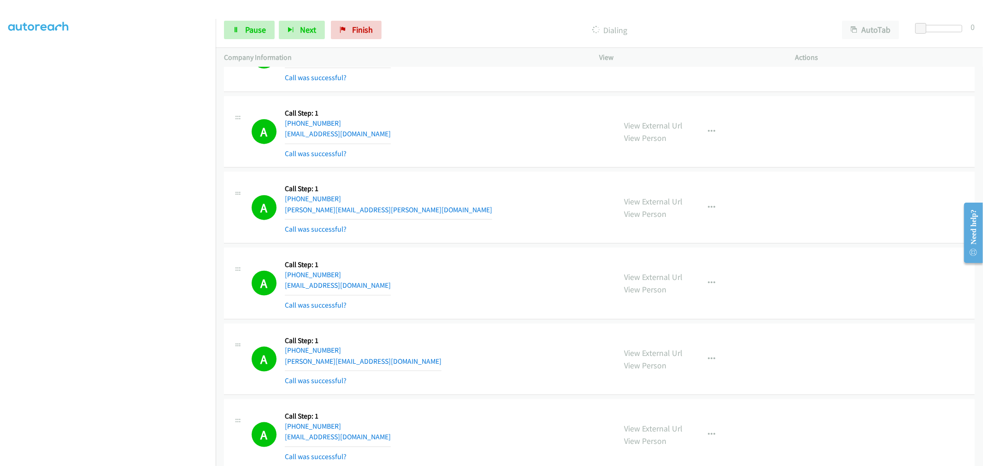
click at [533, 145] on div "A Callback Scheduled Call Step: 1 America/Phoenix +1 520-709-3241 aalmanzajr23@…" at bounding box center [430, 132] width 356 height 55
click at [456, 229] on div "A Callback Scheduled Call Step: 1 America/Phoenix +1 520-495-9069 mckenney.jim@…" at bounding box center [430, 207] width 356 height 55
click at [241, 28] on link "Pause" at bounding box center [249, 30] width 51 height 18
click at [256, 27] on span "Start Calls" at bounding box center [263, 29] width 36 height 11
click at [478, 190] on div "A Callback Scheduled Call Step: 1 America/Phoenix +1 520-495-9069 mckenney.jim@…" at bounding box center [430, 207] width 356 height 55
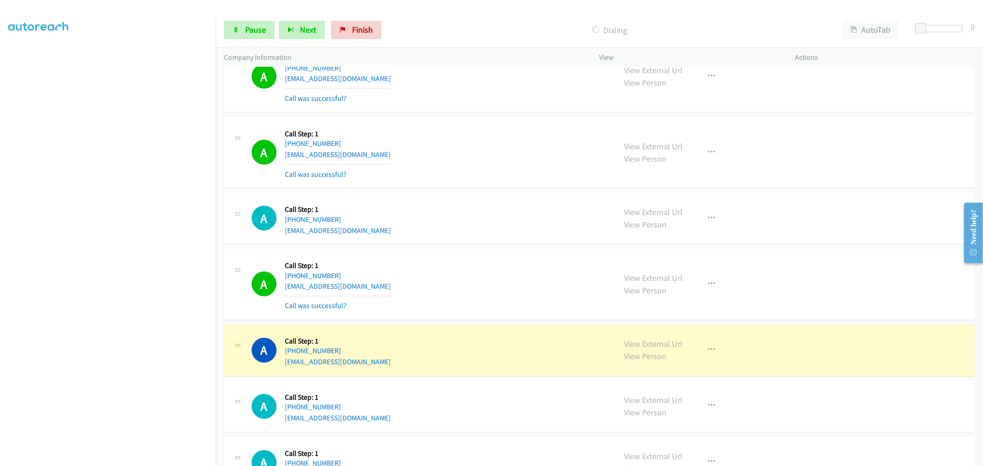
scroll to position [13134, 0]
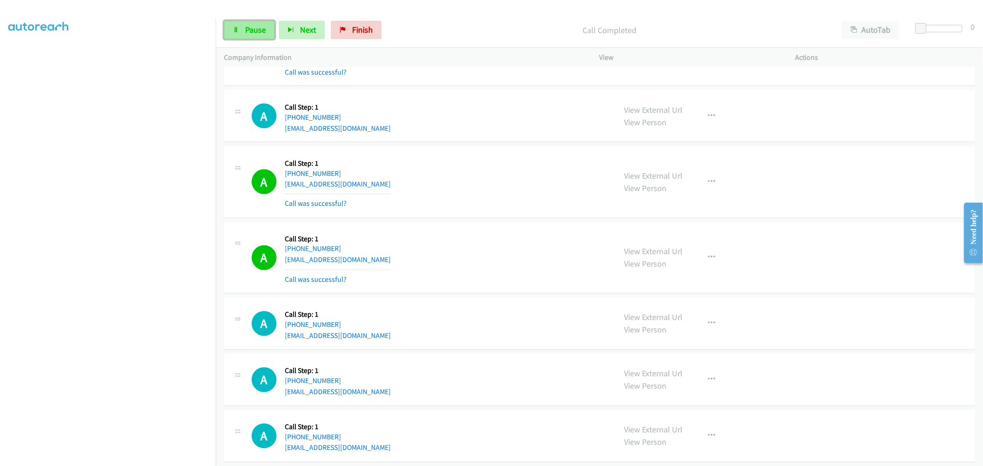
click at [232, 29] on link "Pause" at bounding box center [249, 30] width 51 height 18
drag, startPoint x: 256, startPoint y: 35, endPoint x: 782, endPoint y: 67, distance: 526.8
click at [256, 35] on link "Start Calls" at bounding box center [257, 30] width 66 height 18
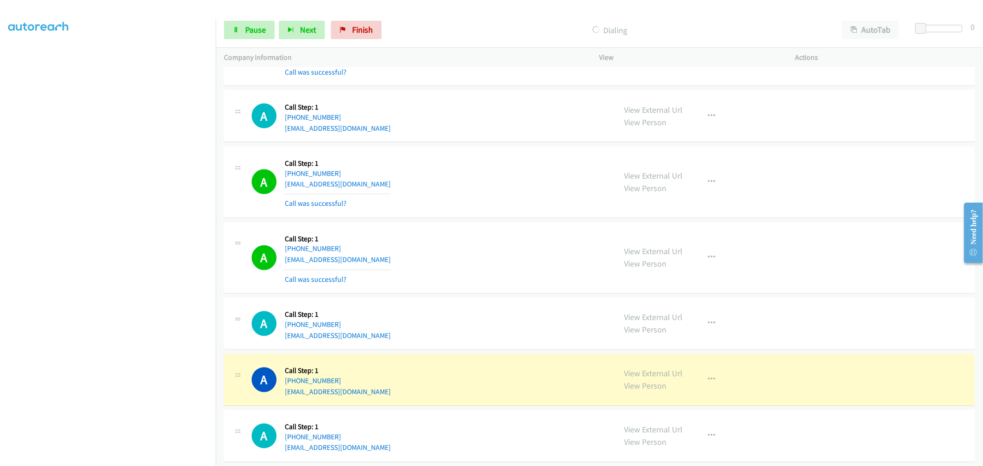
drag, startPoint x: 439, startPoint y: 271, endPoint x: 295, endPoint y: 405, distance: 196.7
click at [439, 271] on div "A Callback Scheduled Call Step: 1 America/Los_Angeles +1 702-577-6688 miguevibe…" at bounding box center [430, 258] width 356 height 55
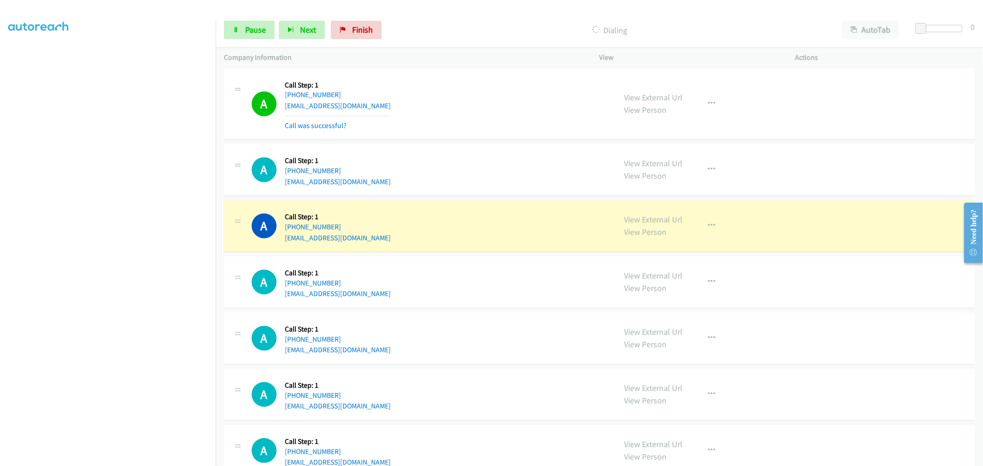
click at [499, 188] on div "A Callback Scheduled Call Step: 1 America/Los_Angeles +1 702-908-6071 sarah_200…" at bounding box center [430, 170] width 356 height 35
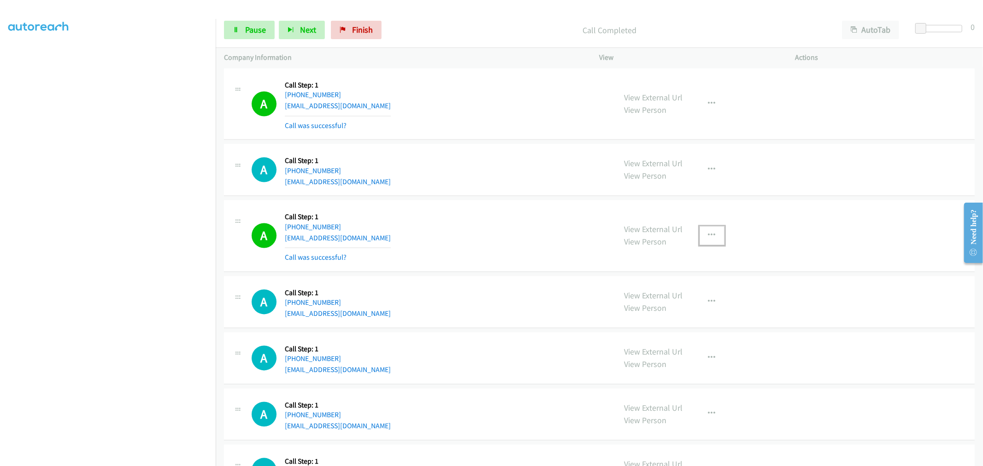
click at [709, 240] on icon "button" at bounding box center [711, 235] width 7 height 7
click at [660, 321] on link "Add to do not call list" at bounding box center [662, 315] width 123 height 18
click at [515, 225] on div "A Callback Scheduled Call Step: 1 America/New_York +1 419-874-0824 pattons2014@…" at bounding box center [430, 236] width 356 height 55
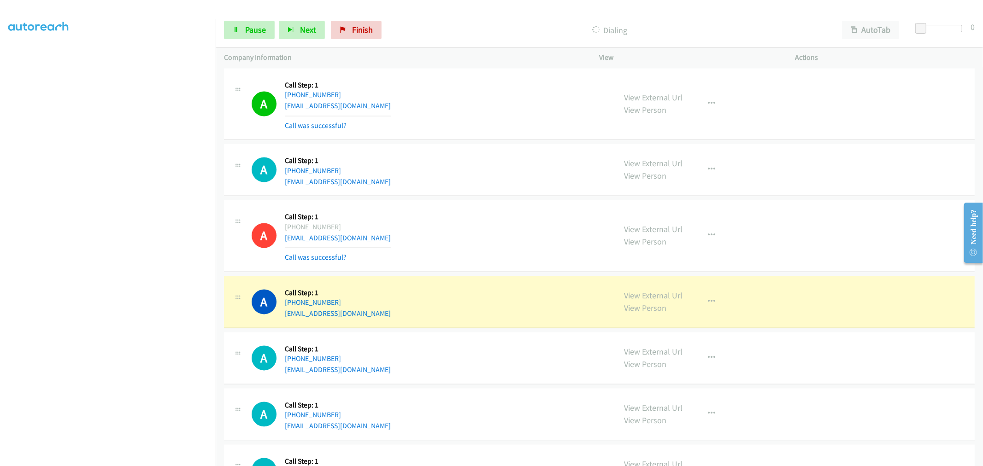
click at [438, 224] on div "A Callback Scheduled Call Step: 1 America/New_York +1 419-874-0824 pattons2014@…" at bounding box center [430, 236] width 356 height 55
click at [482, 232] on div "A Callback Scheduled Call Step: 1 America/New_York +1 419-874-0824 pattons2014@…" at bounding box center [430, 236] width 356 height 55
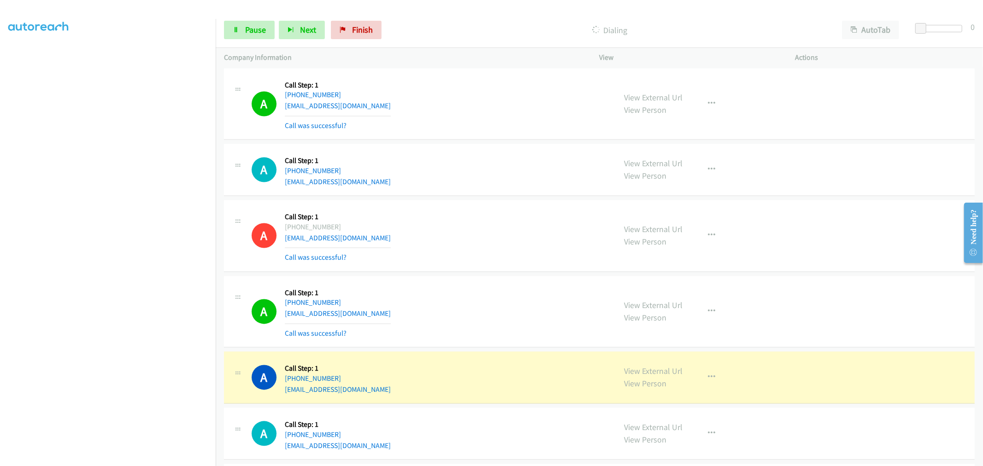
click at [471, 178] on div "A Callback Scheduled Call Step: 1 America/Los_Angeles +1 702-908-6071 sarah_200…" at bounding box center [430, 170] width 356 height 35
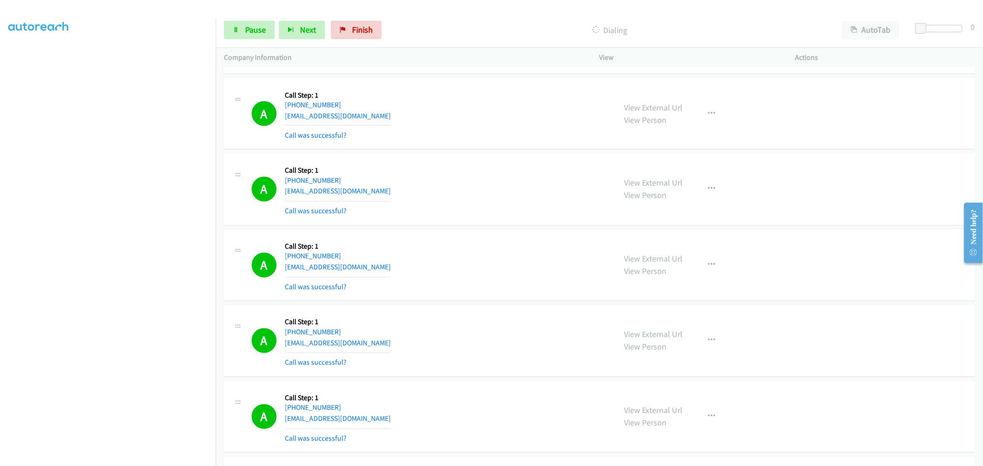
click at [478, 213] on div "A Callback Scheduled Call Step: 1 America/Phoenix +1 480-268-1774 thompsonfamil…" at bounding box center [430, 189] width 356 height 55
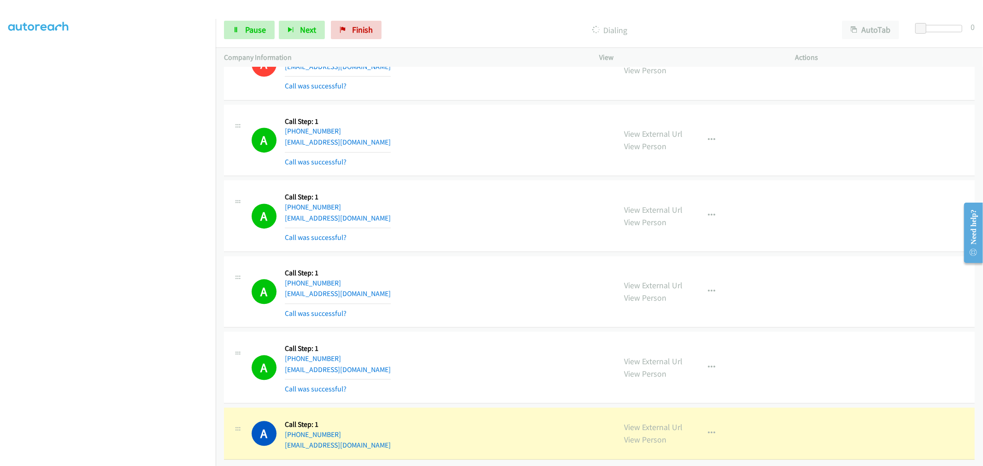
scroll to position [13476, 0]
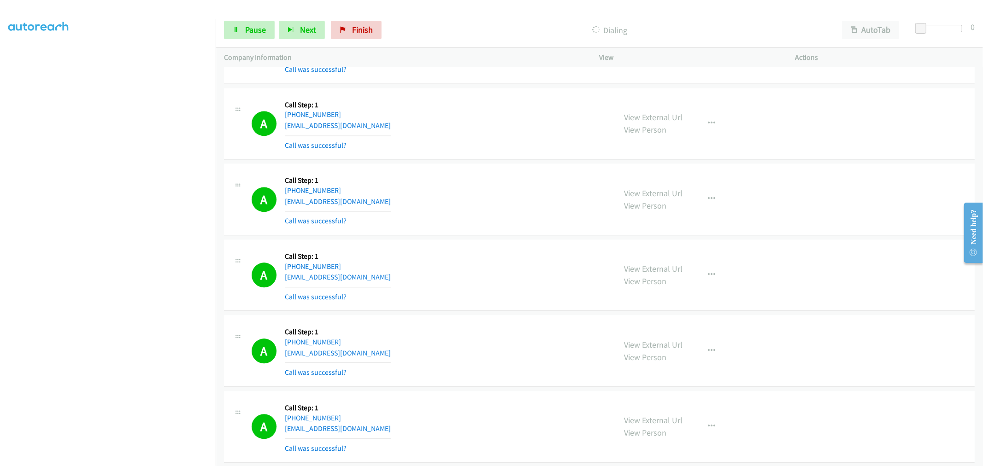
click at [548, 255] on div "A Callback Scheduled Call Step: 1 America/Los_Angeles +1 714-458-8766 tnpodesta…" at bounding box center [599, 276] width 751 height 72
click at [486, 200] on div "A Callback Scheduled Call Step: 1 America/Denver +1 720-938-5834 rosaberhane4@g…" at bounding box center [430, 199] width 356 height 55
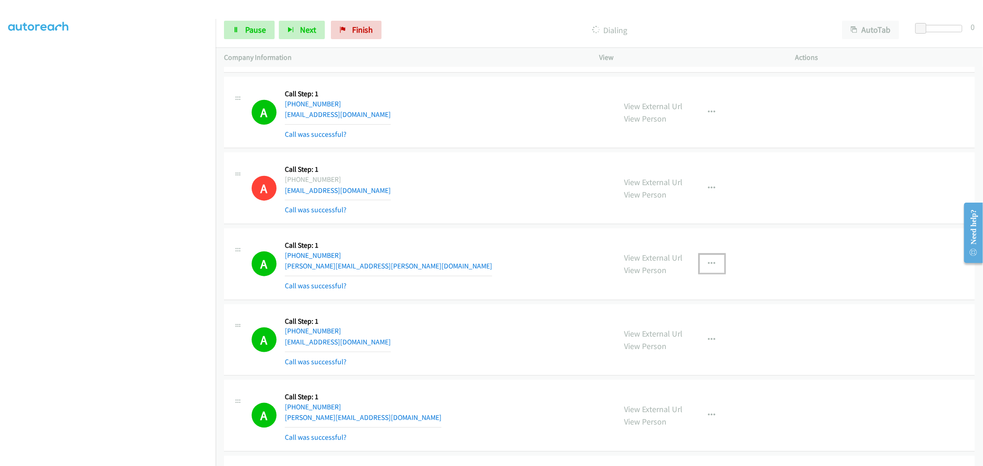
click at [708, 268] on icon "button" at bounding box center [711, 263] width 7 height 7
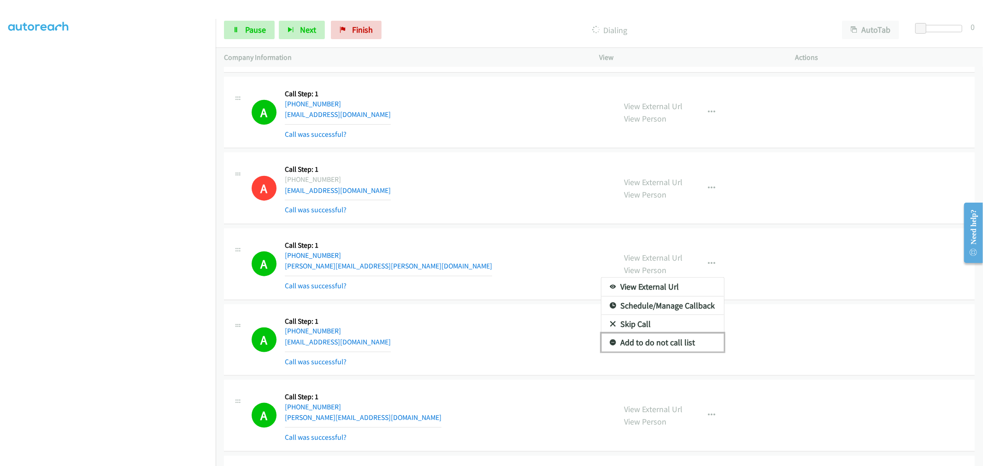
click at [678, 350] on link "Add to do not call list" at bounding box center [662, 343] width 123 height 18
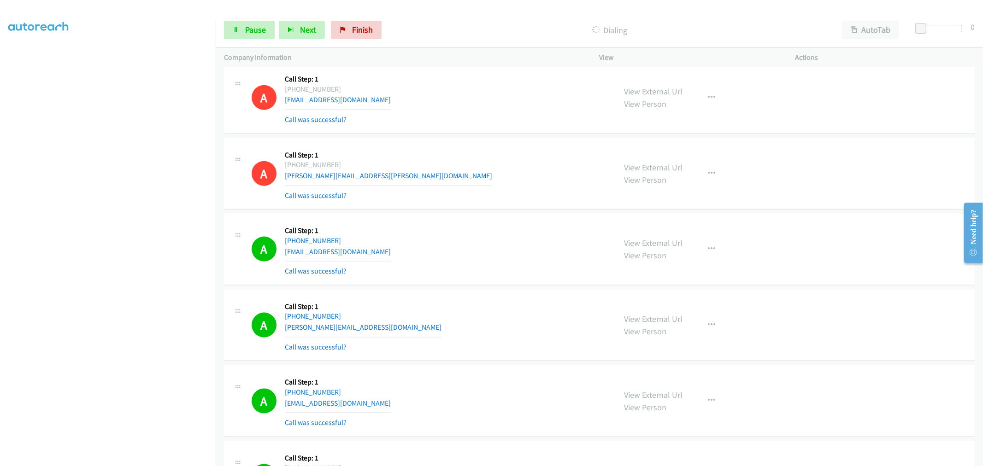
scroll to position [12963, 0]
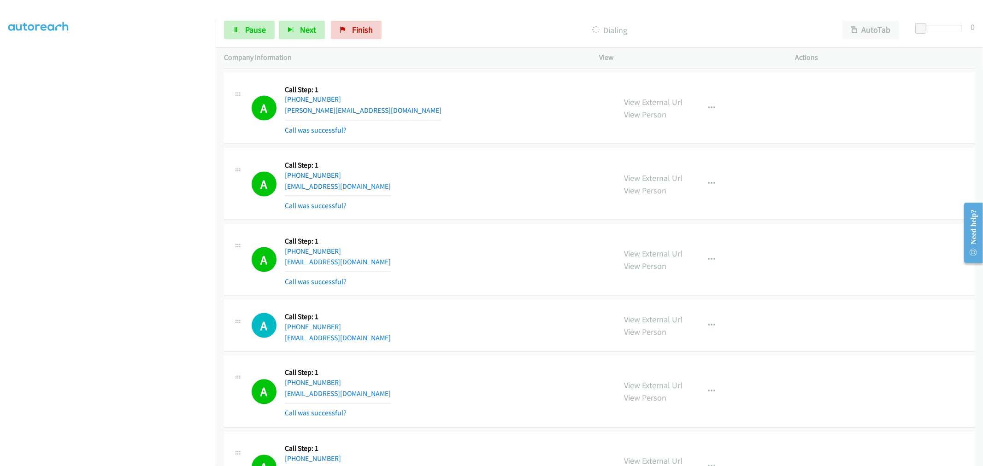
click at [416, 220] on div "A Callback Scheduled Call Step: 1 America/New_York [PHONE_NUMBER] [EMAIL_ADDRES…" at bounding box center [599, 184] width 751 height 72
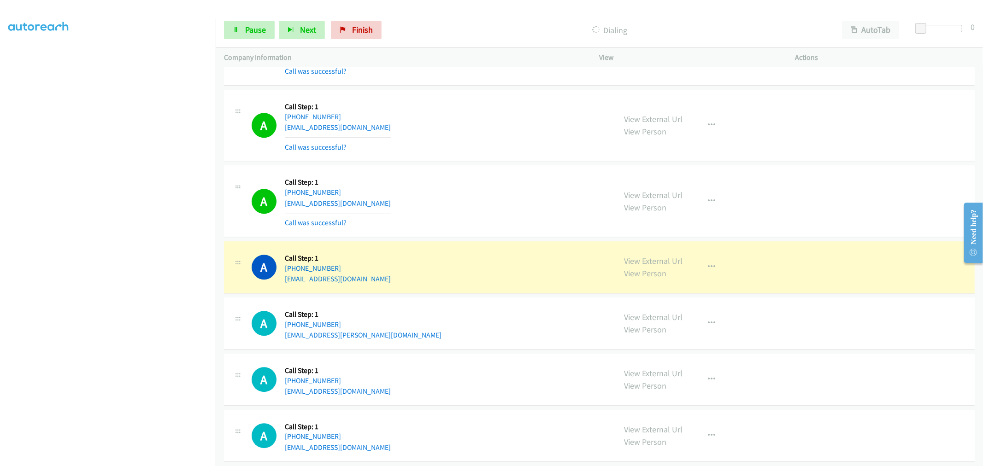
scroll to position [14024, 0]
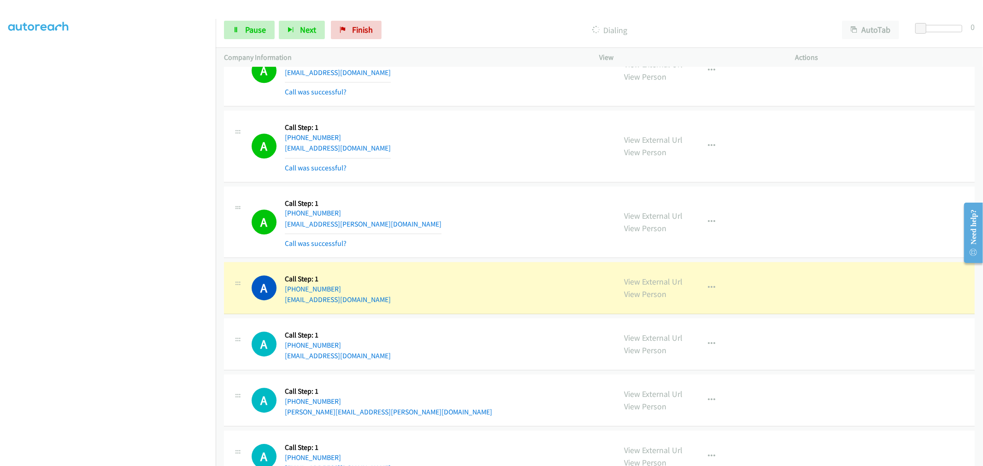
click at [490, 243] on div "A Callback Scheduled Call Step: 1 America/New_York +1 914-356-2888 duff.bedrosi…" at bounding box center [430, 222] width 356 height 55
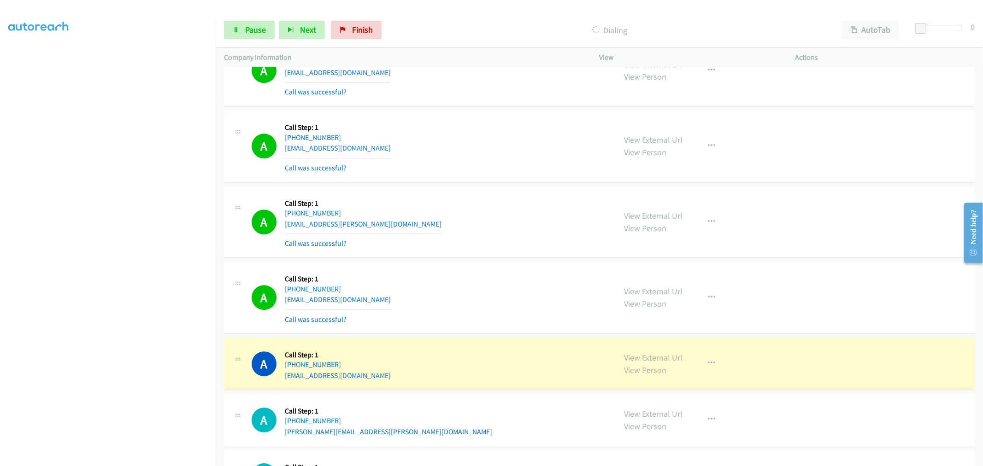
scroll to position [14083, 0]
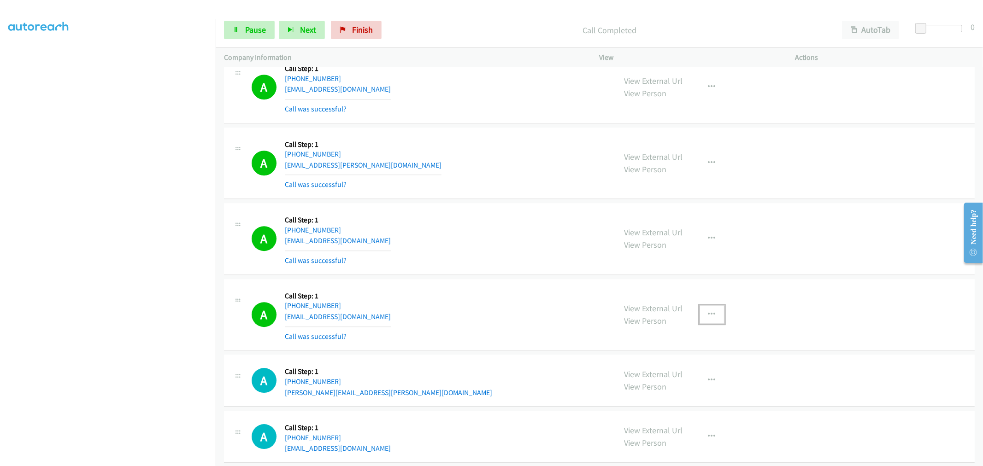
click at [700, 318] on button "button" at bounding box center [712, 315] width 25 height 18
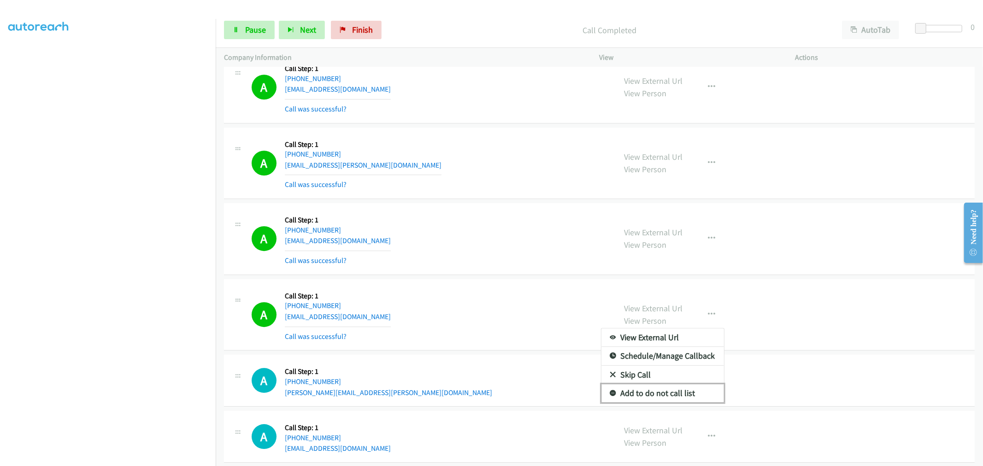
click at [666, 401] on link "Add to do not call list" at bounding box center [662, 393] width 123 height 18
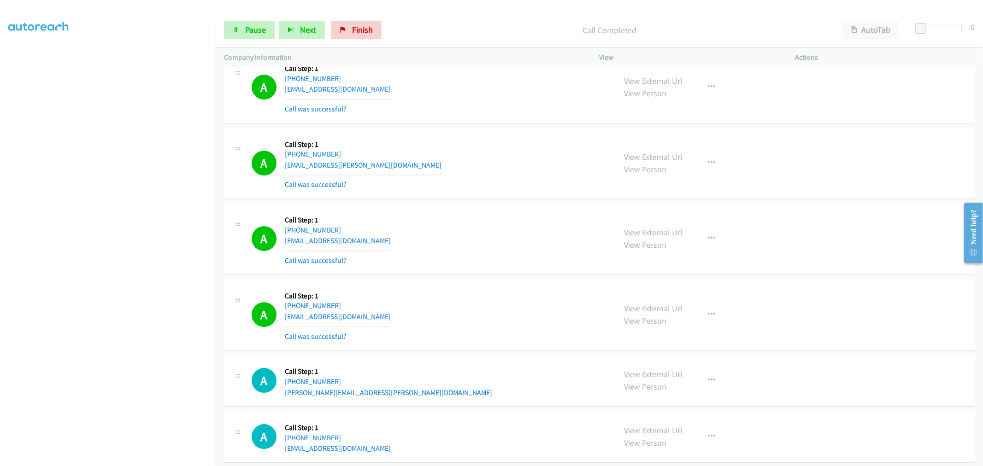
click at [442, 258] on div "A Callback Scheduled Call Step: 1 America/Chicago +1 214-762-0036 caprochaska@g…" at bounding box center [430, 239] width 356 height 55
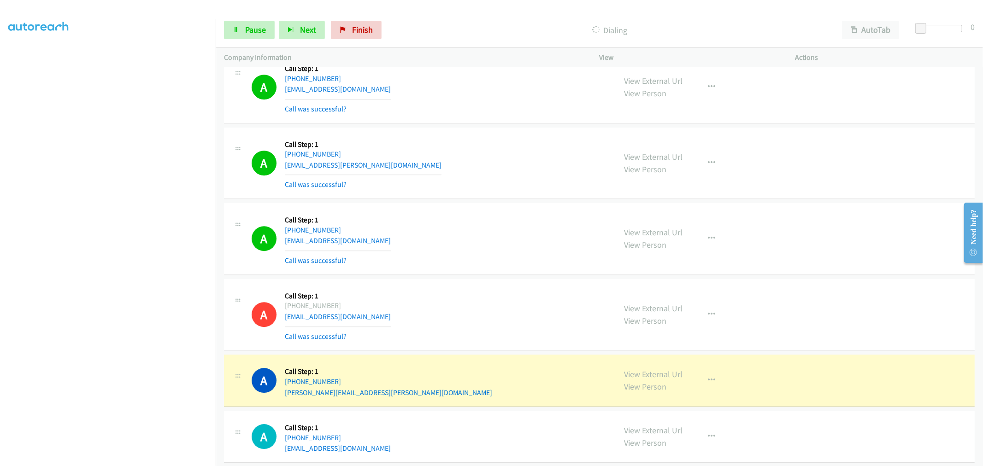
click at [482, 56] on p "Company Information" at bounding box center [403, 57] width 359 height 11
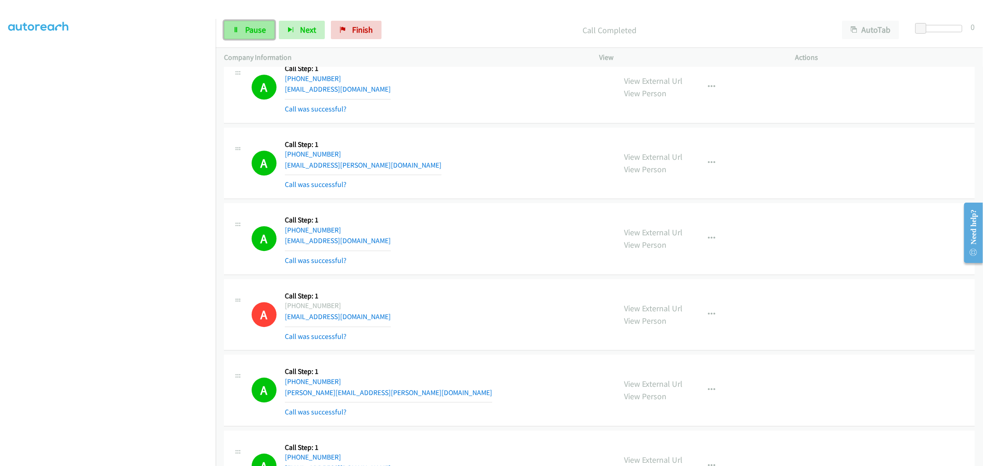
click at [272, 26] on link "Pause" at bounding box center [249, 30] width 51 height 18
click at [260, 31] on span "Start Calls" at bounding box center [263, 29] width 36 height 11
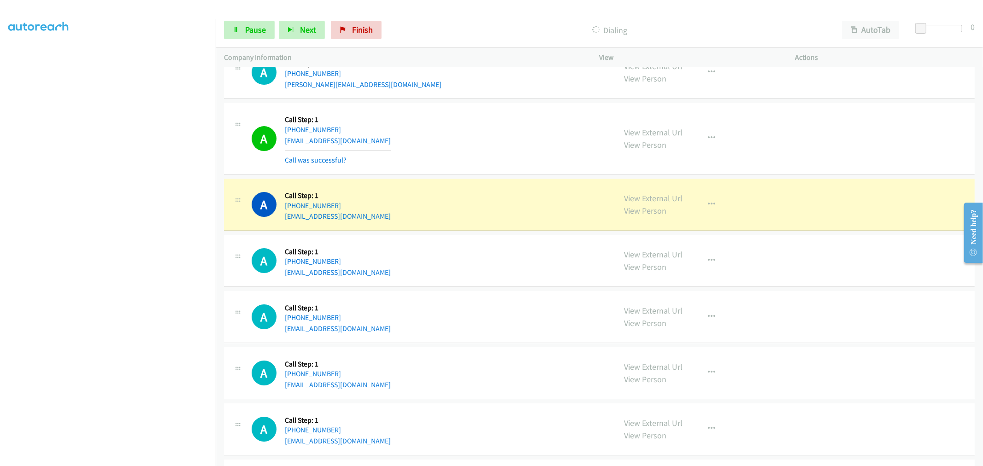
scroll to position [14493, 0]
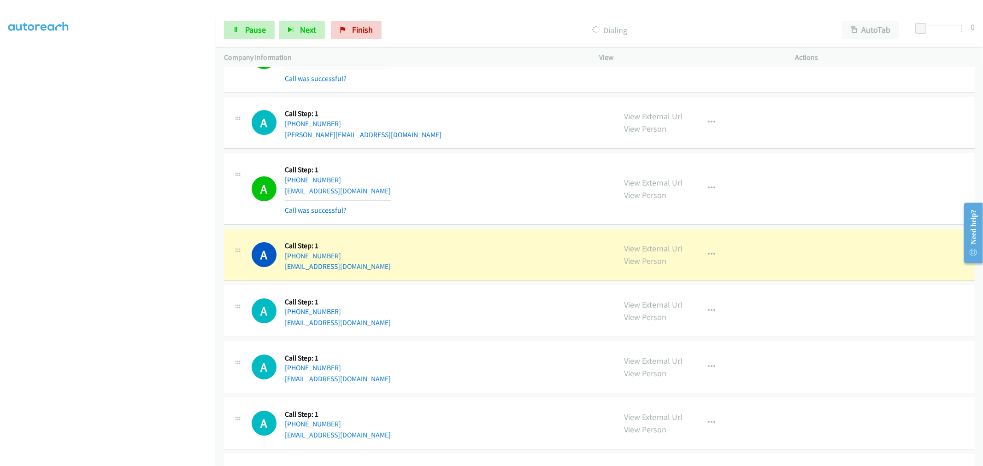
click at [468, 269] on div "A Callback Scheduled Call Step: 1 America/New_York +1 571-253-8719 solletisatis…" at bounding box center [430, 254] width 356 height 35
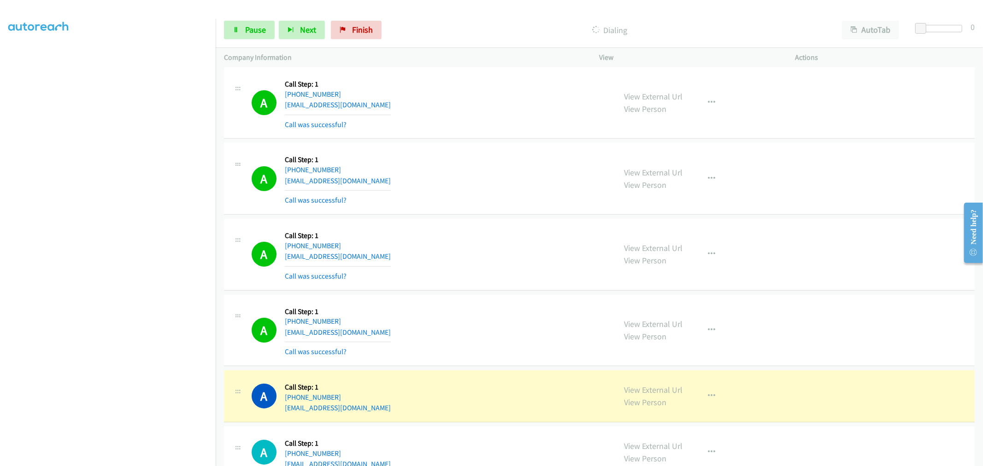
scroll to position [14749, 0]
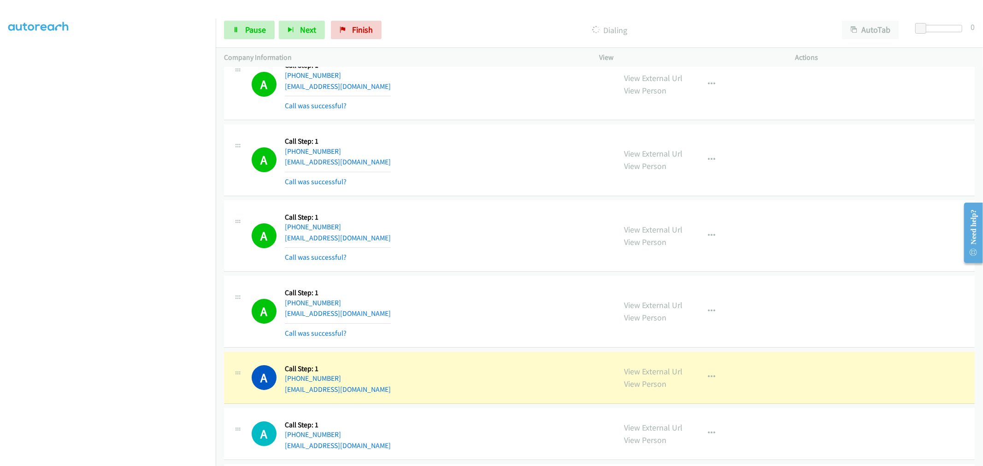
click at [492, 291] on div "A Callback Scheduled Call Step: 1 America/New_York +1 216-322-4130 christinajil…" at bounding box center [599, 312] width 751 height 72
click at [491, 253] on div "A Callback Scheduled Call Step: 1 America/Los_Angeles +1 503-360-3360 beesleyli…" at bounding box center [430, 236] width 356 height 55
click at [710, 315] on icon "button" at bounding box center [711, 311] width 7 height 7
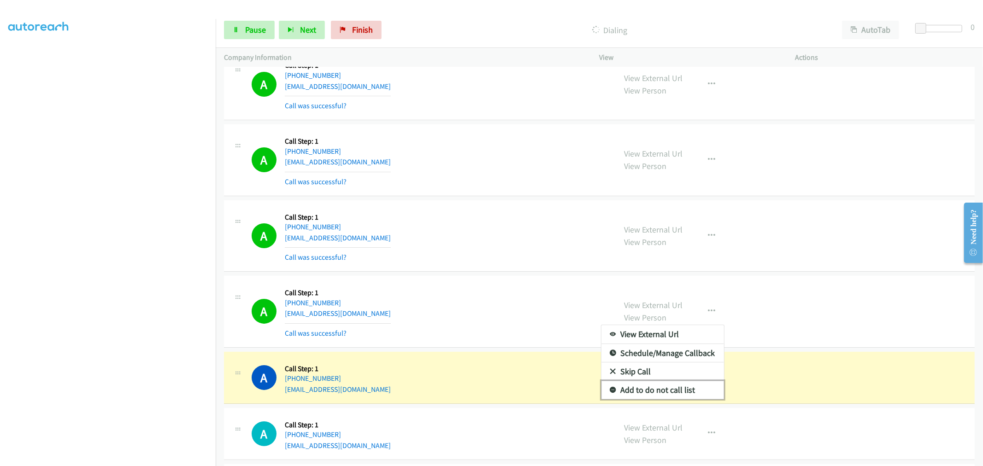
click at [654, 395] on link "Add to do not call list" at bounding box center [662, 390] width 123 height 18
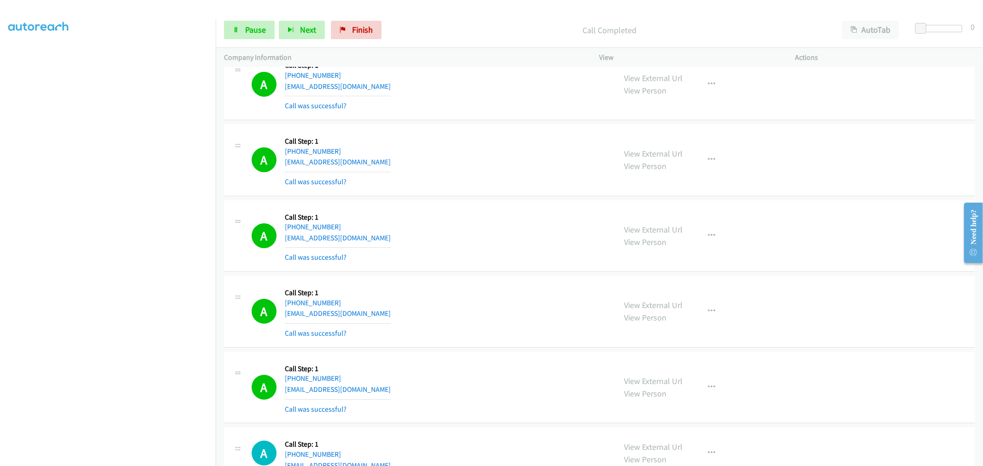
click at [506, 286] on div "A Callback Scheduled Call Step: 1 America/New_York +1 216-322-4130 christinajil…" at bounding box center [599, 312] width 751 height 72
click at [231, 34] on link "Pause" at bounding box center [249, 30] width 51 height 18
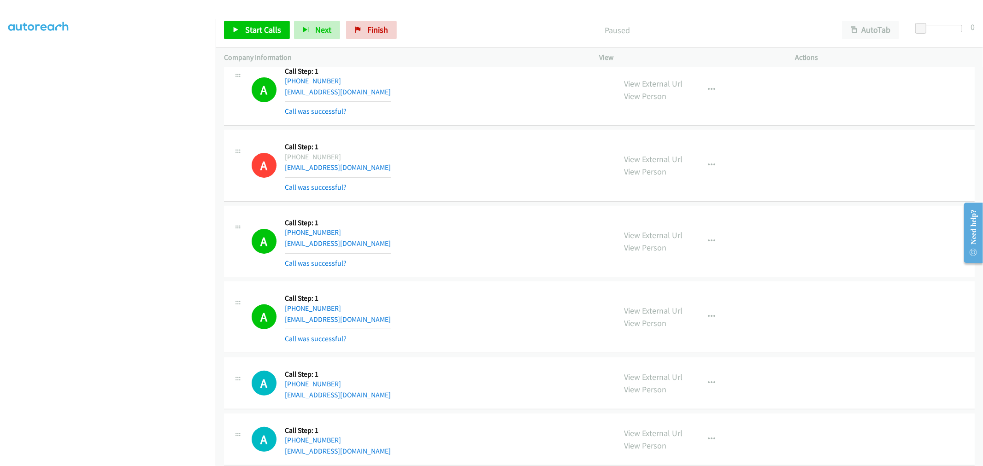
scroll to position [14917, 0]
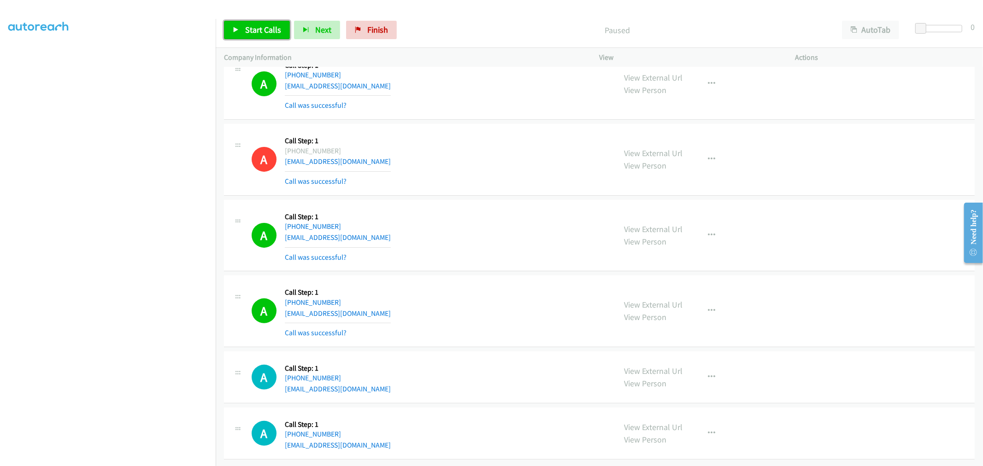
click at [265, 22] on link "Start Calls" at bounding box center [257, 30] width 66 height 18
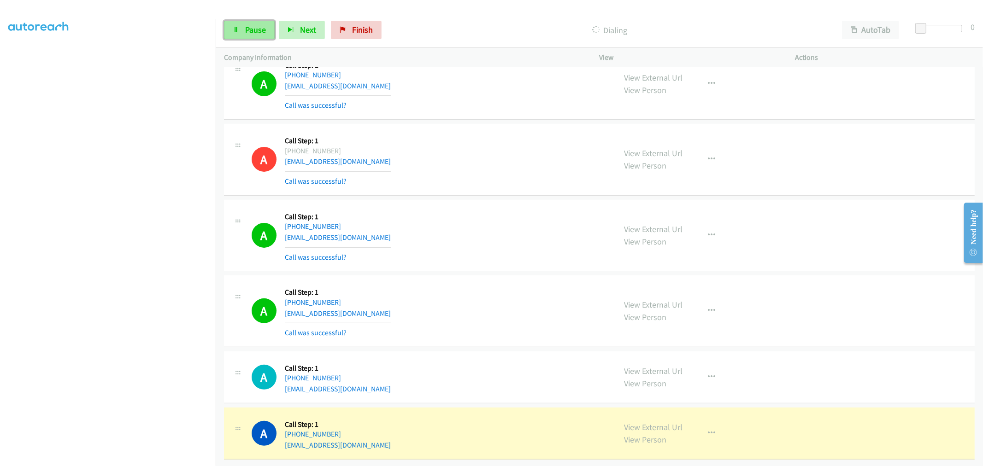
click at [241, 38] on link "Pause" at bounding box center [249, 30] width 51 height 18
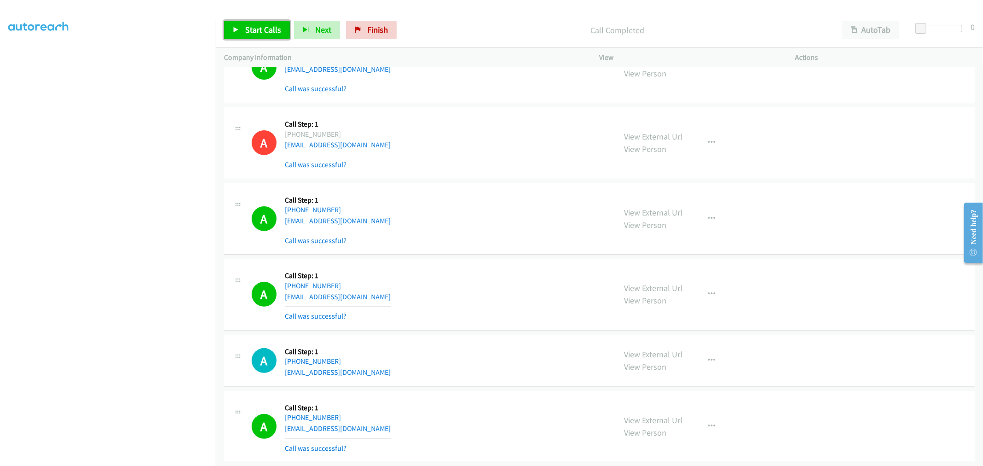
click at [247, 33] on span "Start Calls" at bounding box center [263, 29] width 36 height 11
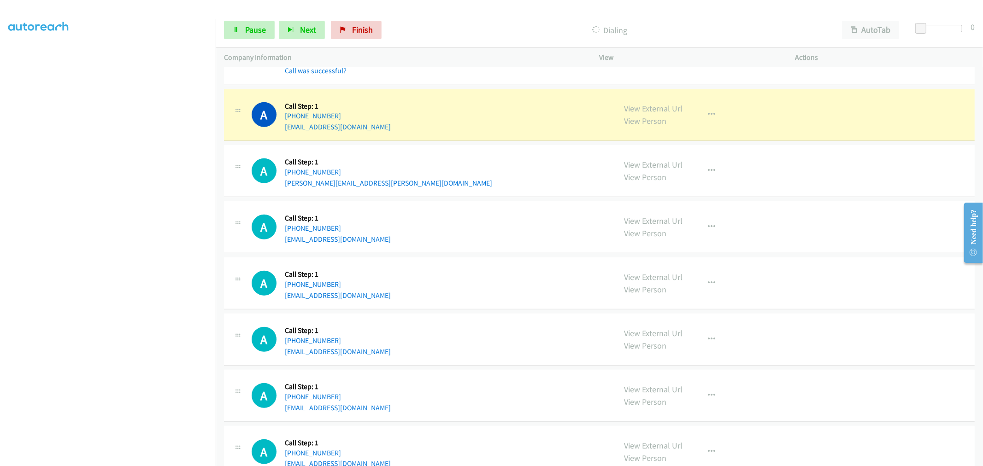
scroll to position [15336, 0]
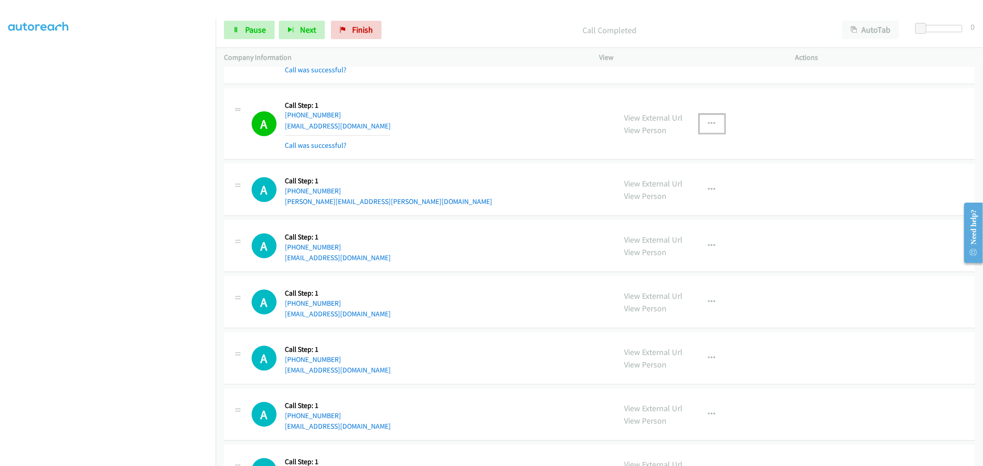
click at [714, 133] on button "button" at bounding box center [712, 124] width 25 height 18
click at [665, 212] on link "Add to do not call list" at bounding box center [662, 203] width 123 height 18
click at [435, 139] on div "A Callback Scheduled Call Step: 1 America/Los_Angeles +1 925-208-9731 cheneyfis…" at bounding box center [430, 124] width 356 height 55
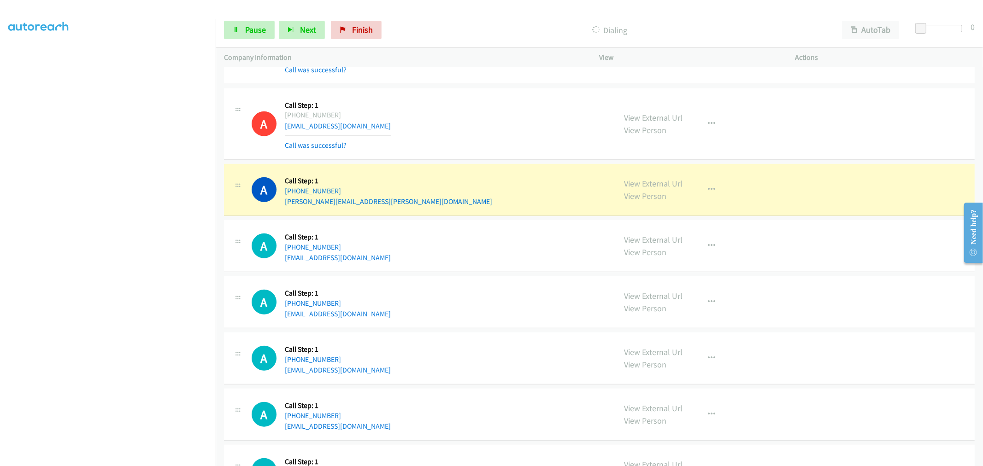
click at [484, 171] on td "A Callback Scheduled Call Step: 1 America/New_York +1 203-772-9996 vincent.band…" at bounding box center [599, 190] width 767 height 56
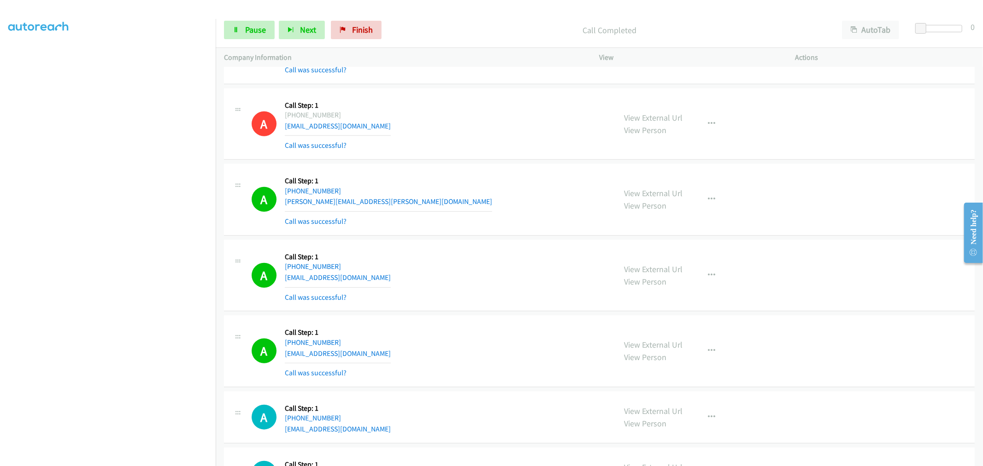
click at [503, 204] on div "A Callback Scheduled Call Step: 1 America/New_York +1 203-772-9996 vincent.band…" at bounding box center [430, 199] width 356 height 55
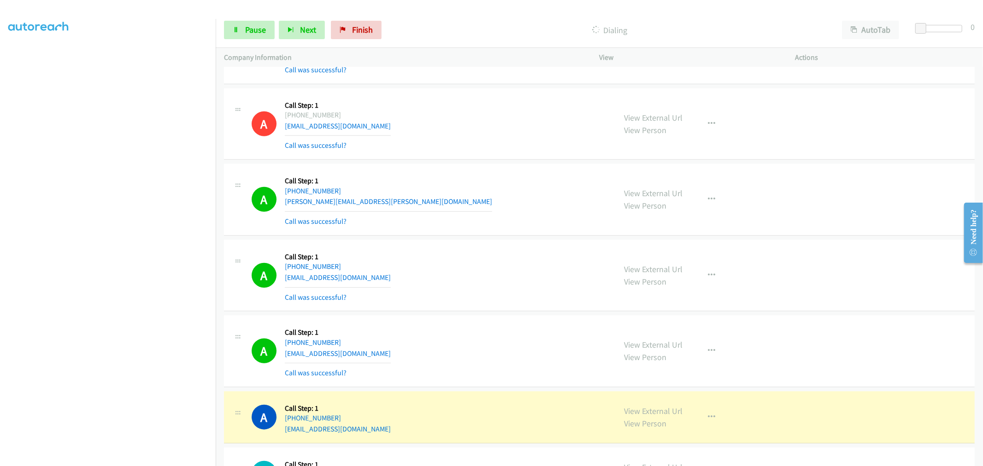
scroll to position [3779, 0]
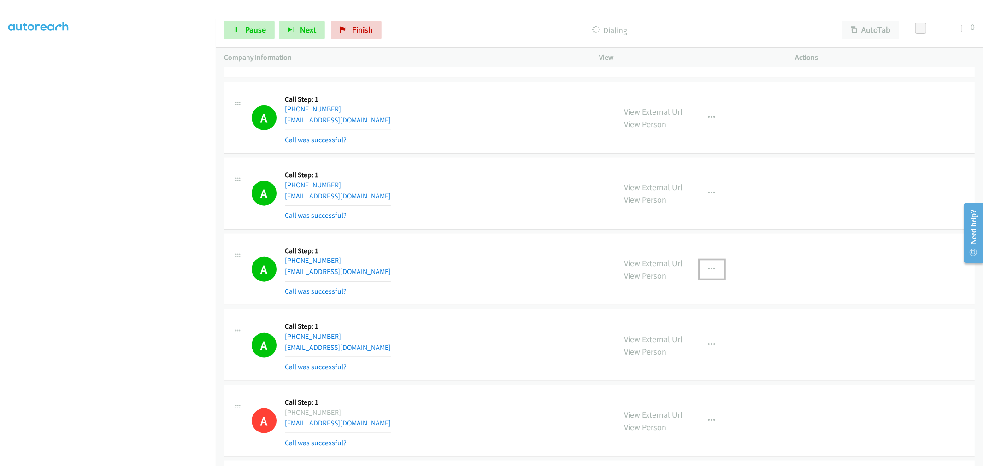
click at [703, 265] on button "button" at bounding box center [712, 269] width 25 height 18
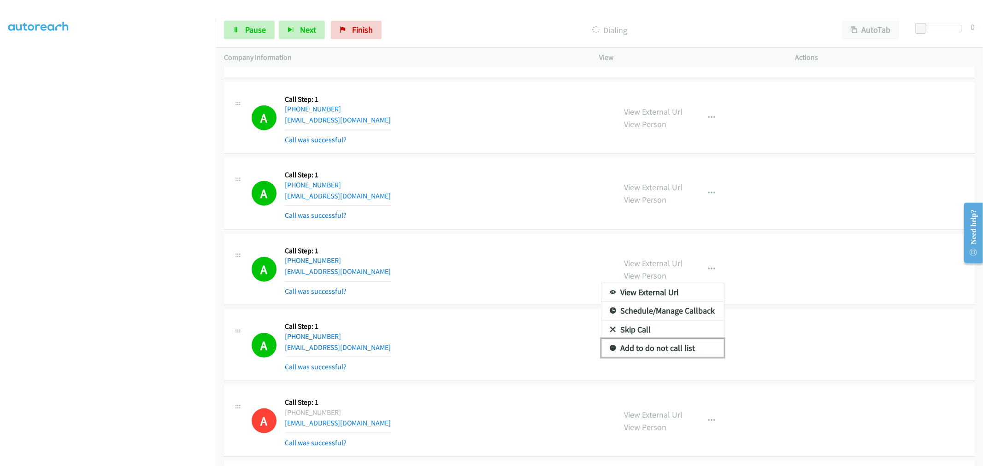
click at [651, 350] on link "Add to do not call list" at bounding box center [662, 348] width 123 height 18
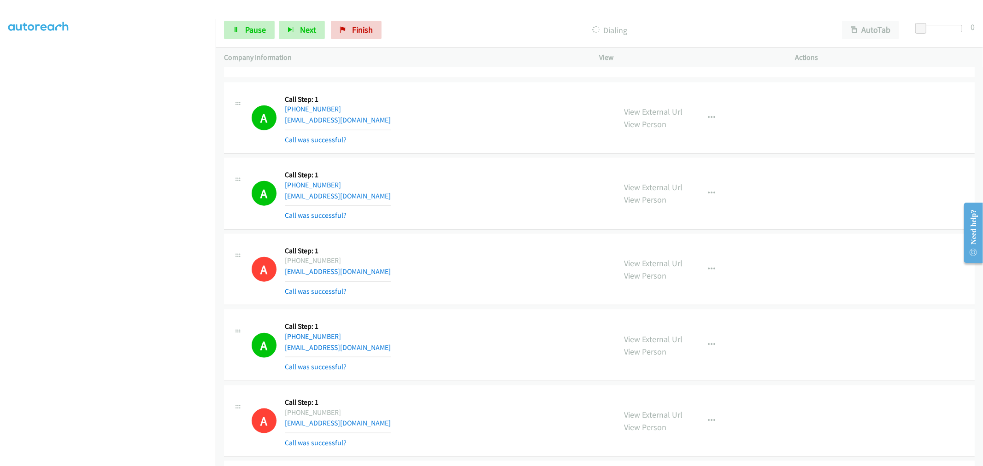
click at [486, 253] on div "A Callback Scheduled Call Step: 1 America/New_York +1 910-990-9485 gracinpalmer…" at bounding box center [430, 269] width 356 height 55
click at [505, 232] on td "A Callback Scheduled Call Step: 1 America/Los_Angeles +1 253-691-5006 michaelmo…" at bounding box center [599, 194] width 767 height 76
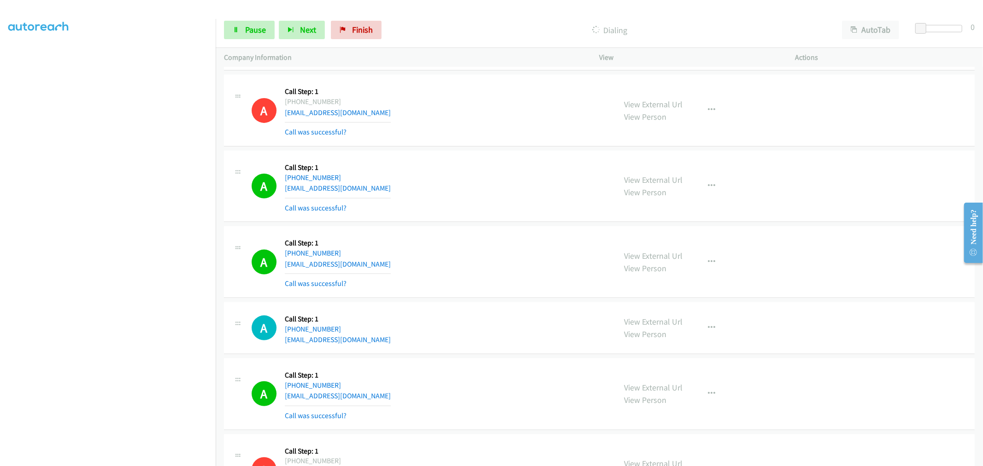
click at [711, 261] on div "View External Url View Person View External Url Email Schedule/Manage Callback …" at bounding box center [718, 262] width 204 height 55
click at [710, 266] on icon "button" at bounding box center [711, 262] width 7 height 7
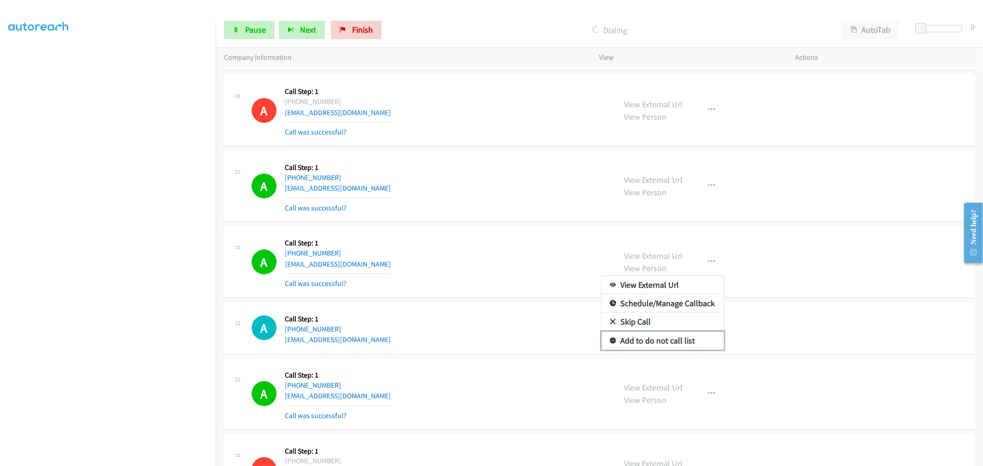
click at [627, 348] on link "Add to do not call list" at bounding box center [662, 341] width 123 height 18
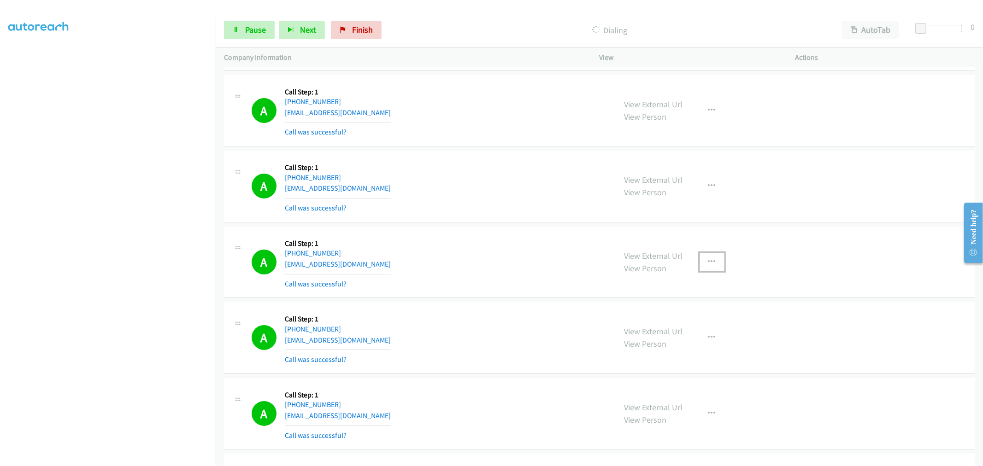
click at [708, 266] on icon "button" at bounding box center [711, 262] width 7 height 7
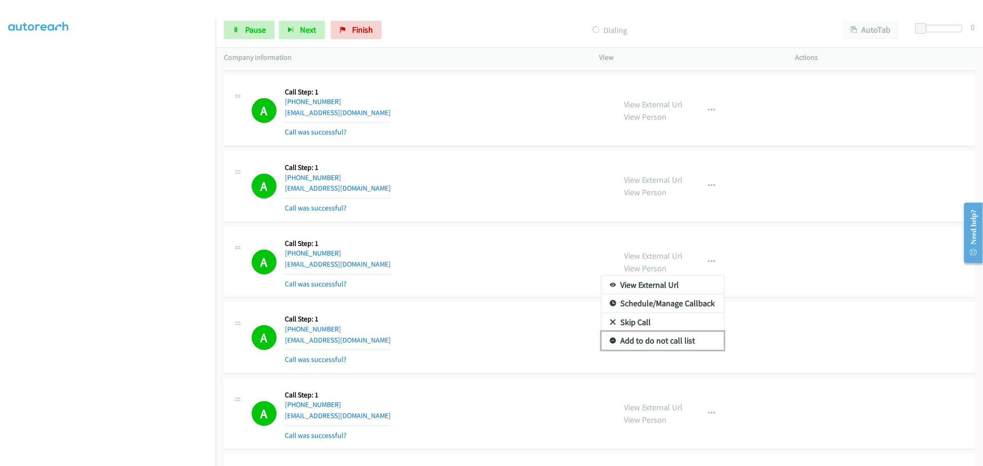
click at [649, 350] on link "Add to do not call list" at bounding box center [662, 341] width 123 height 18
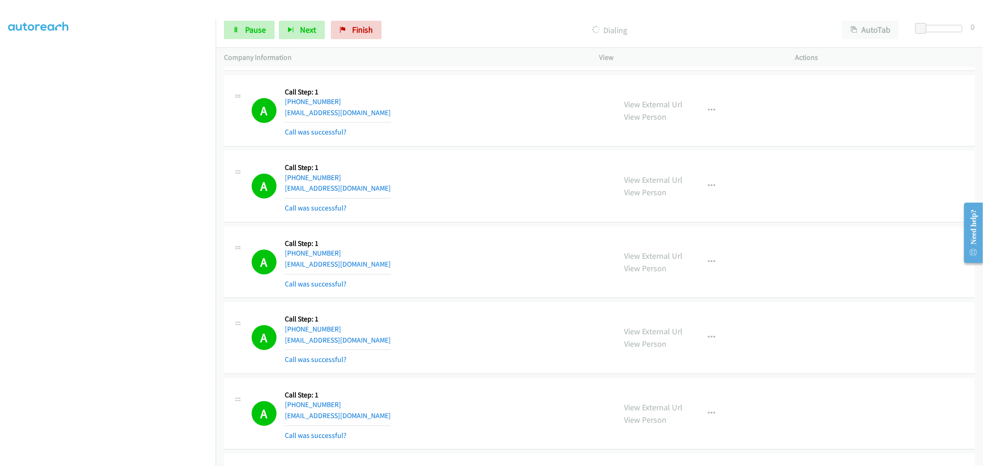
click at [452, 243] on div "A Callback Scheduled Call Step: 1 America/New_York +1 219-771-5318 toddfinner63…" at bounding box center [599, 263] width 751 height 72
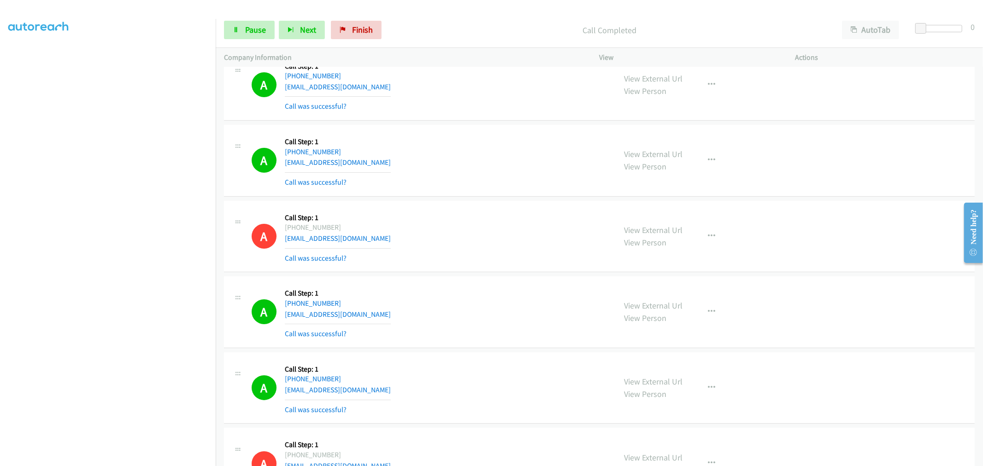
scroll to position [14661, 0]
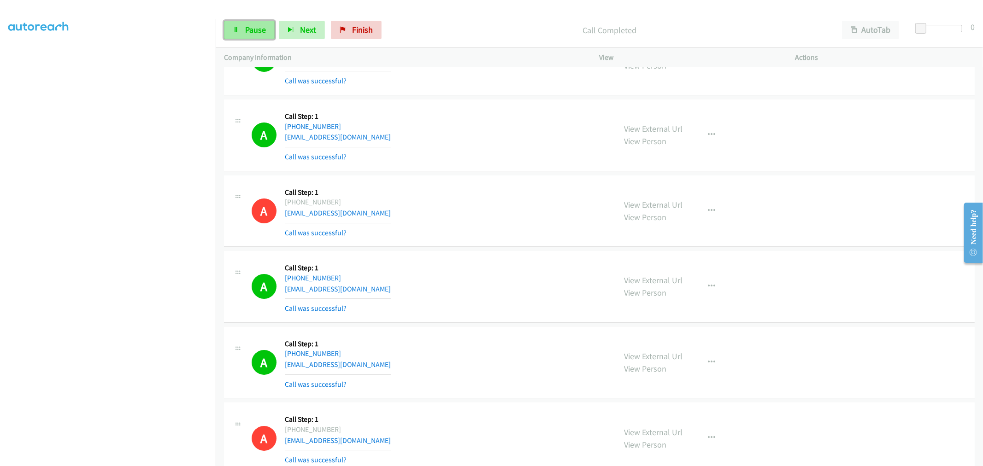
click at [259, 27] on span "Pause" at bounding box center [255, 29] width 21 height 11
click at [257, 29] on span "Start Calls" at bounding box center [263, 29] width 36 height 11
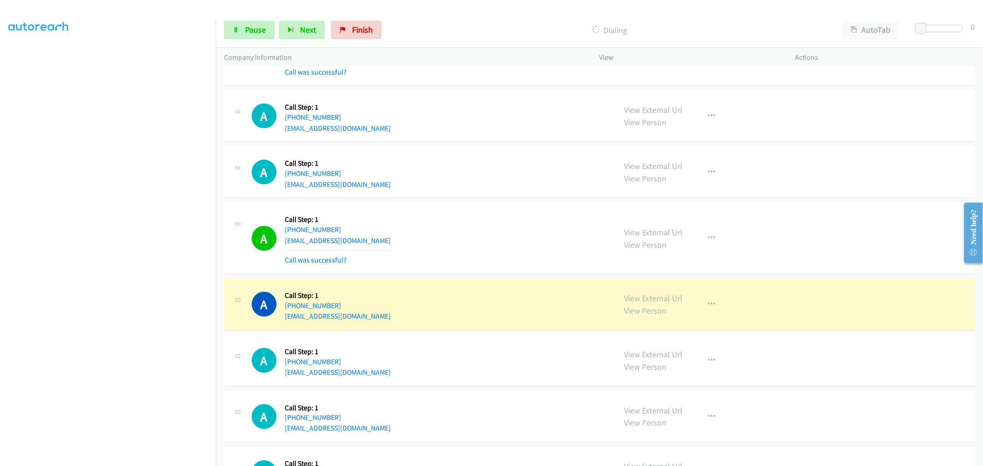
scroll to position [15978, 0]
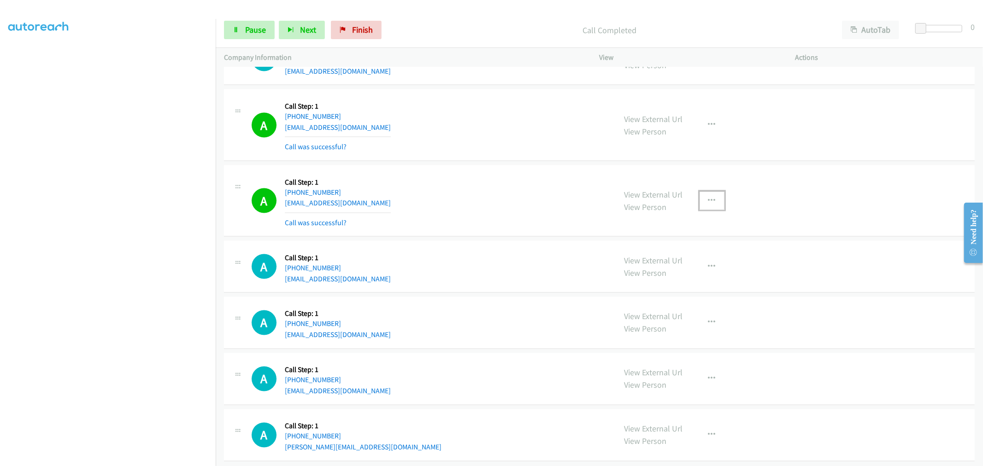
click at [706, 210] on button "button" at bounding box center [712, 201] width 25 height 18
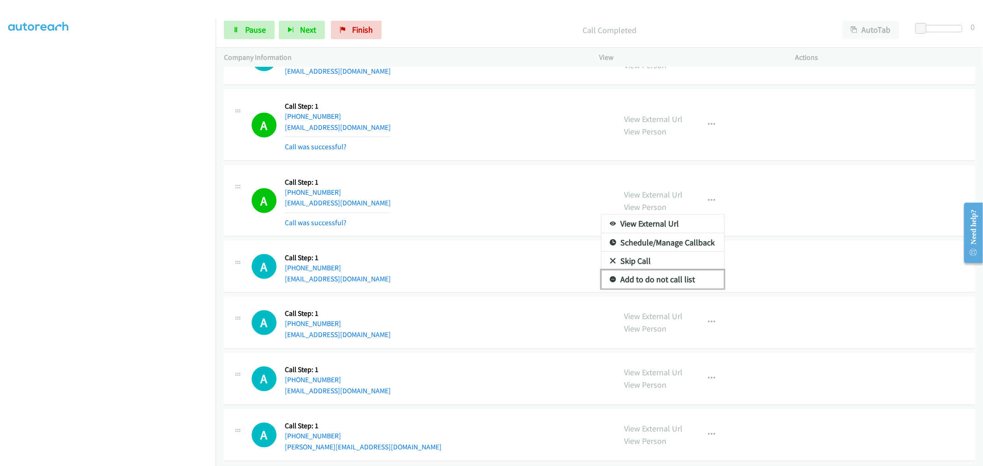
click at [665, 289] on link "Add to do not call list" at bounding box center [662, 280] width 123 height 18
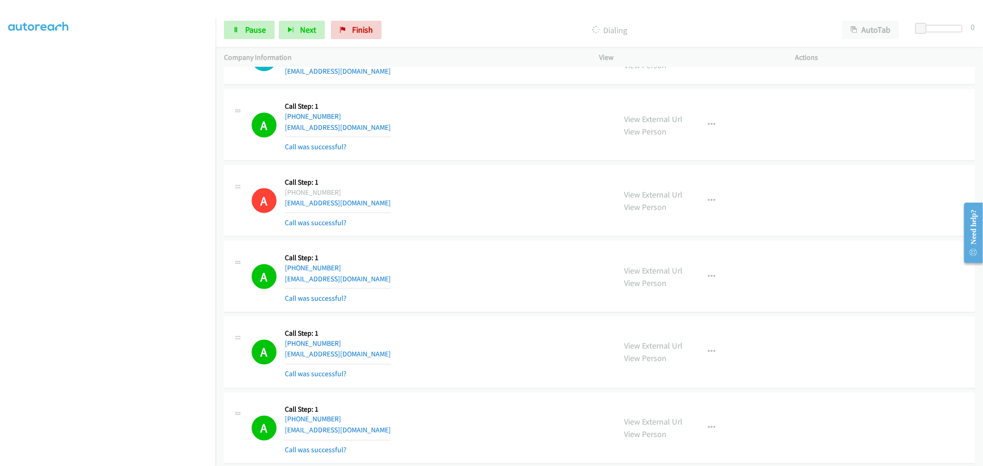
click at [503, 237] on div "A Callback Scheduled Call Step: 1 America/Phoenix +1 520-979-0352 jadyhohoho@ic…" at bounding box center [599, 201] width 751 height 72
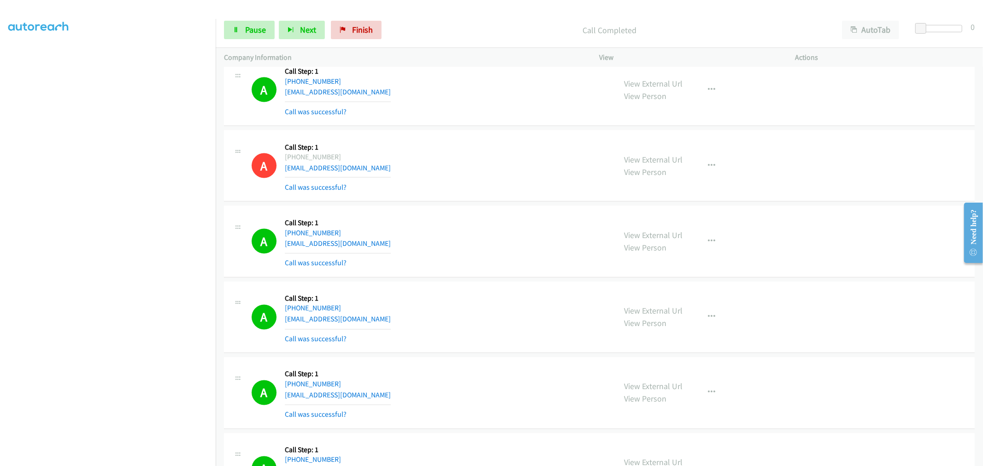
scroll to position [16049, 0]
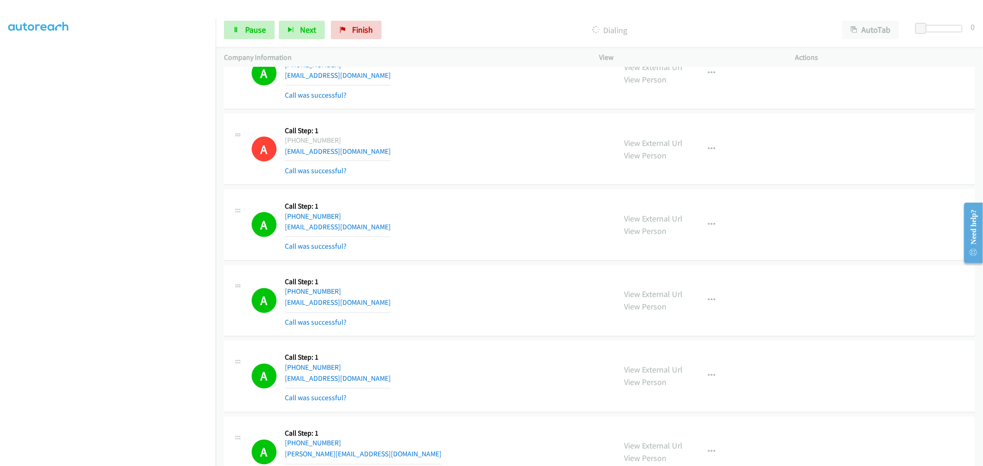
click at [477, 237] on div "A Callback Scheduled Call Step: 1 America/Los_Angeles +1 213-646-9981 kerim4ik0…" at bounding box center [430, 225] width 356 height 55
click at [254, 31] on span "Pause" at bounding box center [255, 29] width 21 height 11
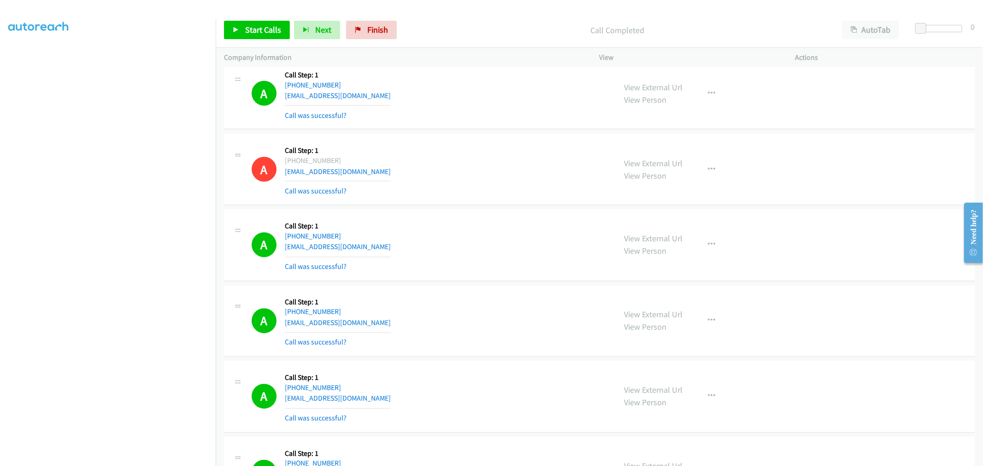
scroll to position [16108, 0]
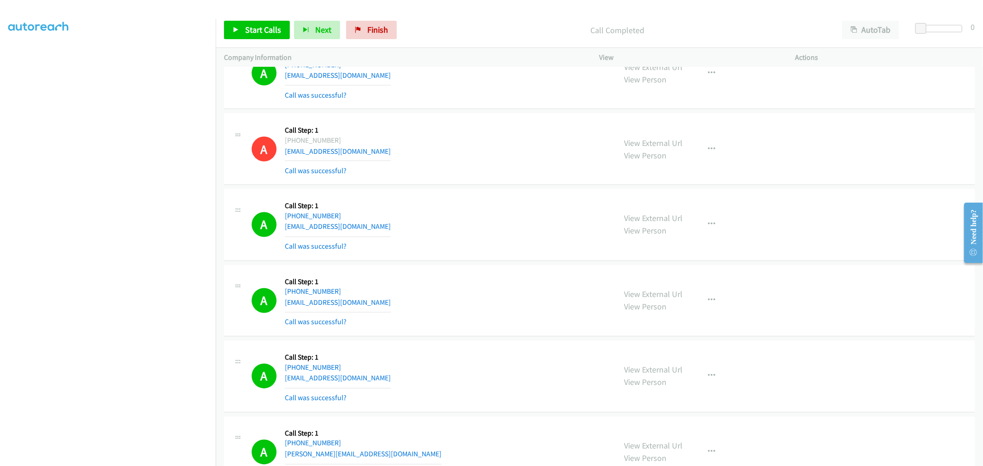
drag, startPoint x: 248, startPoint y: 19, endPoint x: 253, endPoint y: 25, distance: 8.5
click at [248, 19] on div "Start Calls Pause Next Finish Call Completed AutoTab AutoTab 0" at bounding box center [599, 29] width 767 height 35
click at [254, 25] on span "Start Calls" at bounding box center [263, 29] width 36 height 11
click at [509, 284] on div "A Callback Scheduled Call Step: 1 America/Chicago +1 423-682-1814 samanthaswobo…" at bounding box center [430, 301] width 356 height 55
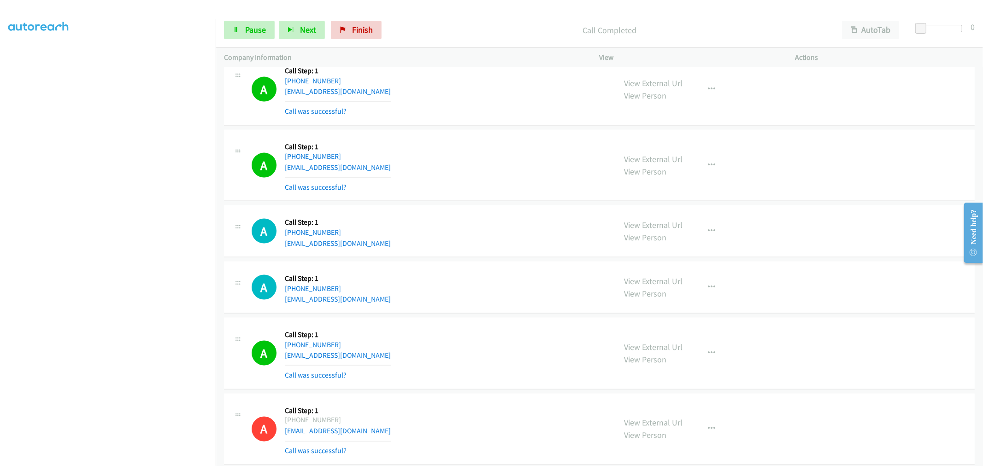
scroll to position [15887, 0]
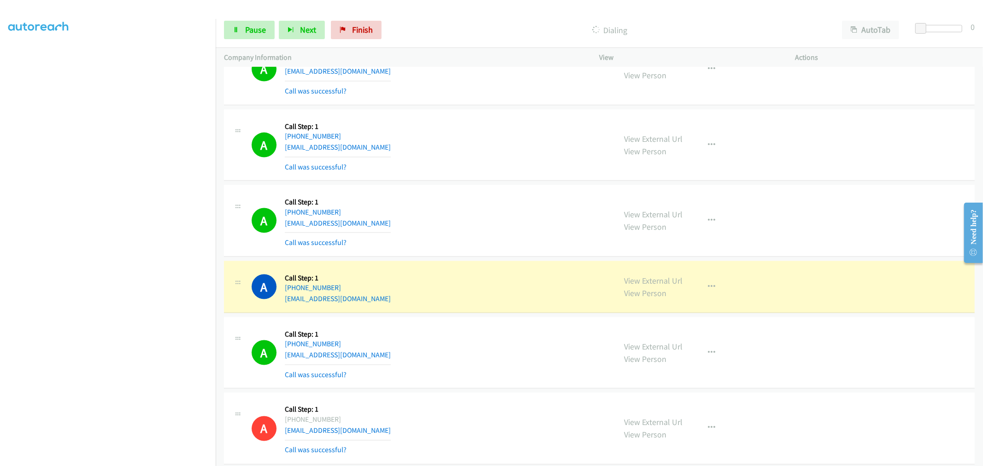
click at [477, 232] on div "A Callback Scheduled Call Step: 1 America/Chicago +1 956-451-7189 mcgurkma@gmai…" at bounding box center [430, 221] width 356 height 55
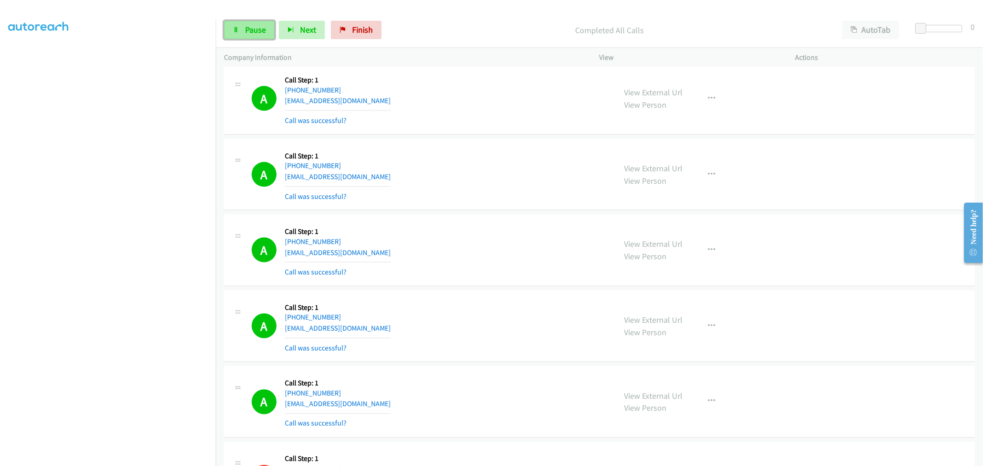
click at [241, 30] on link "Pause" at bounding box center [249, 30] width 51 height 18
click at [261, 32] on span "Start Calls" at bounding box center [263, 29] width 36 height 11
click at [241, 35] on link "Pause" at bounding box center [249, 30] width 51 height 18
click at [255, 30] on span "Start Calls" at bounding box center [263, 29] width 36 height 11
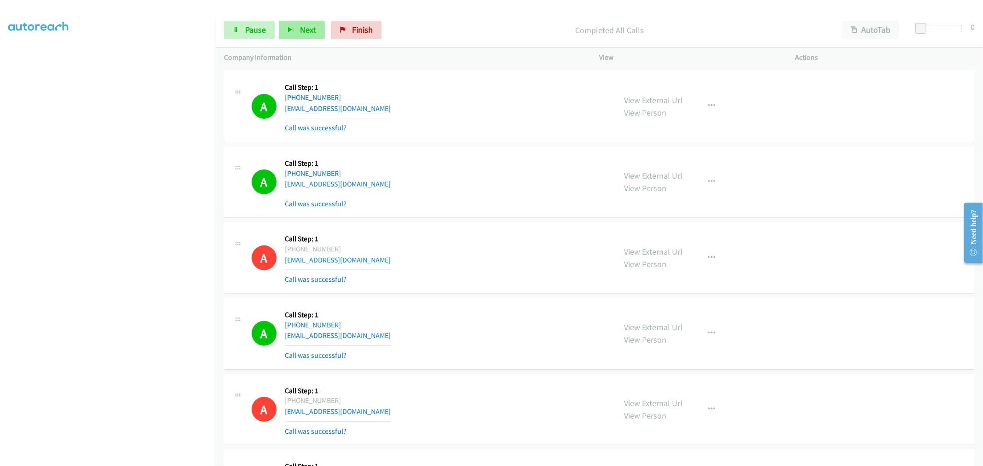
scroll to position [14880, 0]
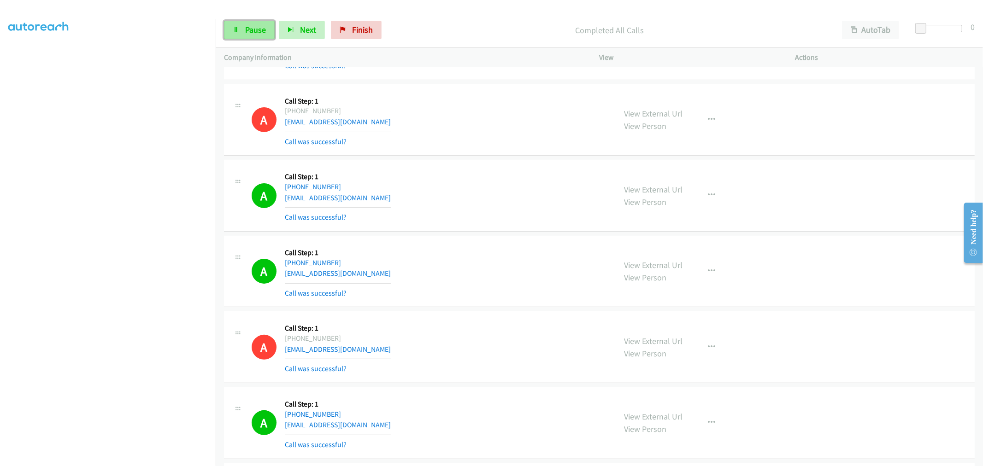
click at [254, 31] on span "Pause" at bounding box center [255, 29] width 21 height 11
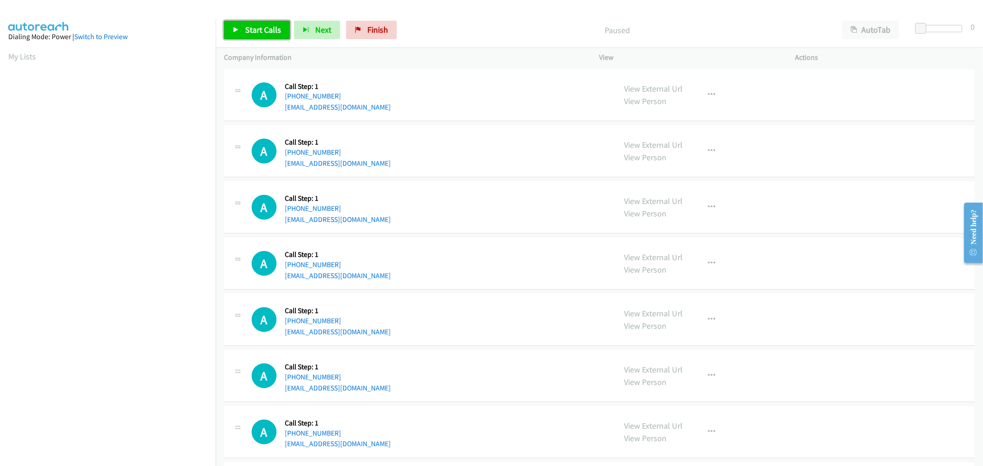
click at [259, 29] on span "Start Calls" at bounding box center [263, 29] width 36 height 11
click at [514, 299] on div "A Callback Scheduled Call Step: 1 America/New_York [PHONE_NUMBER] [EMAIL_ADDRES…" at bounding box center [599, 320] width 751 height 52
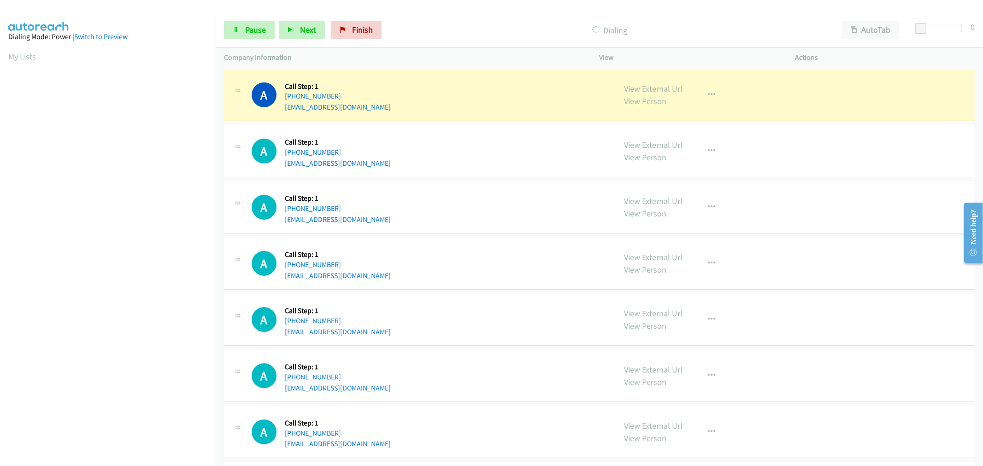
click at [521, 248] on div "A Callback Scheduled Call Step: 1 America/New_York [PHONE_NUMBER] [EMAIL_ADDRES…" at bounding box center [430, 263] width 356 height 35
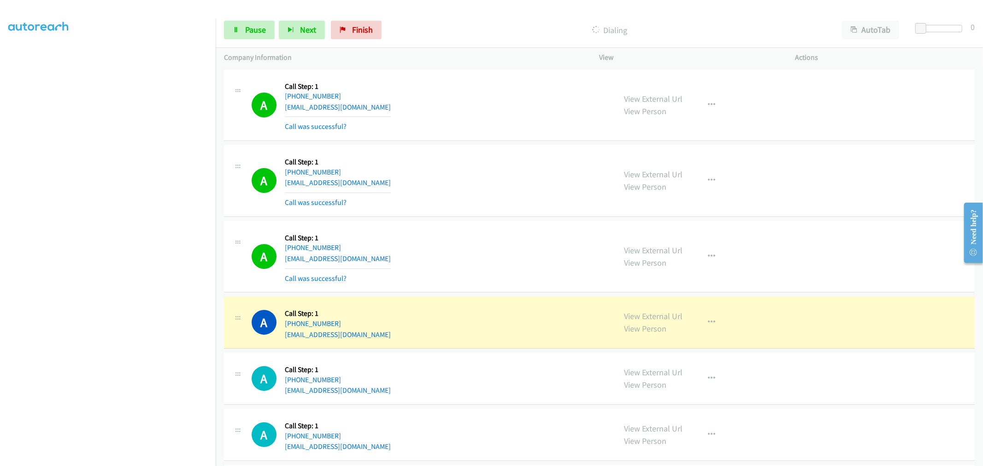
drag, startPoint x: 667, startPoint y: 315, endPoint x: 611, endPoint y: 251, distance: 84.9
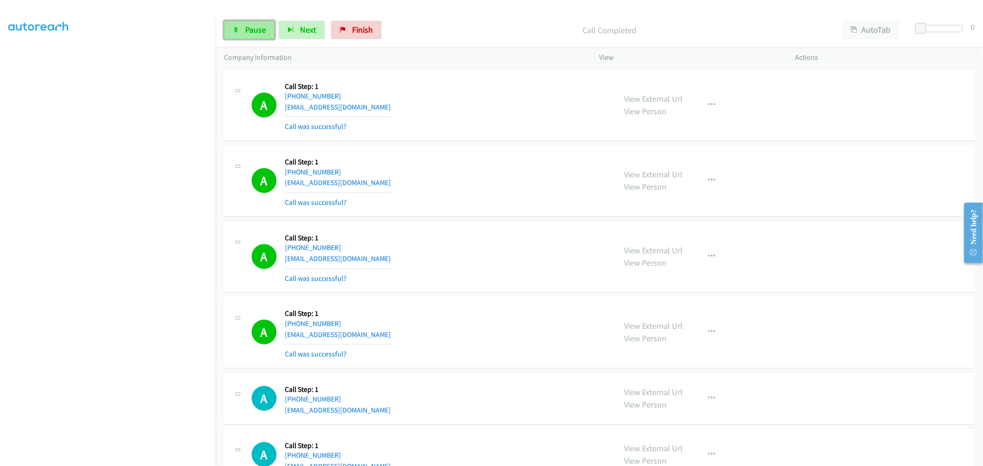
drag, startPoint x: 259, startPoint y: 33, endPoint x: 239, endPoint y: 118, distance: 88.0
click at [259, 33] on span "Pause" at bounding box center [255, 29] width 21 height 11
click at [266, 33] on span "Start Calls" at bounding box center [263, 29] width 36 height 11
click at [564, 238] on div "A Callback Scheduled Call Step: 1 [GEOGRAPHIC_DATA]/[GEOGRAPHIC_DATA] [PHONE_NU…" at bounding box center [430, 257] width 356 height 55
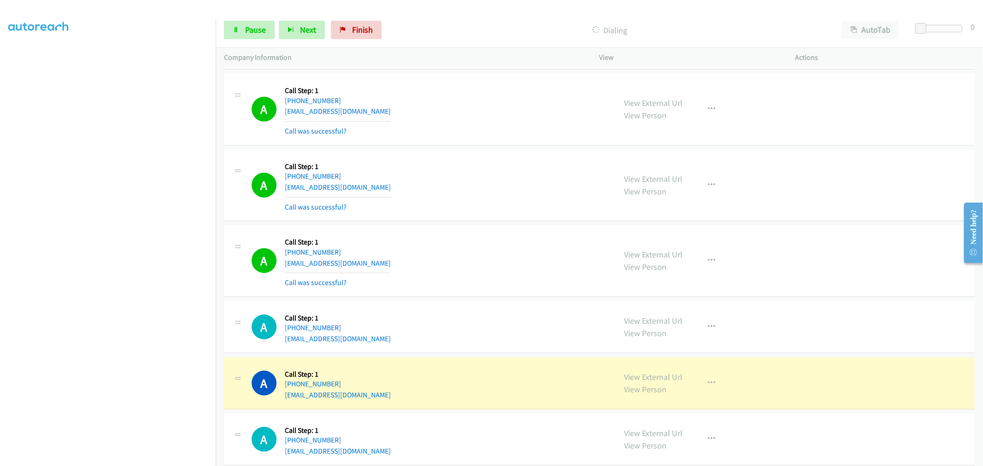
scroll to position [205, 0]
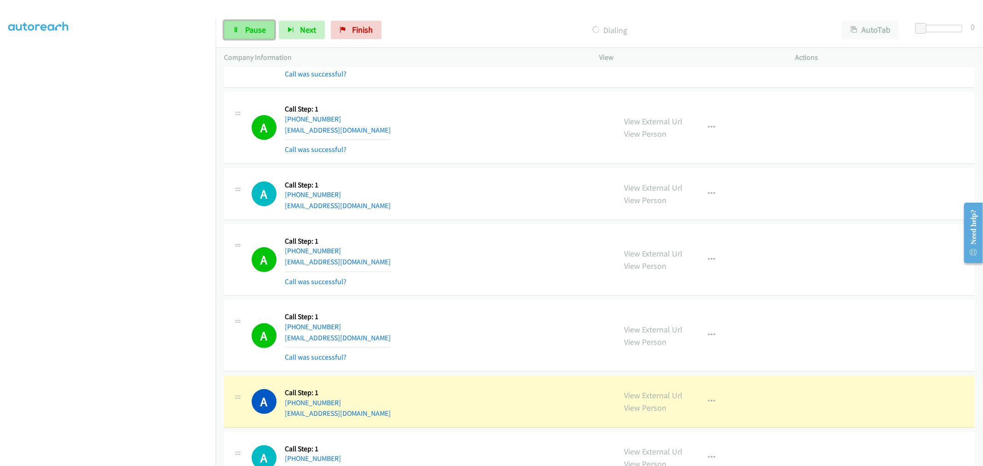
click at [249, 33] on span "Pause" at bounding box center [255, 29] width 21 height 11
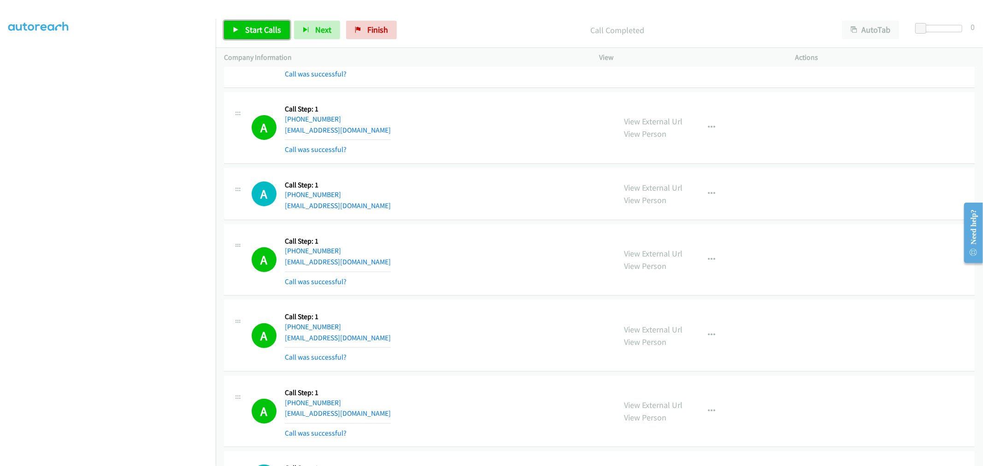
click at [243, 30] on link "Start Calls" at bounding box center [257, 30] width 66 height 18
click at [535, 279] on div "A Callback Scheduled Call Step: 1 [GEOGRAPHIC_DATA]/[GEOGRAPHIC_DATA] [PHONE_NU…" at bounding box center [430, 260] width 356 height 55
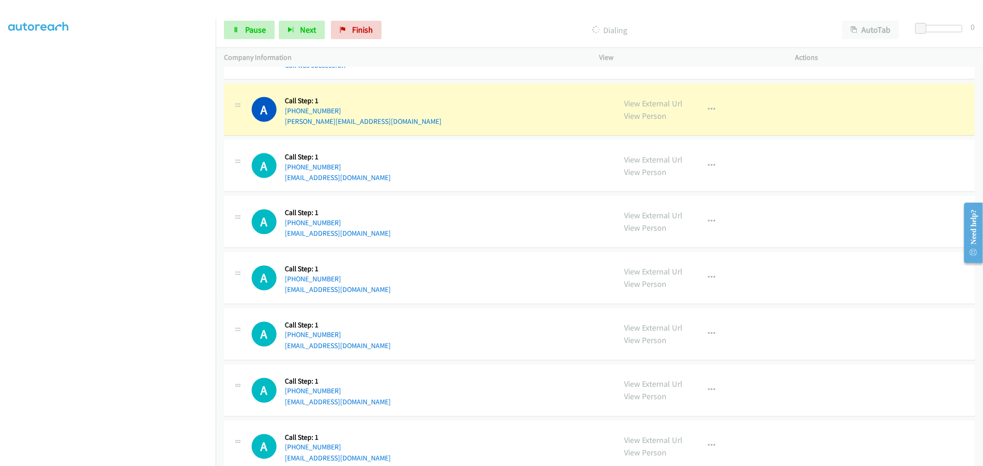
scroll to position [1229, 0]
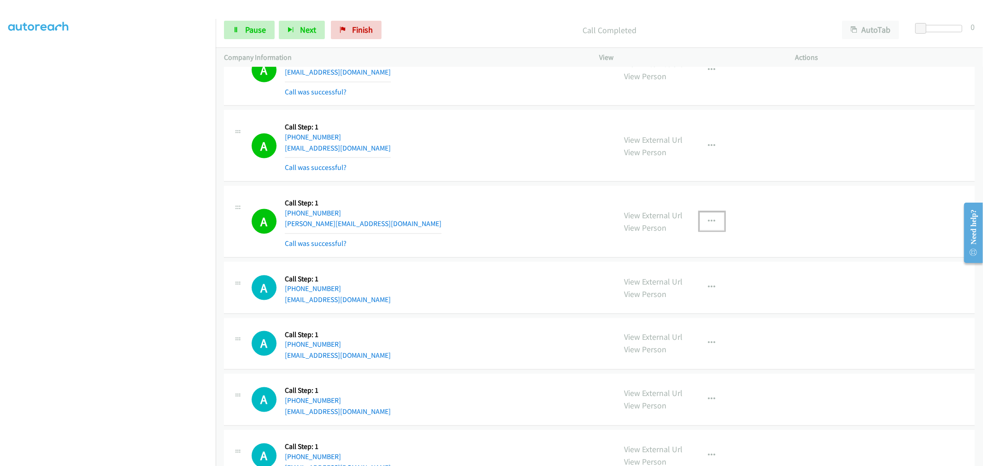
drag, startPoint x: 708, startPoint y: 218, endPoint x: 707, endPoint y: 224, distance: 6.7
click at [708, 218] on button "button" at bounding box center [712, 221] width 25 height 18
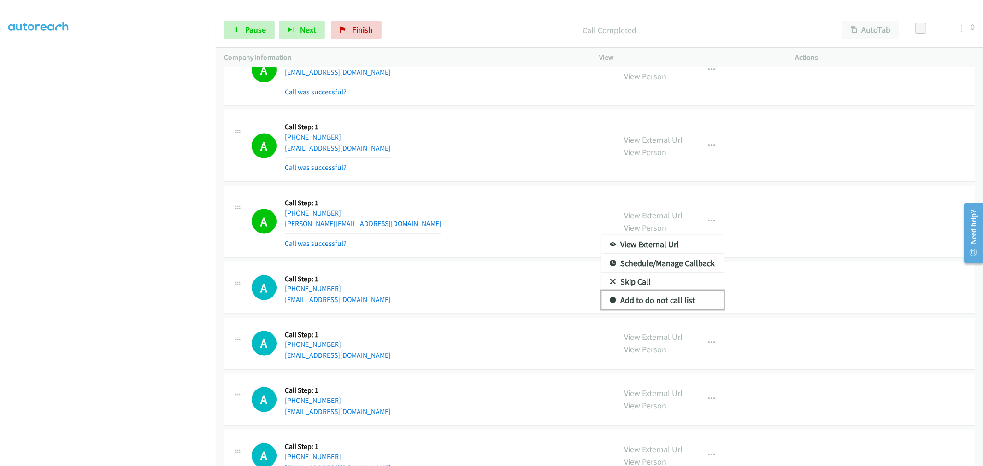
click at [654, 307] on link "Add to do not call list" at bounding box center [662, 300] width 123 height 18
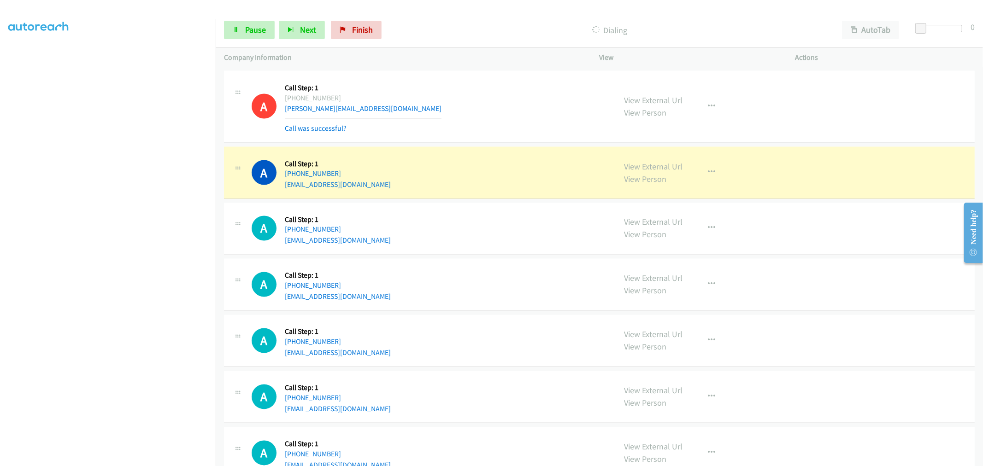
scroll to position [1280, 0]
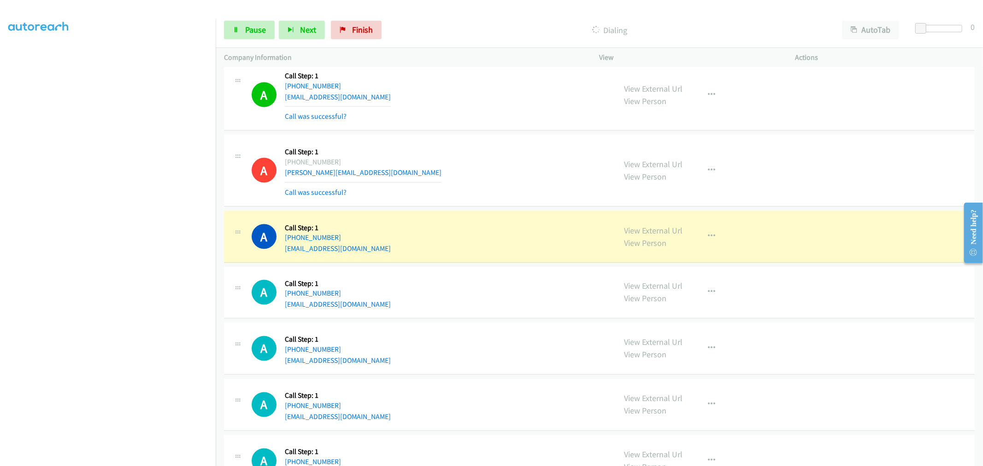
click at [507, 252] on div "A Callback Scheduled Call Step: 1 America/Los_Angeles [PHONE_NUMBER] [EMAIL_ADD…" at bounding box center [430, 236] width 356 height 35
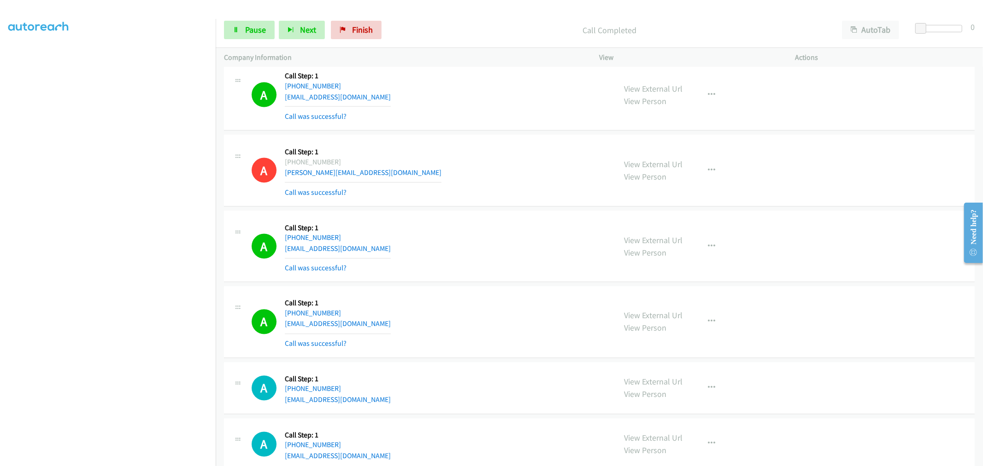
click at [473, 206] on div "A Callback Scheduled Call Step: 1 [GEOGRAPHIC_DATA]/[GEOGRAPHIC_DATA] [PHONE_NU…" at bounding box center [599, 171] width 751 height 72
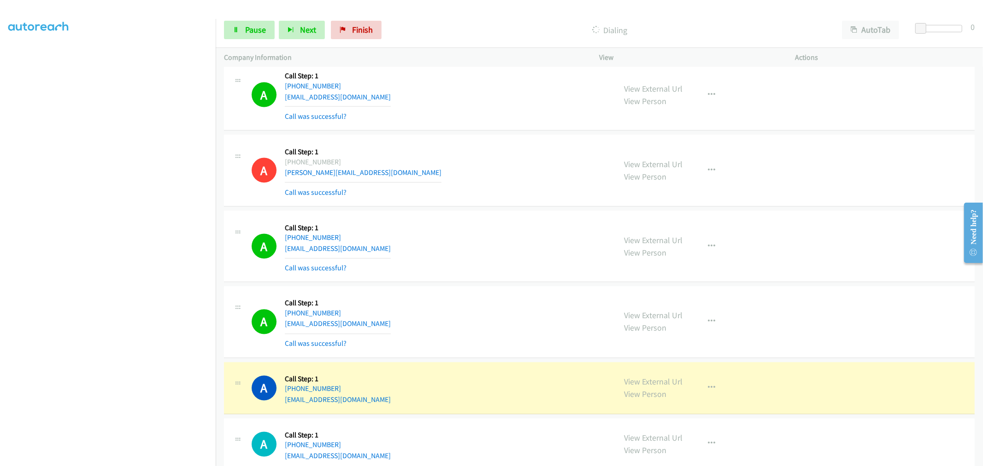
click at [527, 274] on div "A Callback Scheduled Call Step: 1 America/Los_Angeles [PHONE_NUMBER] [EMAIL_ADD…" at bounding box center [430, 246] width 356 height 55
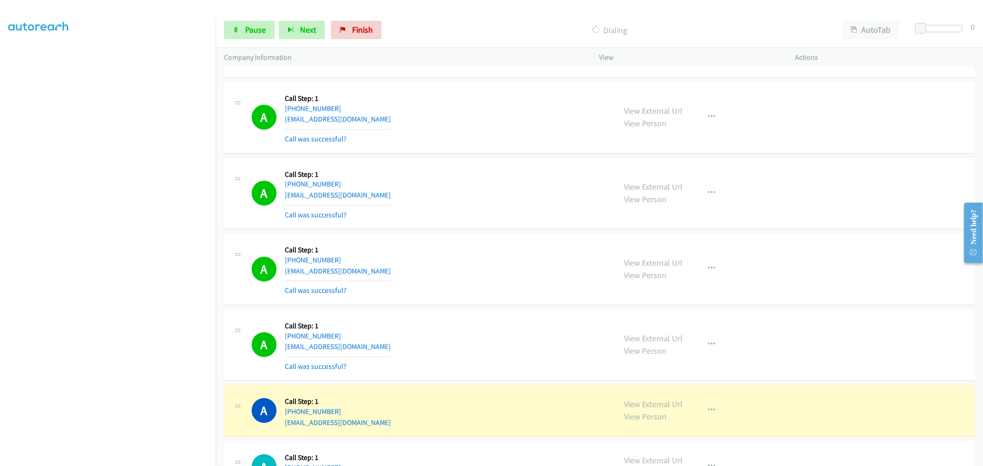
scroll to position [1485, 0]
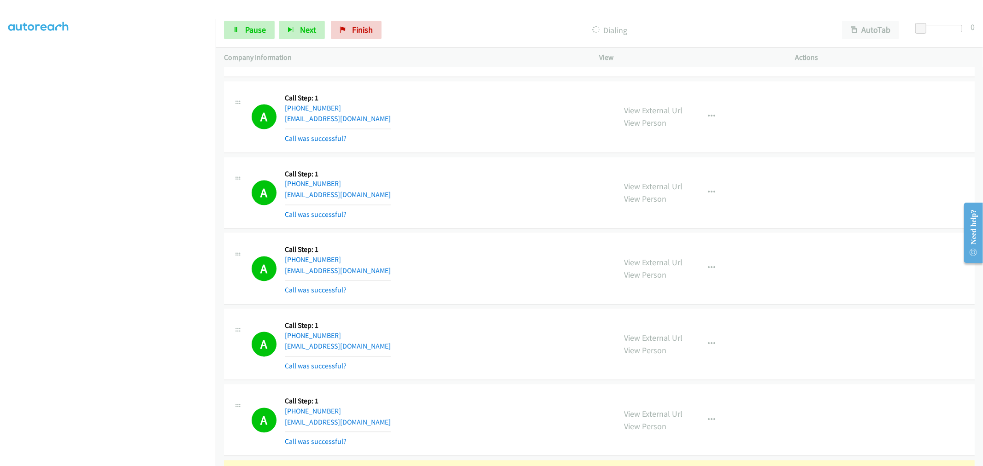
drag, startPoint x: 451, startPoint y: 223, endPoint x: 436, endPoint y: 206, distance: 22.9
click at [451, 223] on div "A Callback Scheduled Call Step: 1 America/New_York [PHONE_NUMBER] [EMAIL_ADDRES…" at bounding box center [599, 194] width 751 height 72
click at [240, 31] on link "Pause" at bounding box center [249, 30] width 51 height 18
